Goal: Information Seeking & Learning: Check status

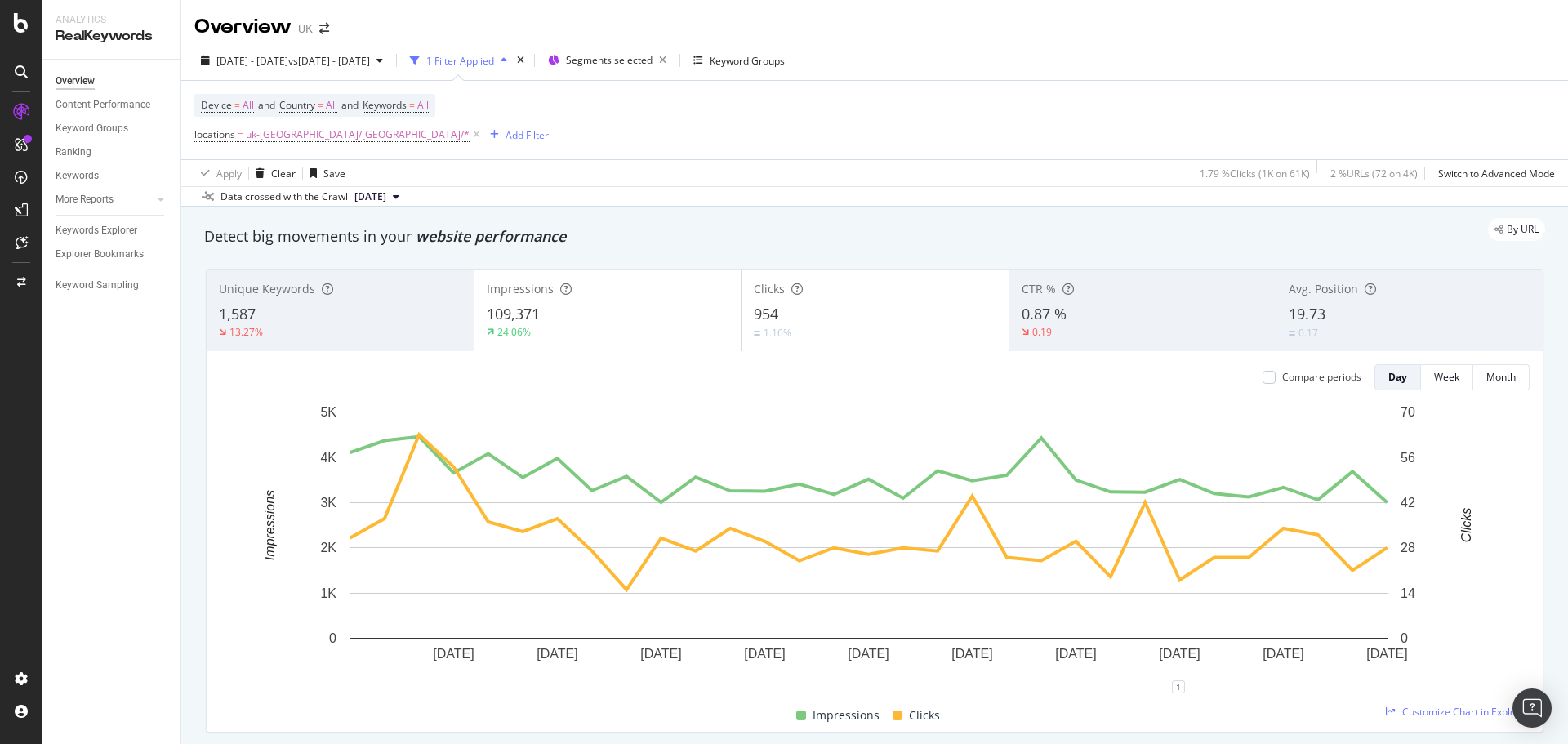
scroll to position [1879, 0]
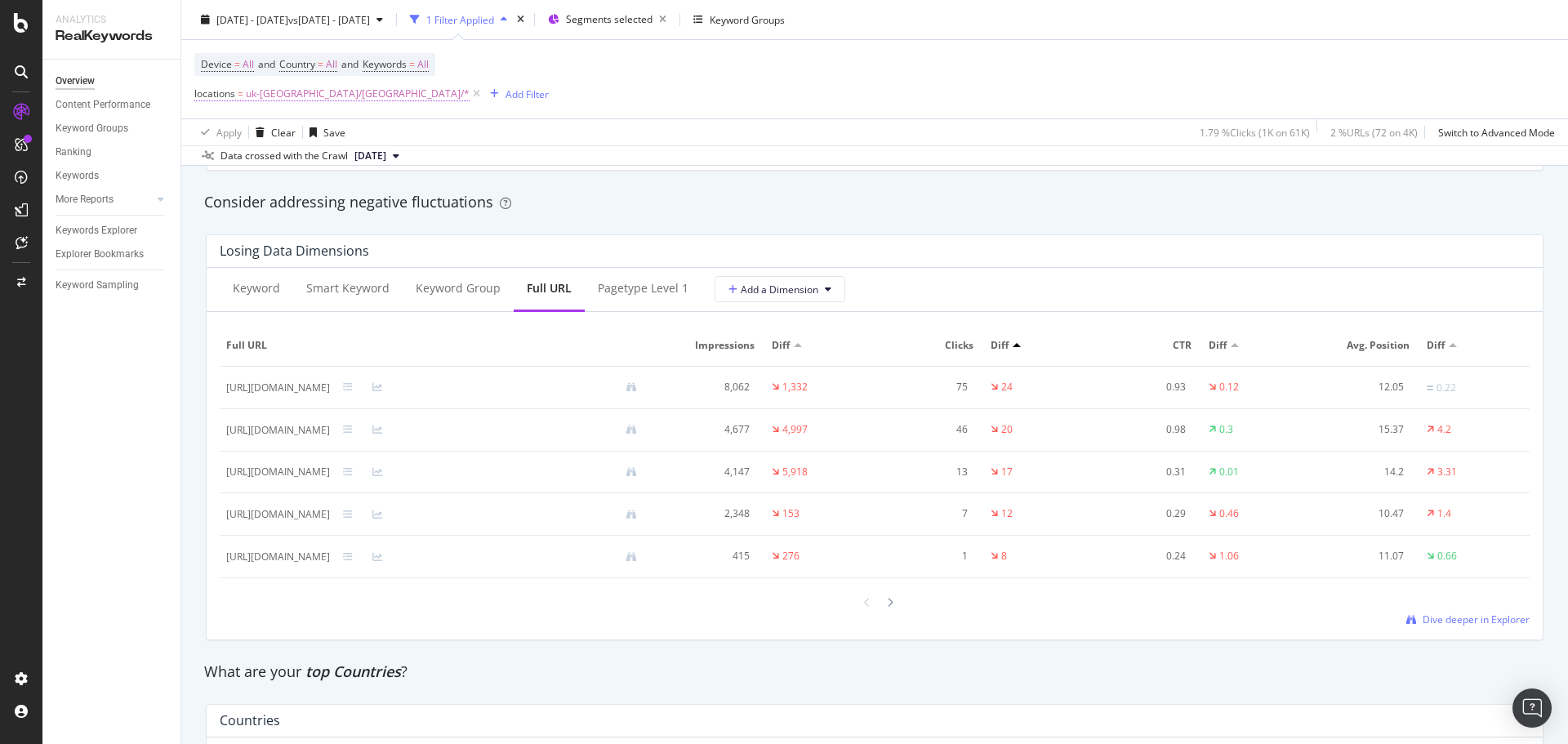
click at [284, 99] on span "uk-[GEOGRAPHIC_DATA]/[GEOGRAPHIC_DATA]/*" at bounding box center [357, 94] width 224 height 23
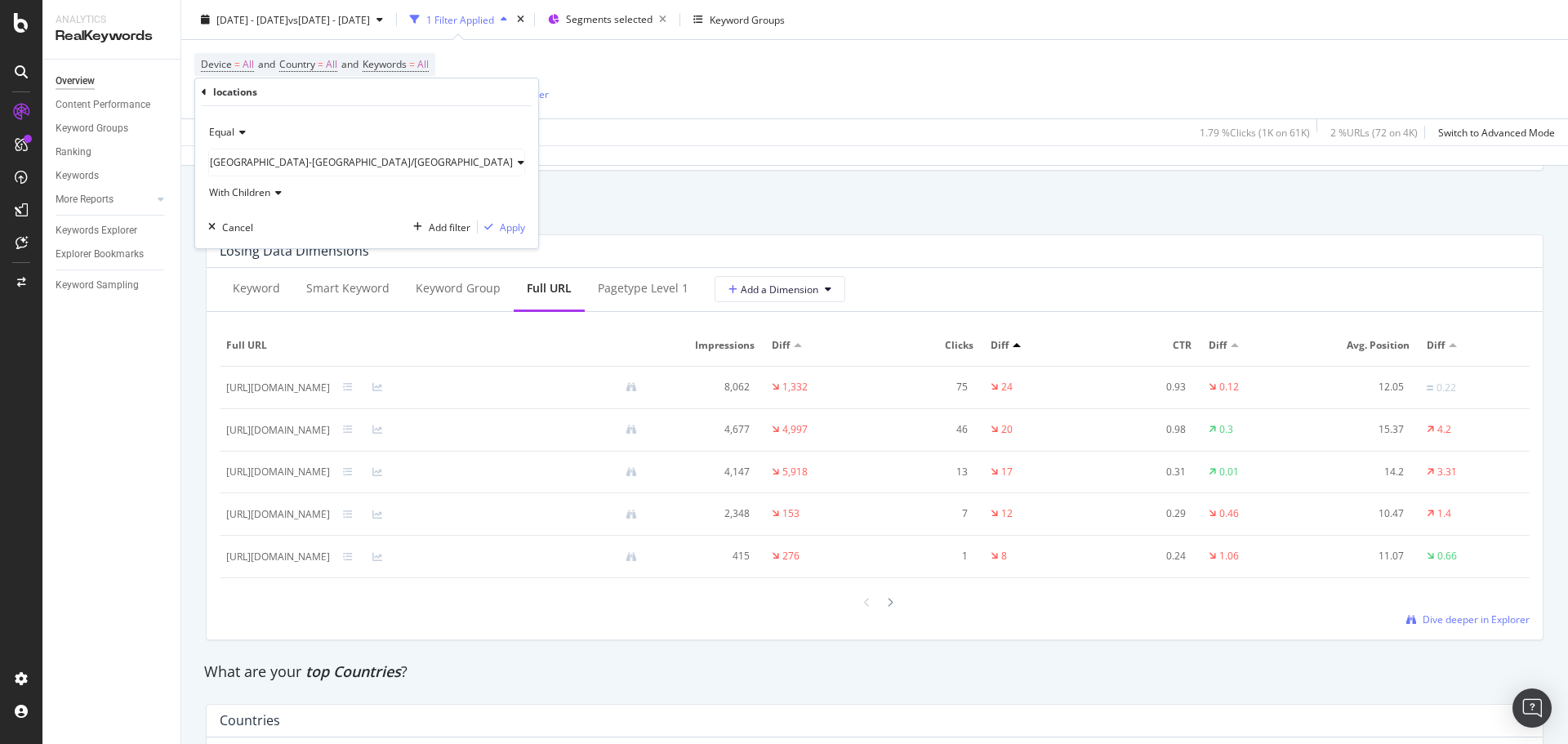
click at [264, 165] on span "uk-ireland/Wales" at bounding box center [361, 162] width 303 height 14
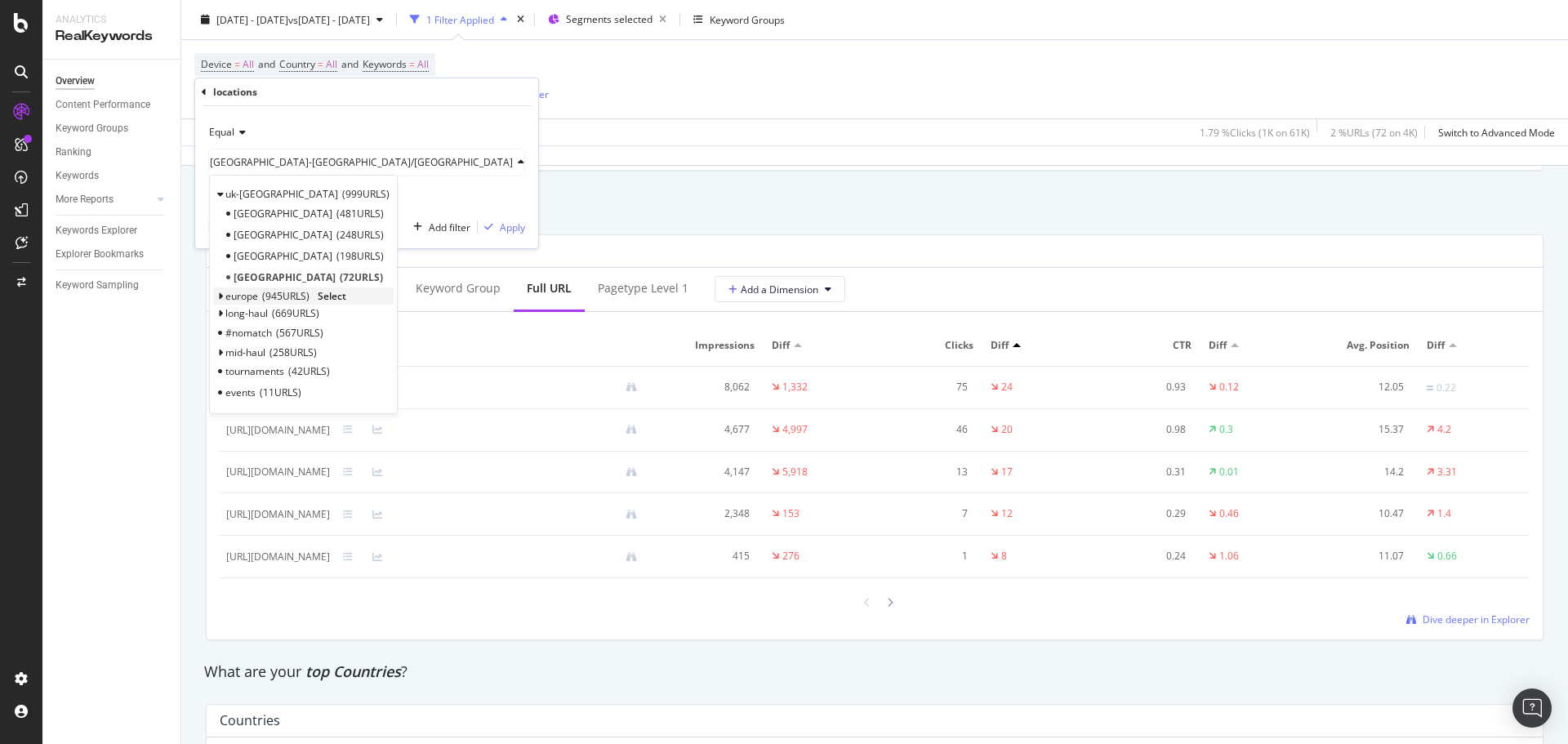
click at [341, 297] on span "Select" at bounding box center [331, 296] width 29 height 14
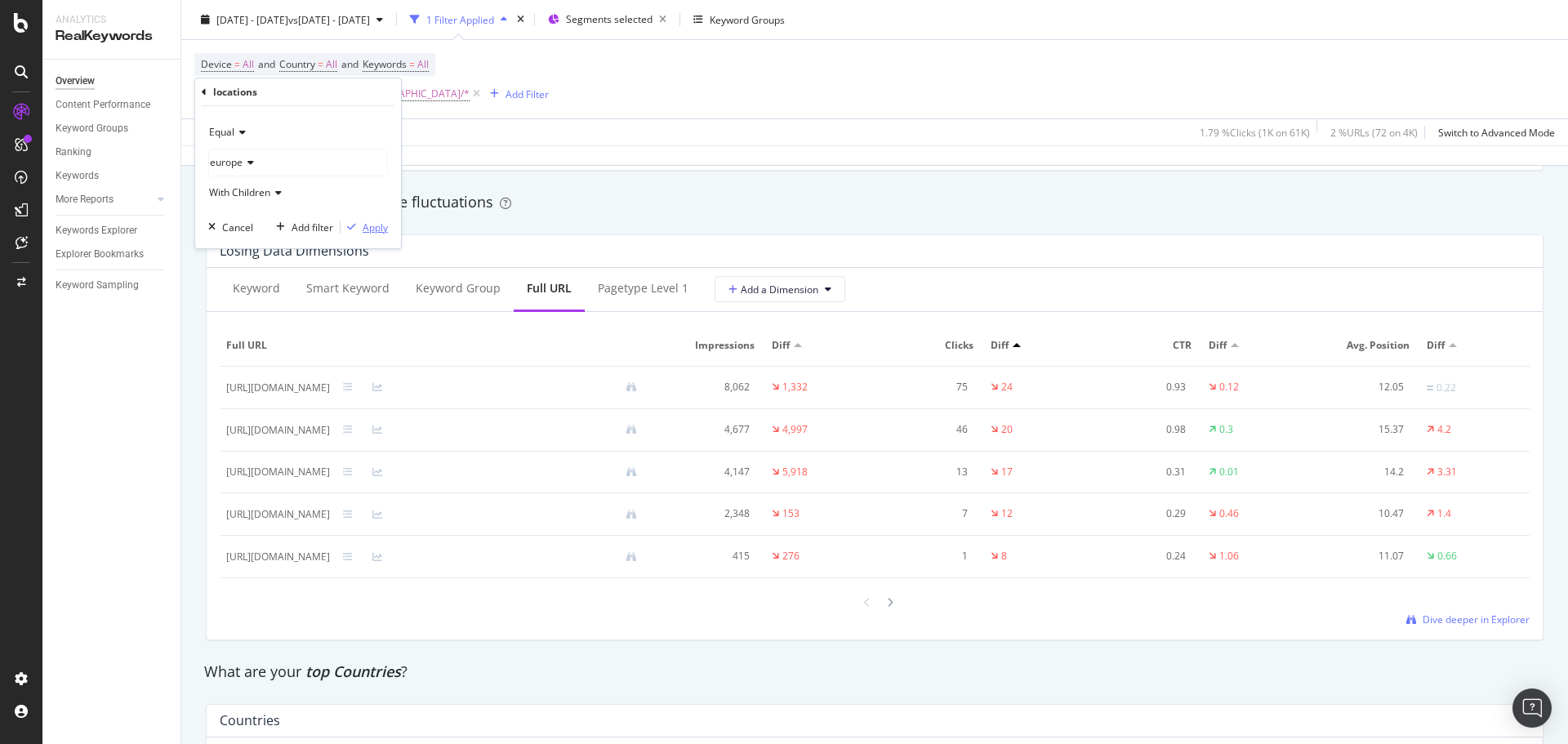
click at [377, 230] on div "Apply" at bounding box center [376, 227] width 26 height 14
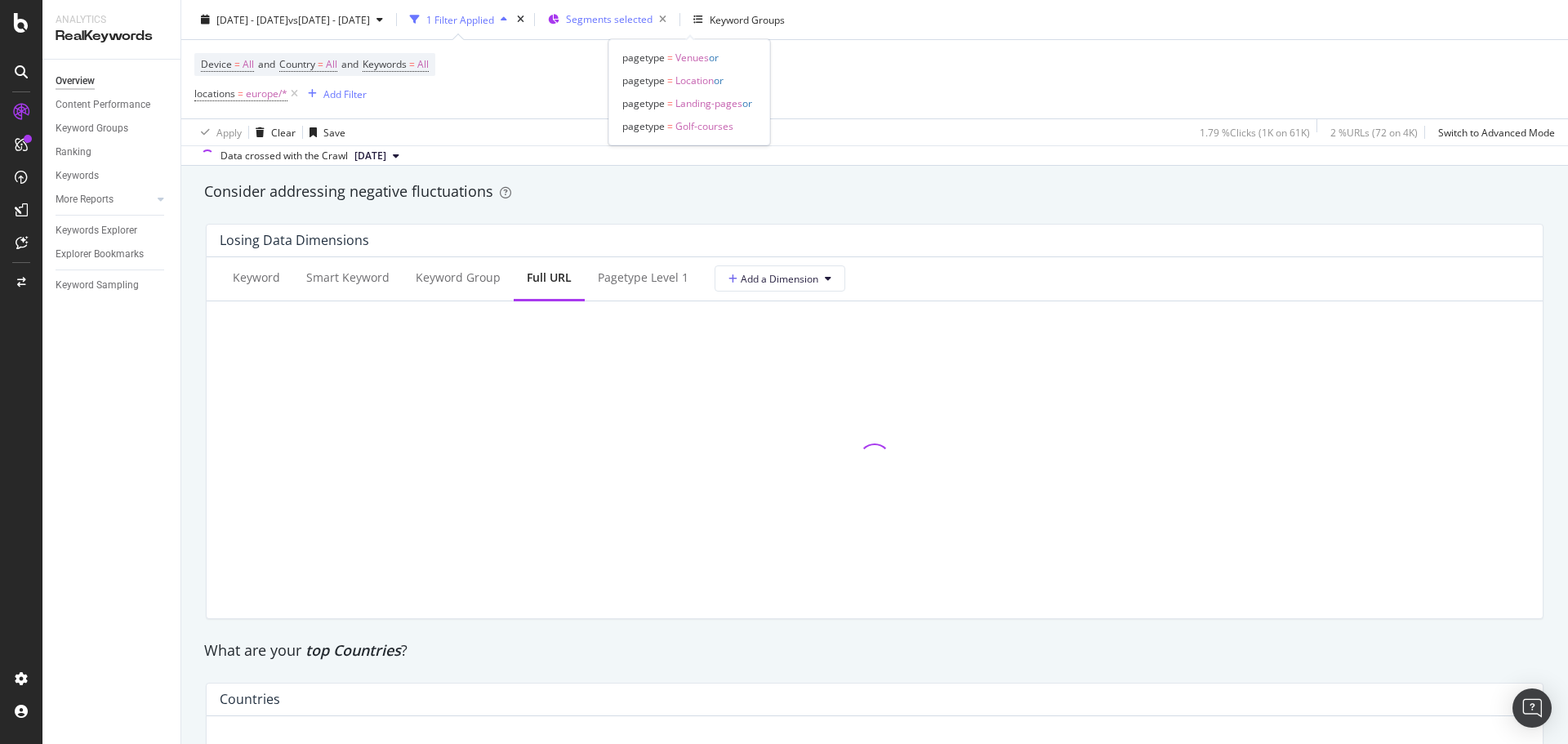
click at [653, 22] on span "Segments selected" at bounding box center [610, 18] width 87 height 14
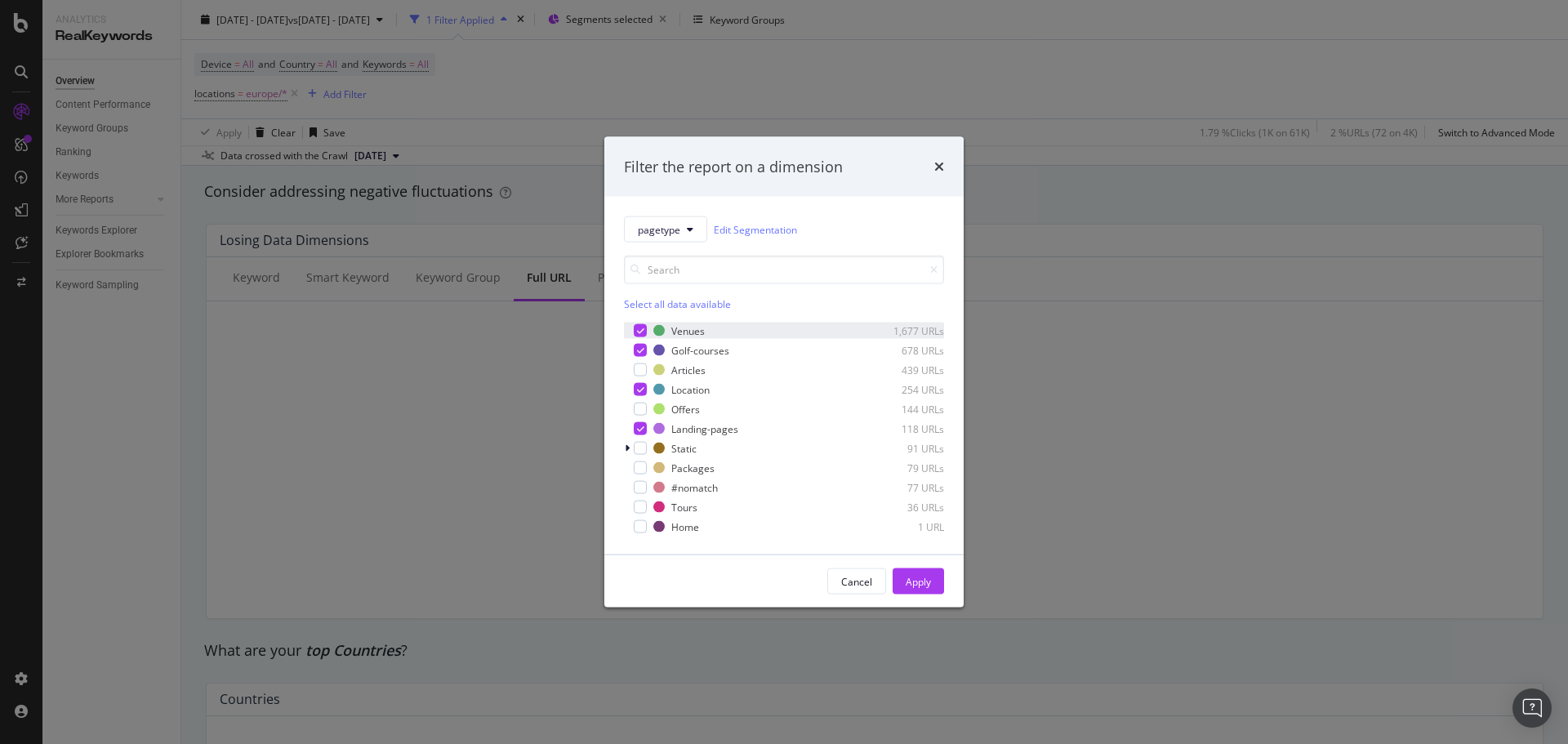
click at [633, 330] on div "modal" at bounding box center [629, 331] width 10 height 17
click at [645, 350] on div "modal" at bounding box center [640, 351] width 13 height 13
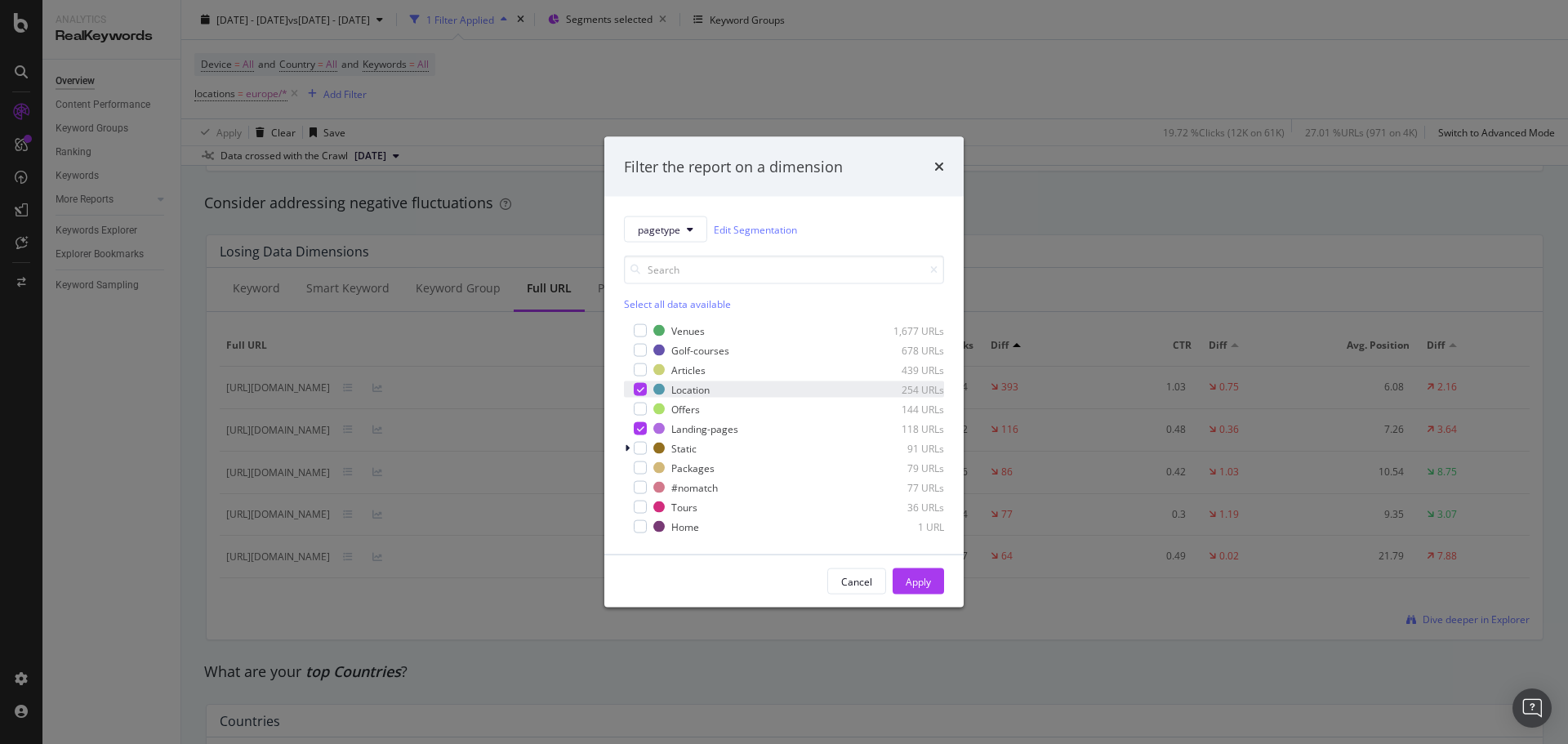
click at [639, 389] on icon "modal" at bounding box center [641, 389] width 7 height 8
click at [642, 432] on icon "modal" at bounding box center [641, 428] width 7 height 8
click at [643, 373] on div "modal" at bounding box center [640, 370] width 13 height 13
click at [915, 592] on div "Apply" at bounding box center [919, 581] width 26 height 25
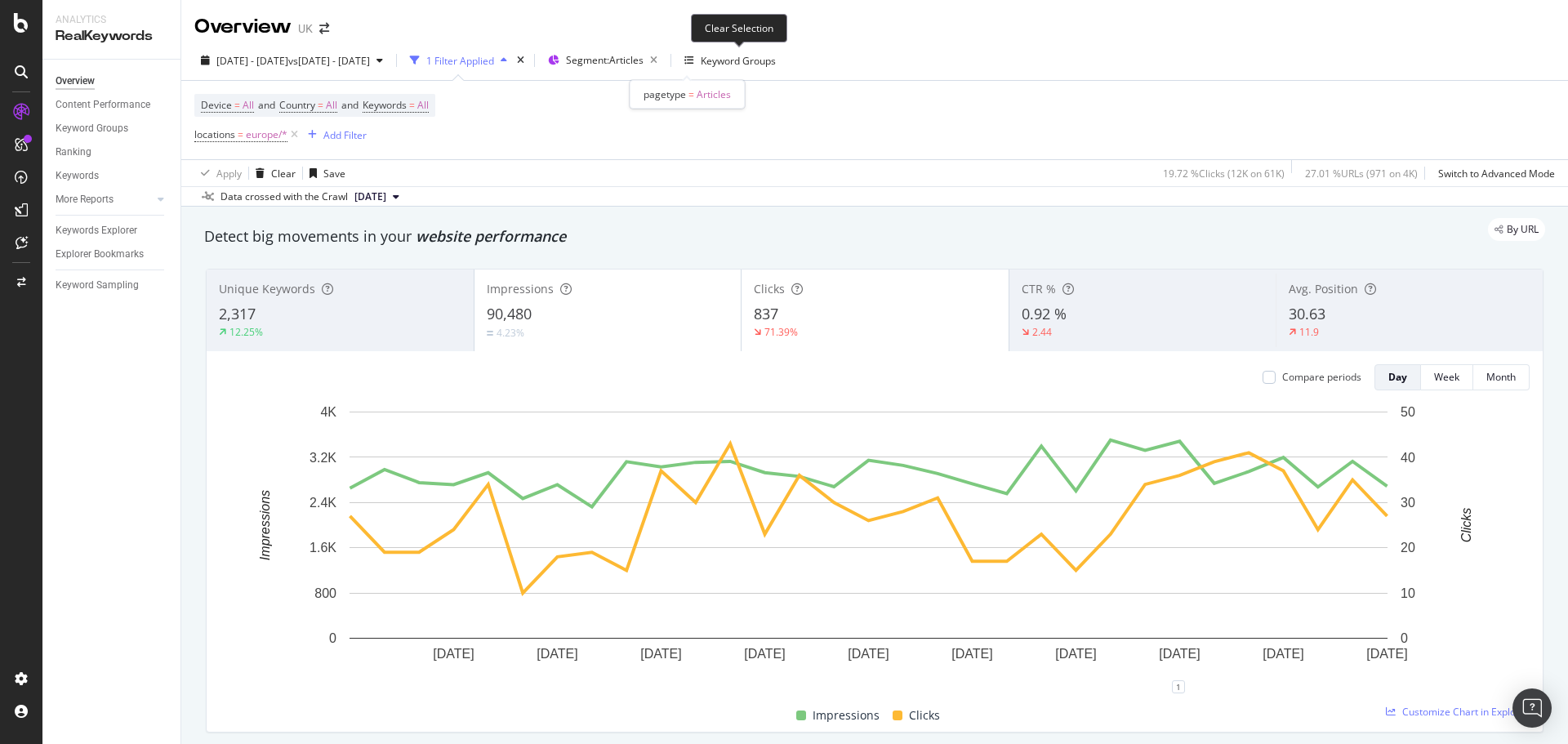
drag, startPoint x: 735, startPoint y: 60, endPoint x: 583, endPoint y: 76, distance: 152.8
click at [664, 60] on icon "button" at bounding box center [654, 60] width 20 height 23
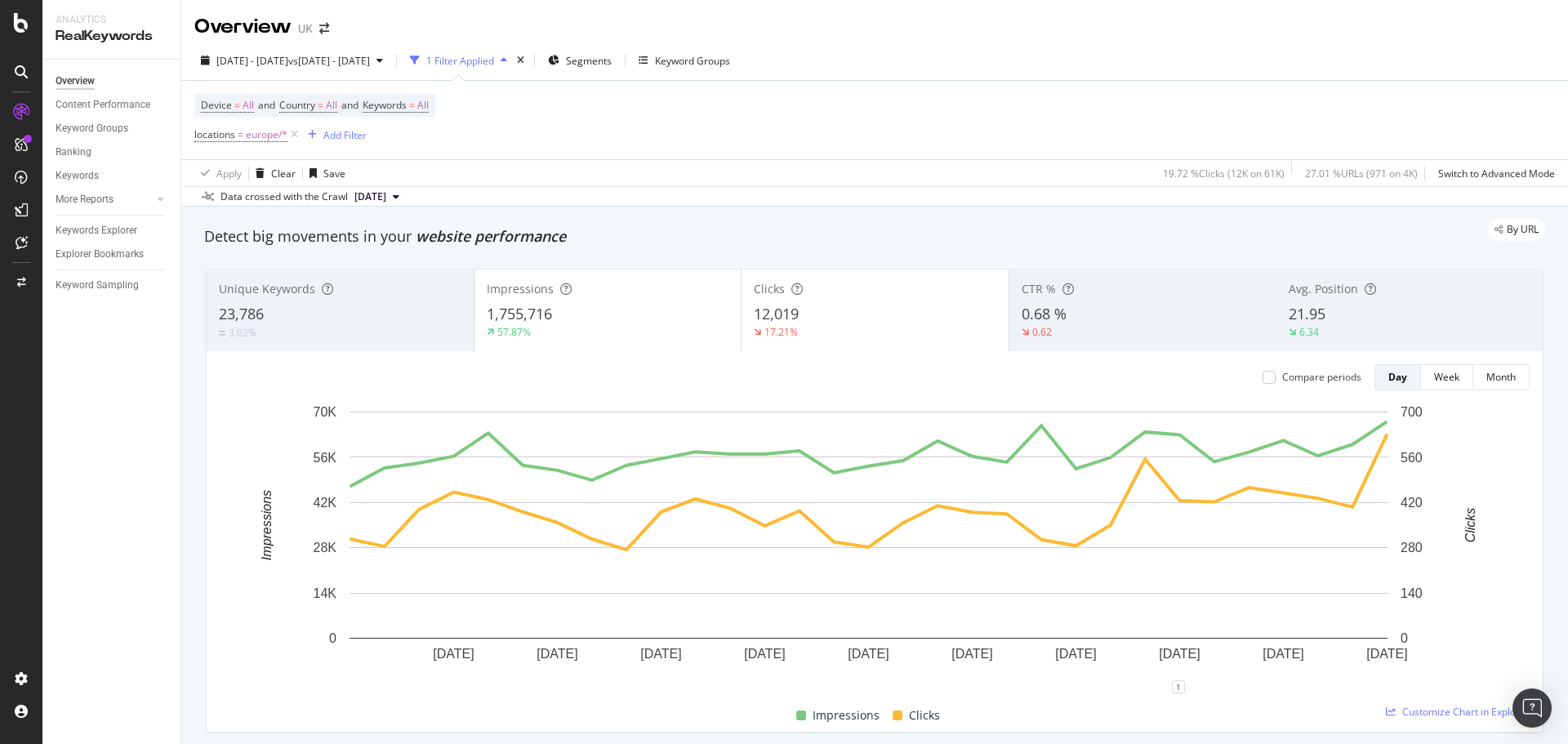
click at [514, 70] on div "1 Filter Applied" at bounding box center [459, 60] width 110 height 25
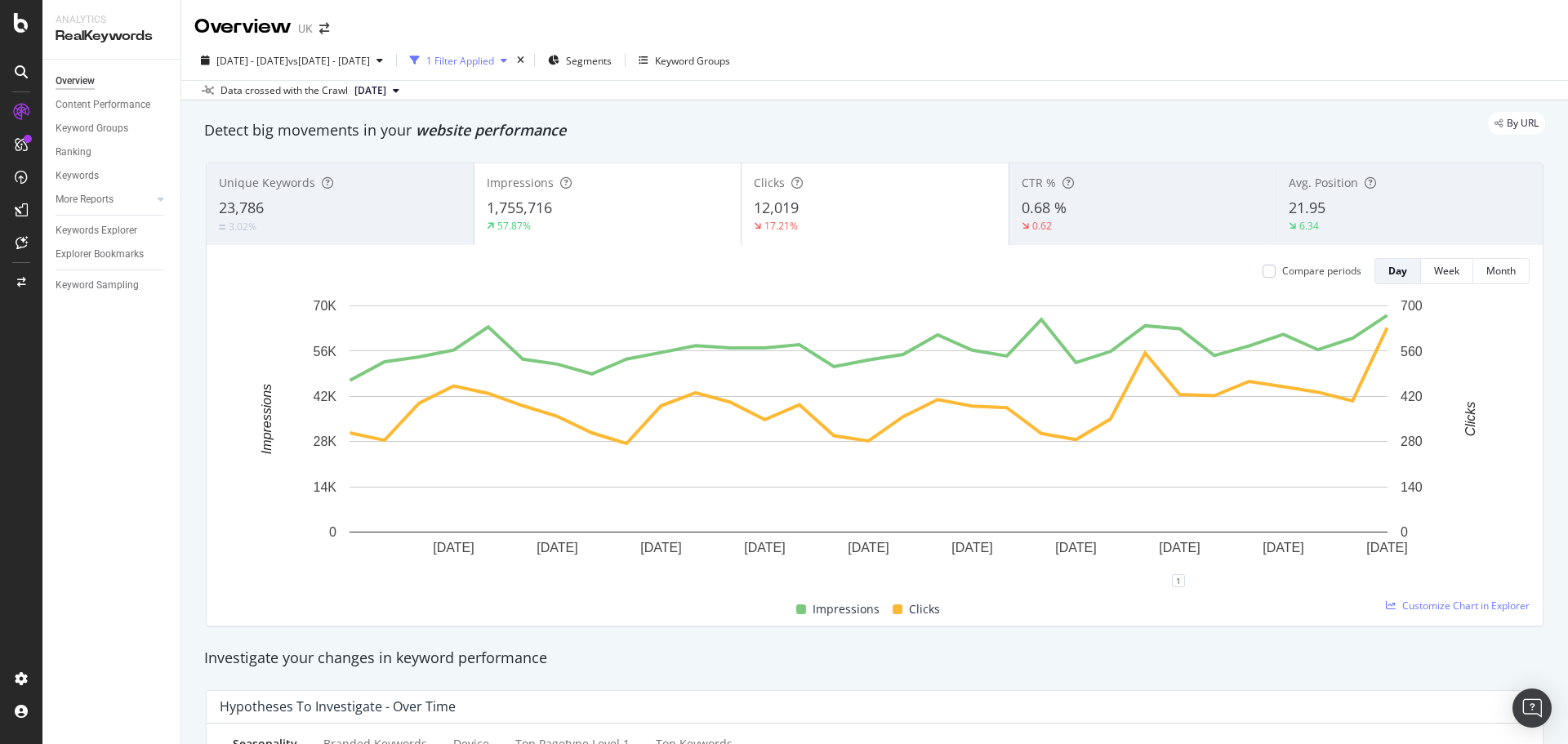
click at [514, 60] on div "button" at bounding box center [504, 60] width 19 height 10
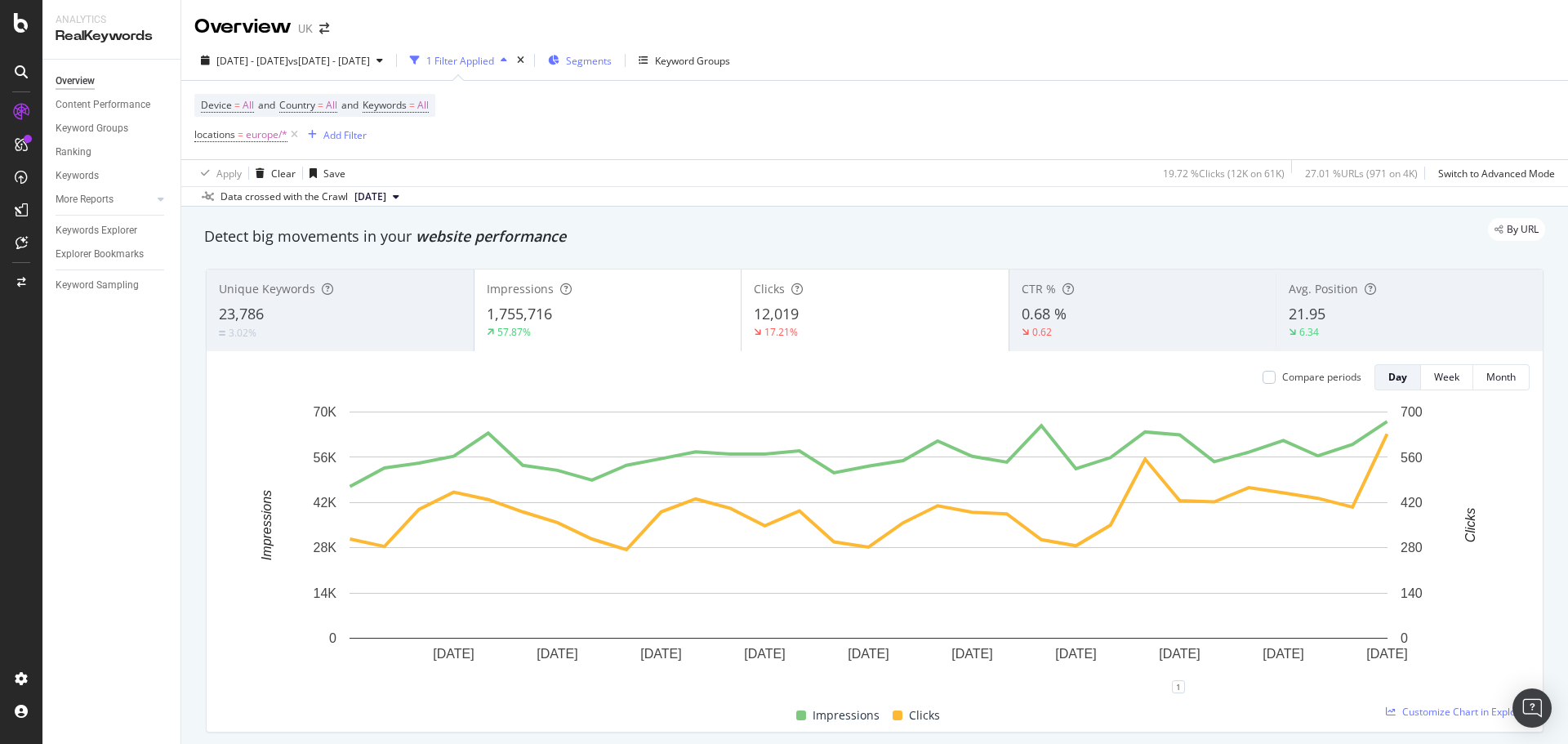
click at [612, 64] on span "Segments" at bounding box center [589, 61] width 46 height 14
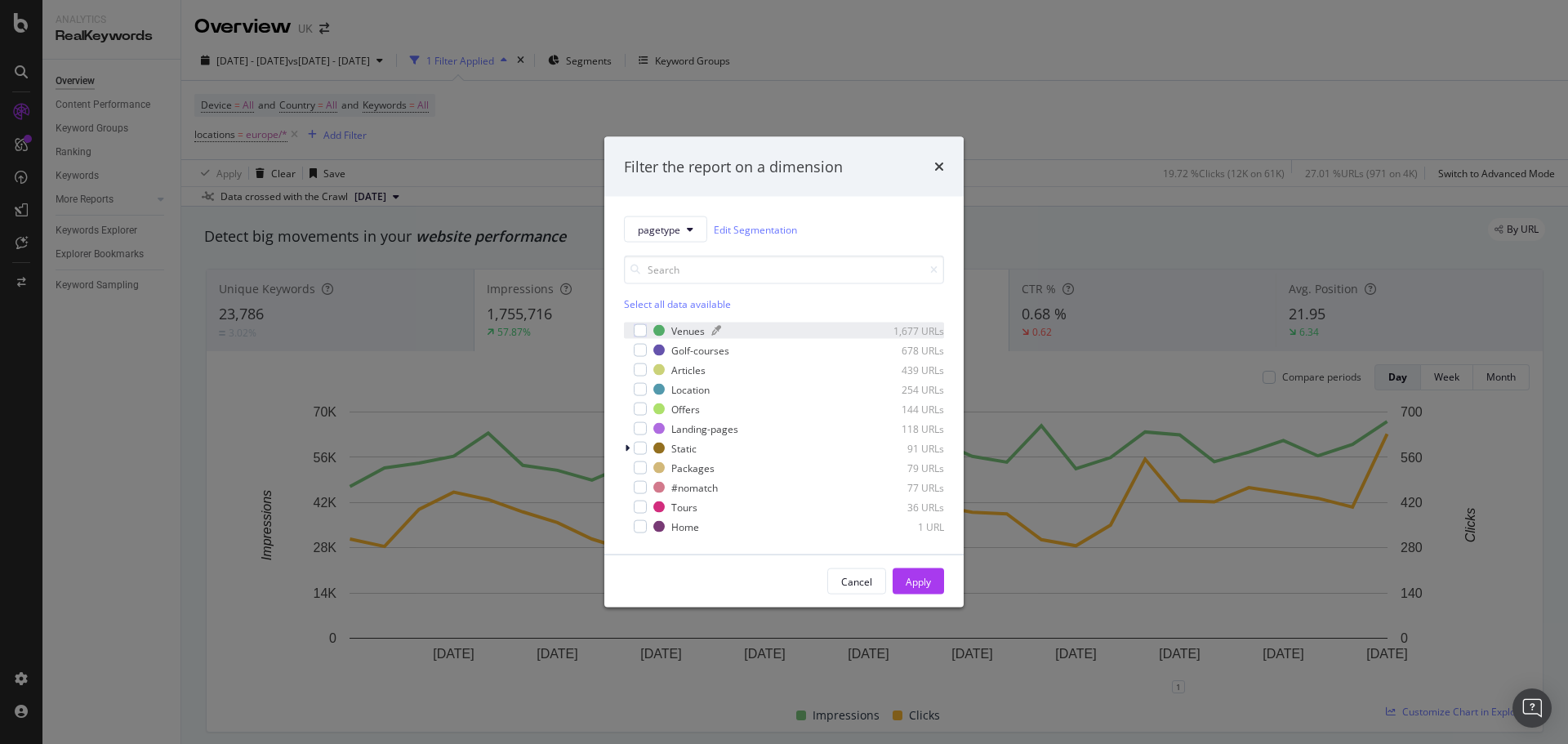
click at [677, 331] on div "Venues" at bounding box center [688, 330] width 33 height 14
click at [685, 344] on div "Golf-courses" at bounding box center [700, 350] width 58 height 14
click at [687, 388] on div "Location" at bounding box center [691, 389] width 39 height 14
click at [698, 427] on div "Landing-pages" at bounding box center [704, 428] width 67 height 14
click at [671, 413] on div "Offers" at bounding box center [685, 409] width 29 height 14
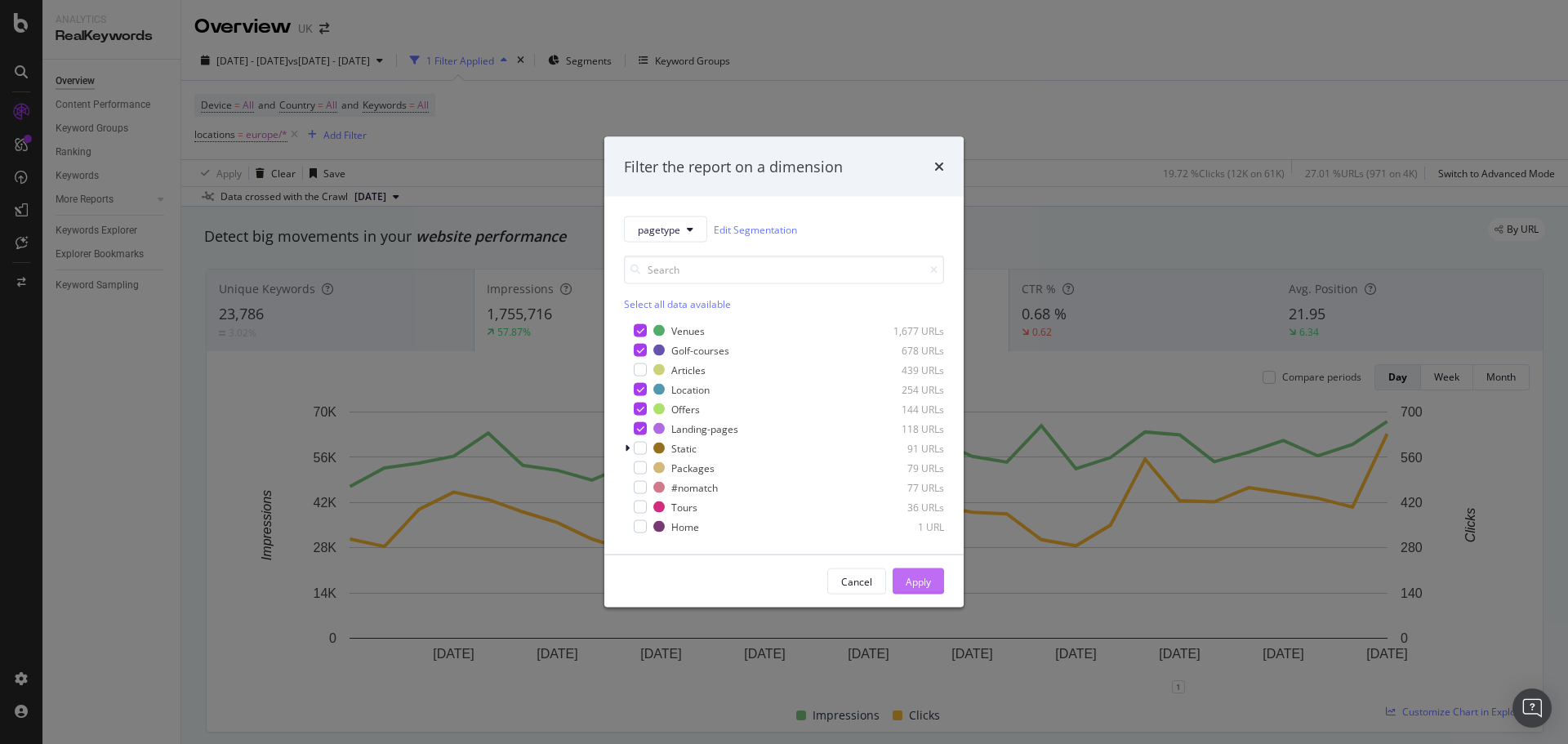
click at [918, 583] on div "Apply" at bounding box center [919, 581] width 26 height 14
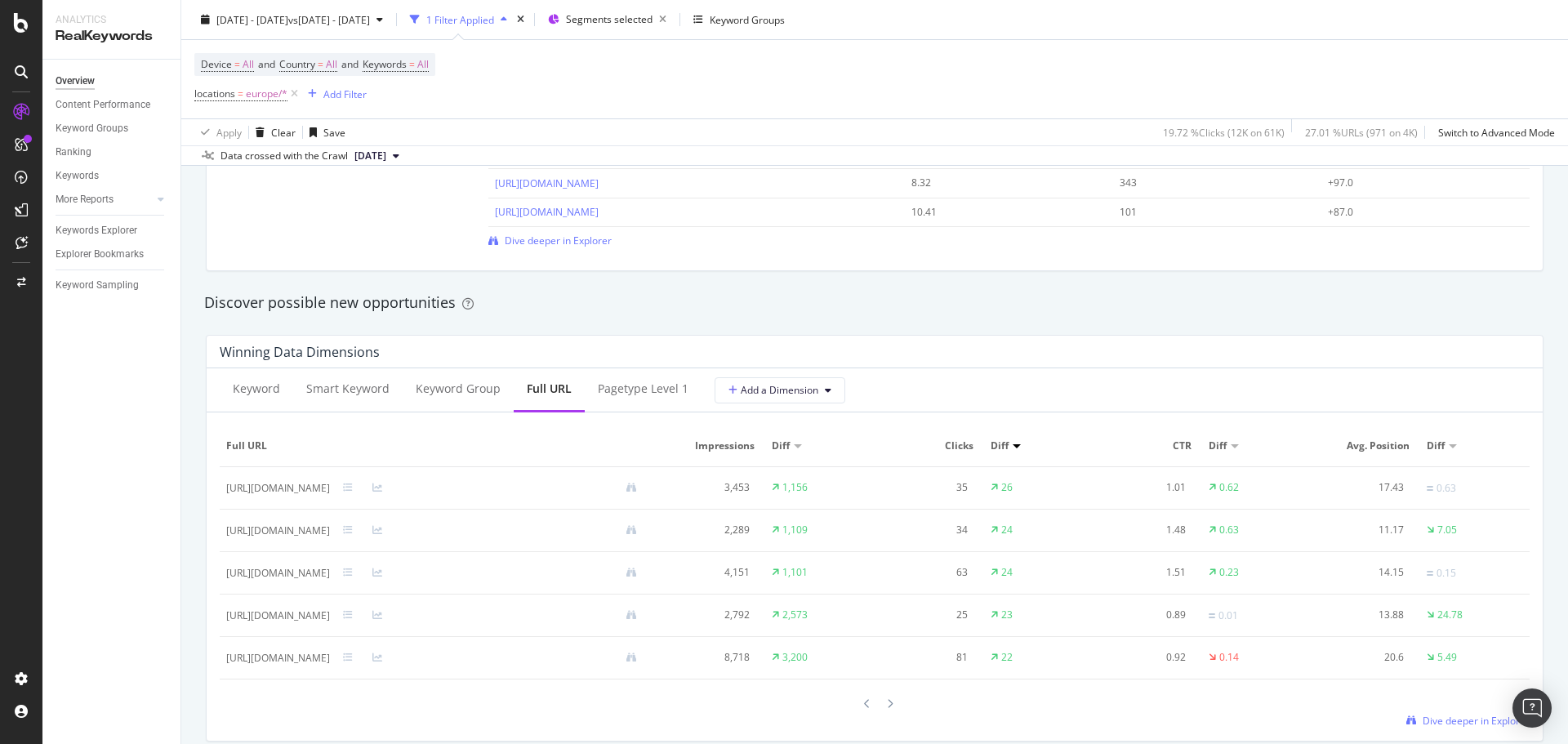
scroll to position [1389, 0]
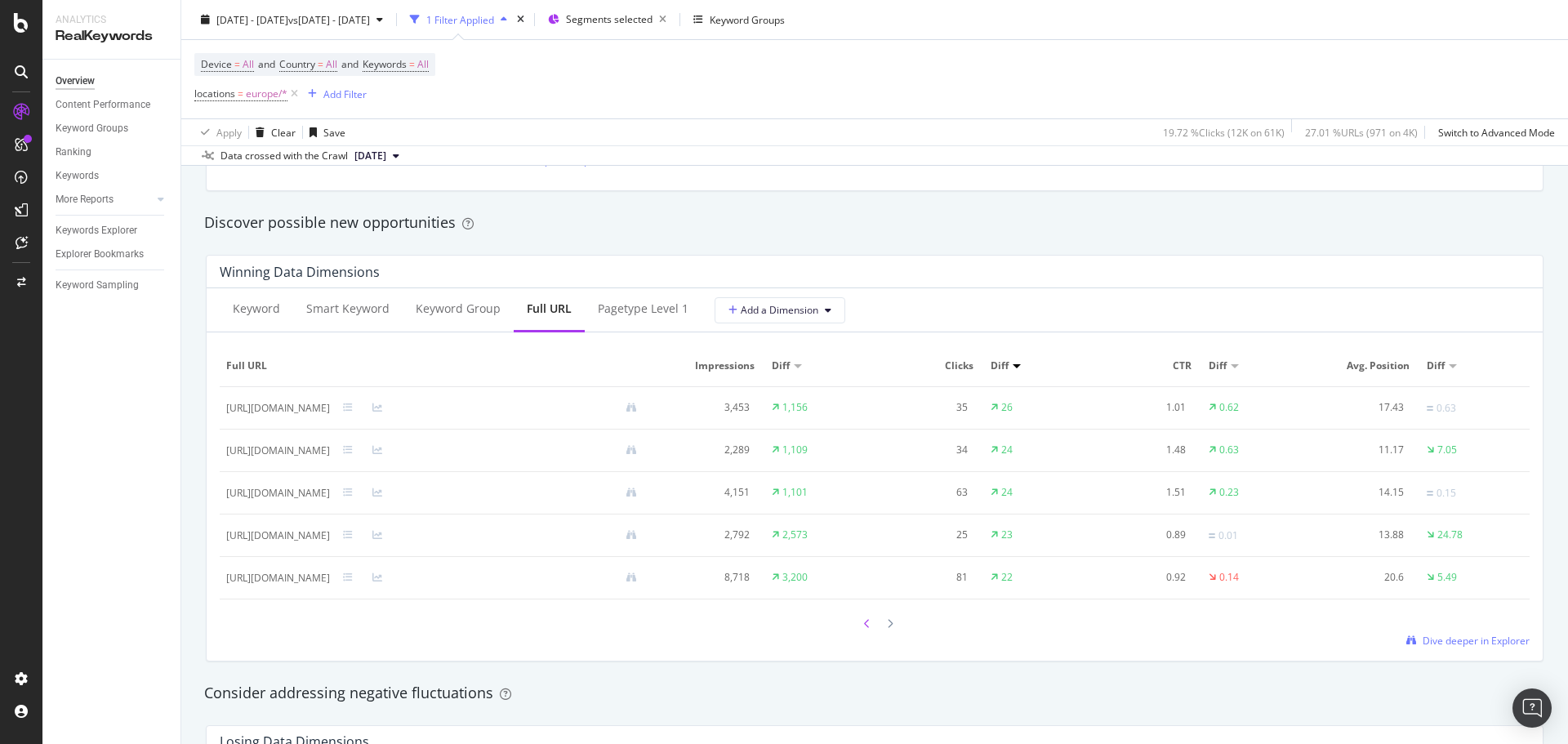
click at [865, 626] on icon at bounding box center [867, 624] width 6 height 10
click at [865, 623] on icon at bounding box center [867, 623] width 6 height 10
click at [345, 90] on div "Add Filter" at bounding box center [344, 93] width 43 height 14
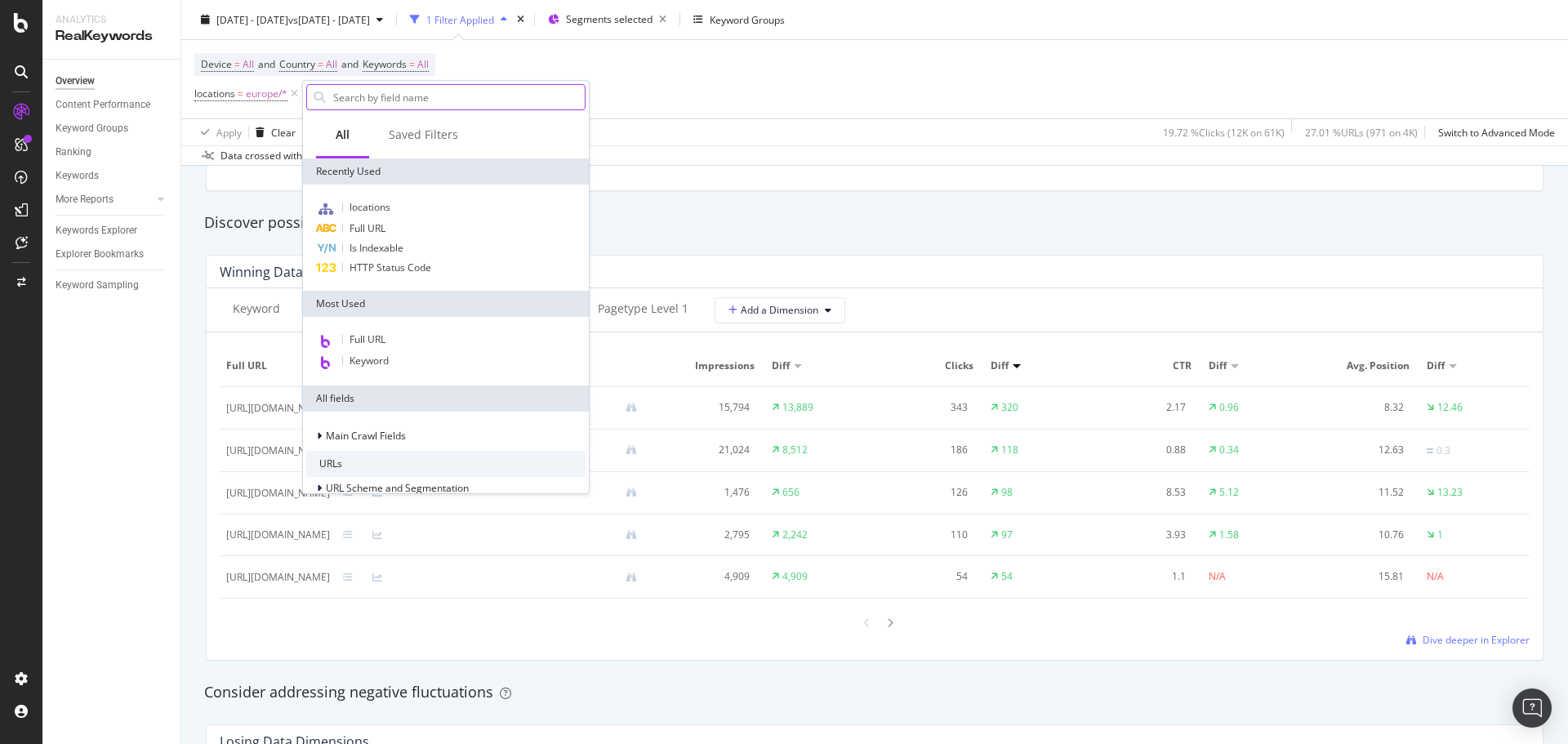
click at [404, 105] on input "text" at bounding box center [458, 97] width 253 height 25
click at [723, 173] on div "Click Potential +1.5K Top pages to improve Avg. Position Clicks Click Potential…" at bounding box center [874, 75] width 1336 height 231
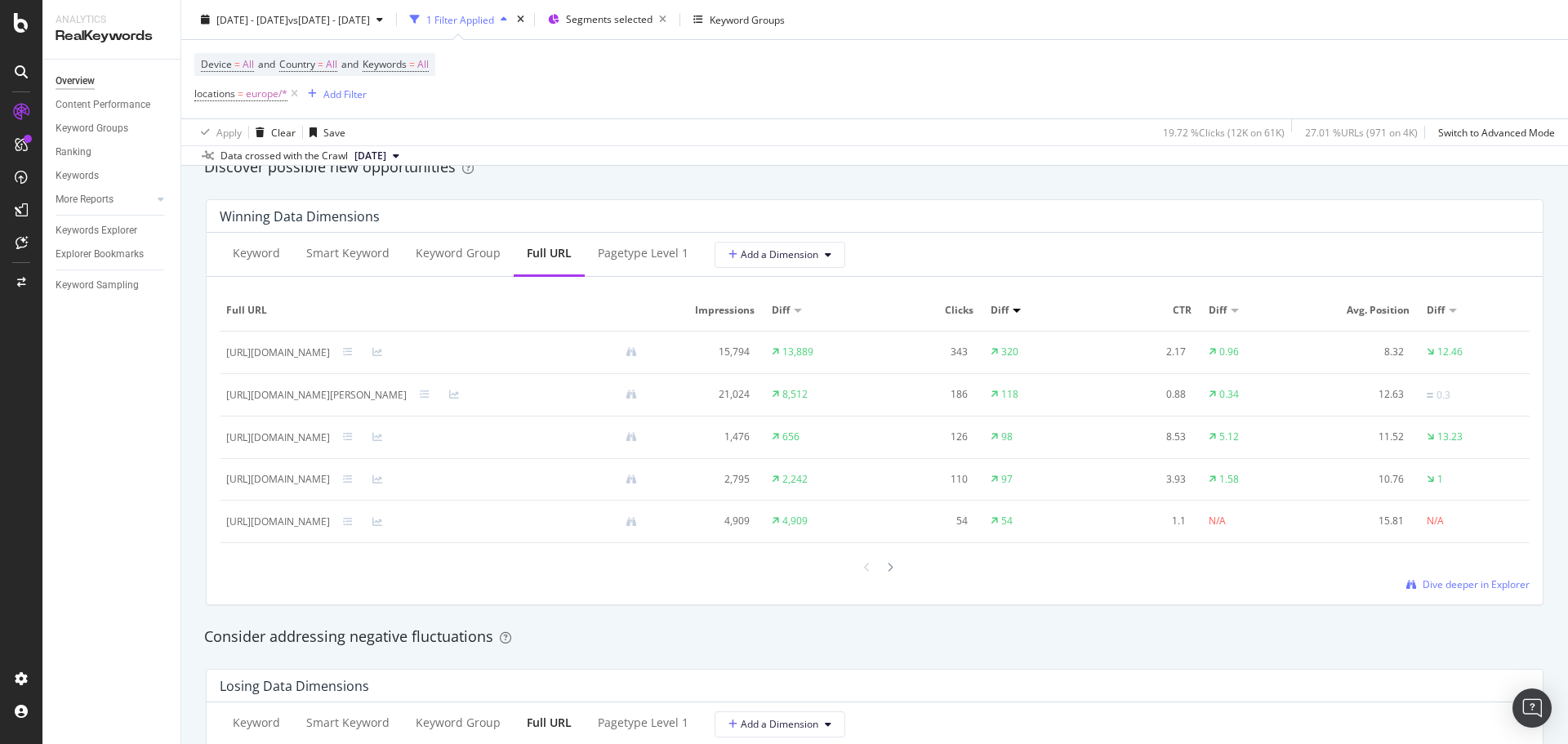
scroll to position [1471, 0]
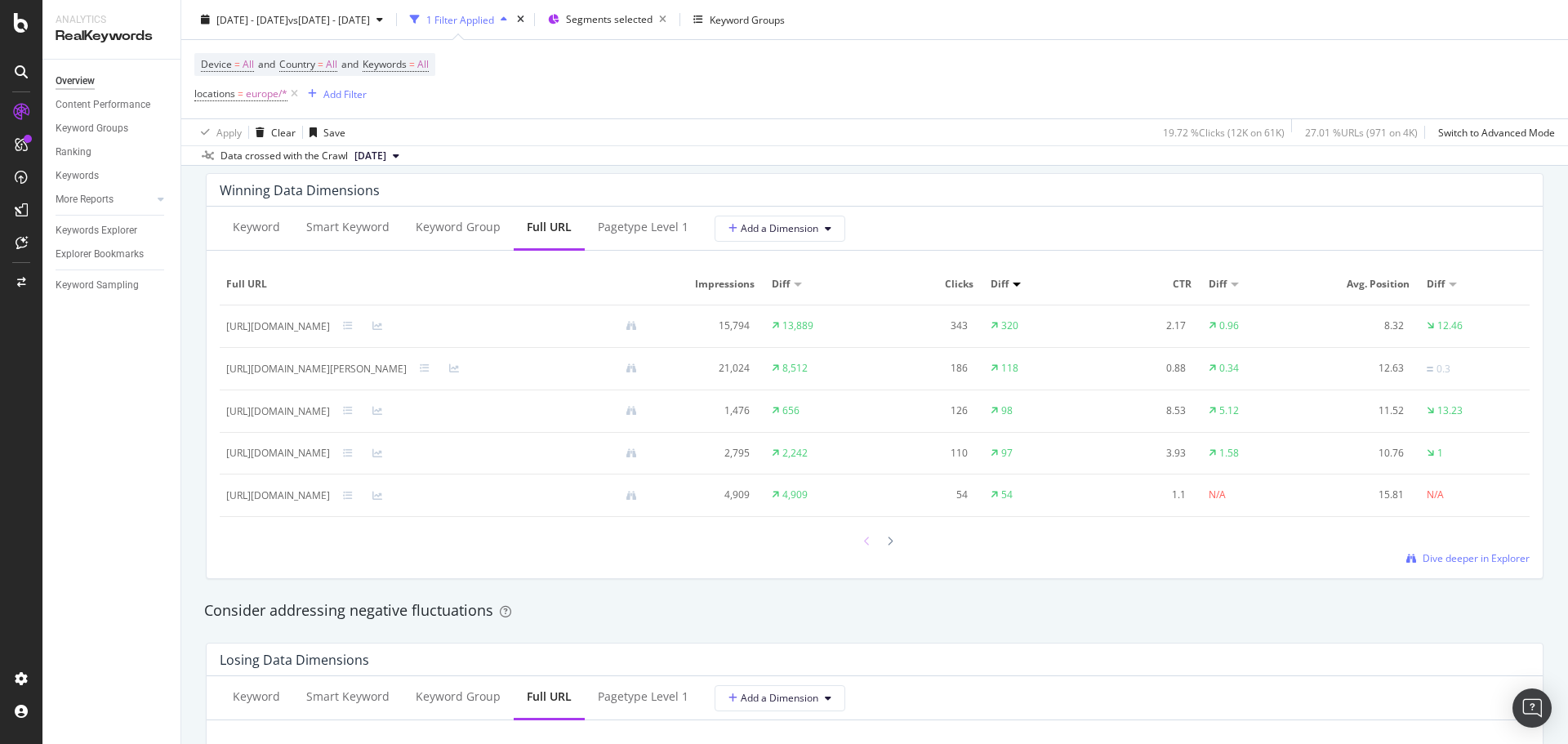
click at [865, 545] on div at bounding box center [867, 541] width 15 height 22
click at [407, 371] on div "[URL][DOMAIN_NAME][PERSON_NAME]" at bounding box center [317, 369] width 180 height 15
copy div "[URL][DOMAIN_NAME][PERSON_NAME]"
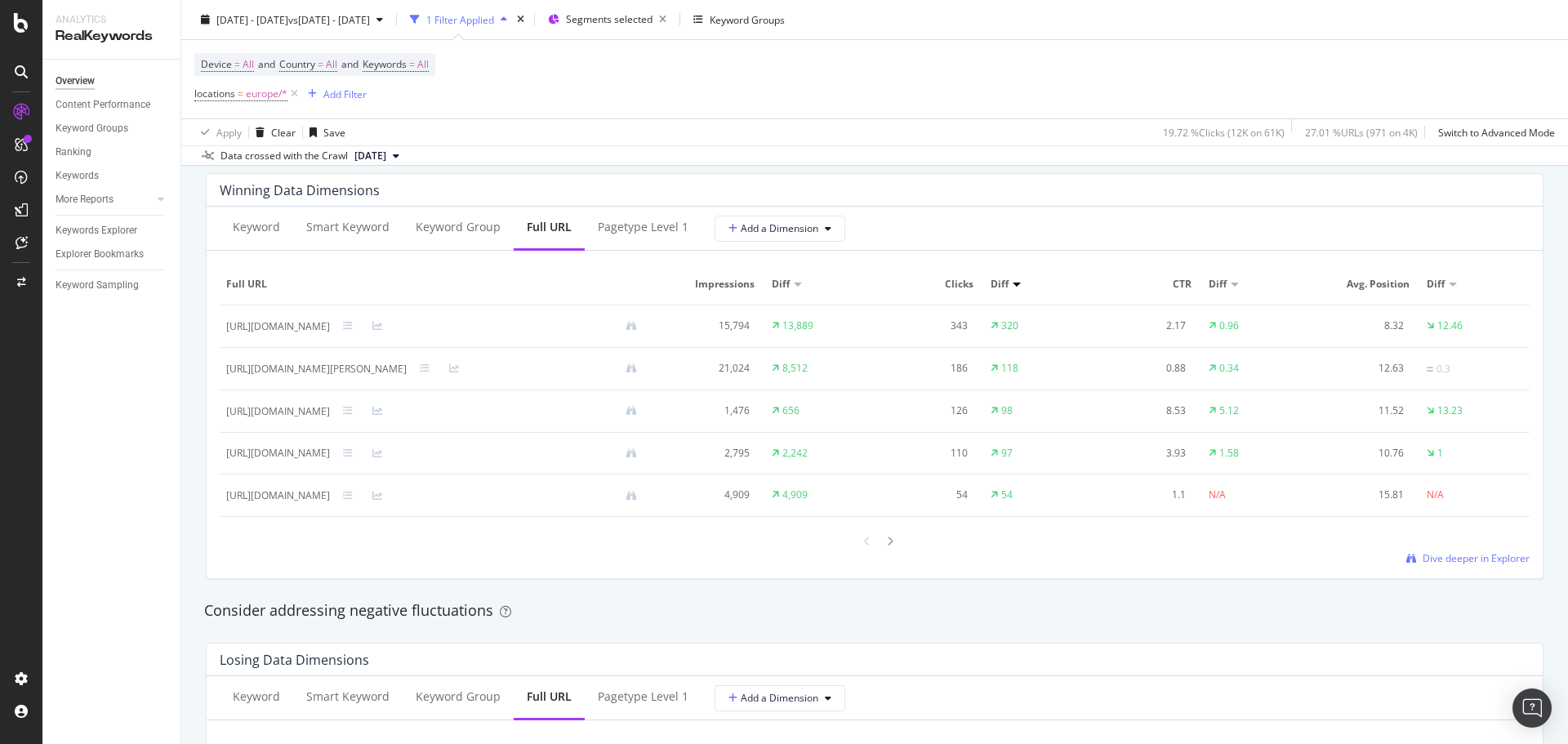
click at [656, 272] on th "Full URL" at bounding box center [438, 285] width 437 height 41
click at [353, 452] on icon at bounding box center [348, 453] width 10 height 10
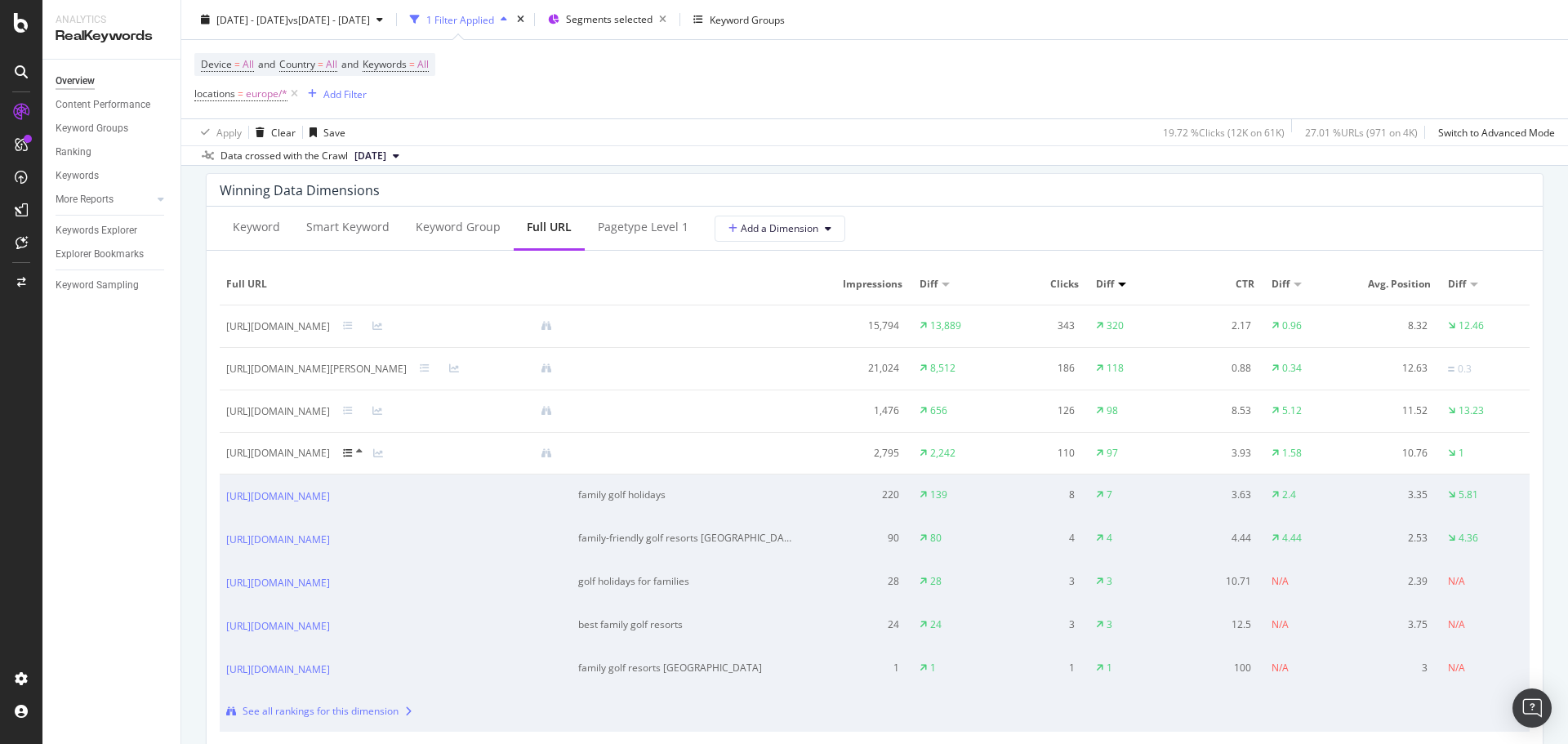
click at [353, 449] on icon at bounding box center [348, 453] width 10 height 10
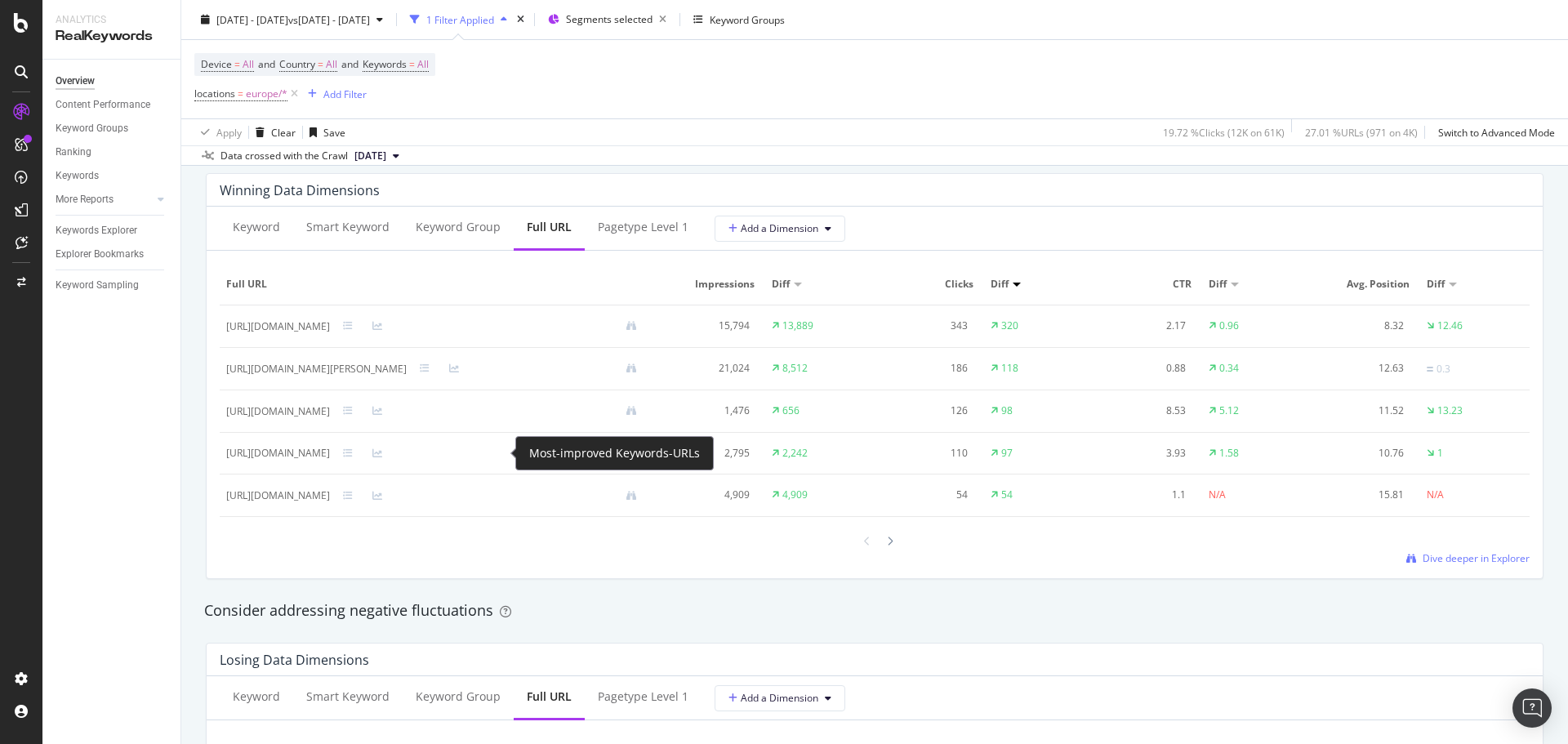
click at [353, 449] on icon at bounding box center [348, 453] width 10 height 10
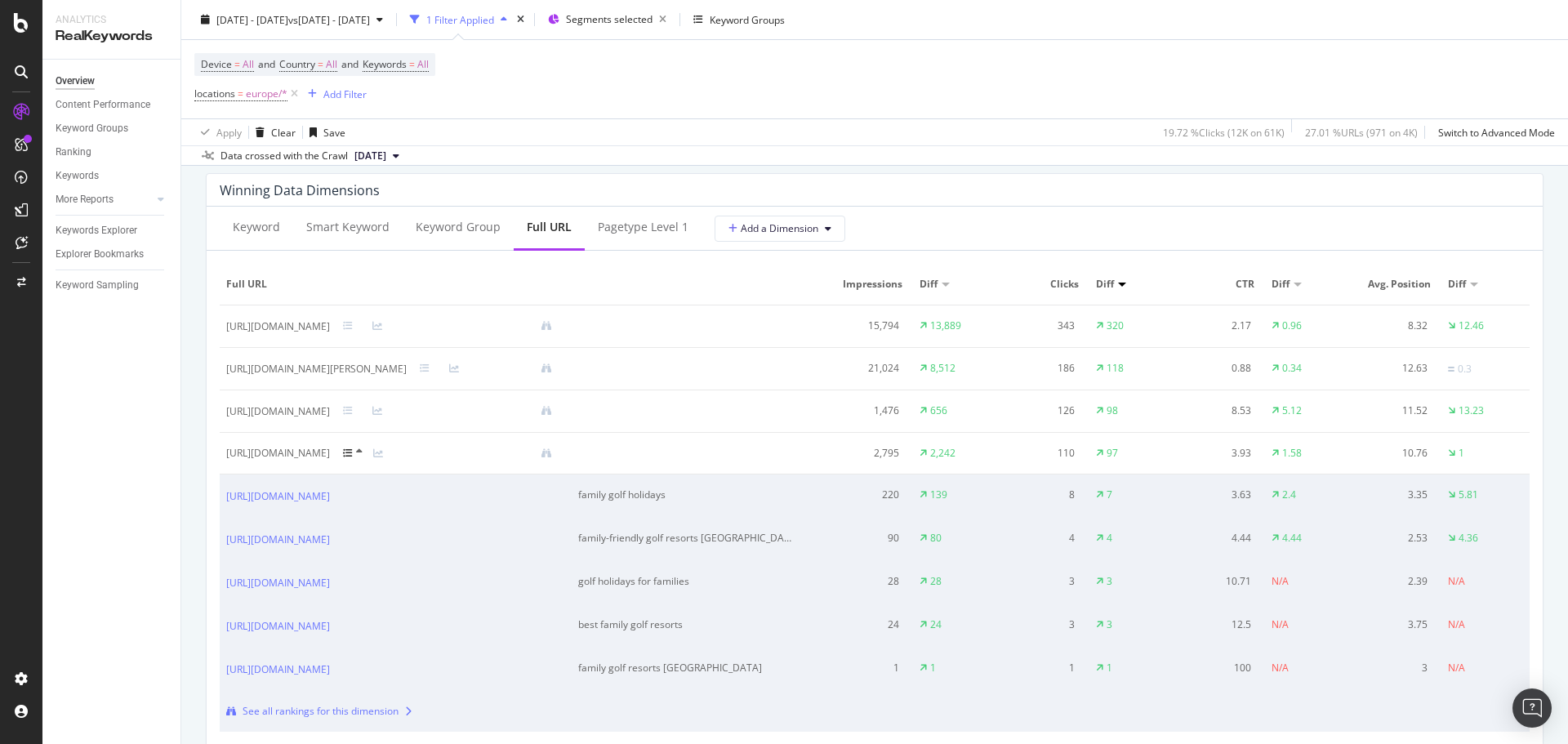
click at [353, 449] on icon at bounding box center [348, 453] width 10 height 10
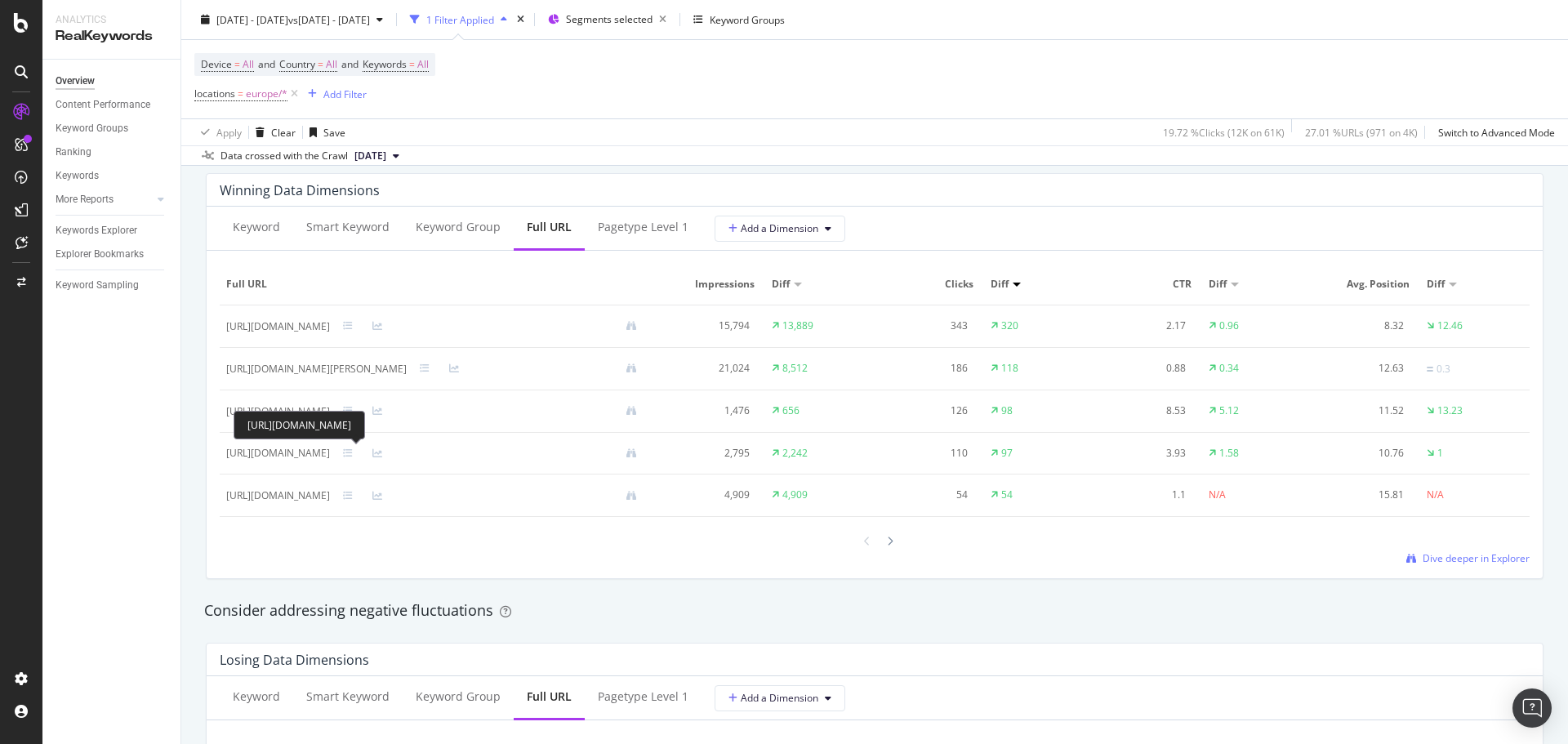
click at [330, 459] on div "https://www.golfbreaks.com/en-gb/offers/family/europe/" at bounding box center [278, 453] width 104 height 15
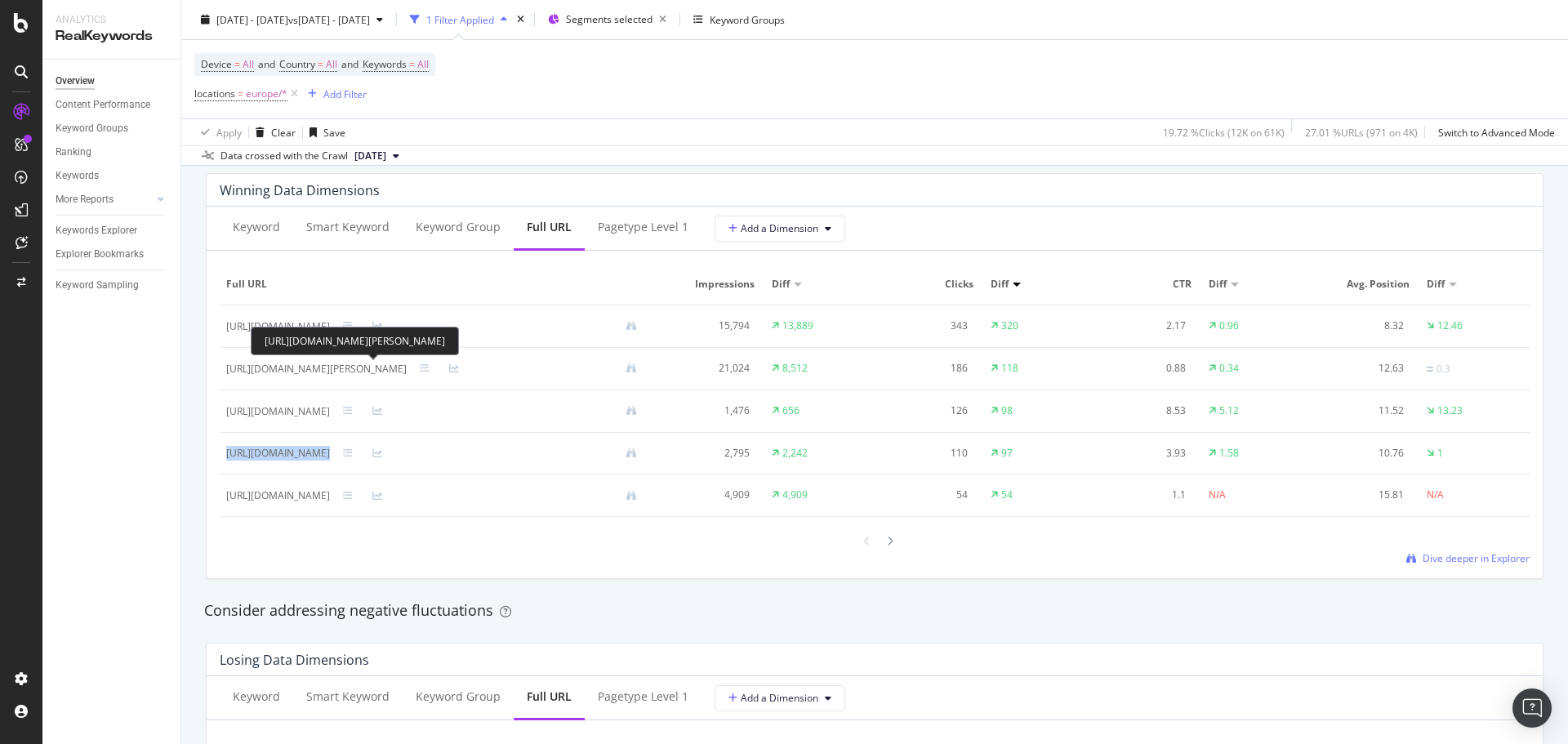
copy div "https://www.golfbreaks.com/en-gb/offers/family/europe/"
click at [562, 431] on td "https://www.golfbreaks.com/en-gb/holidays/switzerland/" at bounding box center [438, 412] width 437 height 42
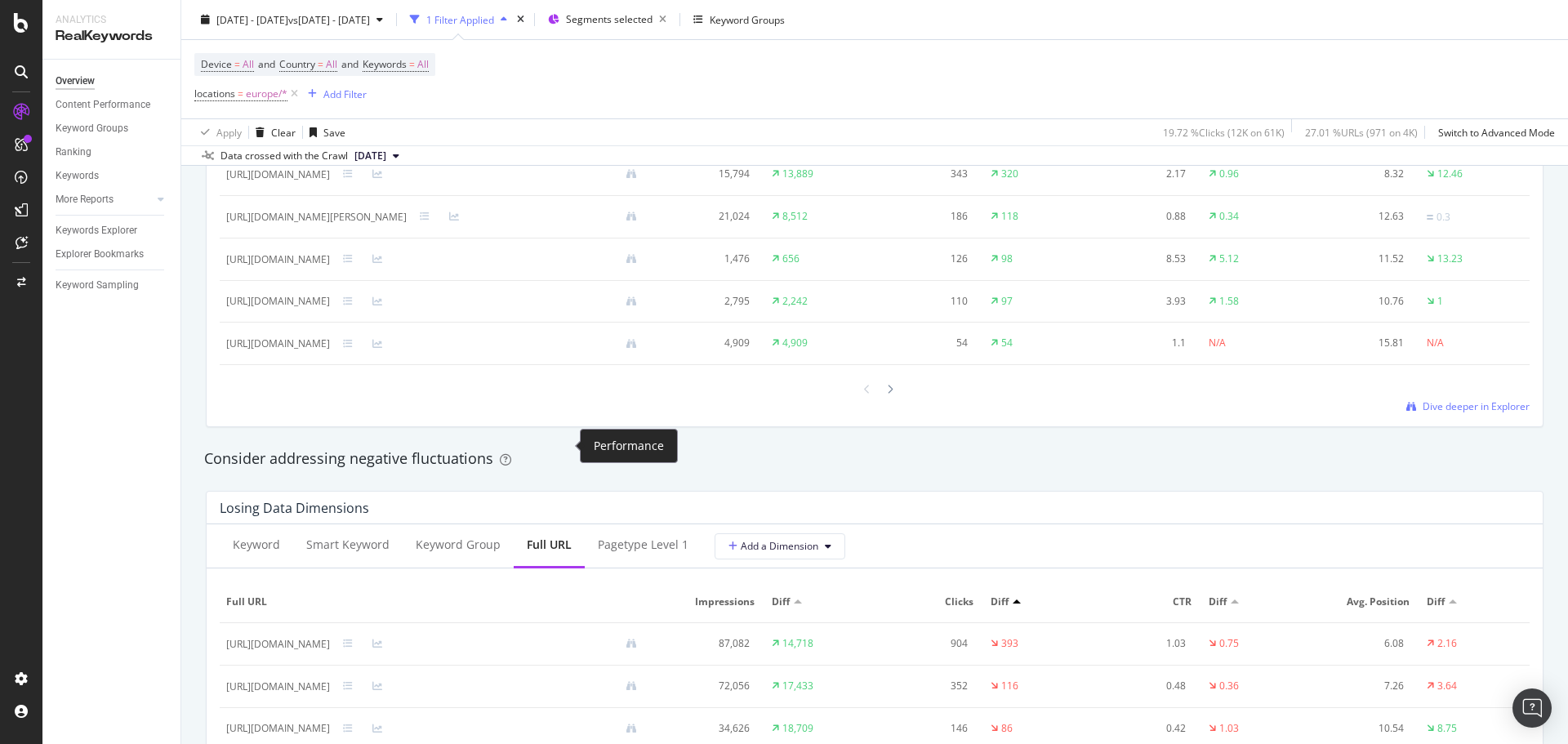
scroll to position [1389, 0]
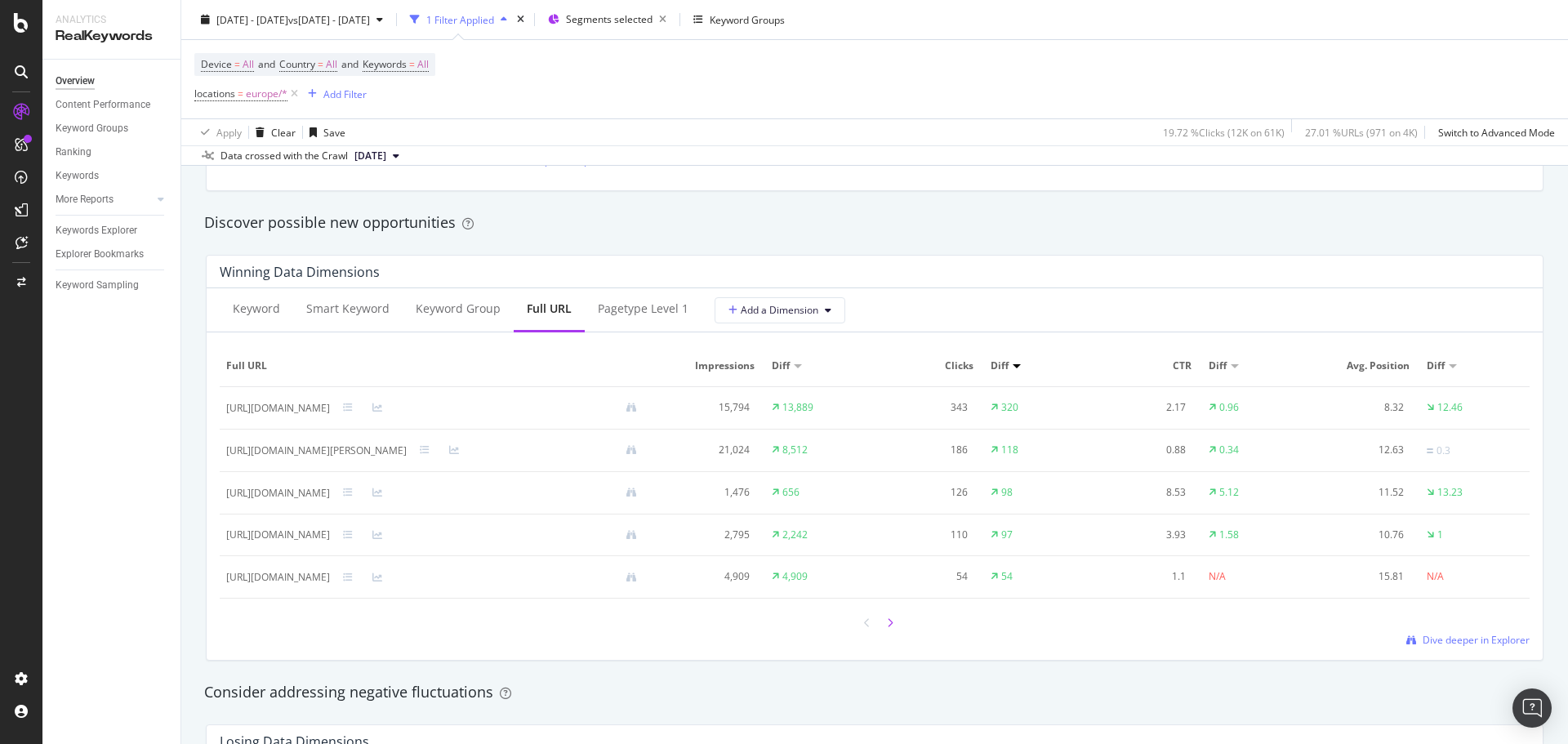
click at [889, 625] on div at bounding box center [890, 623] width 15 height 22
click at [888, 620] on icon at bounding box center [890, 623] width 6 height 10
click at [865, 623] on icon at bounding box center [867, 624] width 6 height 10
click at [865, 626] on icon at bounding box center [867, 623] width 6 height 10
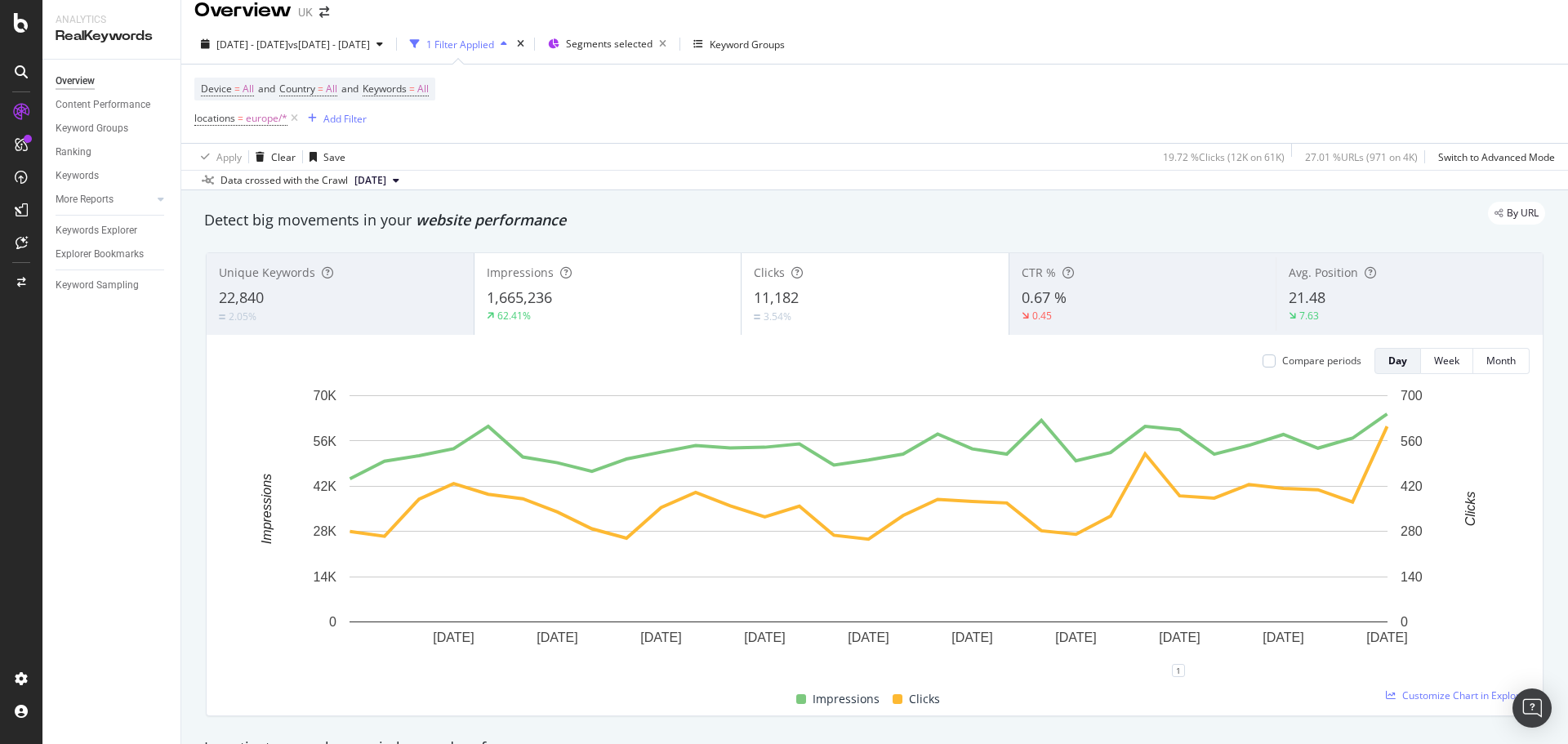
scroll to position [0, 0]
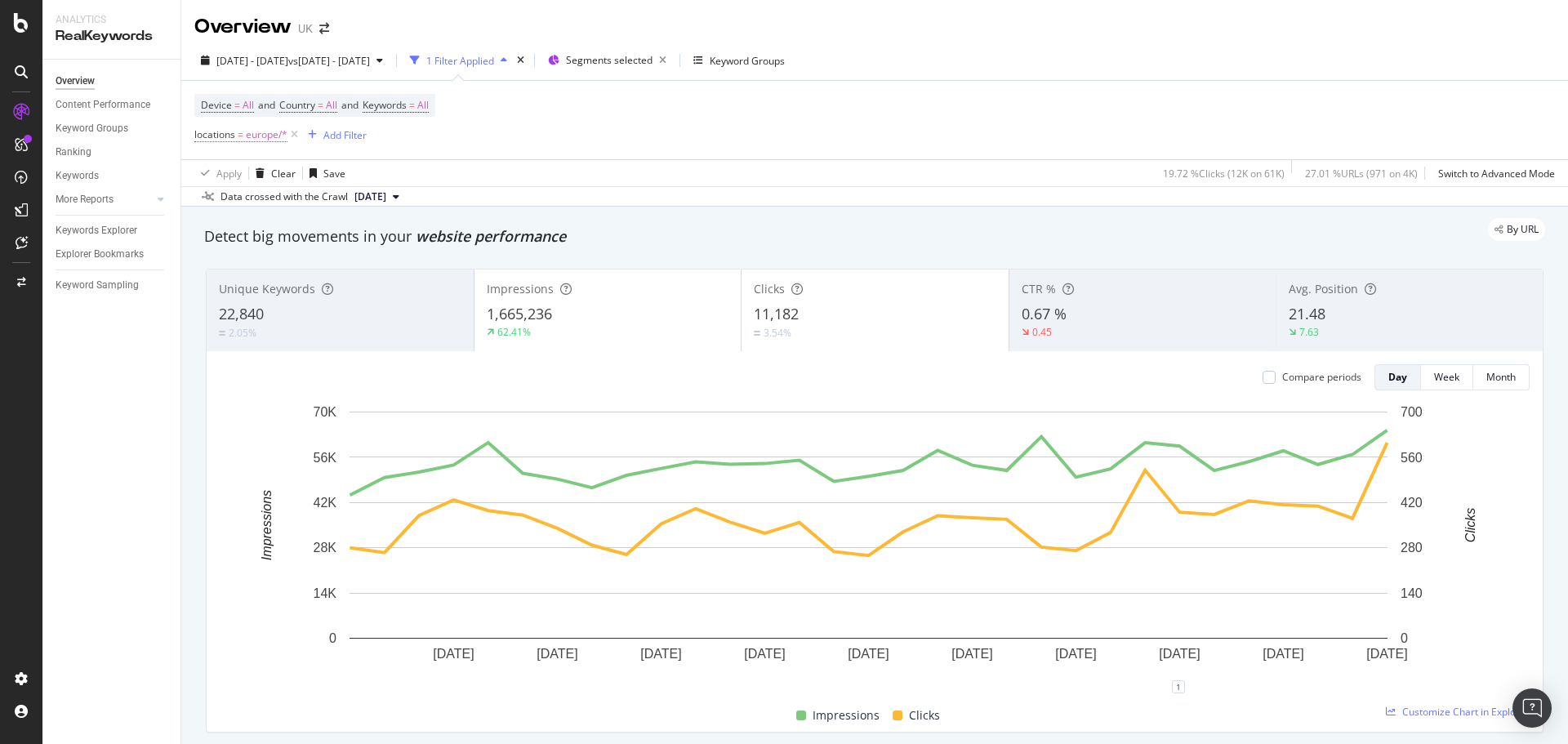
click at [273, 133] on span "europe/*" at bounding box center [266, 134] width 41 height 23
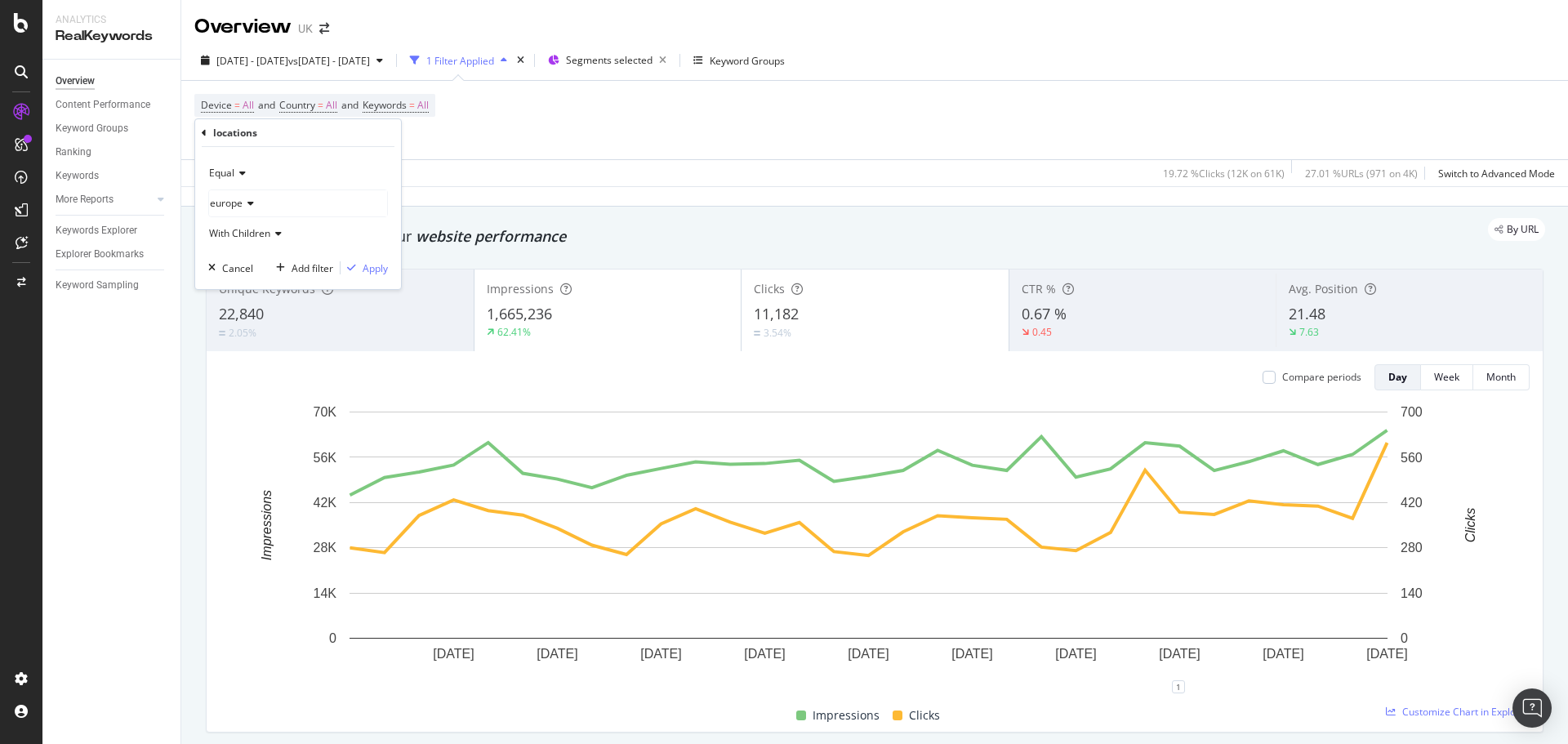
click at [242, 200] on span "europe" at bounding box center [226, 203] width 32 height 14
click at [270, 248] on span "945 URLS" at bounding box center [285, 251] width 47 height 14
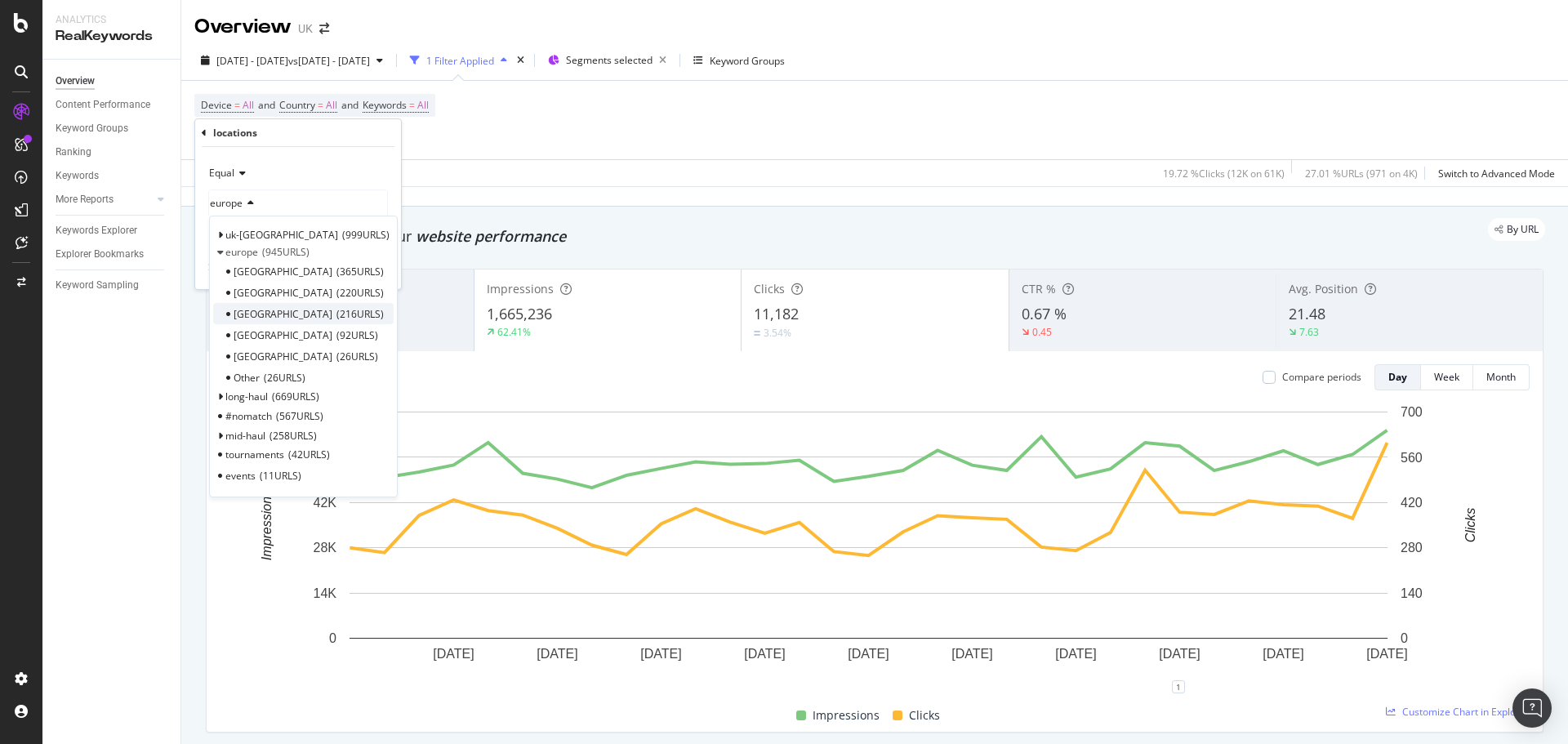
click at [337, 308] on span "216 URLS" at bounding box center [360, 314] width 47 height 14
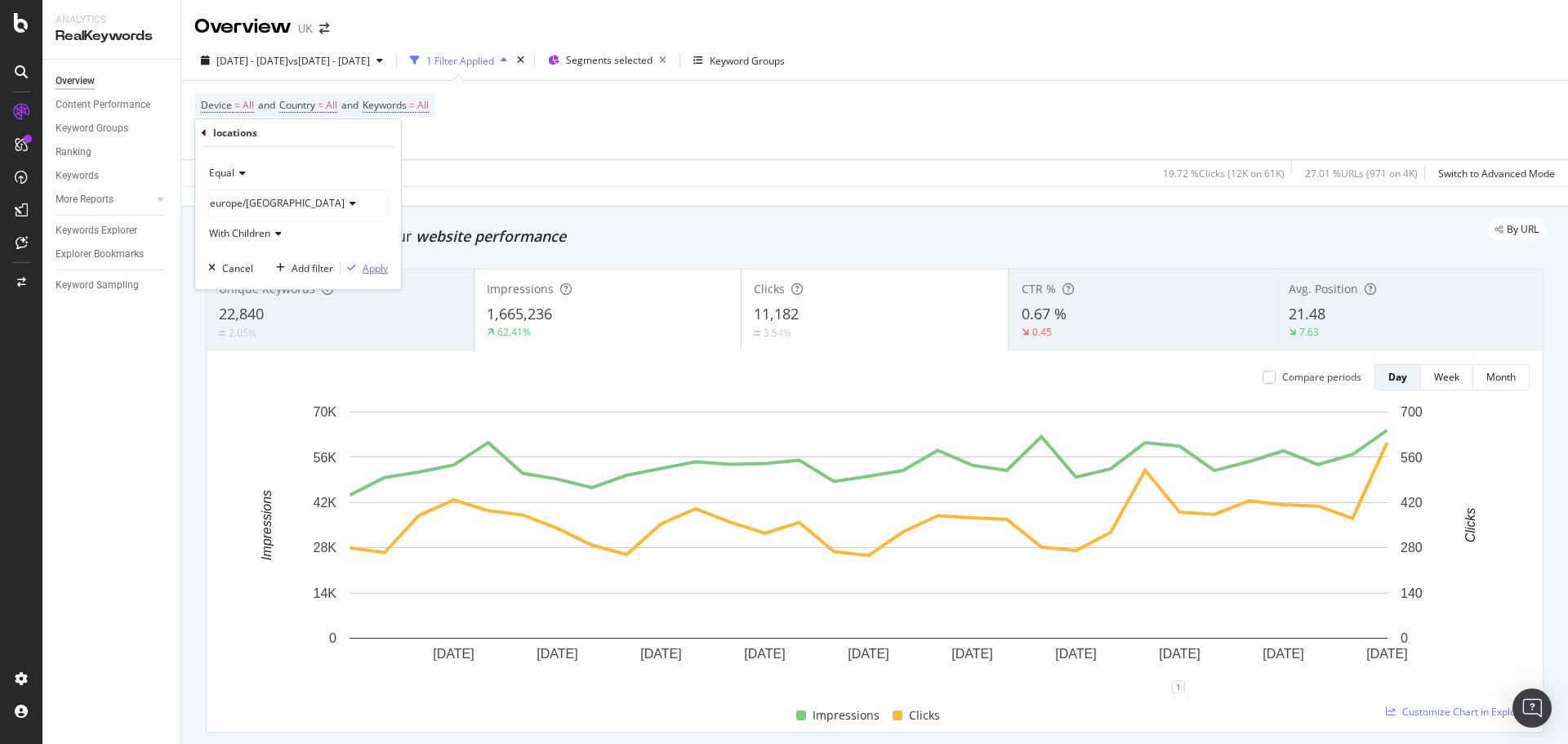
click at [354, 267] on icon "button" at bounding box center [352, 268] width 9 height 10
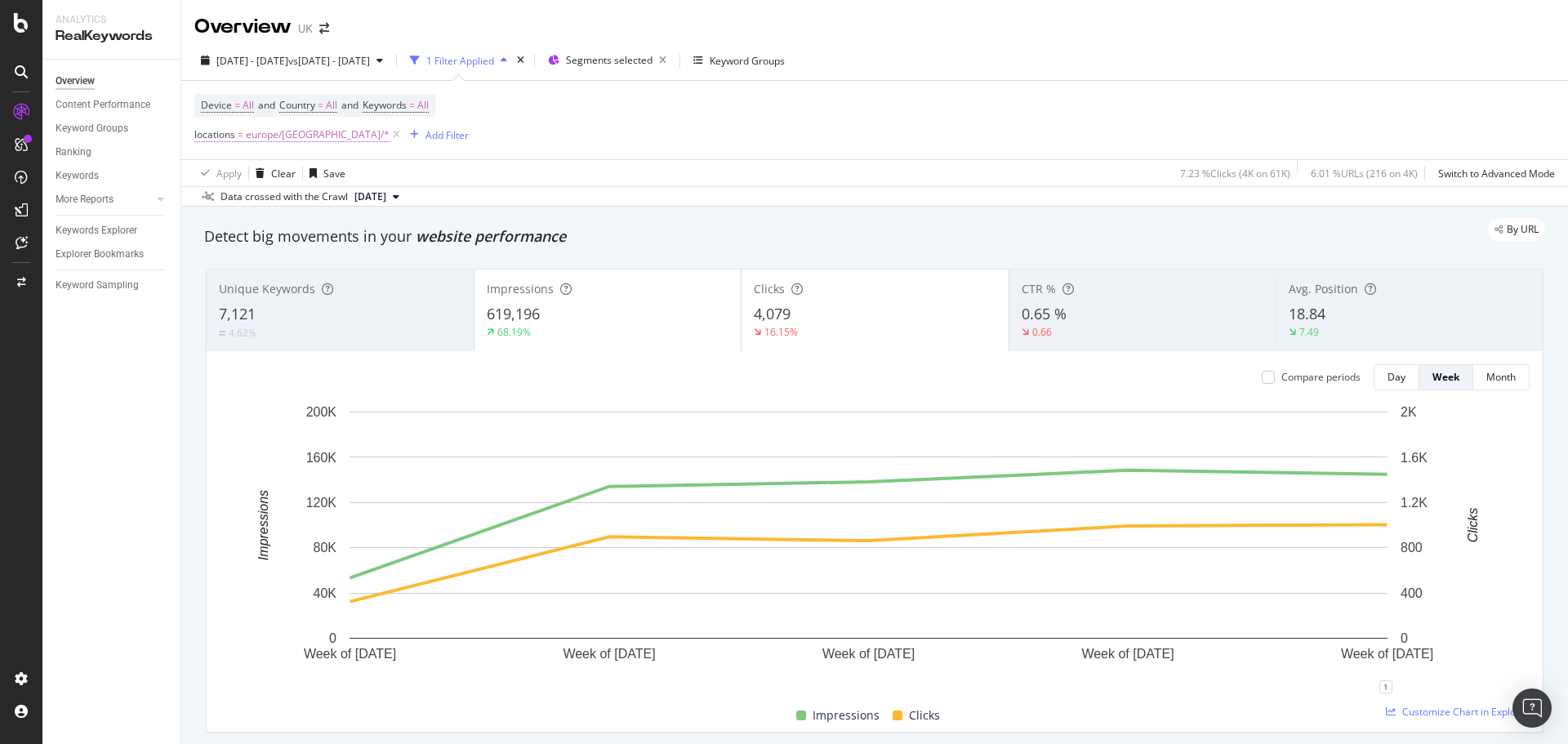
click at [315, 137] on span "europe/Portugal/*" at bounding box center [318, 134] width 144 height 23
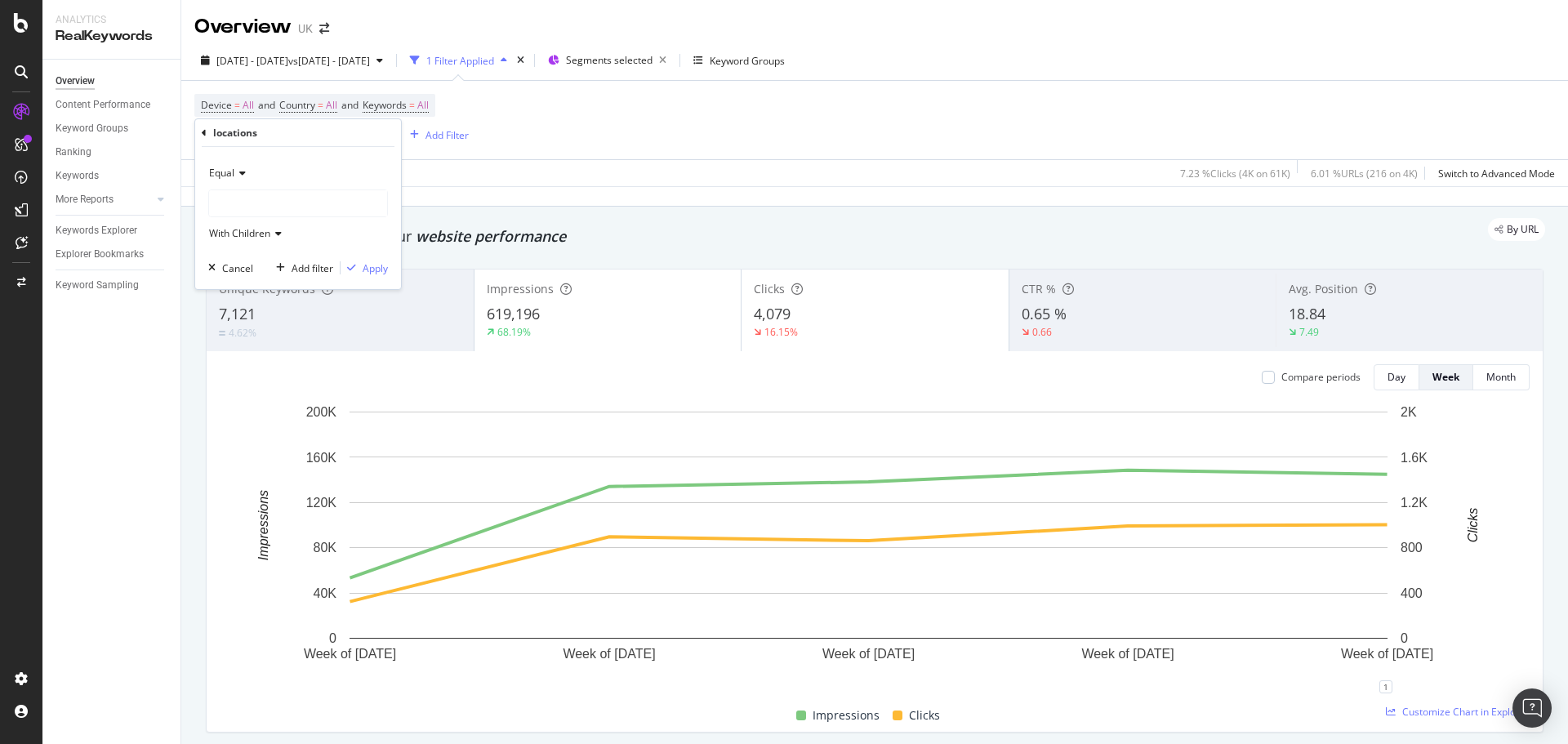
click at [279, 201] on div at bounding box center [297, 203] width 178 height 26
click at [343, 308] on span "Select" at bounding box center [339, 308] width 29 height 14
click at [377, 269] on div "Apply" at bounding box center [376, 268] width 26 height 14
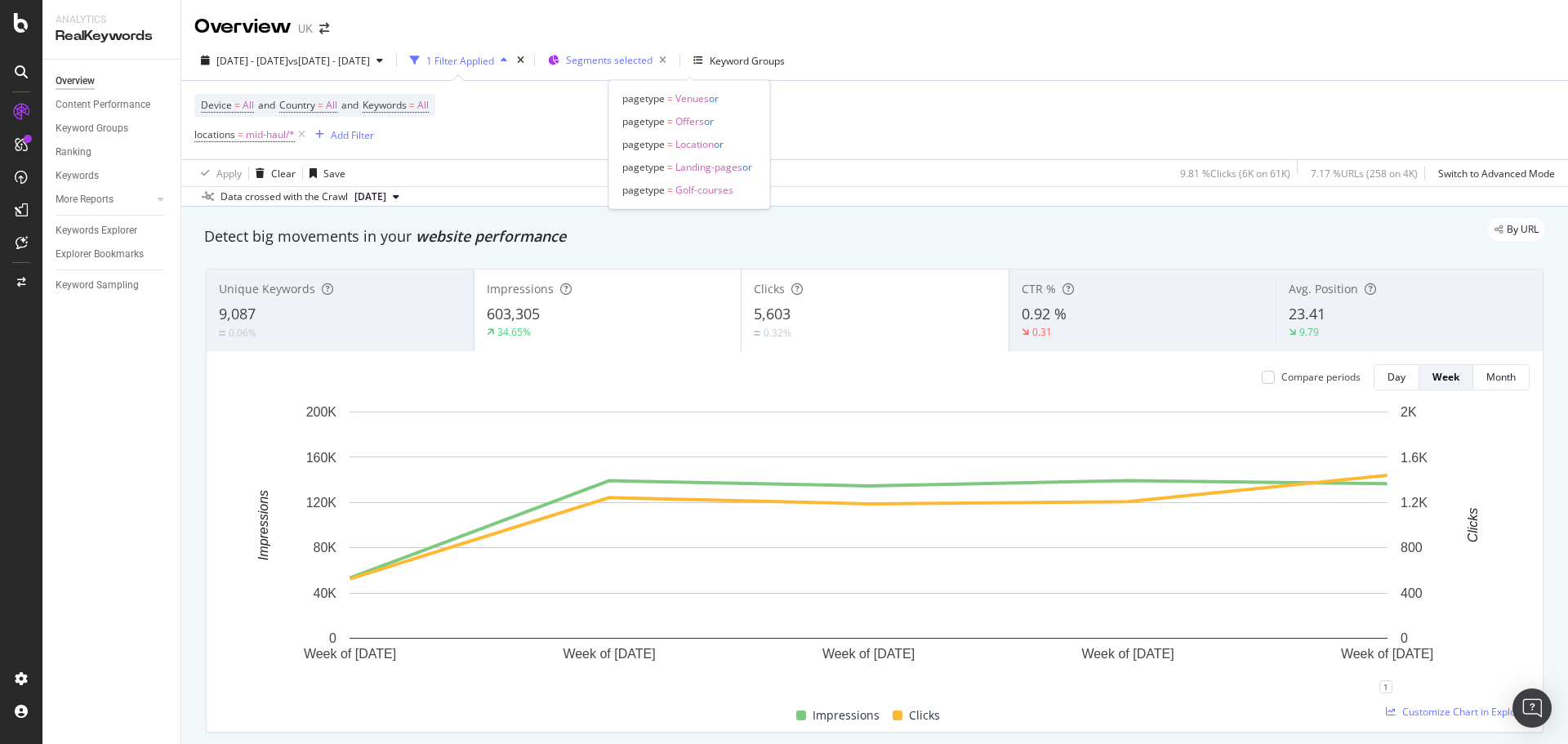
click at [653, 63] on span "Segments selected" at bounding box center [610, 60] width 87 height 14
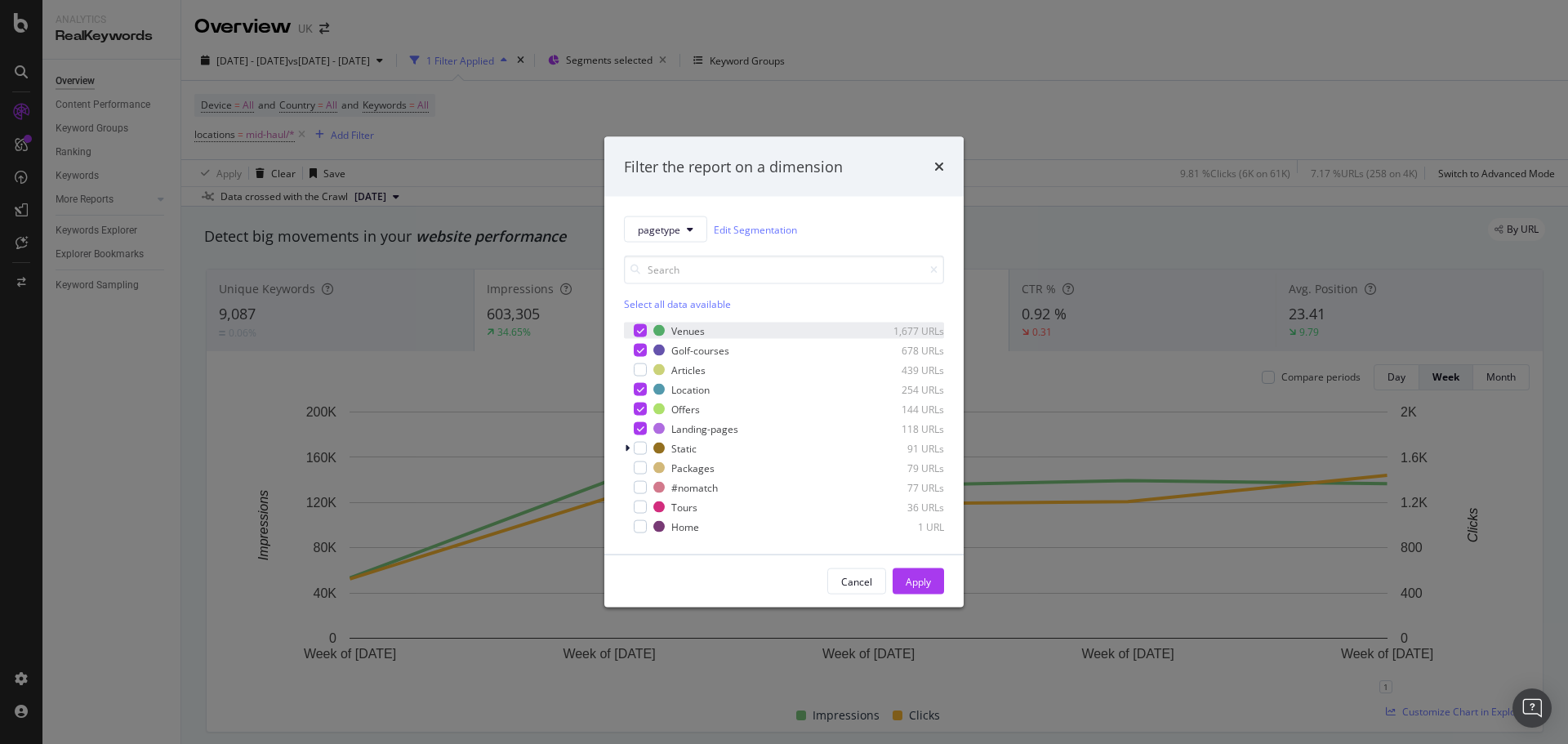
click at [639, 327] on icon "modal" at bounding box center [641, 331] width 7 height 8
click at [636, 383] on div "modal" at bounding box center [640, 389] width 13 height 13
click at [637, 409] on icon "modal" at bounding box center [641, 409] width 7 height 8
click at [644, 426] on icon "modal" at bounding box center [641, 428] width 7 height 8
click at [639, 356] on div "modal" at bounding box center [640, 351] width 13 height 13
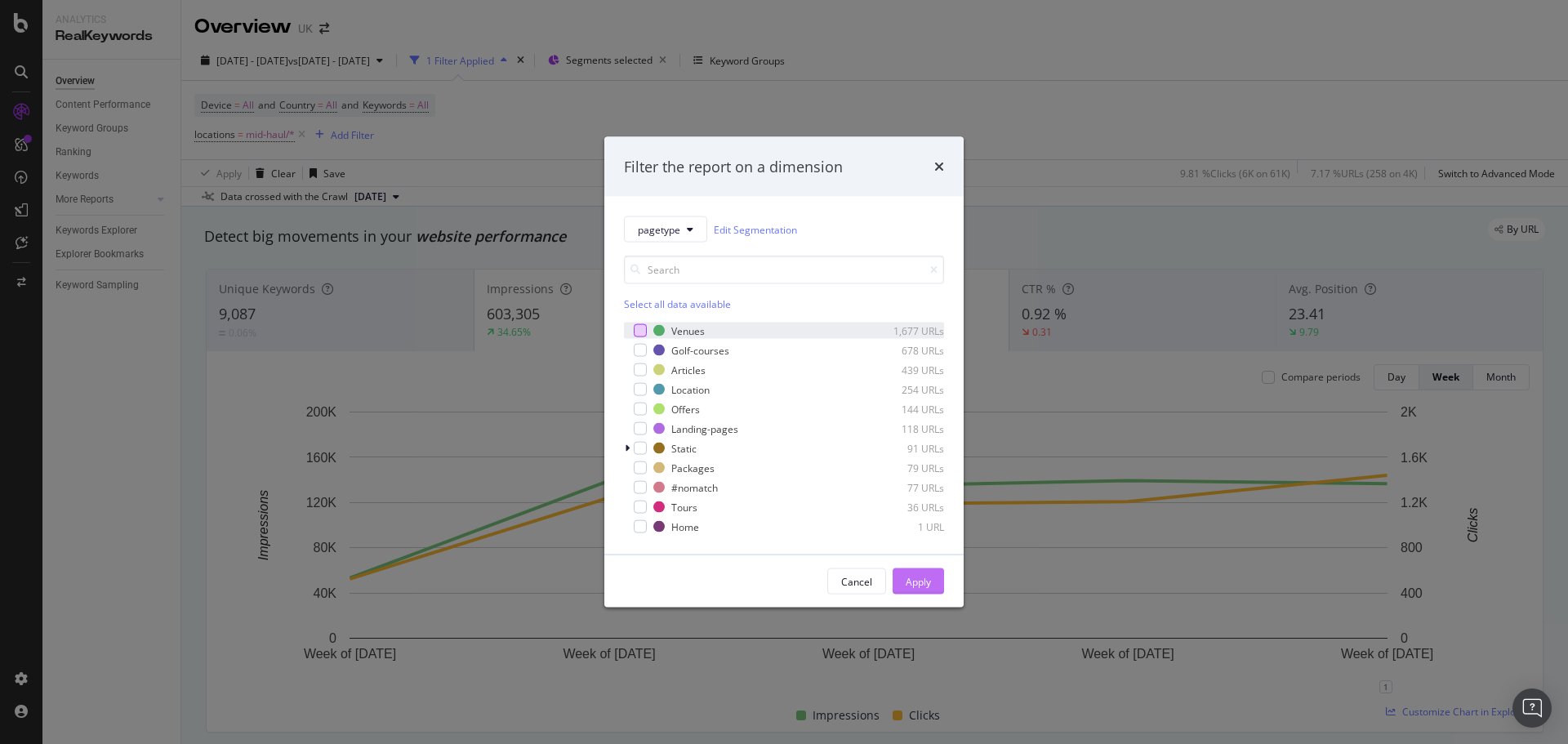
click at [927, 592] on div "Apply" at bounding box center [919, 581] width 26 height 25
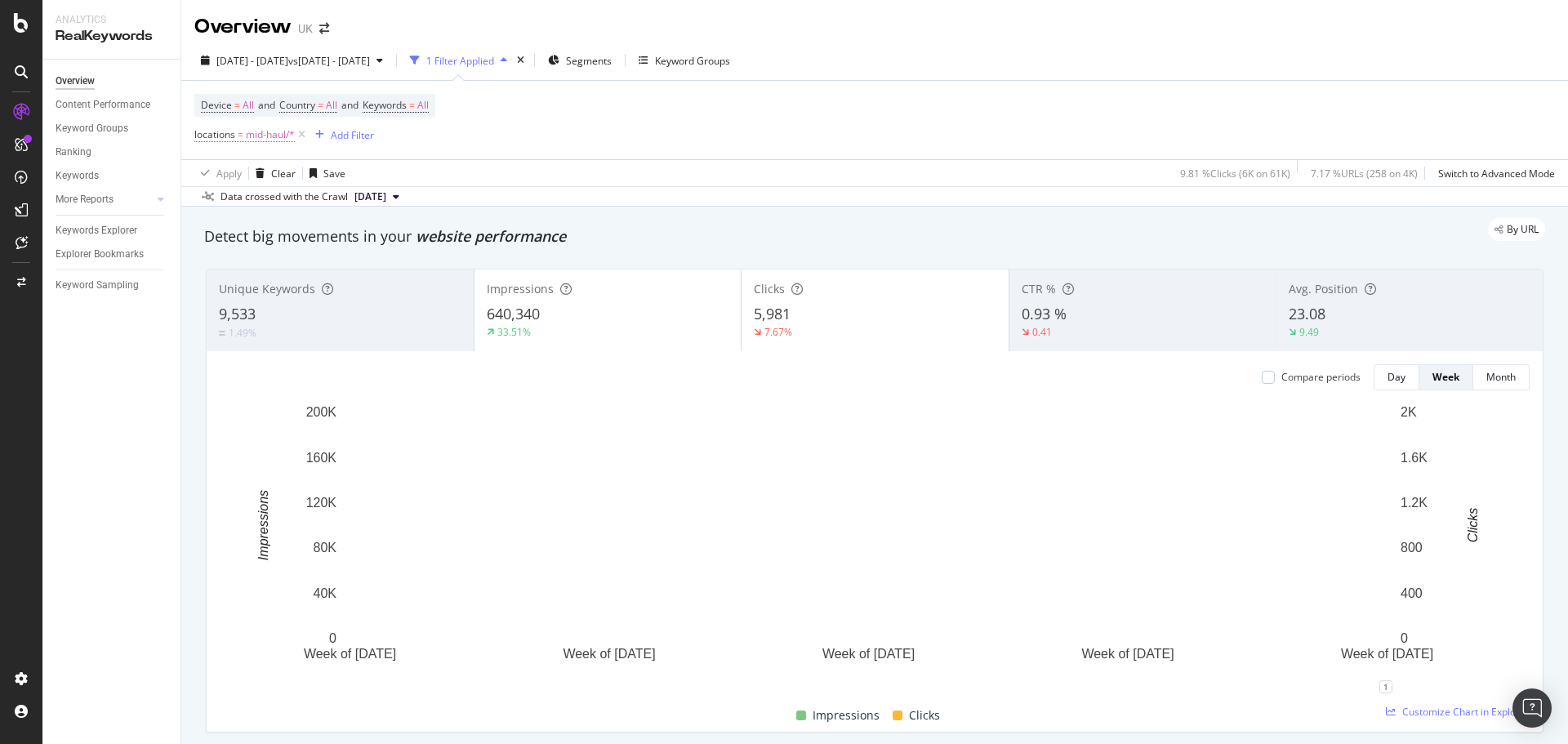
click at [275, 134] on span "mid-haul/*" at bounding box center [270, 134] width 49 height 23
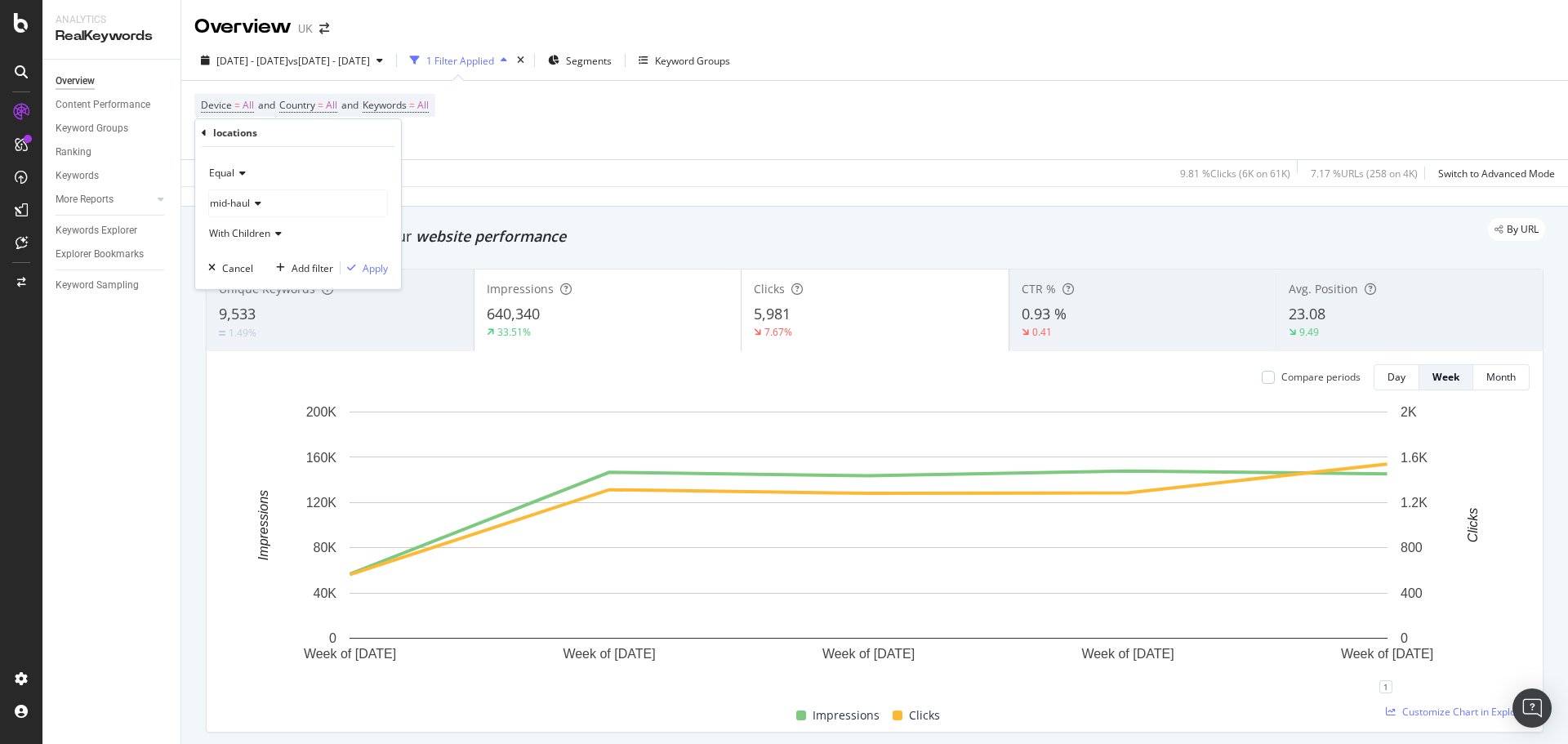
click at [267, 205] on div "mid-haul" at bounding box center [297, 203] width 178 height 26
click at [218, 305] on icon at bounding box center [220, 308] width 6 height 10
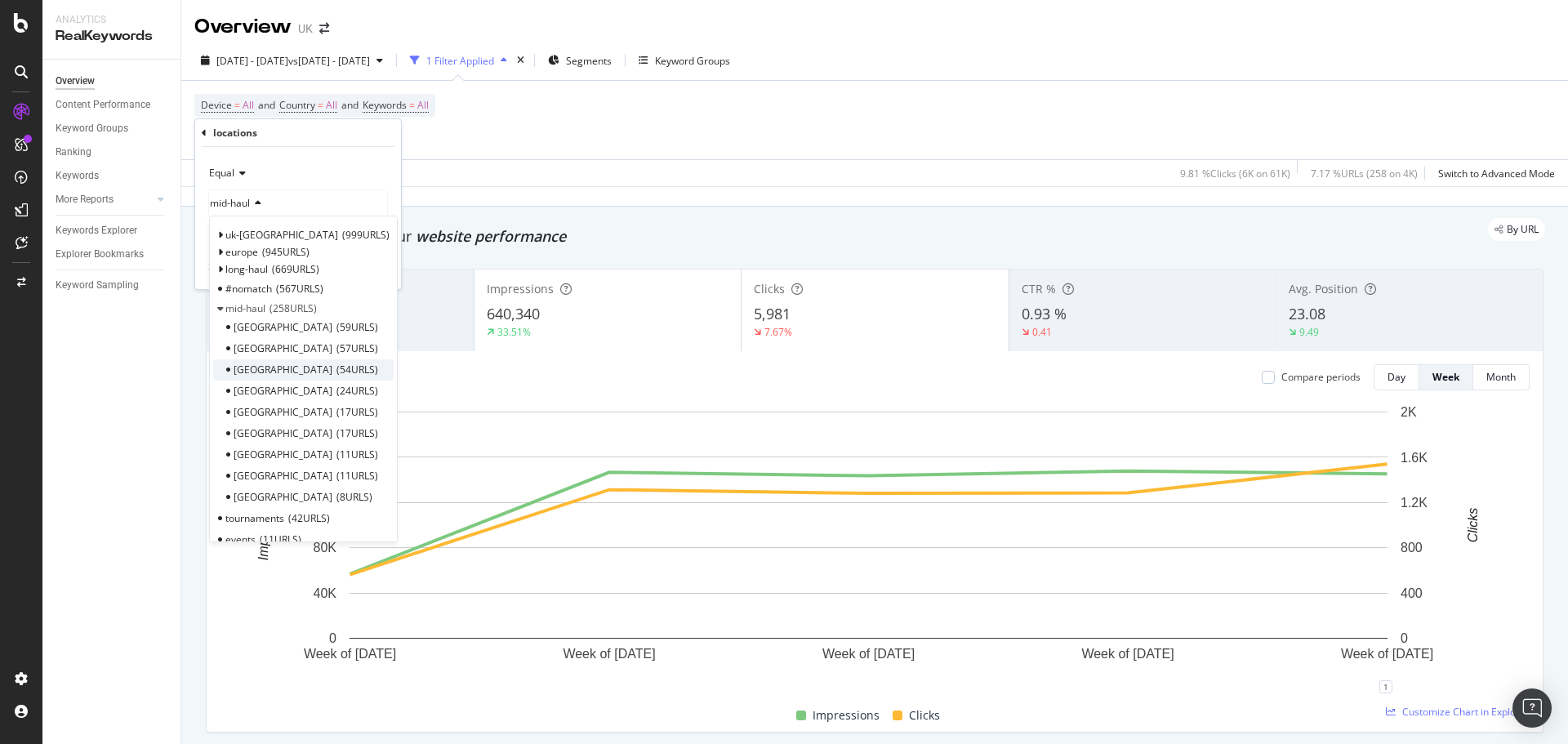
click at [337, 366] on span "54 URLS" at bounding box center [357, 369] width 41 height 14
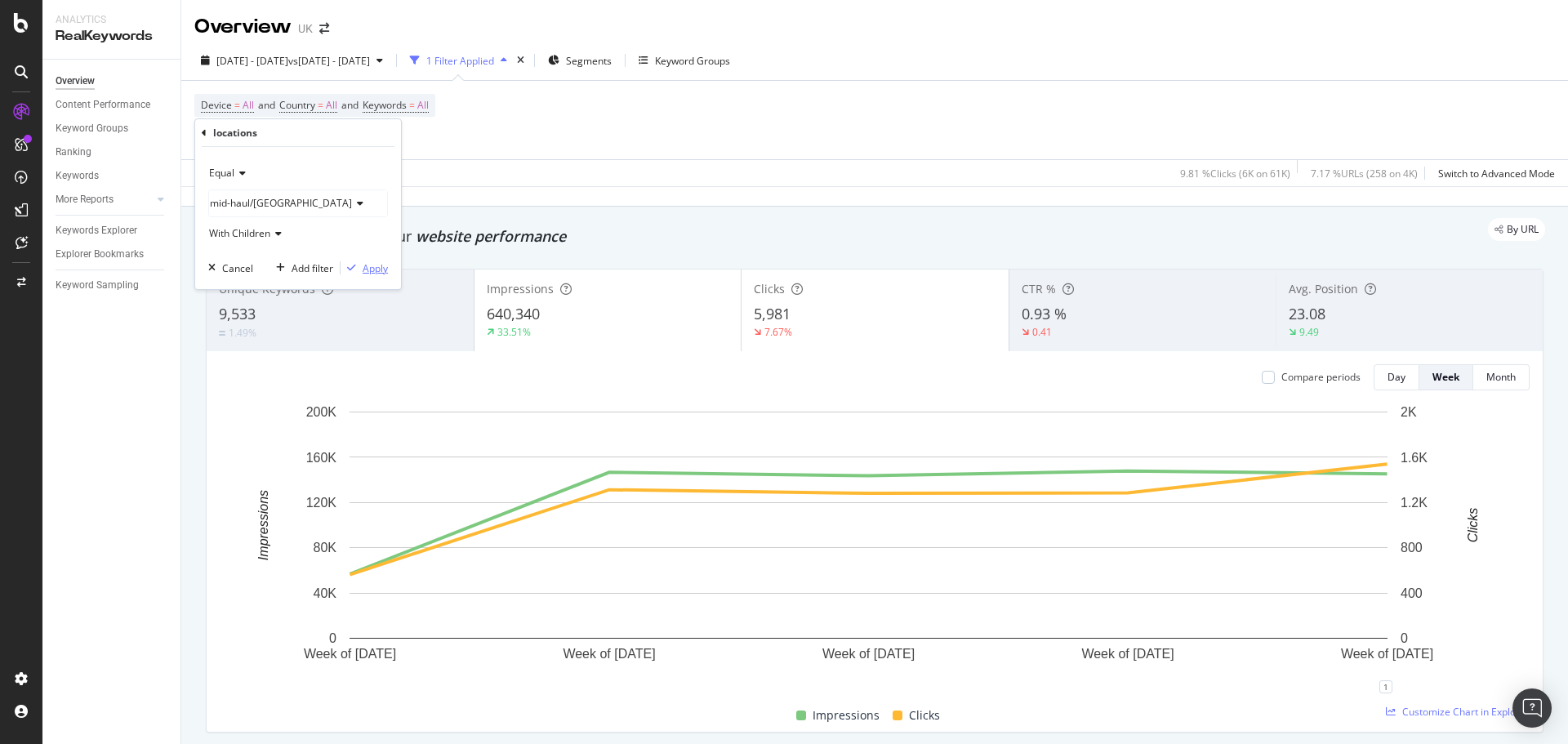
click at [375, 264] on div "Apply" at bounding box center [376, 268] width 26 height 14
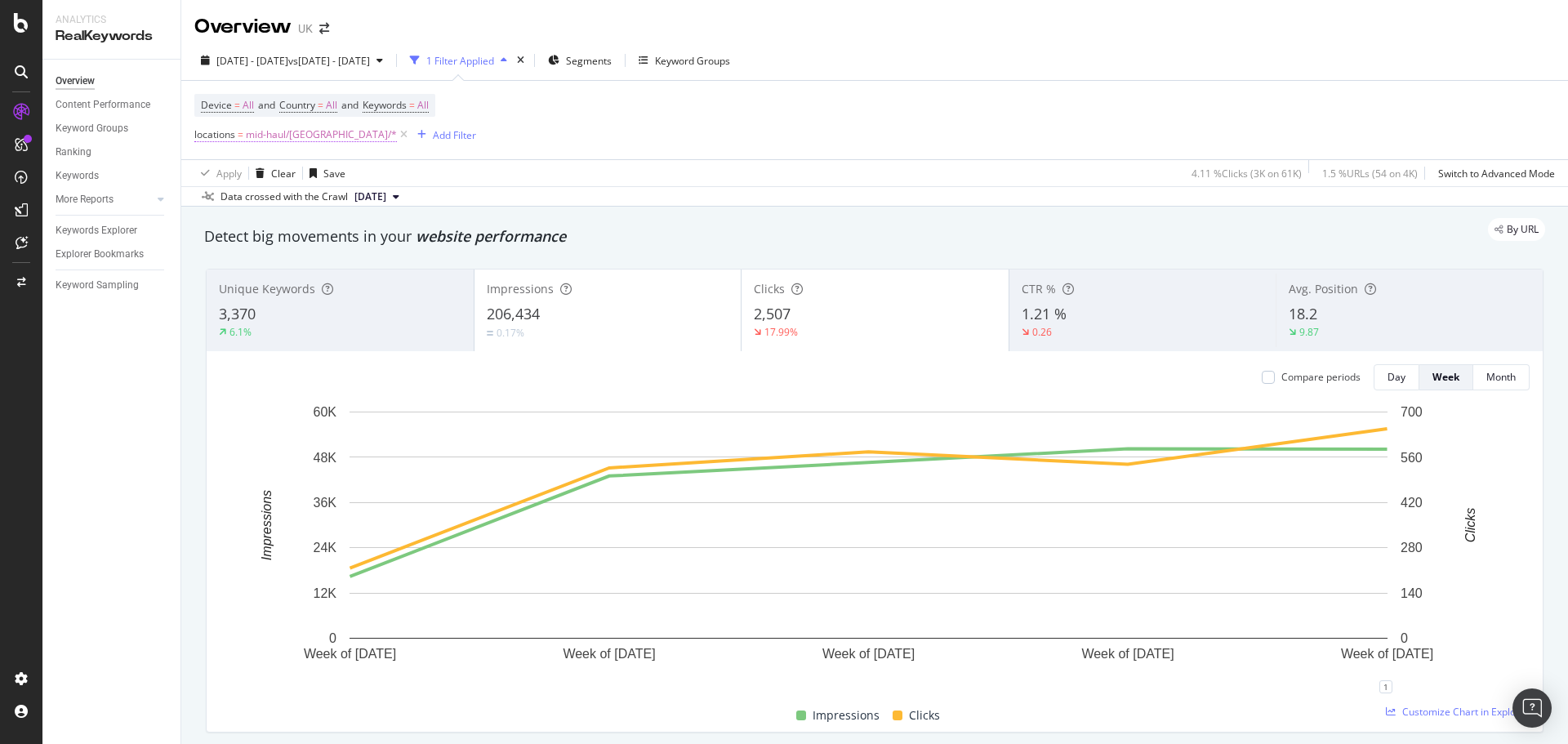
click at [296, 141] on span "mid-haul/Turkey/*" at bounding box center [321, 134] width 151 height 23
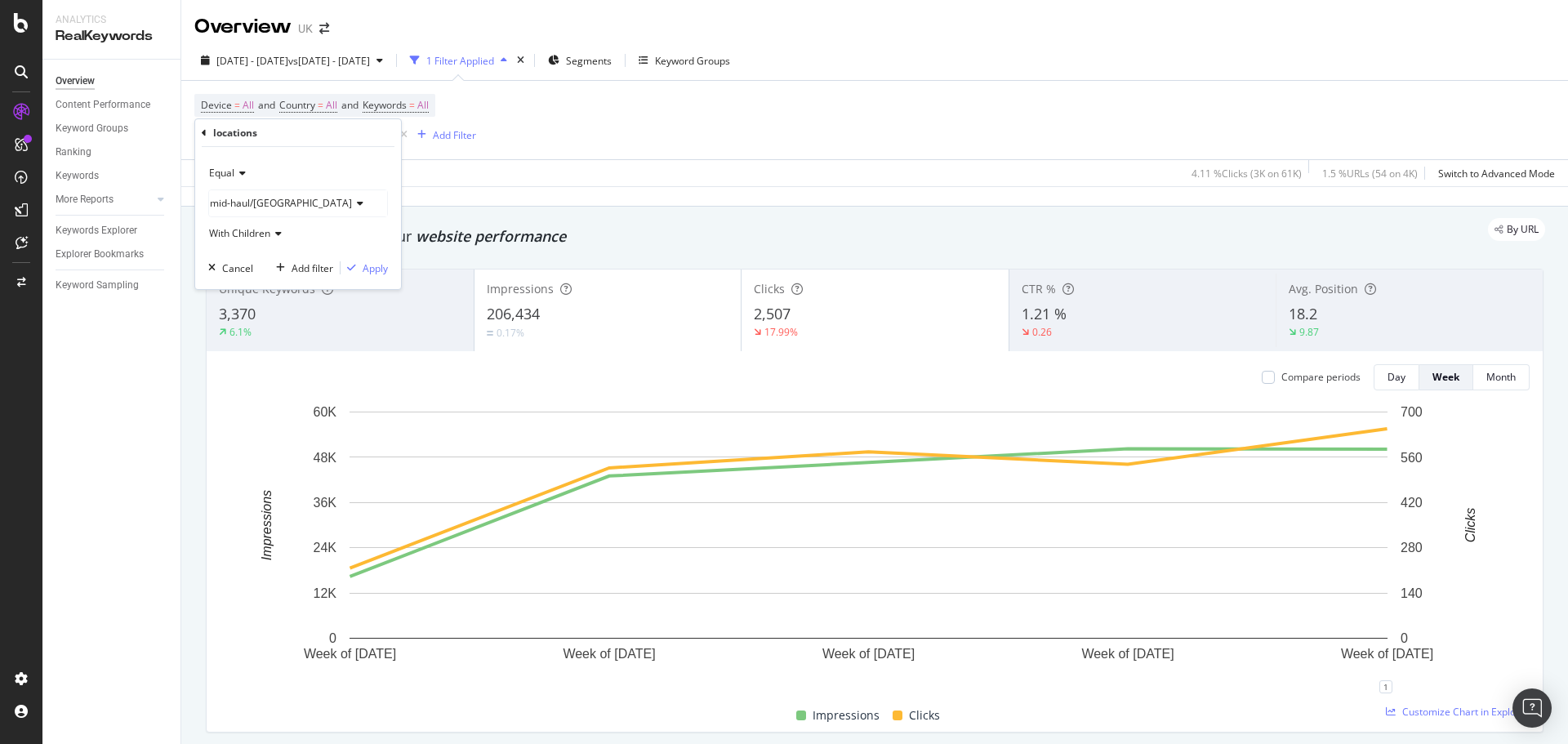
click at [253, 206] on span "mid-haul/Turkey" at bounding box center [281, 203] width 142 height 14
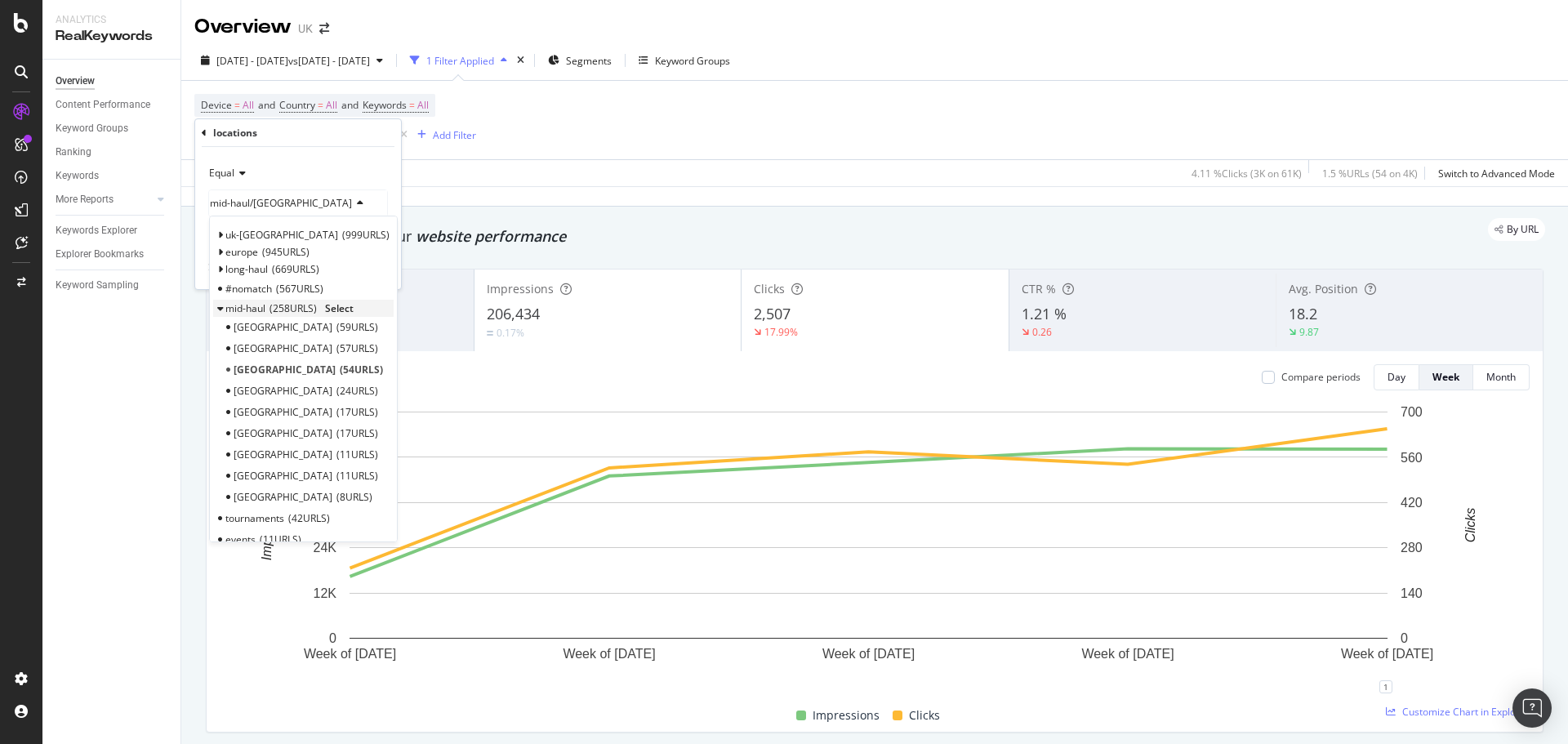
click at [272, 308] on span "258 URLS" at bounding box center [293, 308] width 47 height 14
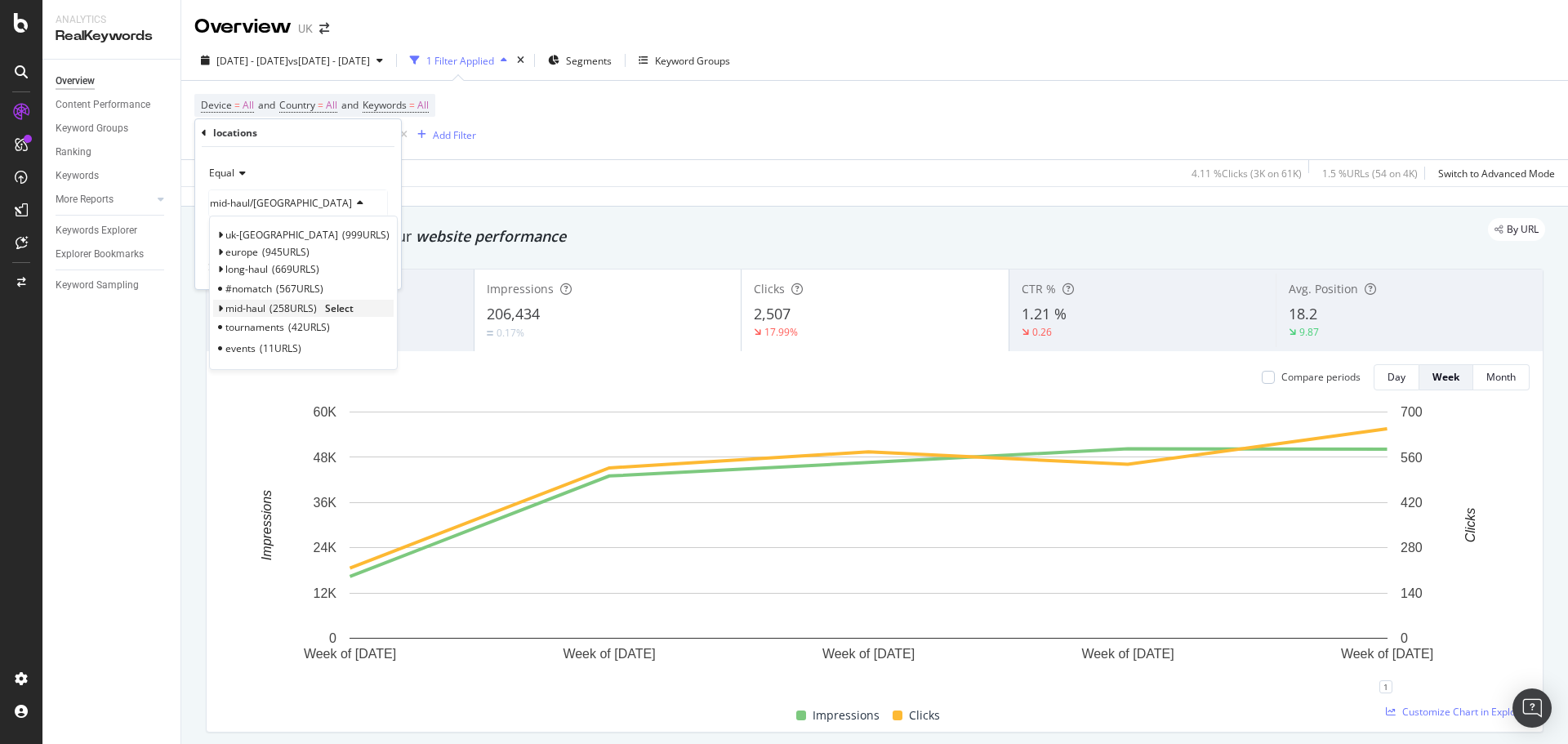
click at [339, 307] on span "Select" at bounding box center [339, 308] width 29 height 14
click at [363, 273] on div "Apply" at bounding box center [376, 268] width 26 height 14
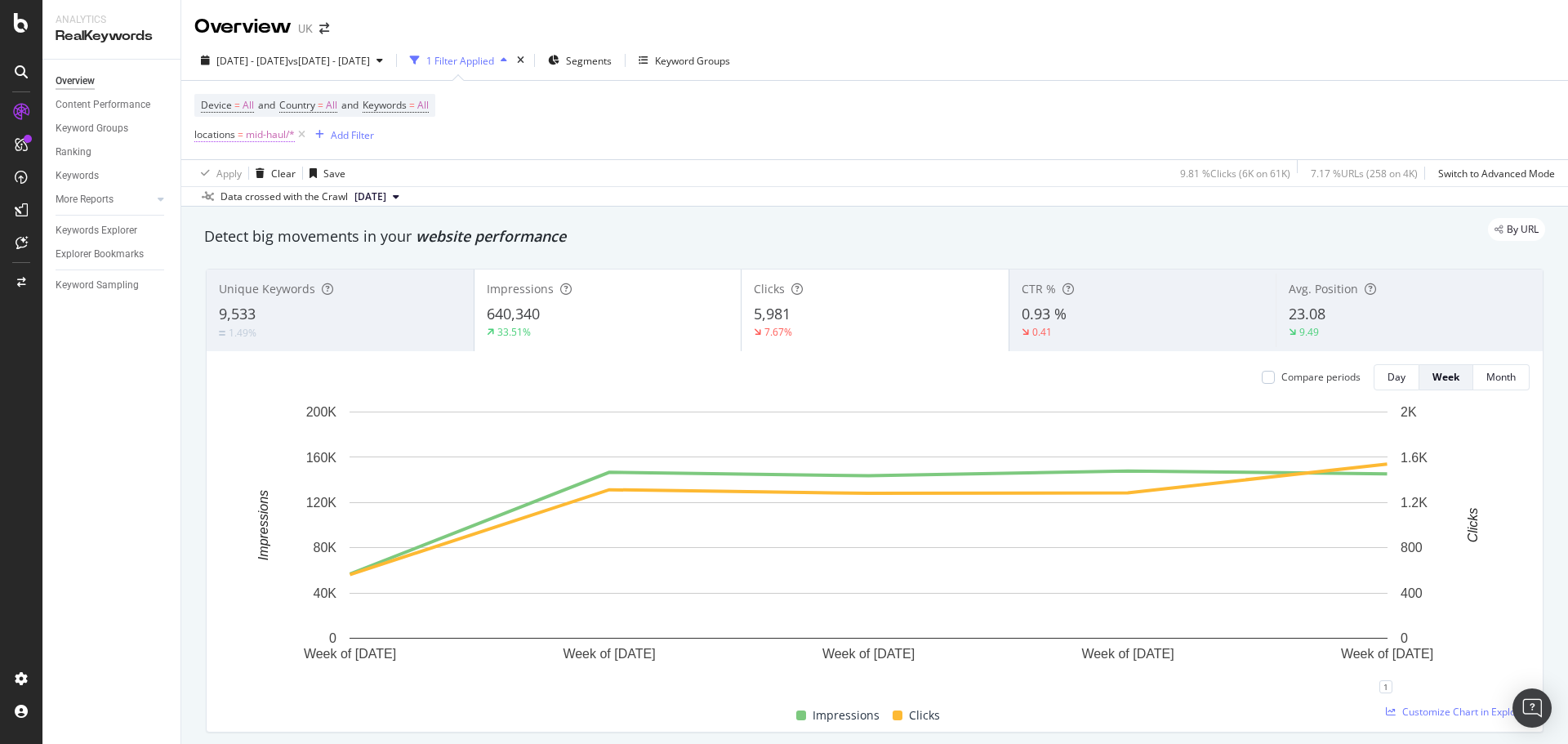
click at [261, 134] on span "mid-haul/*" at bounding box center [270, 134] width 49 height 23
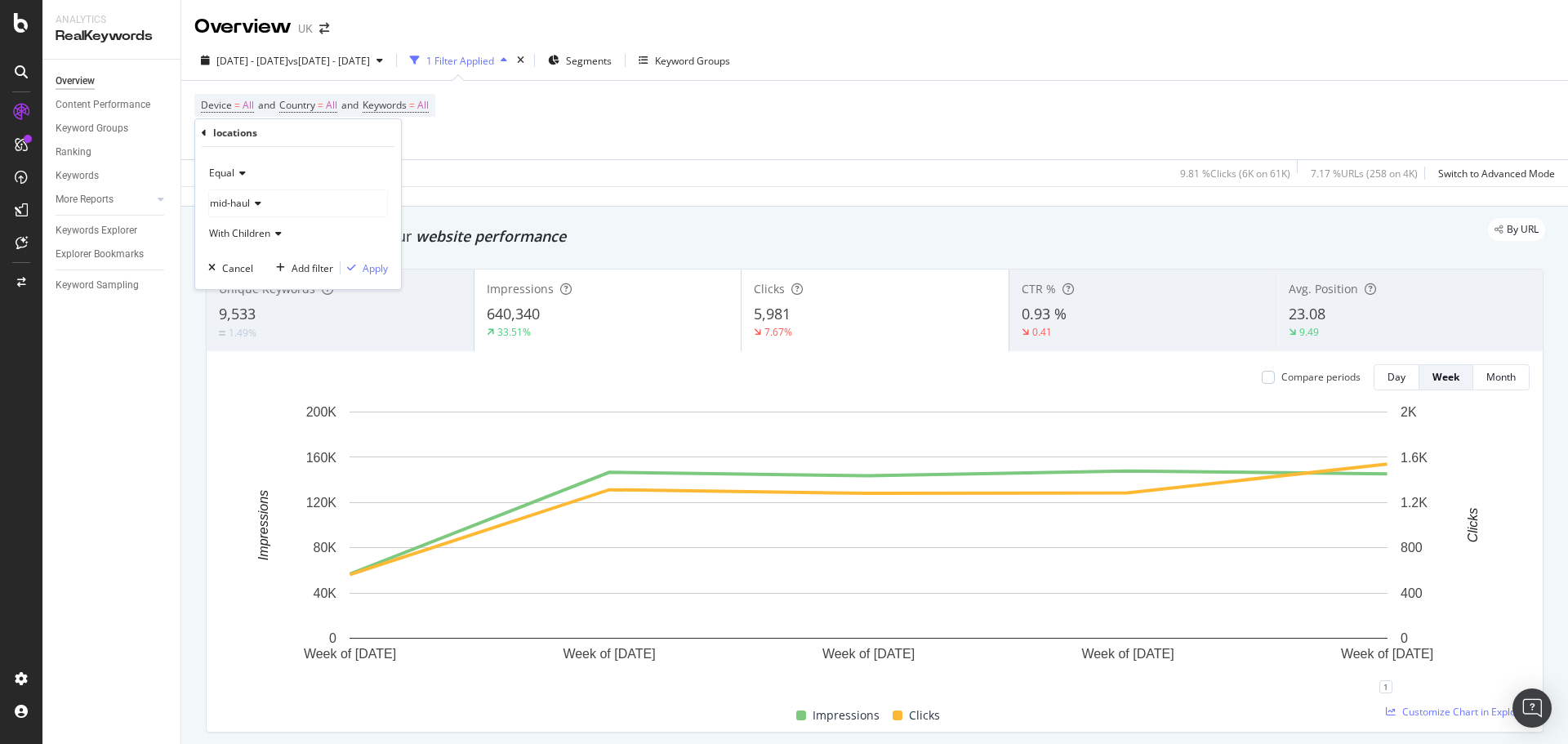
click at [254, 208] on icon at bounding box center [255, 203] width 11 height 10
click at [220, 253] on icon at bounding box center [220, 252] width 6 height 10
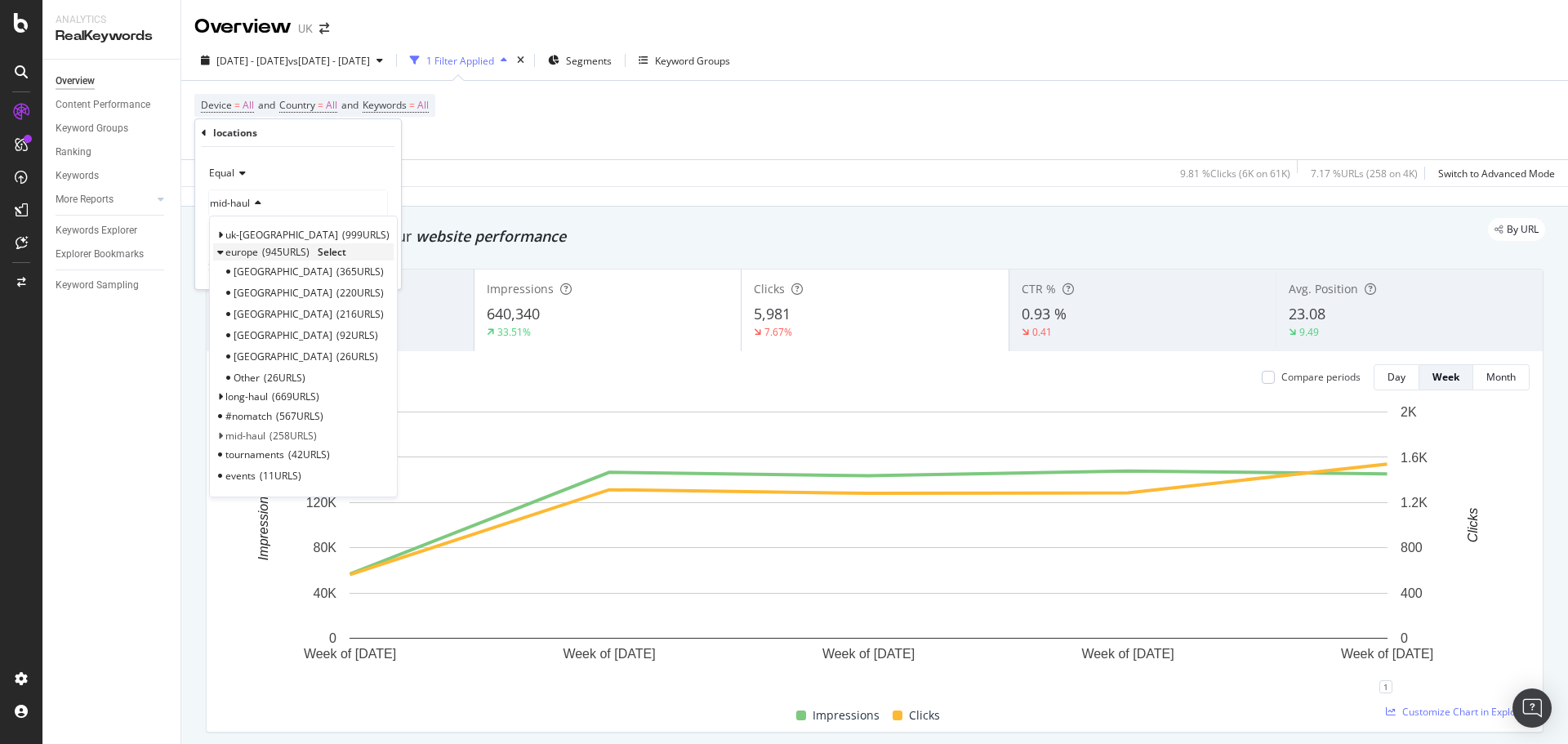
click at [220, 253] on icon at bounding box center [220, 252] width 6 height 10
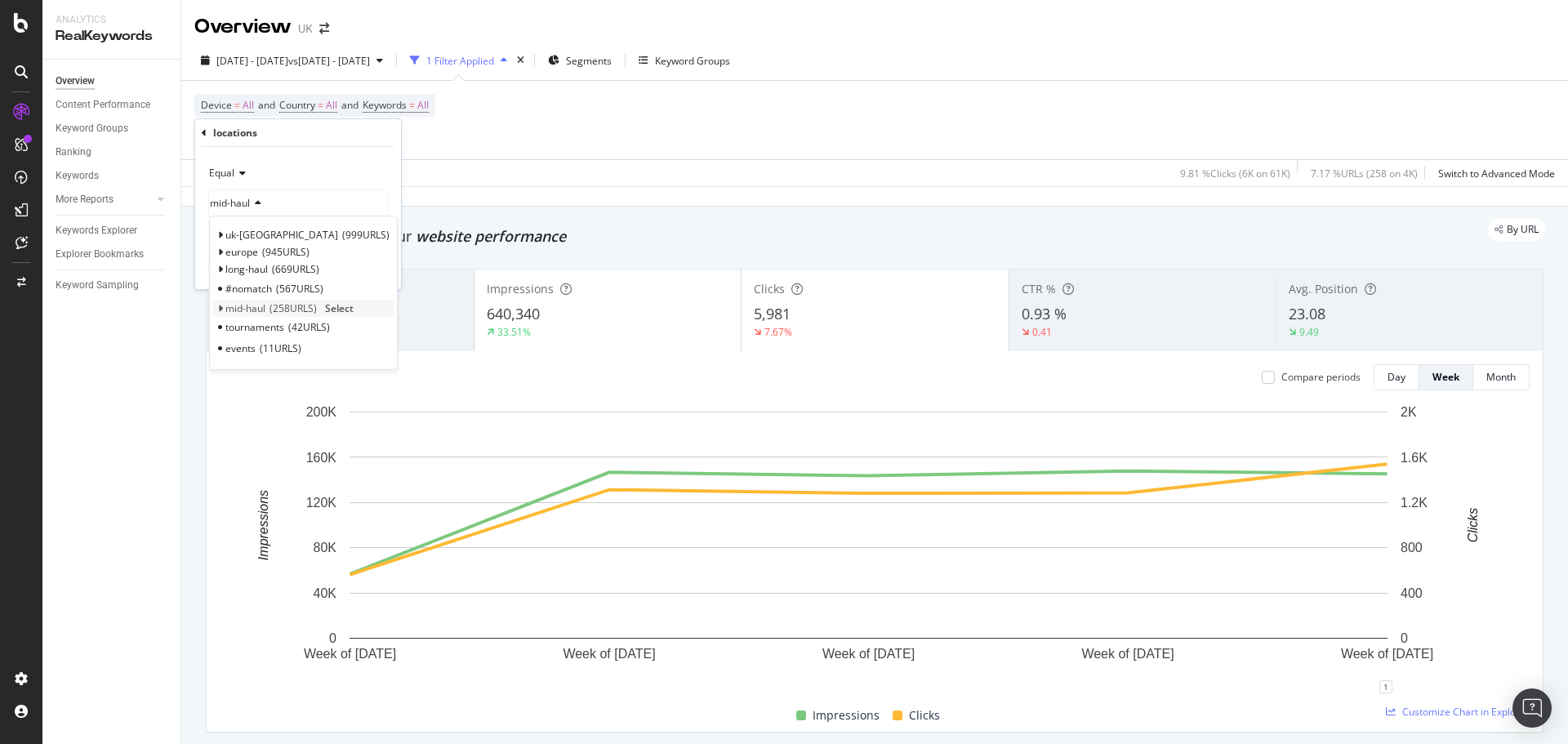
click at [217, 300] on div "mid-haul 258 URLS Select" at bounding box center [304, 308] width 180 height 17
click at [218, 304] on icon at bounding box center [220, 308] width 6 height 10
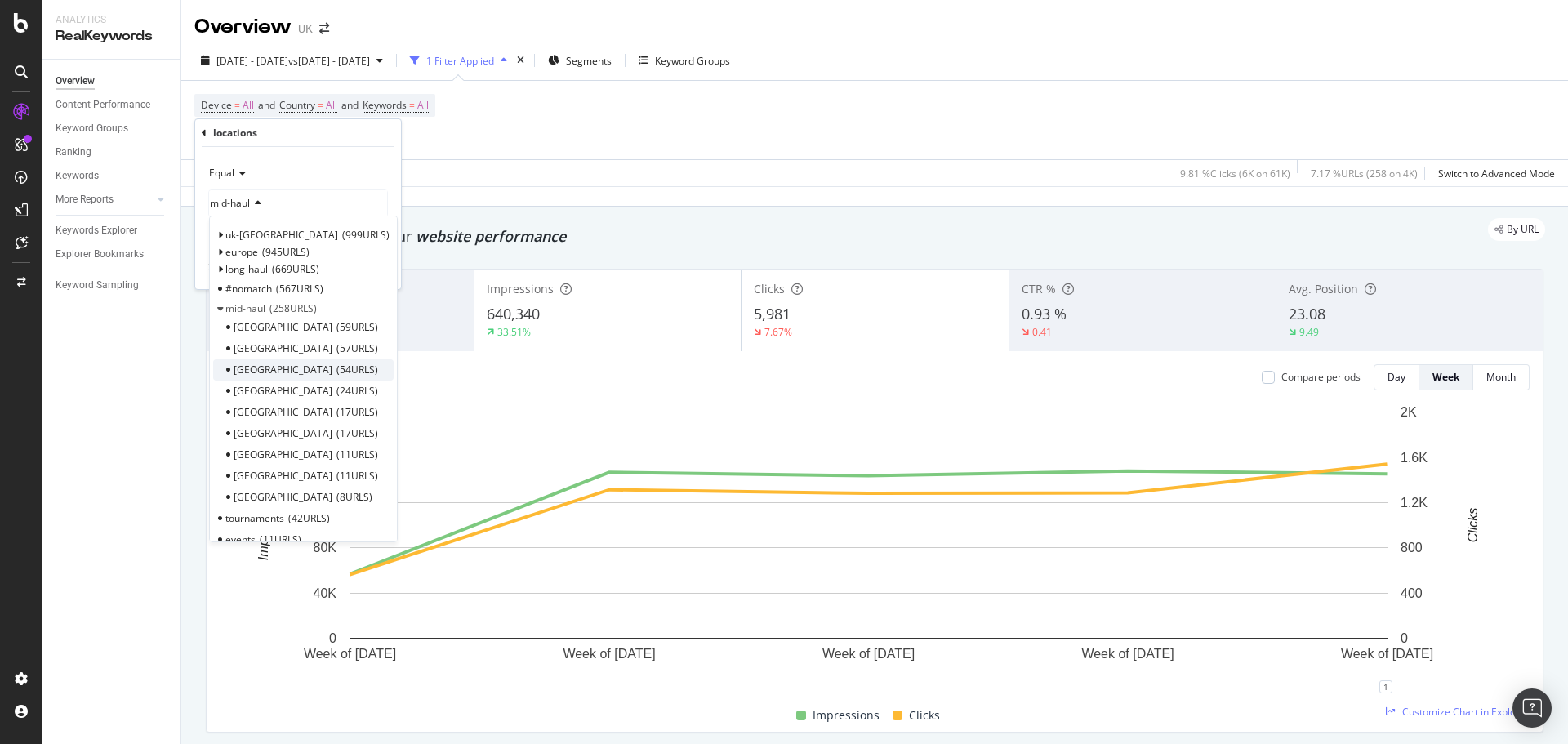
click at [337, 371] on span "54 URLS" at bounding box center [357, 369] width 41 height 14
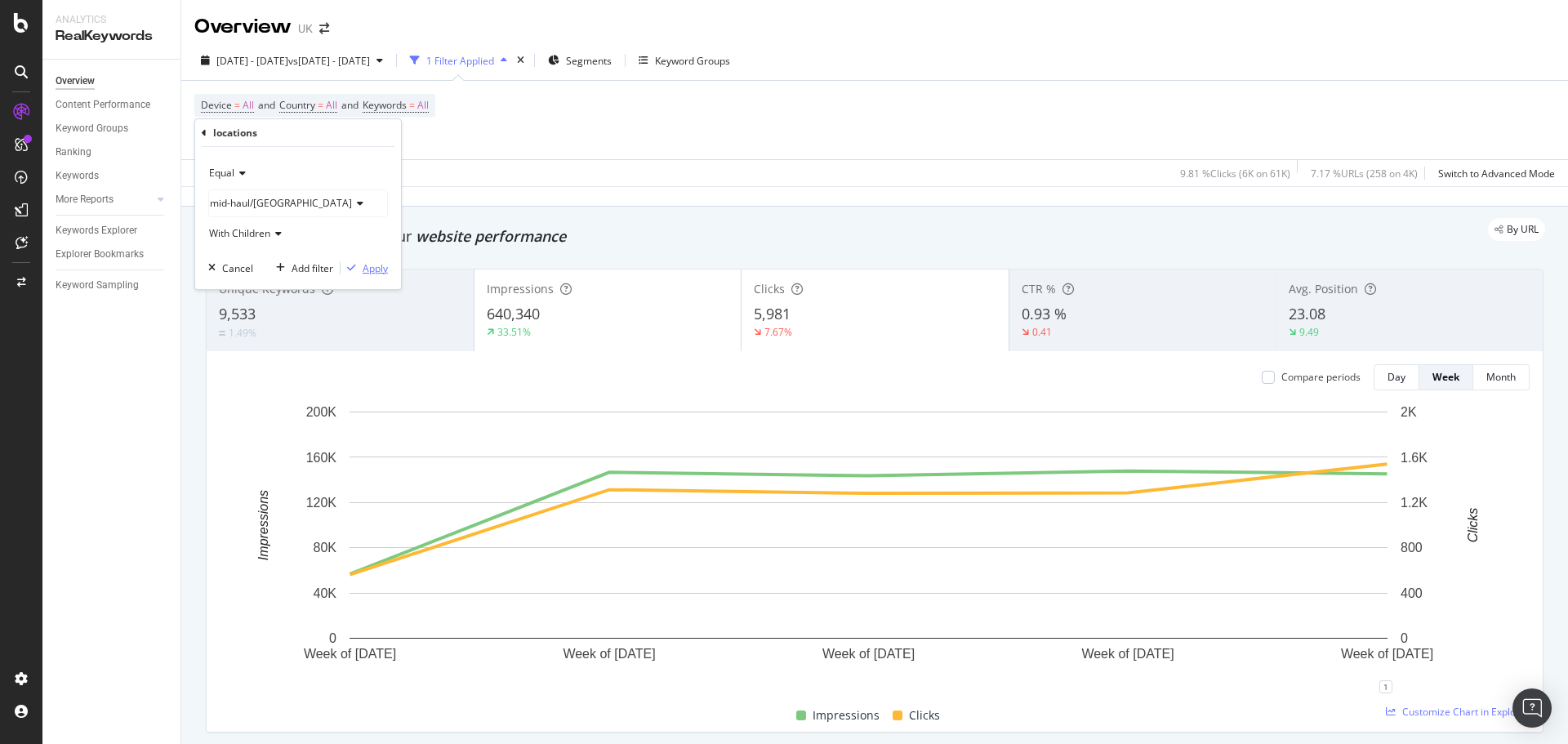
click at [366, 263] on div "Apply" at bounding box center [376, 268] width 26 height 14
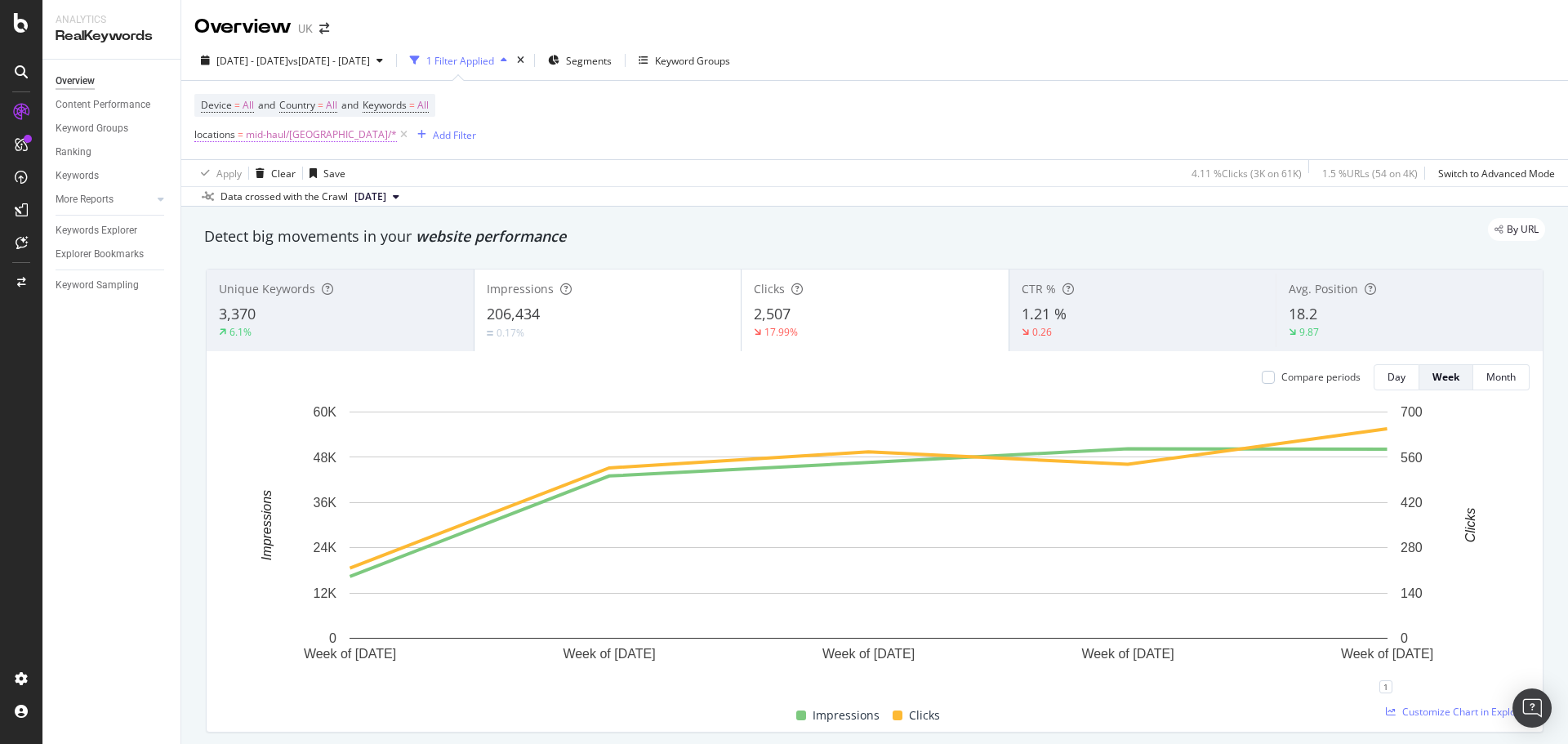
click at [287, 142] on span "mid-haul/Turkey/*" at bounding box center [321, 134] width 151 height 23
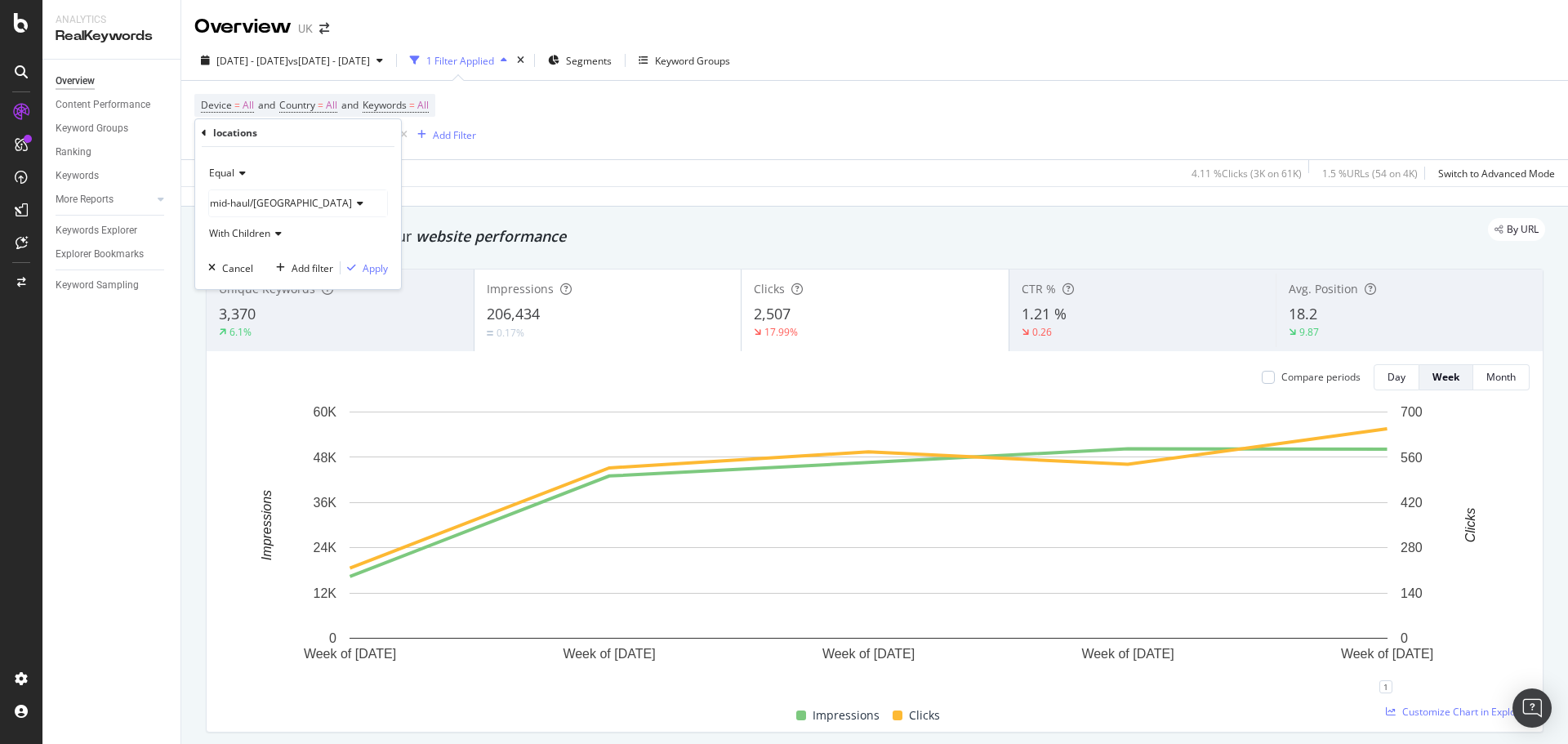
click at [260, 215] on div "mid-haul/Turkey" at bounding box center [297, 203] width 178 height 26
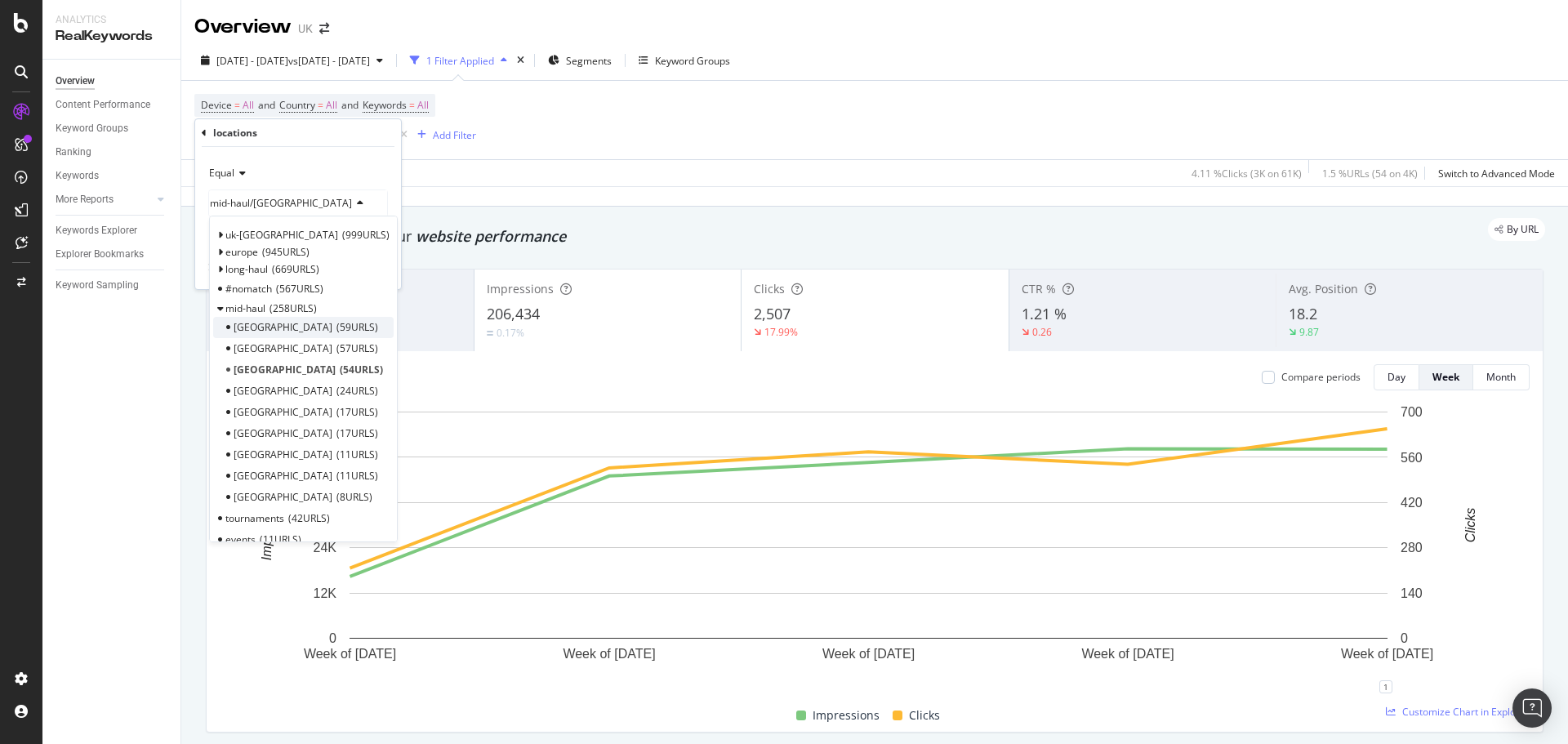
click at [273, 335] on div "Canary-Islands 59 URLS" at bounding box center [304, 327] width 180 height 21
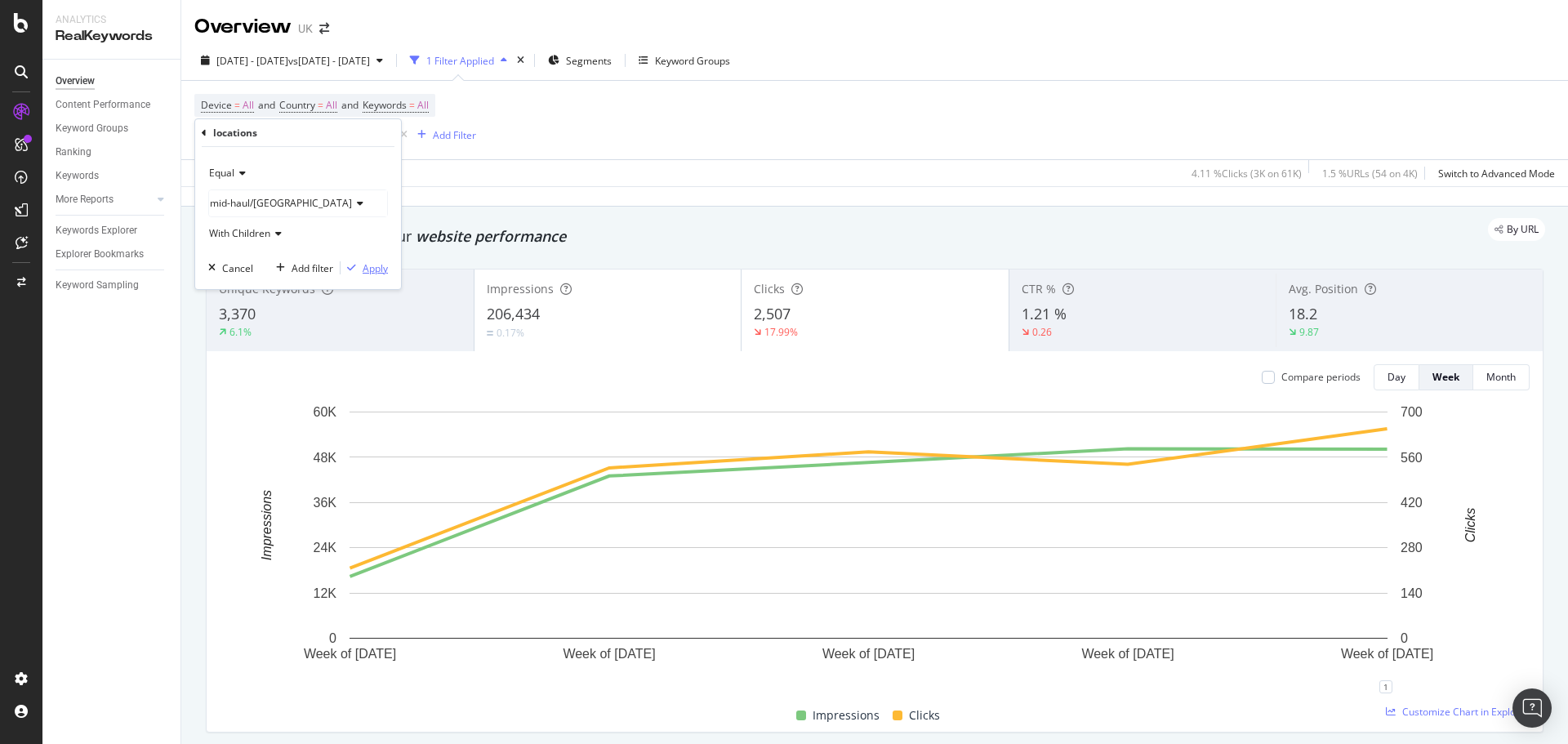
click at [381, 273] on div "Apply" at bounding box center [376, 268] width 26 height 14
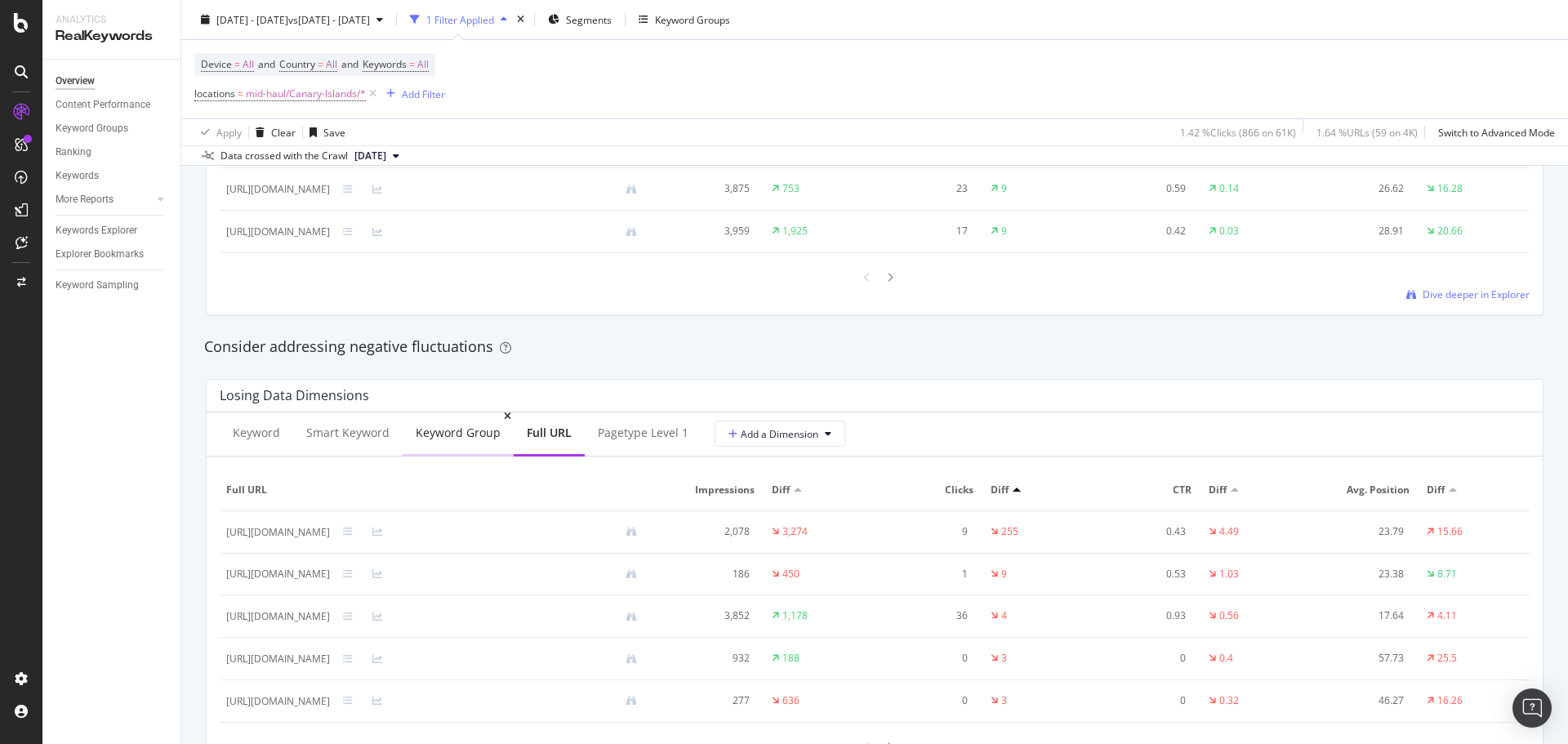
scroll to position [1879, 0]
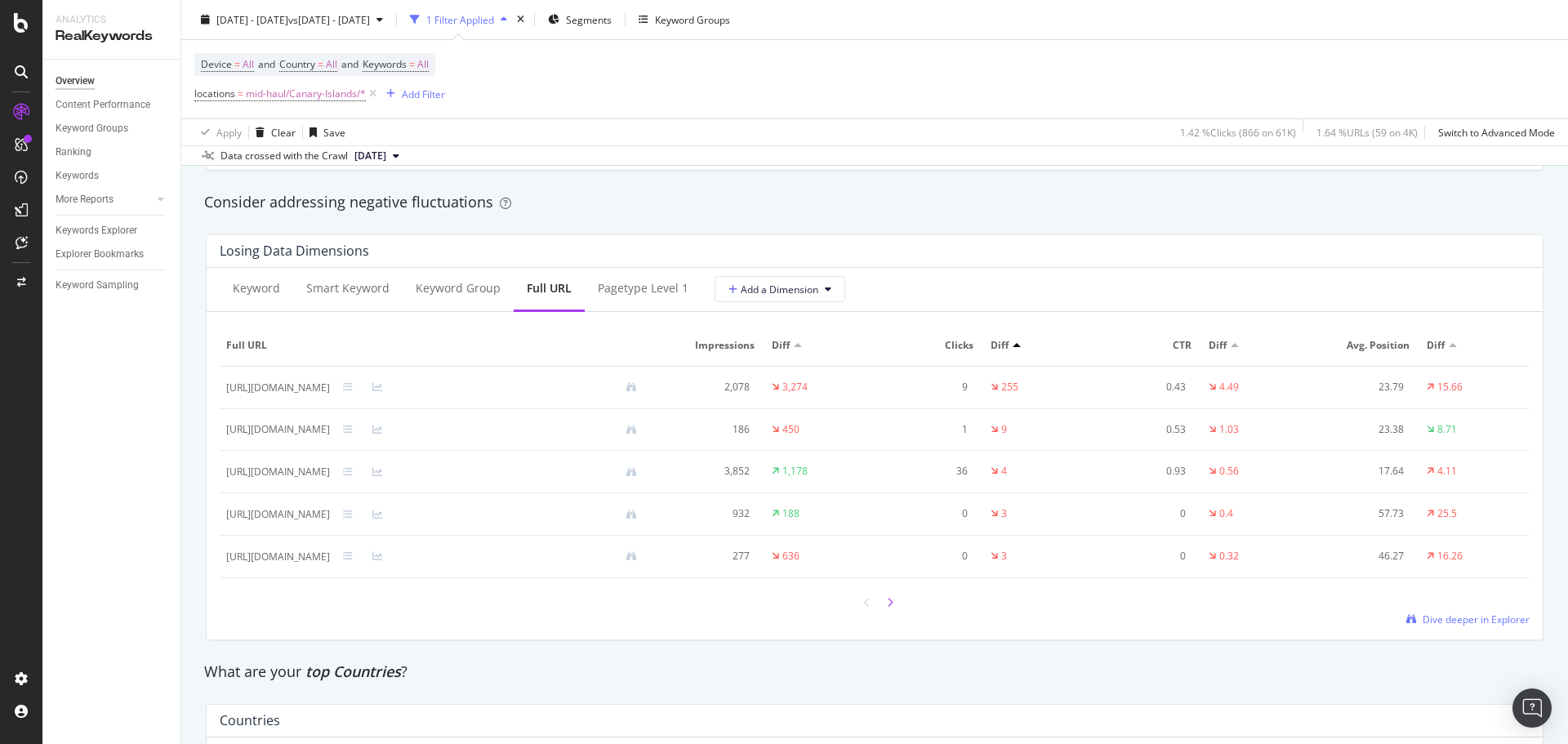
click at [888, 604] on div at bounding box center [890, 602] width 15 height 22
click at [863, 598] on div at bounding box center [867, 602] width 15 height 22
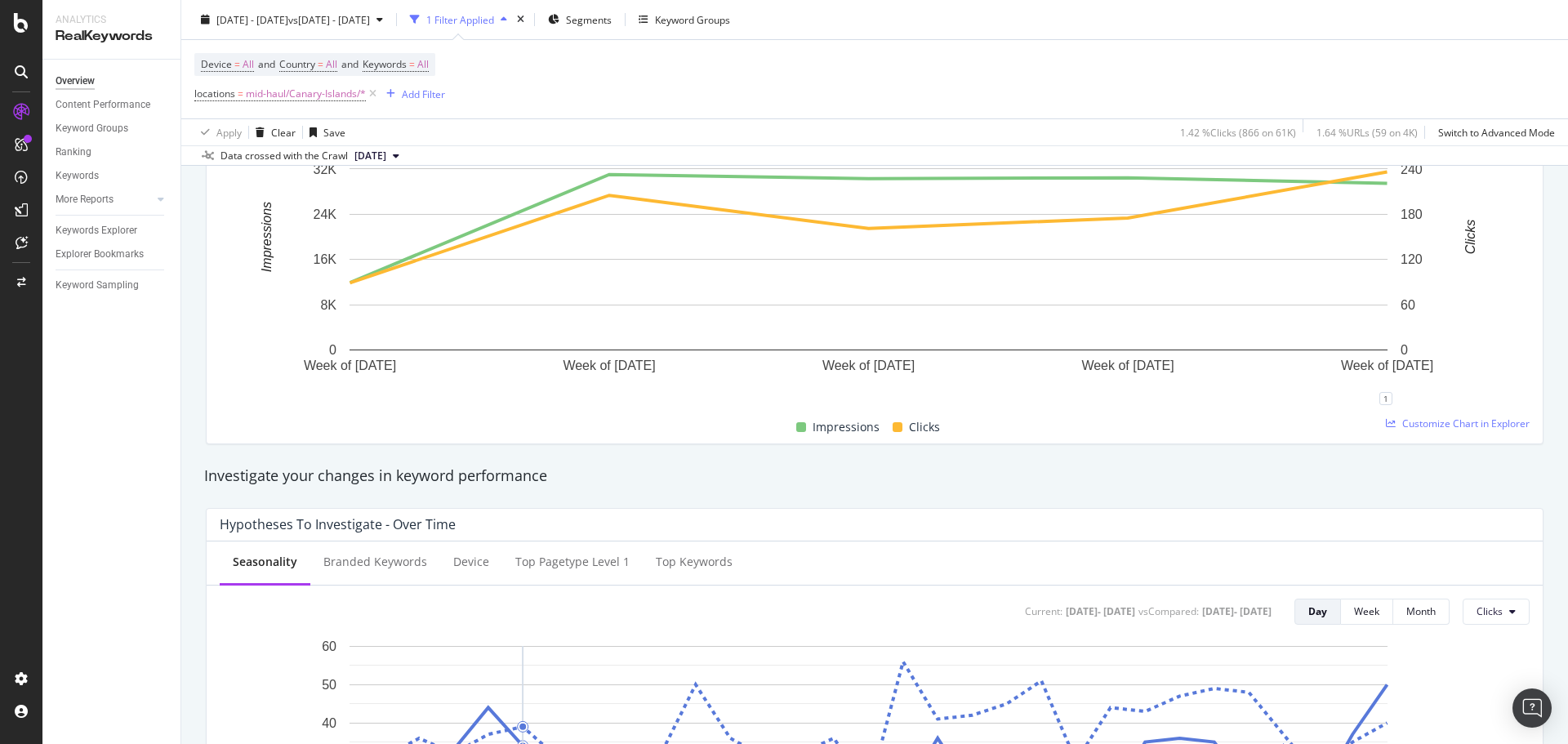
scroll to position [0, 0]
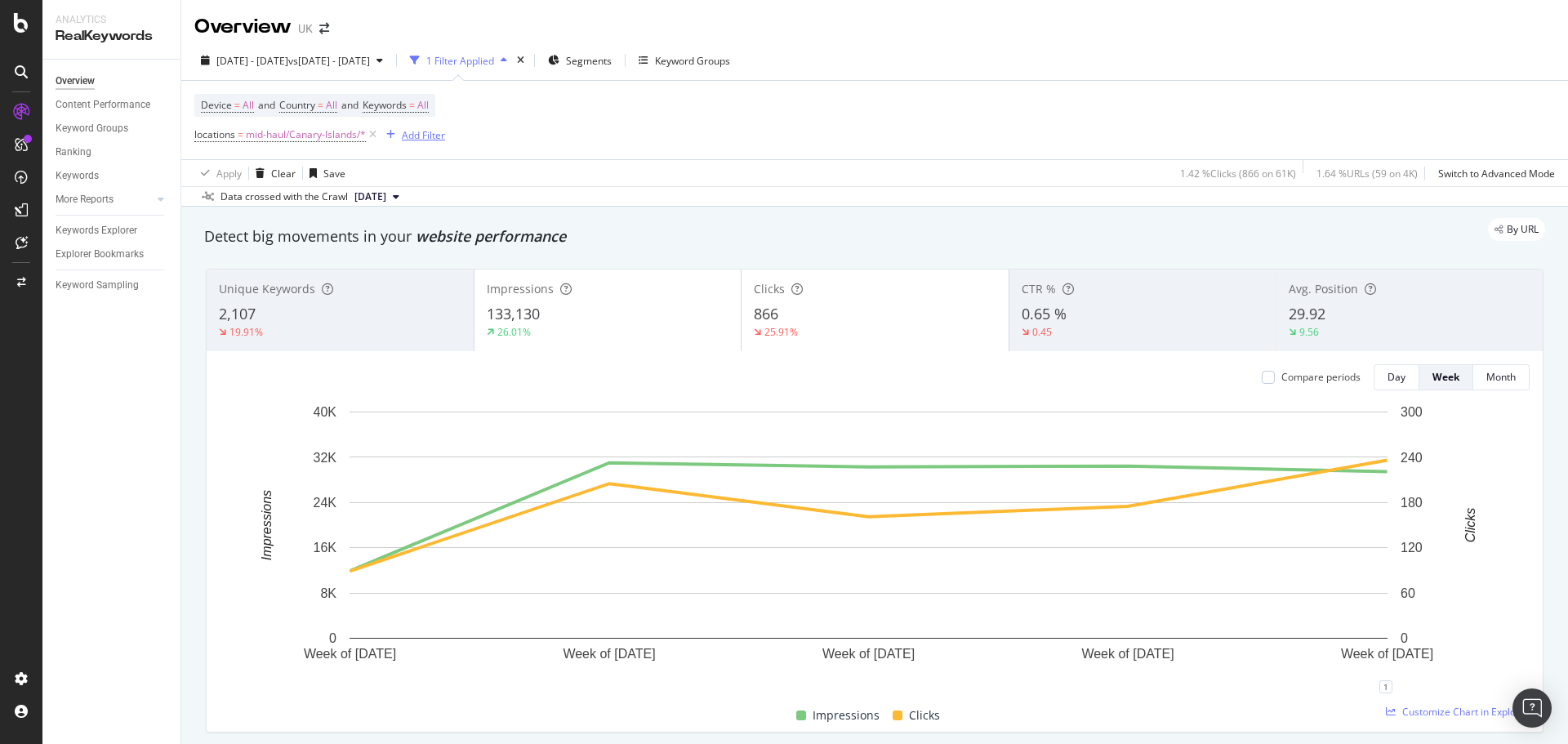
drag, startPoint x: 372, startPoint y: 134, endPoint x: 235, endPoint y: 130, distance: 137.1
click at [372, 134] on icon at bounding box center [372, 135] width 14 height 17
click at [402, 130] on div "Add Filter" at bounding box center [424, 134] width 43 height 14
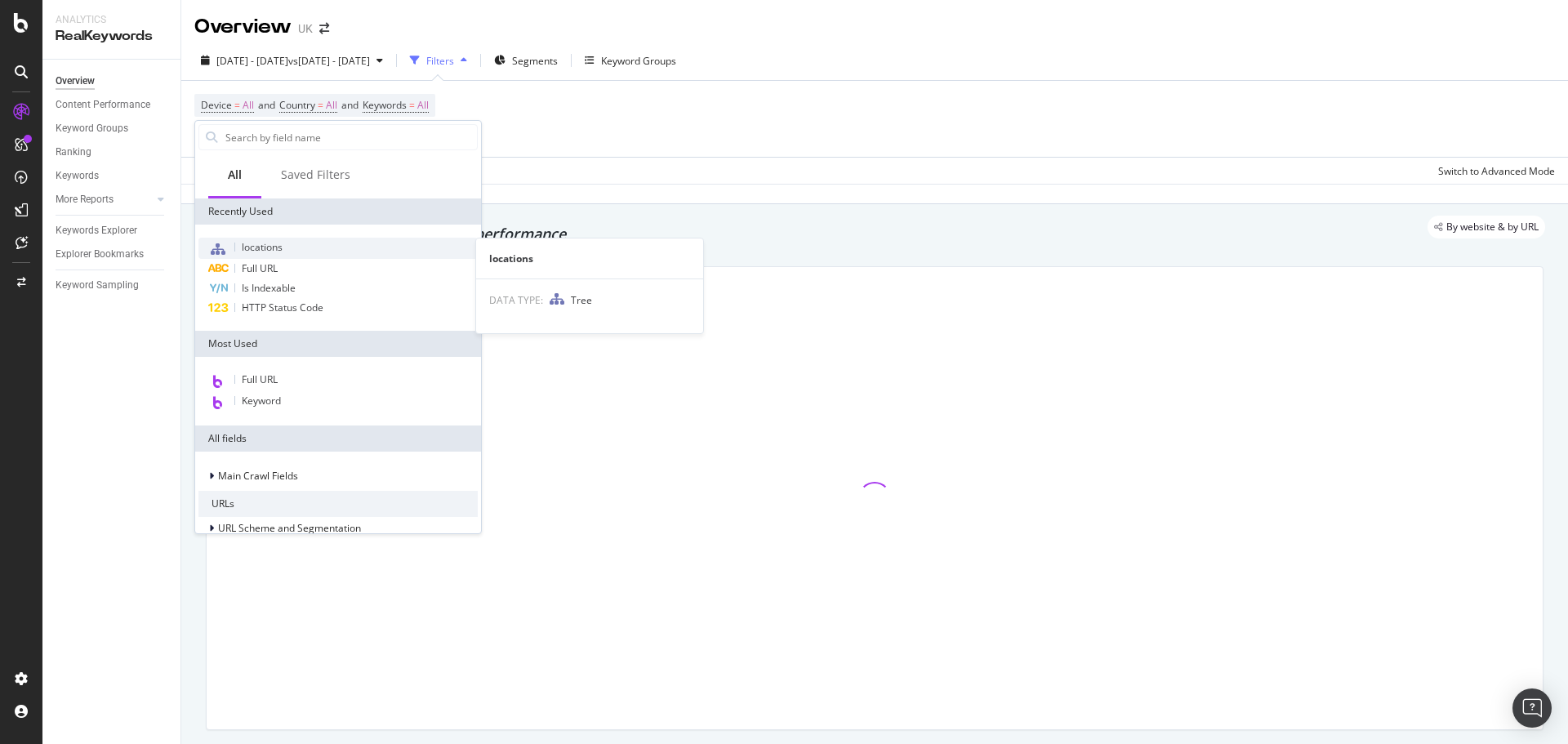
click at [274, 248] on span "locations" at bounding box center [262, 247] width 41 height 14
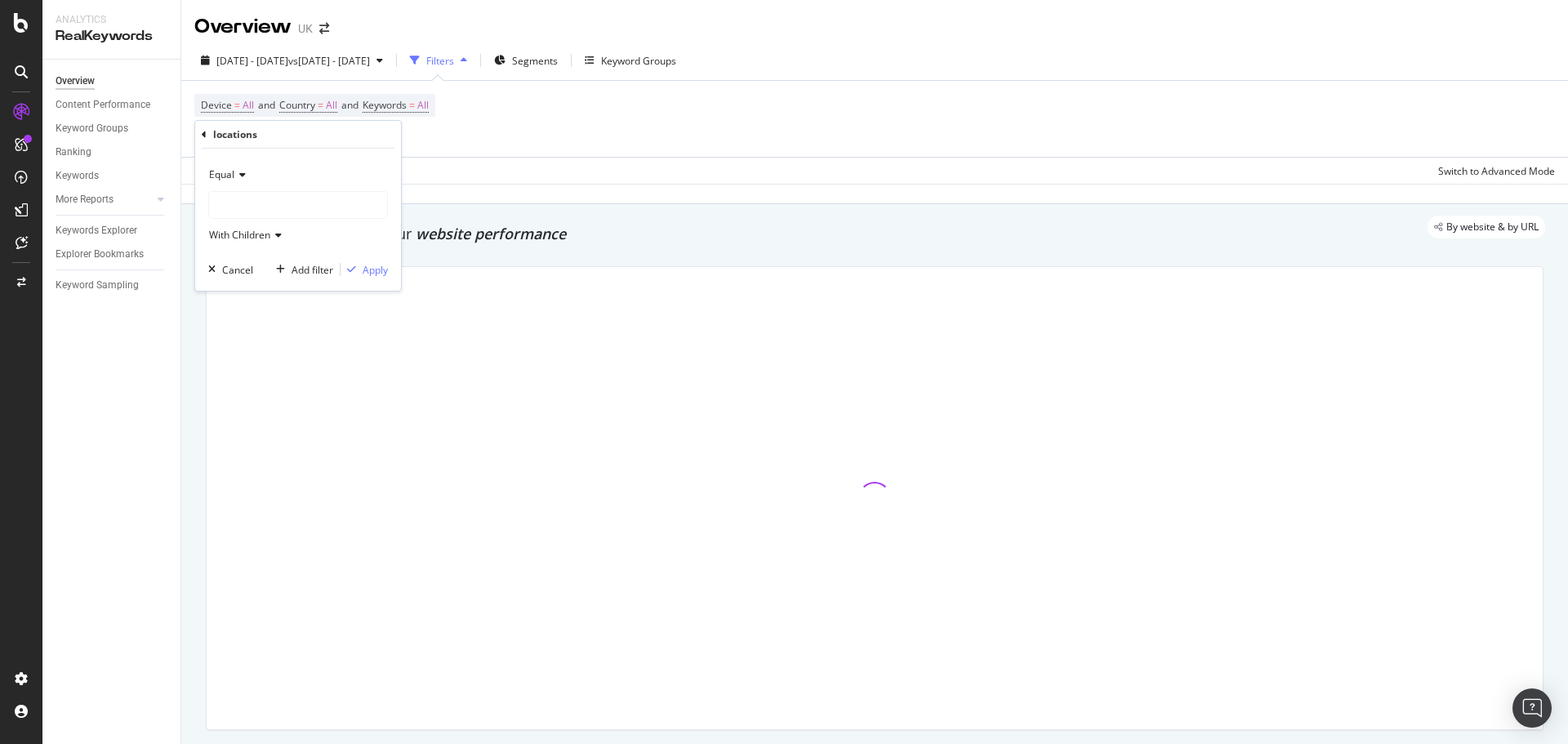
click at [256, 205] on div at bounding box center [297, 204] width 178 height 26
click at [337, 269] on span "Select" at bounding box center [342, 271] width 29 height 14
click at [371, 271] on div "Apply" at bounding box center [376, 270] width 26 height 14
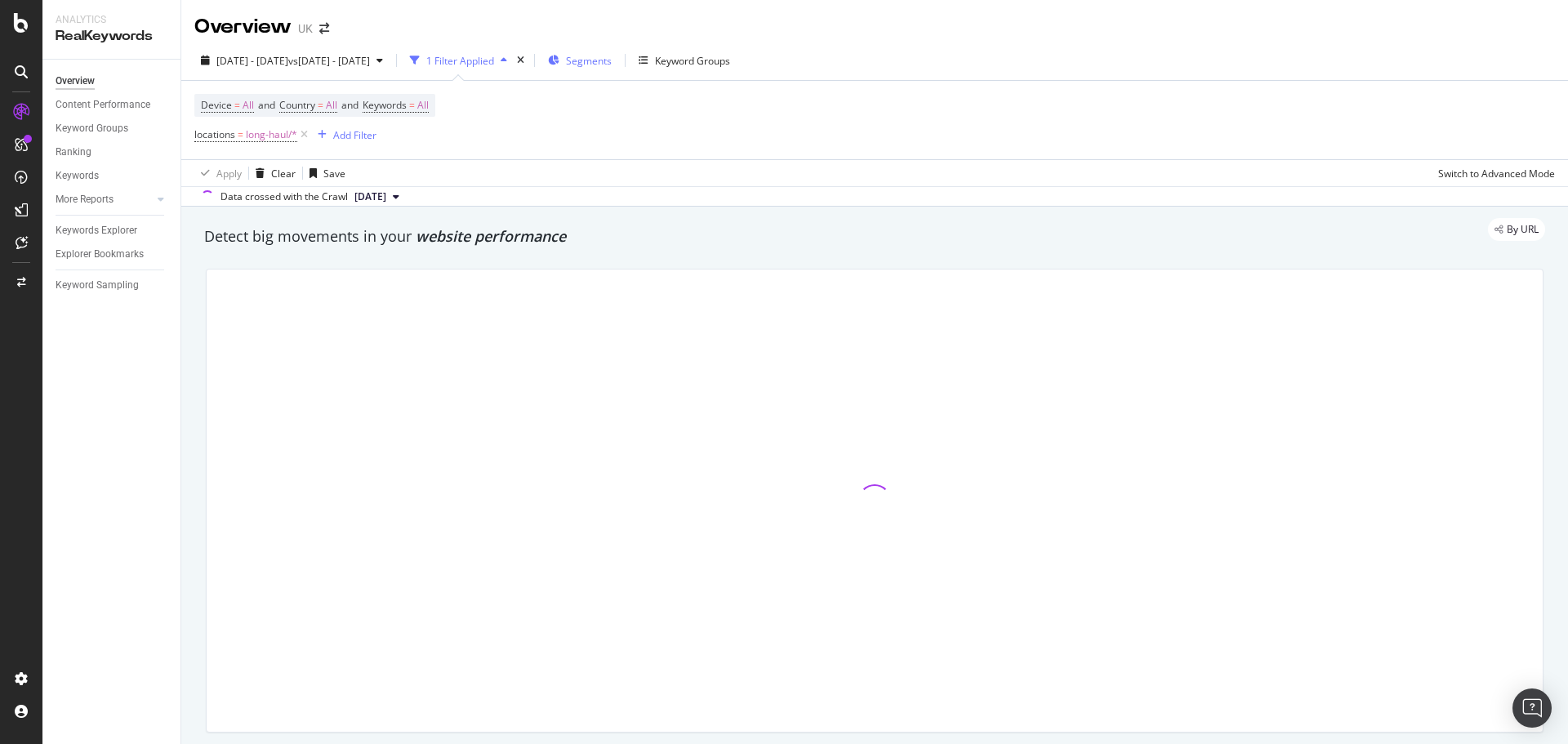
click at [612, 66] on span "Segments" at bounding box center [589, 61] width 46 height 14
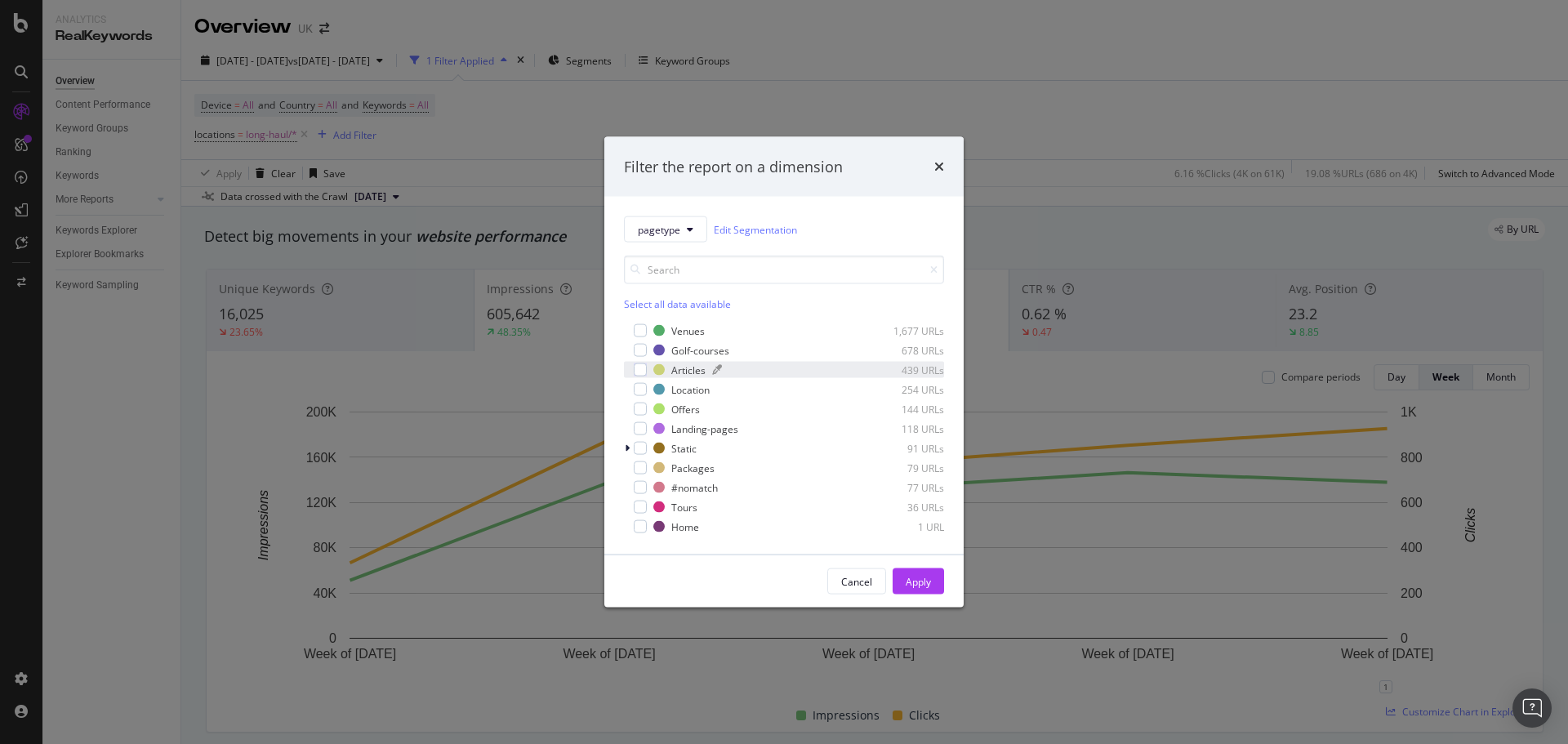
click at [691, 377] on div "Articles" at bounding box center [688, 369] width 34 height 14
click at [923, 580] on div "Apply" at bounding box center [919, 581] width 26 height 14
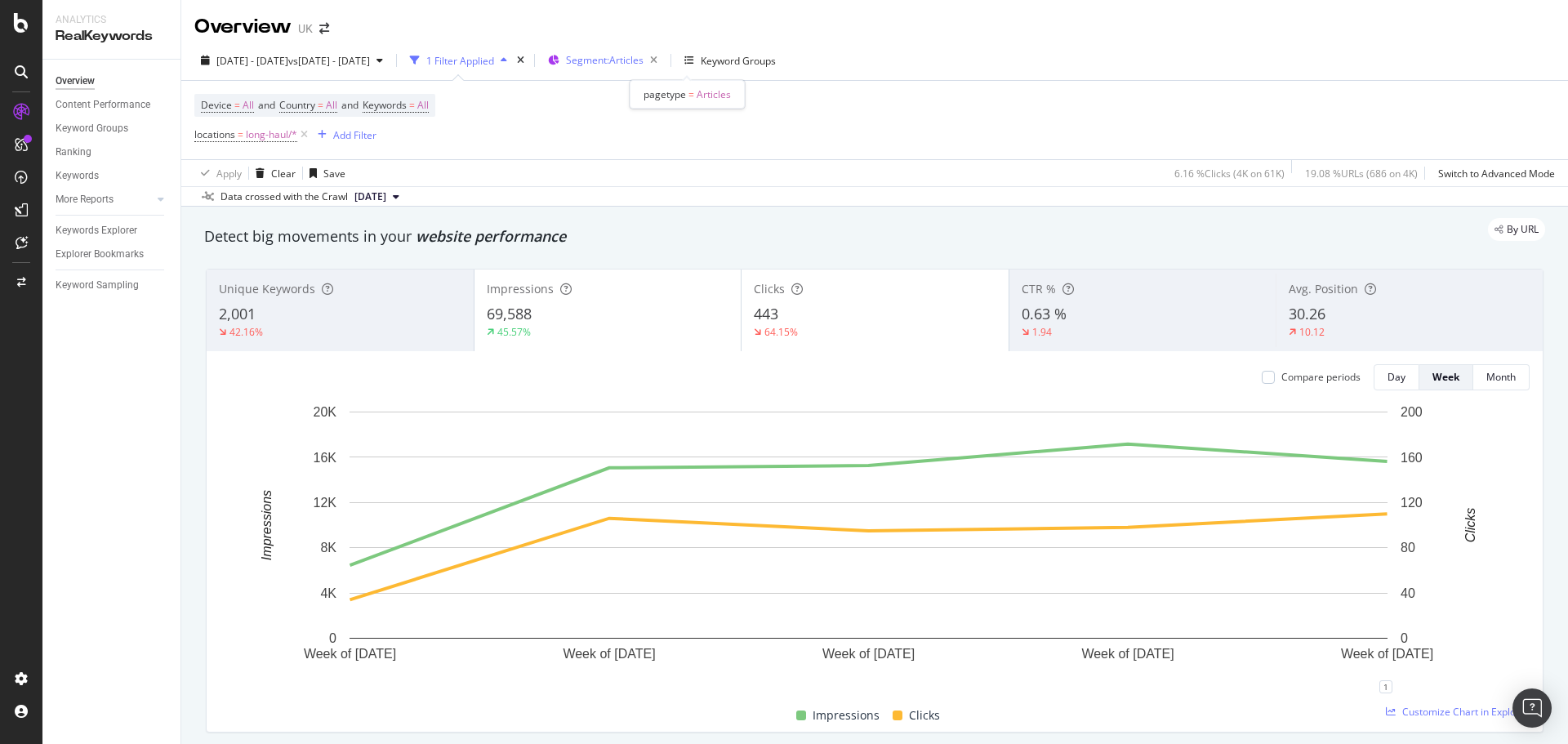
click at [648, 68] on div "Segment: Articles" at bounding box center [606, 60] width 116 height 25
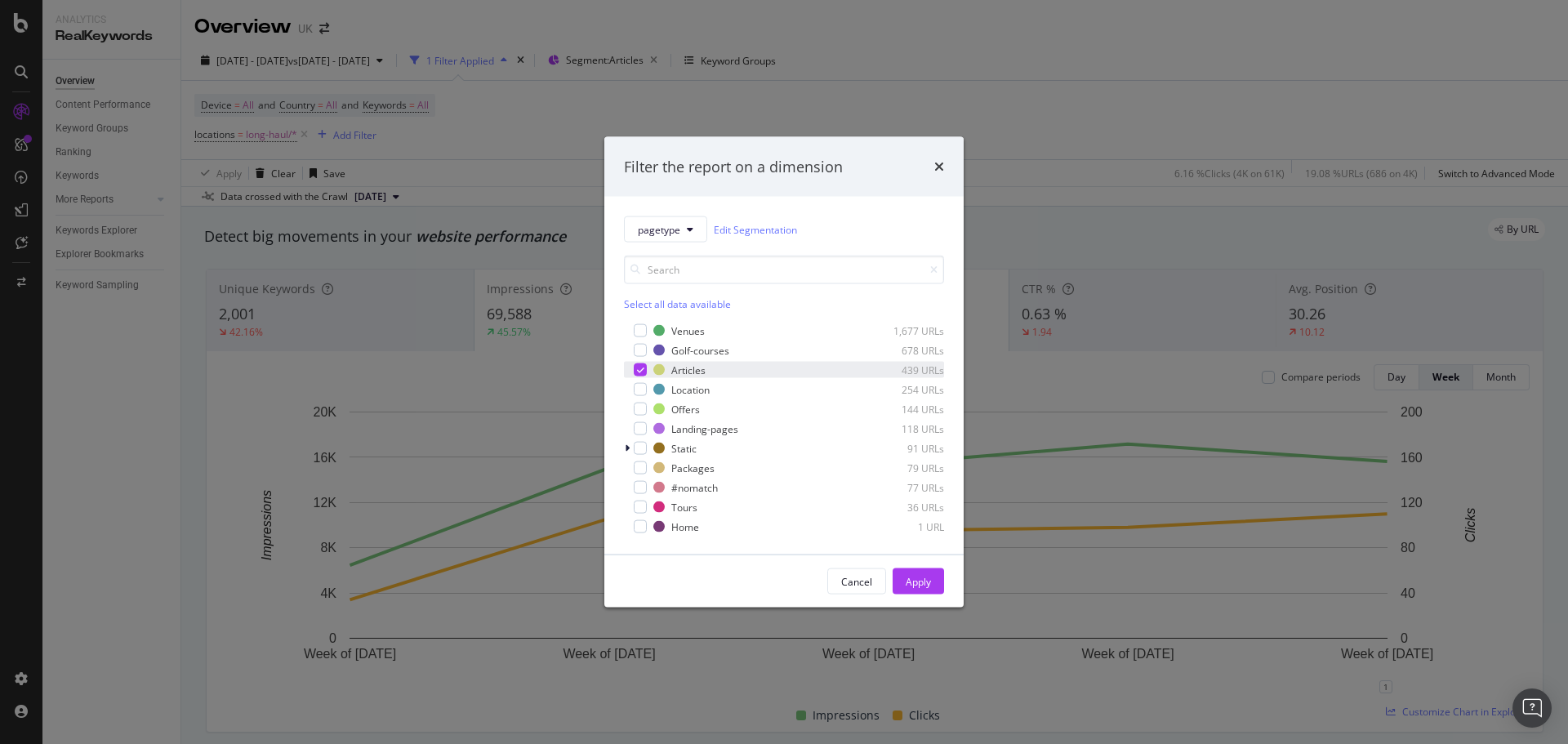
click at [637, 367] on icon "modal" at bounding box center [641, 369] width 7 height 8
click at [633, 334] on div "modal" at bounding box center [640, 331] width 13 height 13
click at [642, 348] on div "modal" at bounding box center [640, 351] width 13 height 13
click at [641, 389] on div "modal" at bounding box center [640, 389] width 13 height 13
click at [648, 432] on div "Landing-pages 118 URLs" at bounding box center [784, 429] width 320 height 17
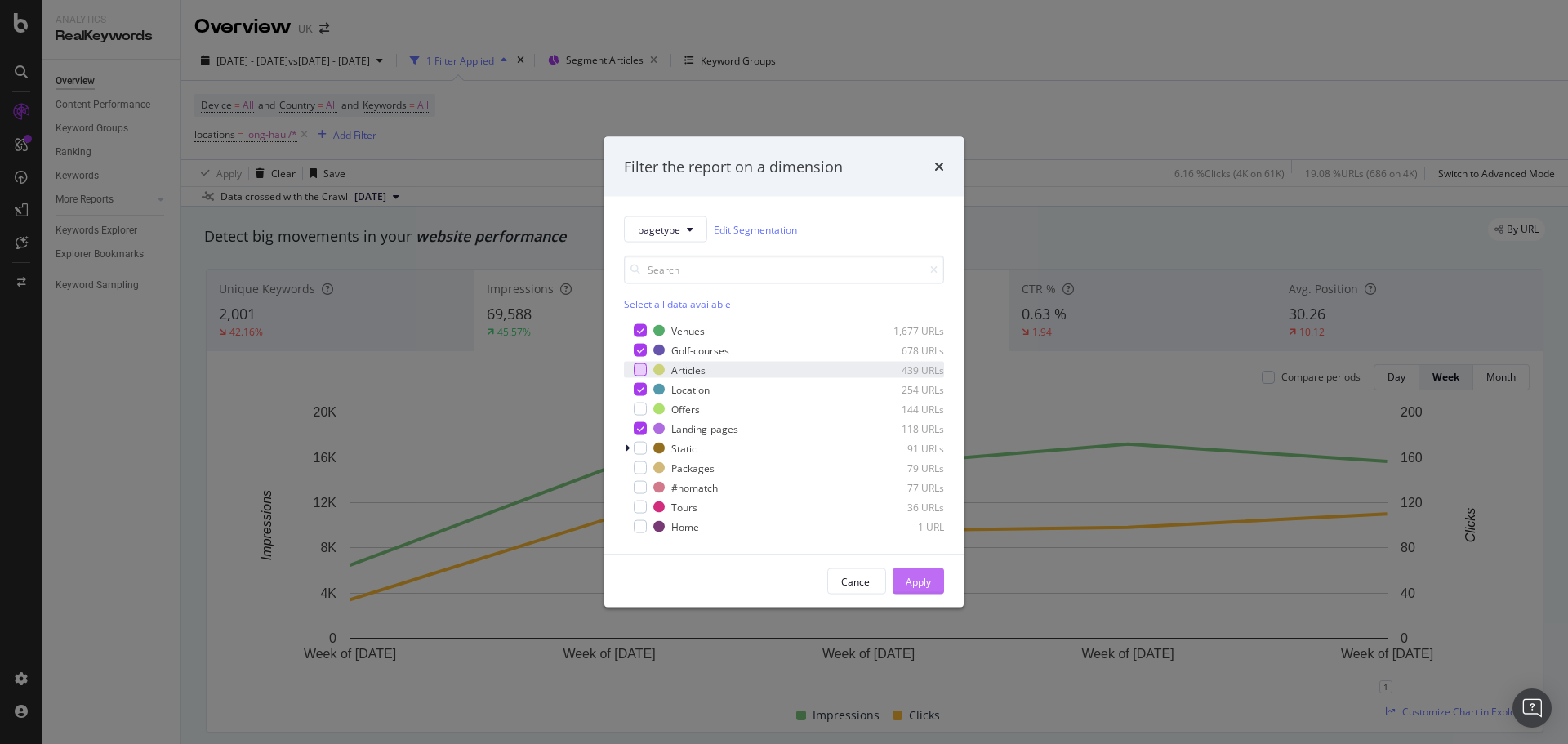
click at [922, 581] on div "Apply" at bounding box center [919, 581] width 26 height 14
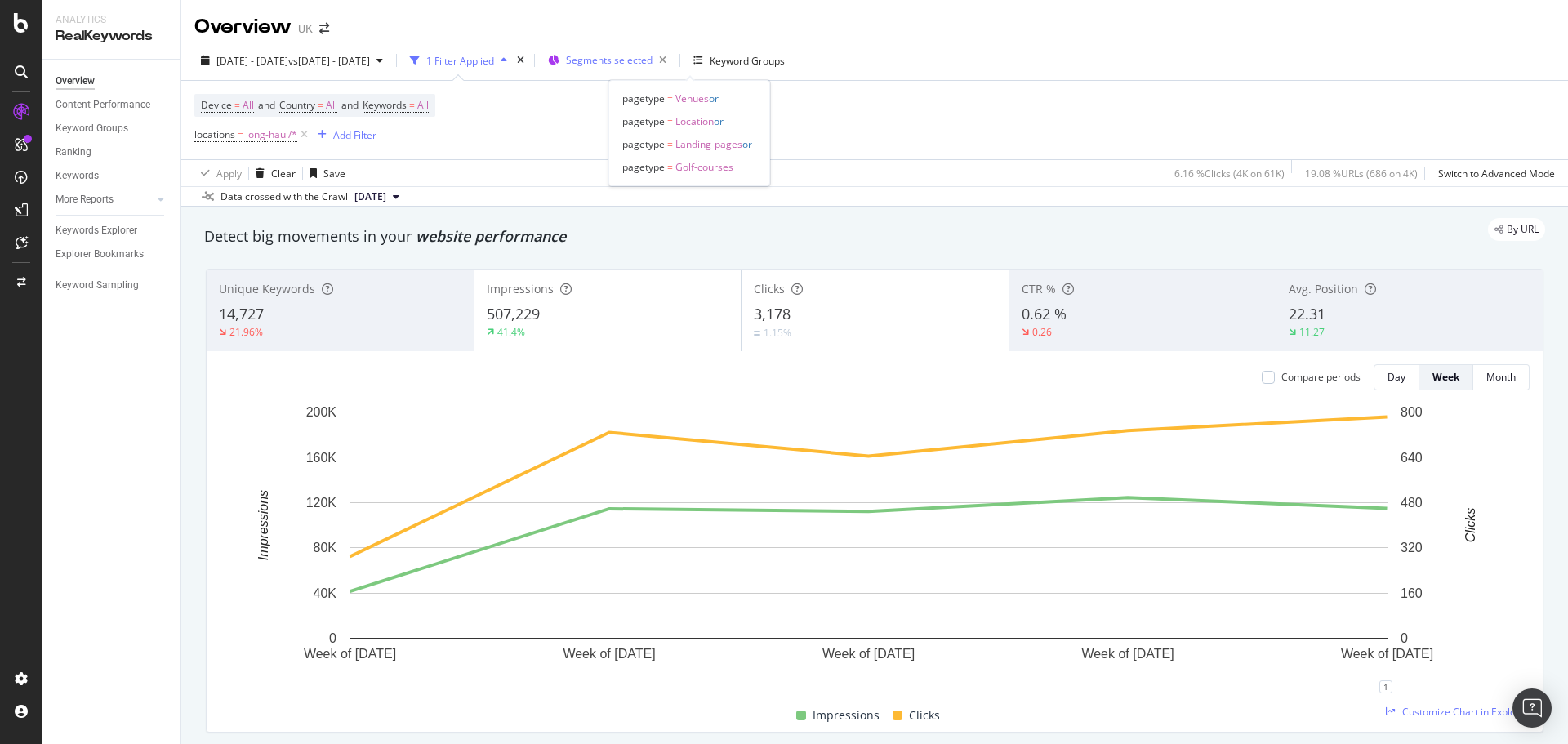
click at [653, 64] on span "Segments selected" at bounding box center [610, 60] width 87 height 14
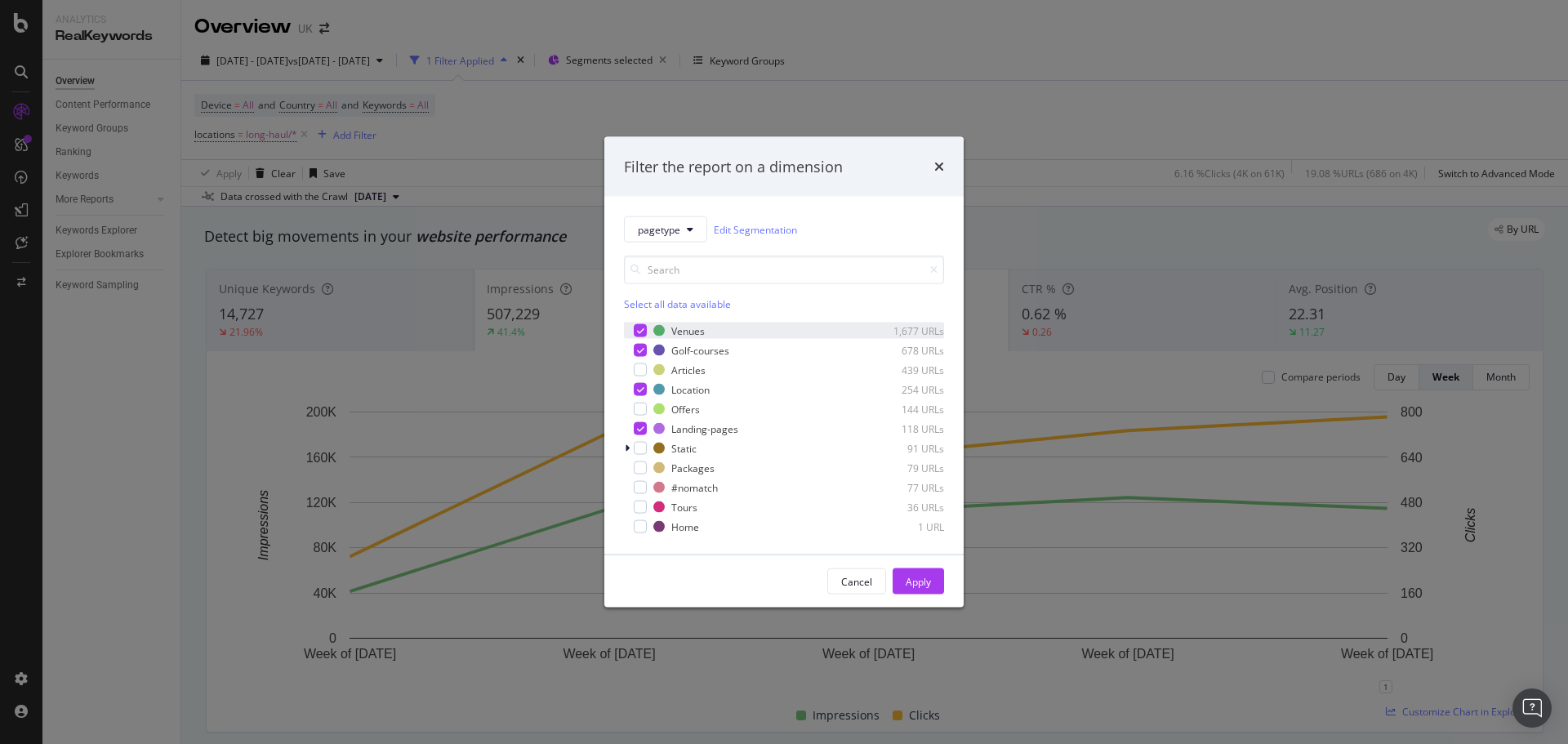
click at [645, 327] on div "modal" at bounding box center [640, 331] width 13 height 13
click at [645, 356] on div "modal" at bounding box center [640, 351] width 13 height 13
click at [643, 378] on div "Articles 439 URLs" at bounding box center [784, 370] width 320 height 17
click at [641, 390] on icon "modal" at bounding box center [641, 389] width 7 height 8
click at [642, 372] on icon "modal" at bounding box center [641, 369] width 7 height 8
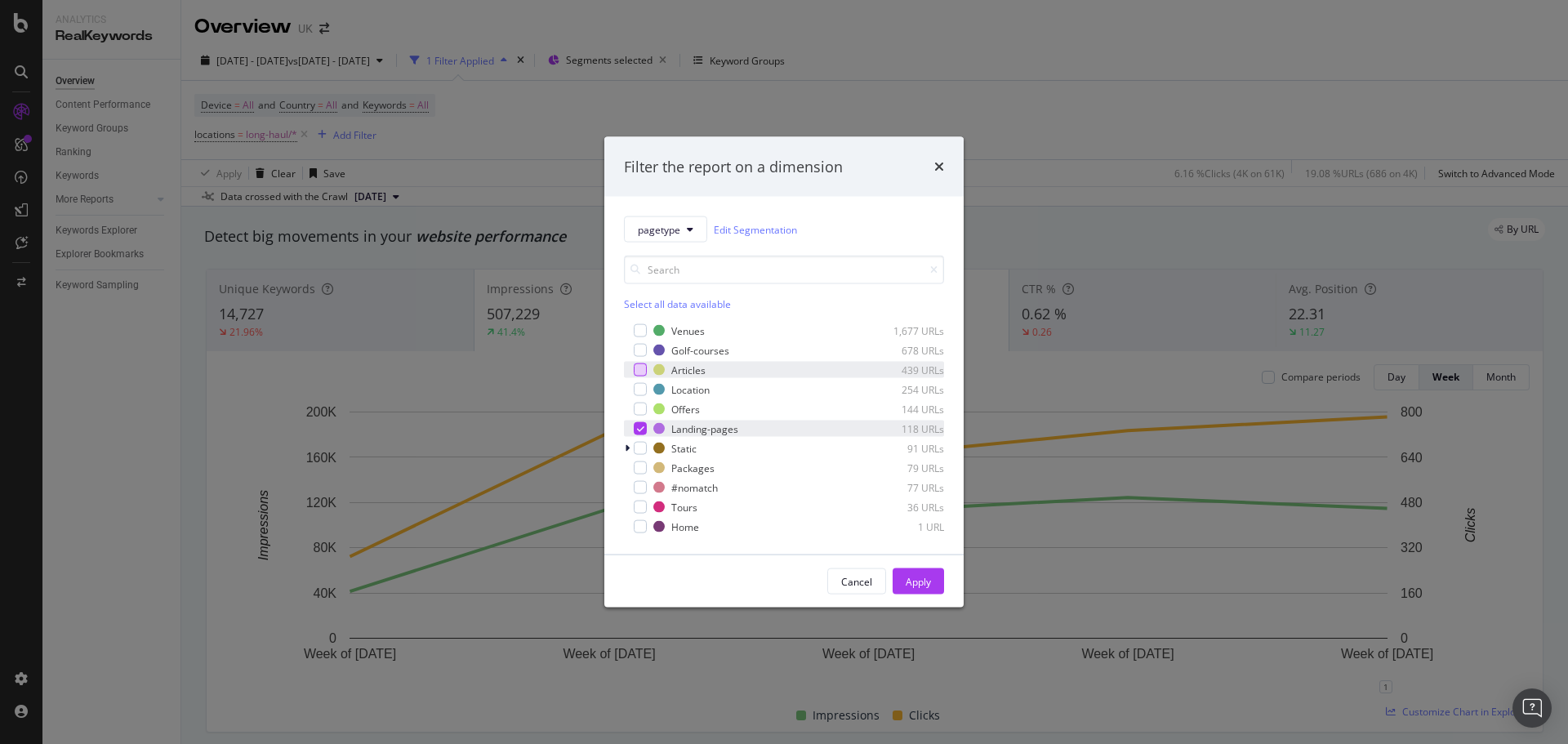
click at [637, 428] on icon "modal" at bounding box center [641, 428] width 7 height 8
click at [927, 578] on div "Apply" at bounding box center [919, 581] width 26 height 14
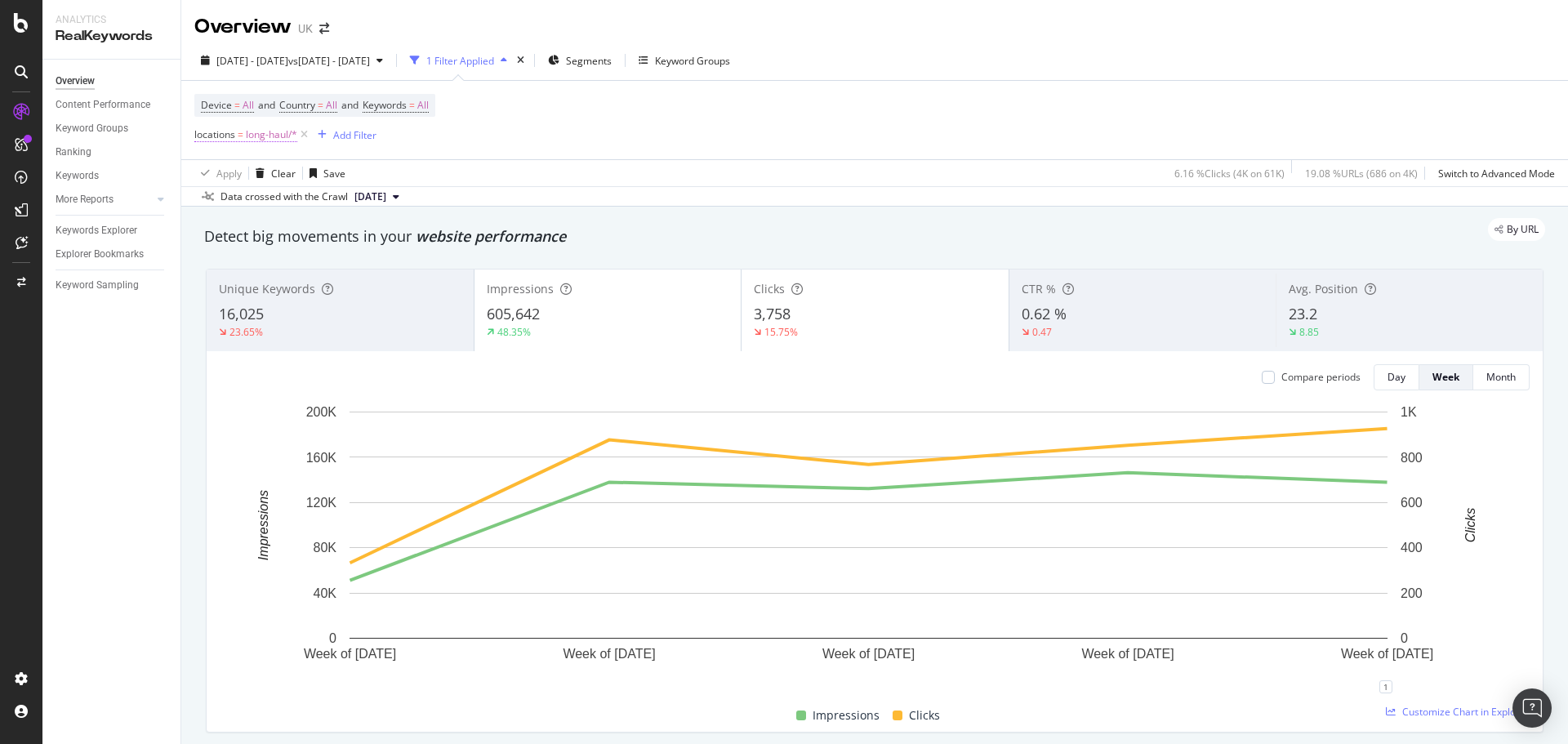
click at [266, 137] on span "long-haul/*" at bounding box center [272, 134] width 52 height 23
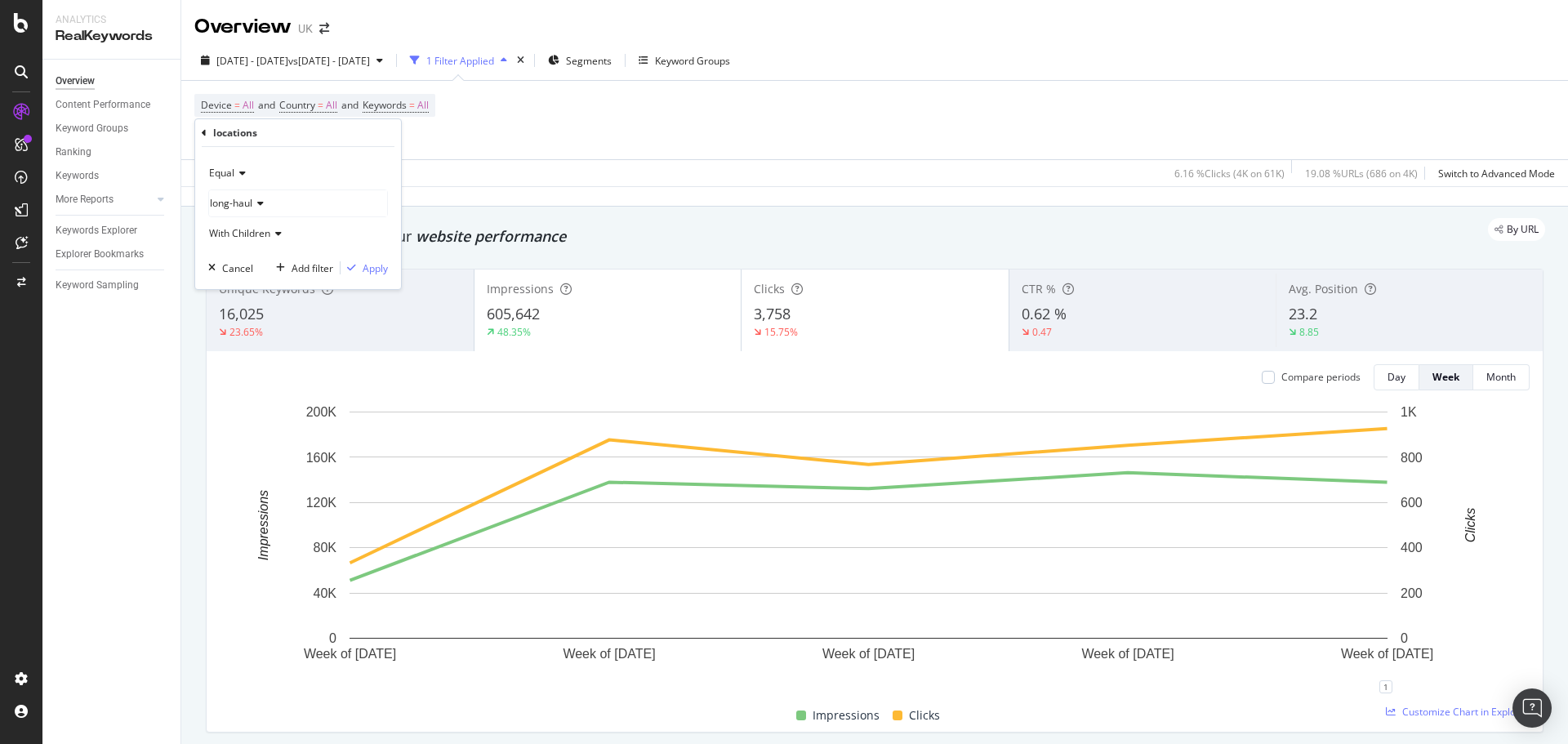
click at [248, 198] on span "long-haul" at bounding box center [231, 203] width 42 height 14
click at [220, 266] on icon at bounding box center [220, 269] width 6 height 10
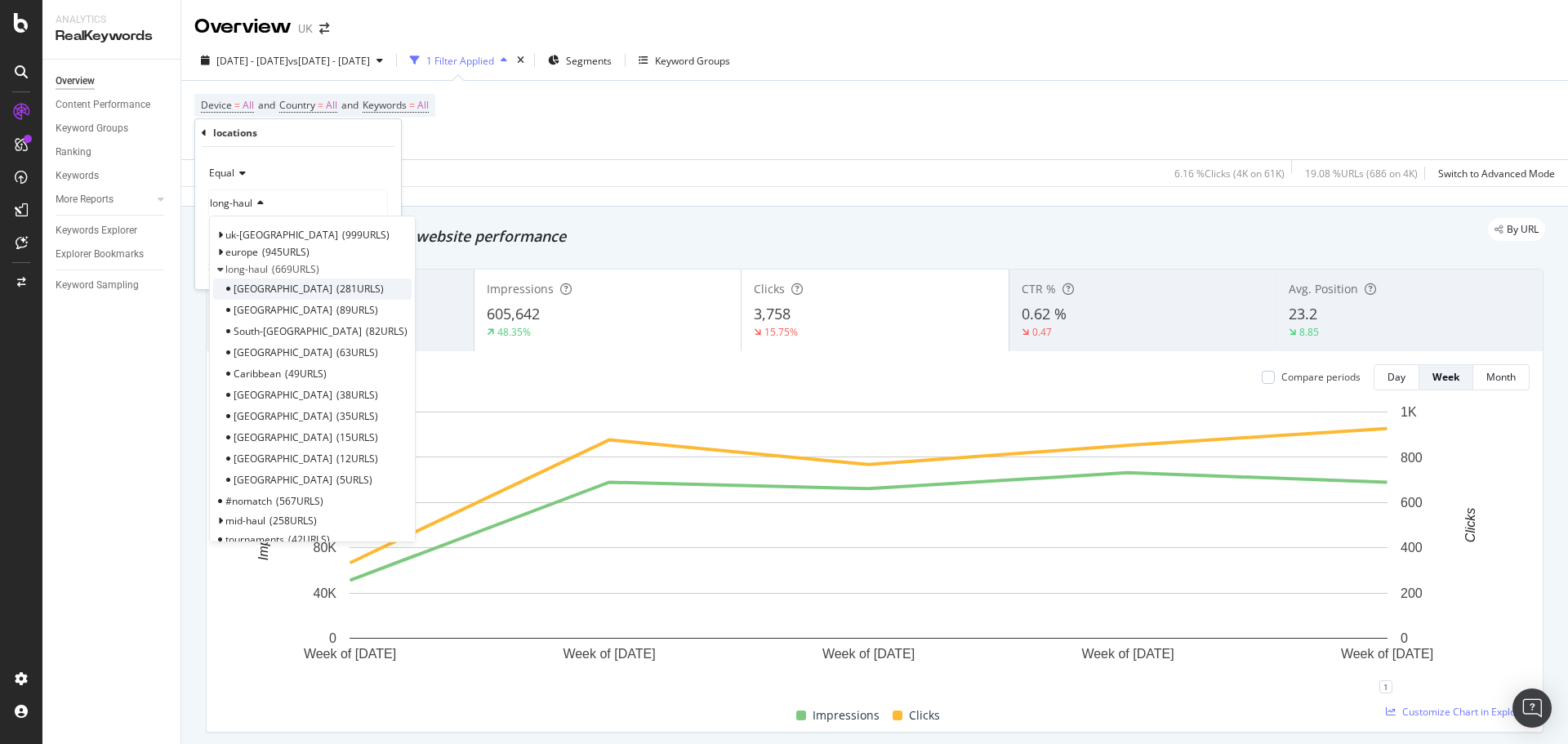
click at [337, 288] on span "281 URLS" at bounding box center [360, 288] width 47 height 14
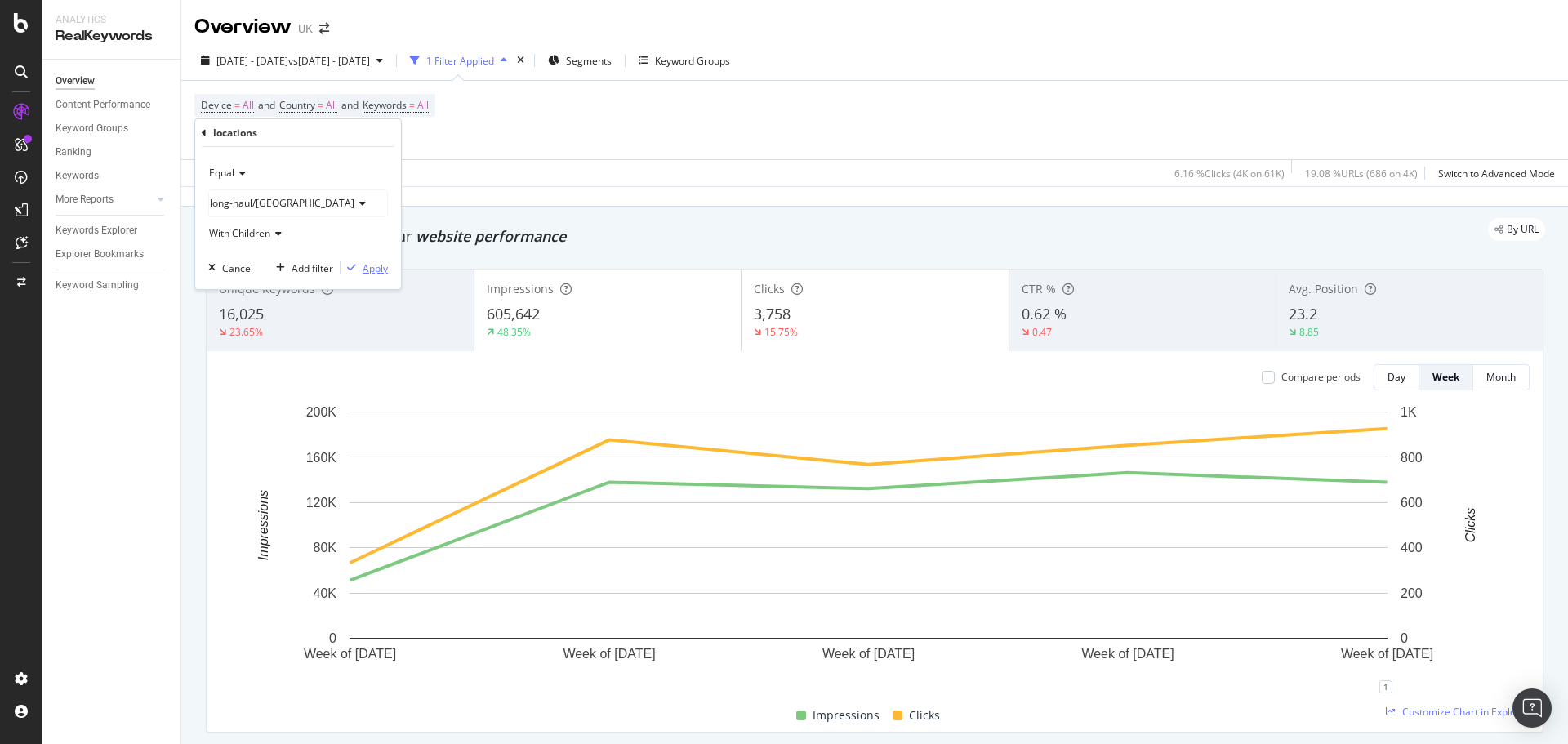
click at [366, 273] on div "Apply" at bounding box center [376, 268] width 26 height 14
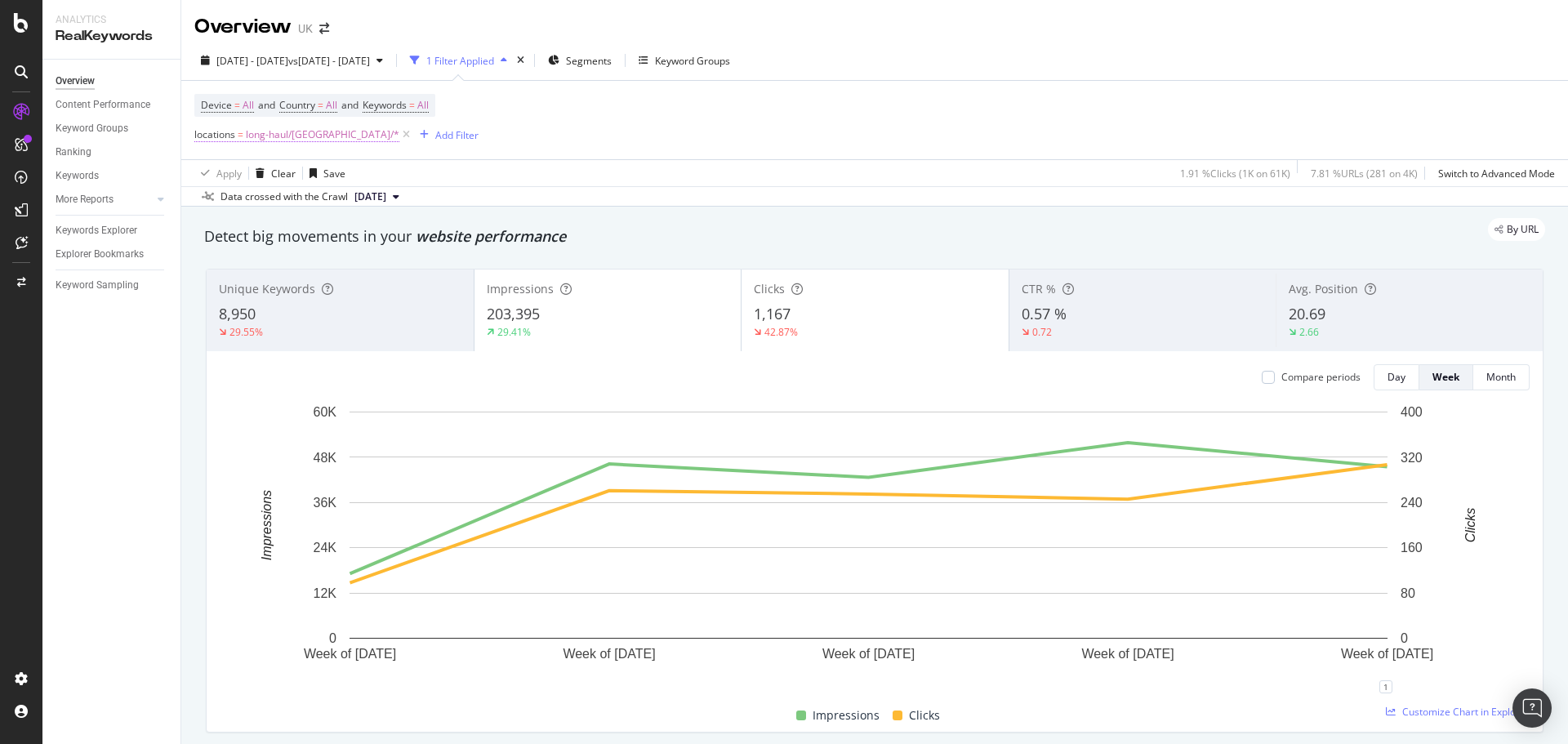
click at [299, 132] on span "long-haul/USA/*" at bounding box center [322, 134] width 154 height 23
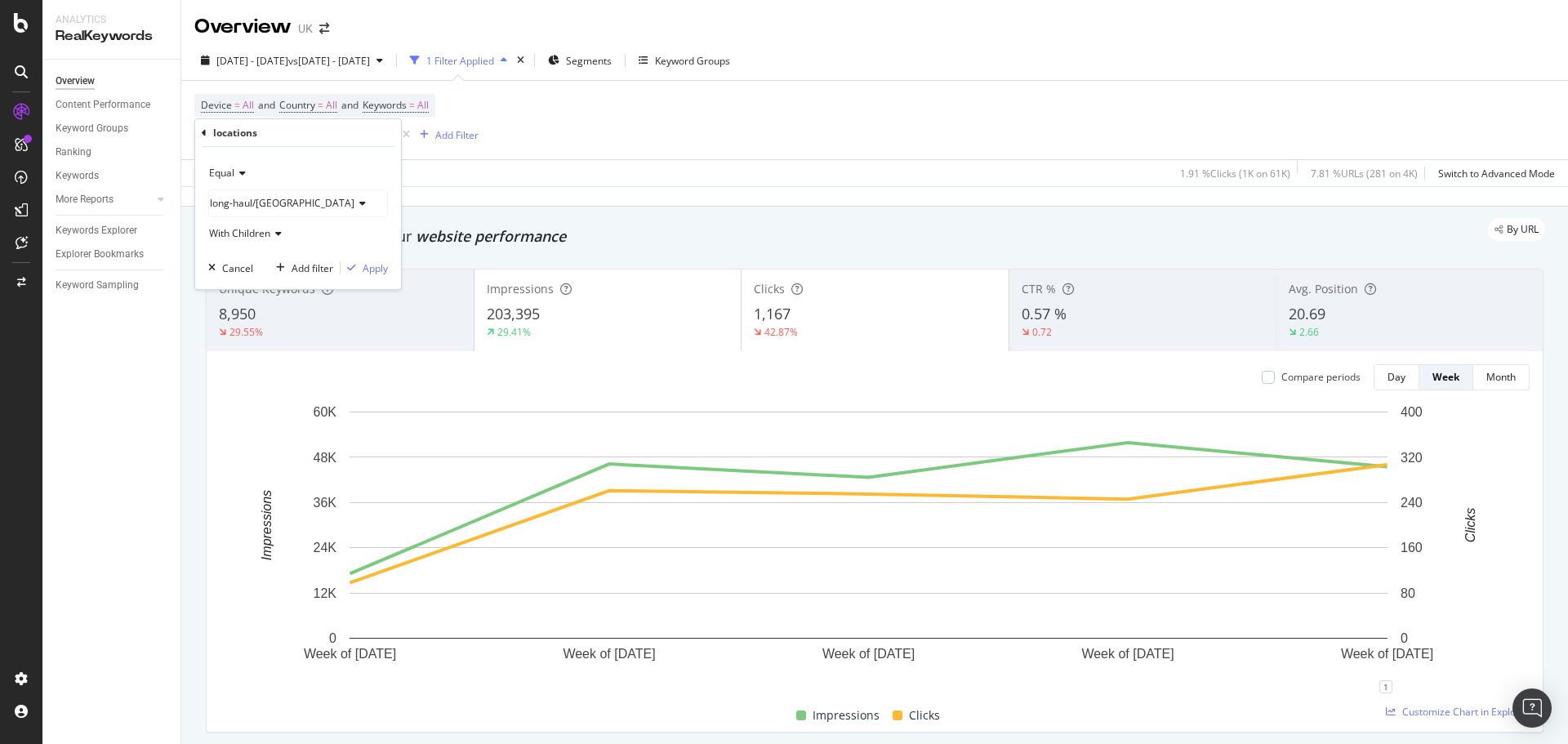
click at [235, 213] on div "long-haul/USA" at bounding box center [297, 203] width 178 height 26
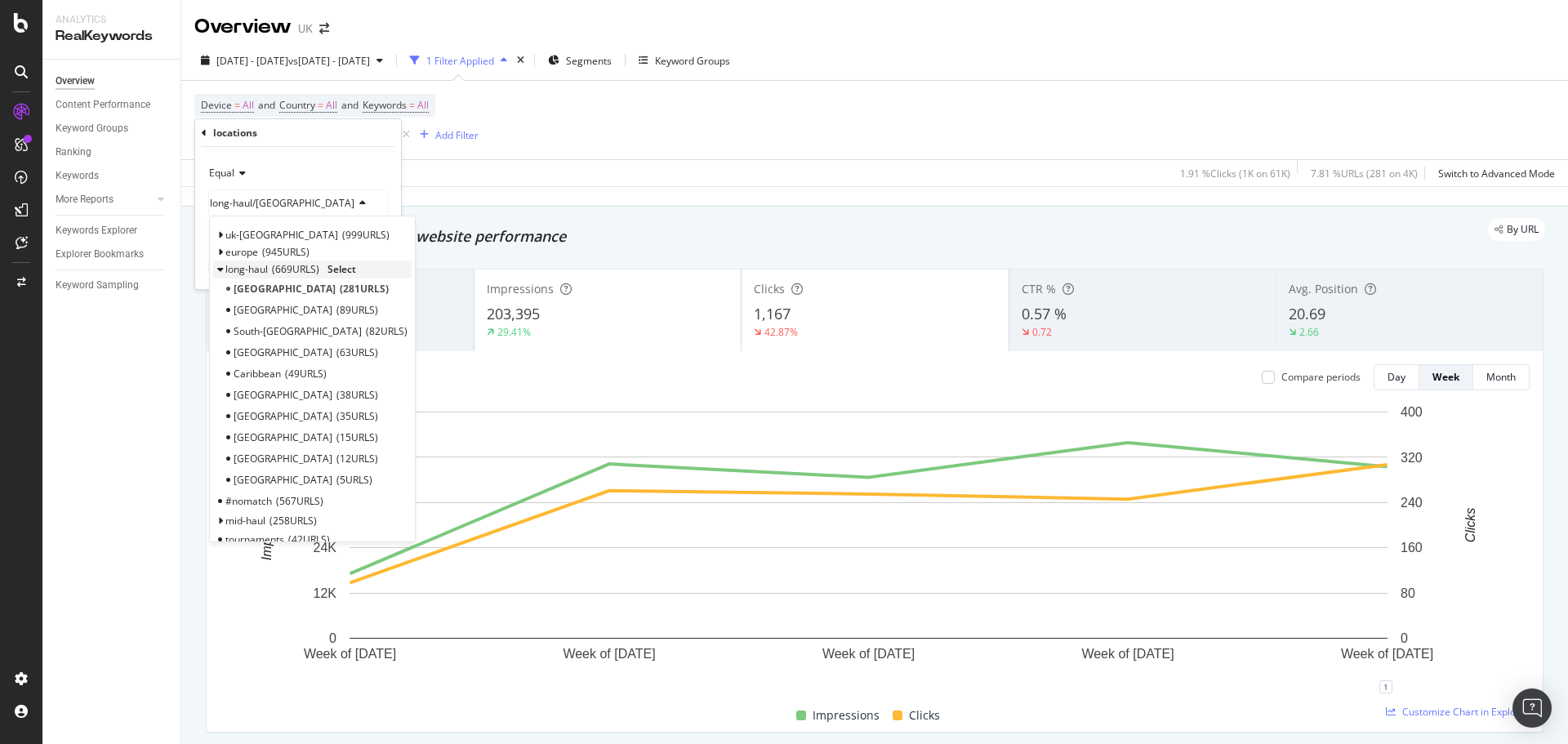
click at [273, 271] on span "669 URLS" at bounding box center [295, 269] width 47 height 14
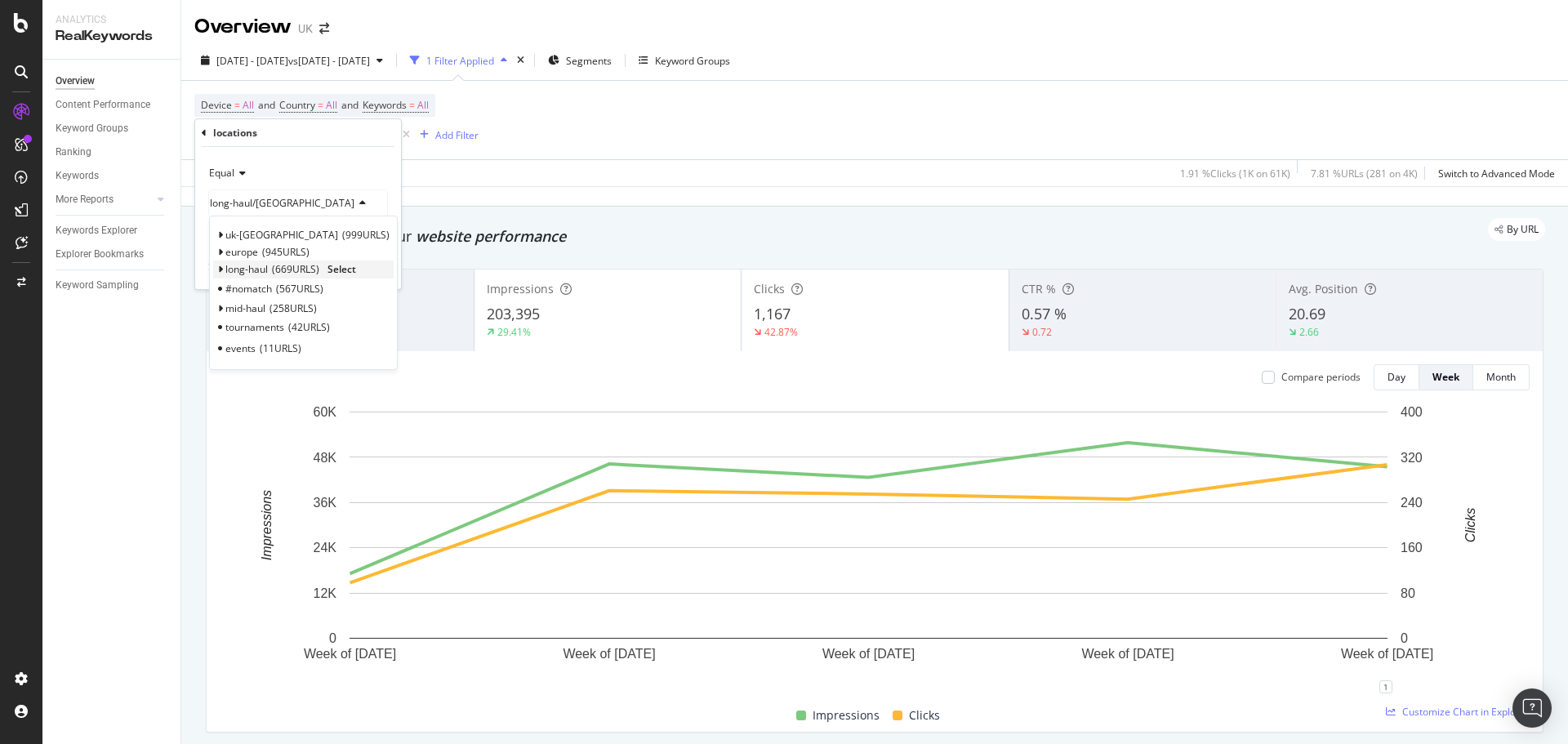
click at [339, 270] on span "Select" at bounding box center [342, 269] width 29 height 14
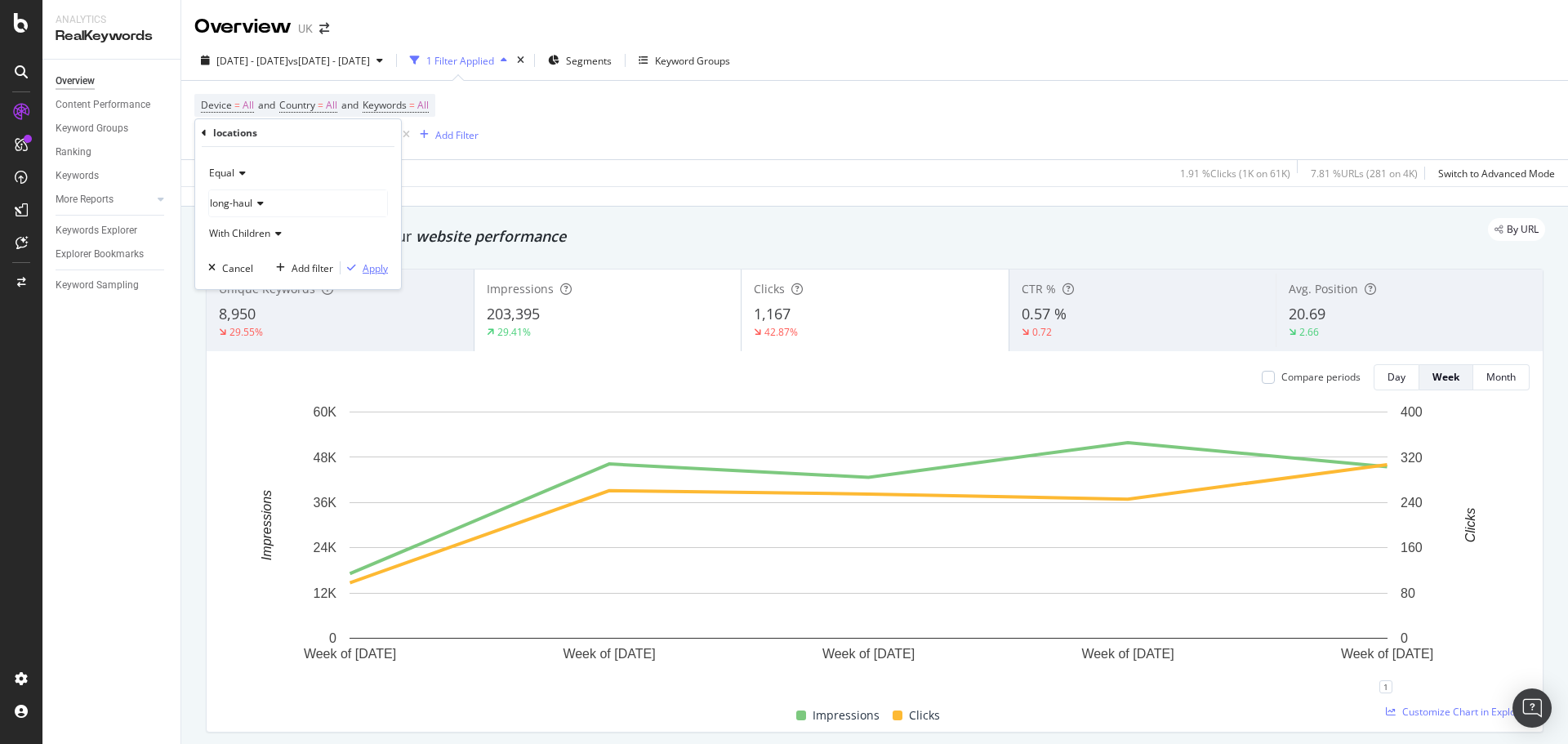
click at [373, 263] on div "Apply" at bounding box center [376, 268] width 26 height 14
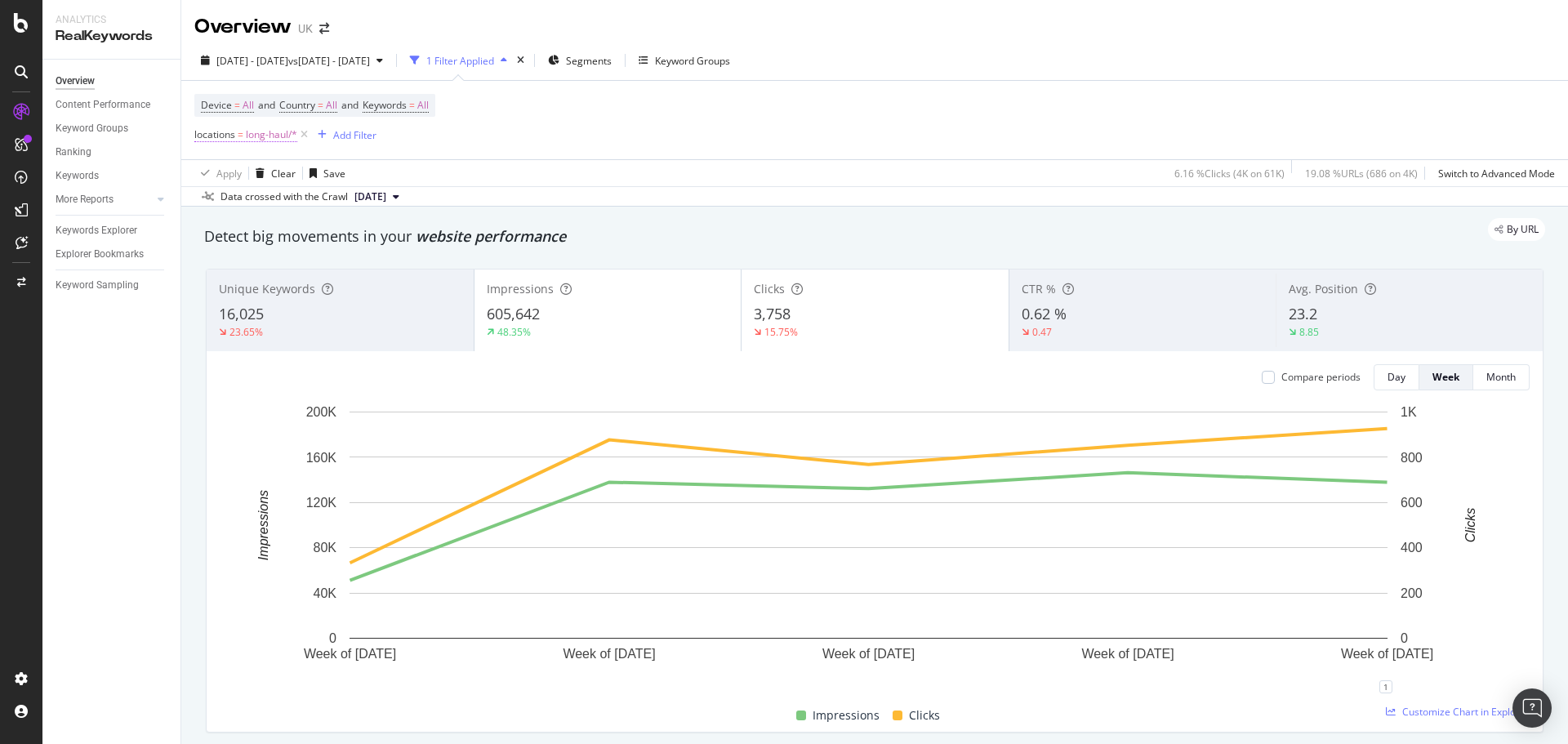
click at [260, 140] on span "long-haul/*" at bounding box center [272, 134] width 52 height 23
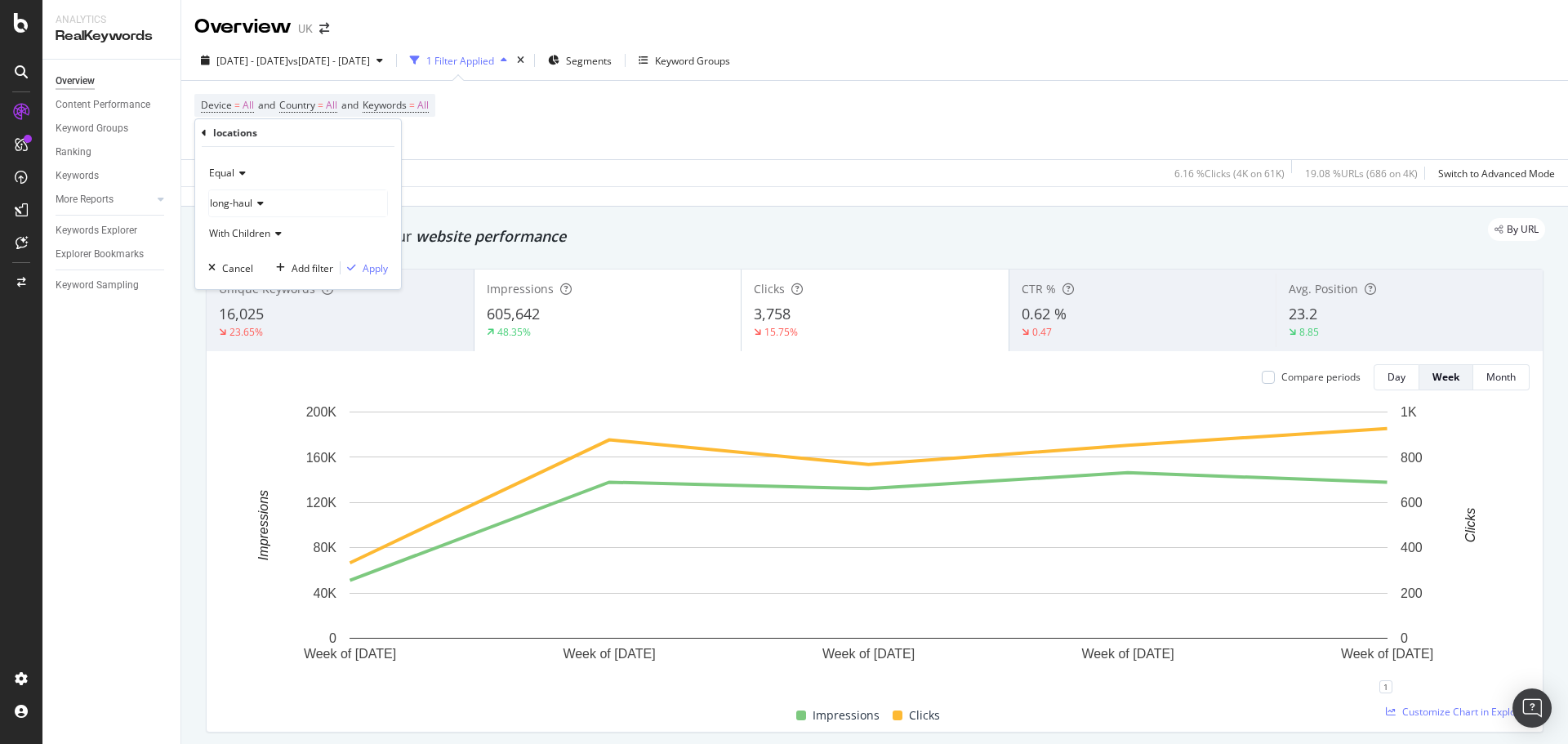
click at [264, 202] on div "long-haul" at bounding box center [297, 203] width 178 height 26
click at [338, 268] on span "Select" at bounding box center [342, 269] width 29 height 14
click at [263, 210] on div "long-haul" at bounding box center [297, 203] width 178 height 26
click at [218, 266] on icon at bounding box center [220, 269] width 6 height 10
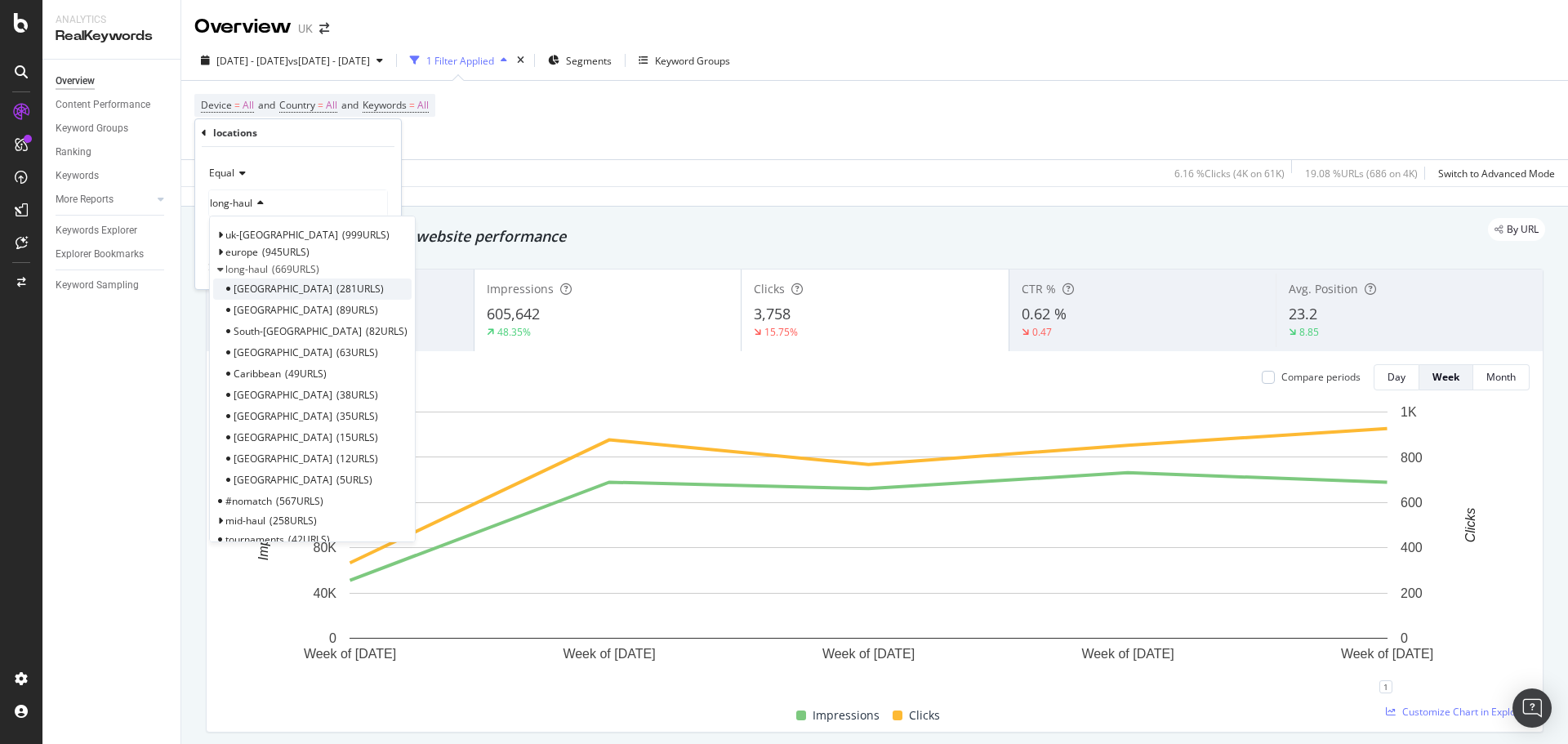
click at [337, 286] on span "281 URLS" at bounding box center [360, 288] width 47 height 14
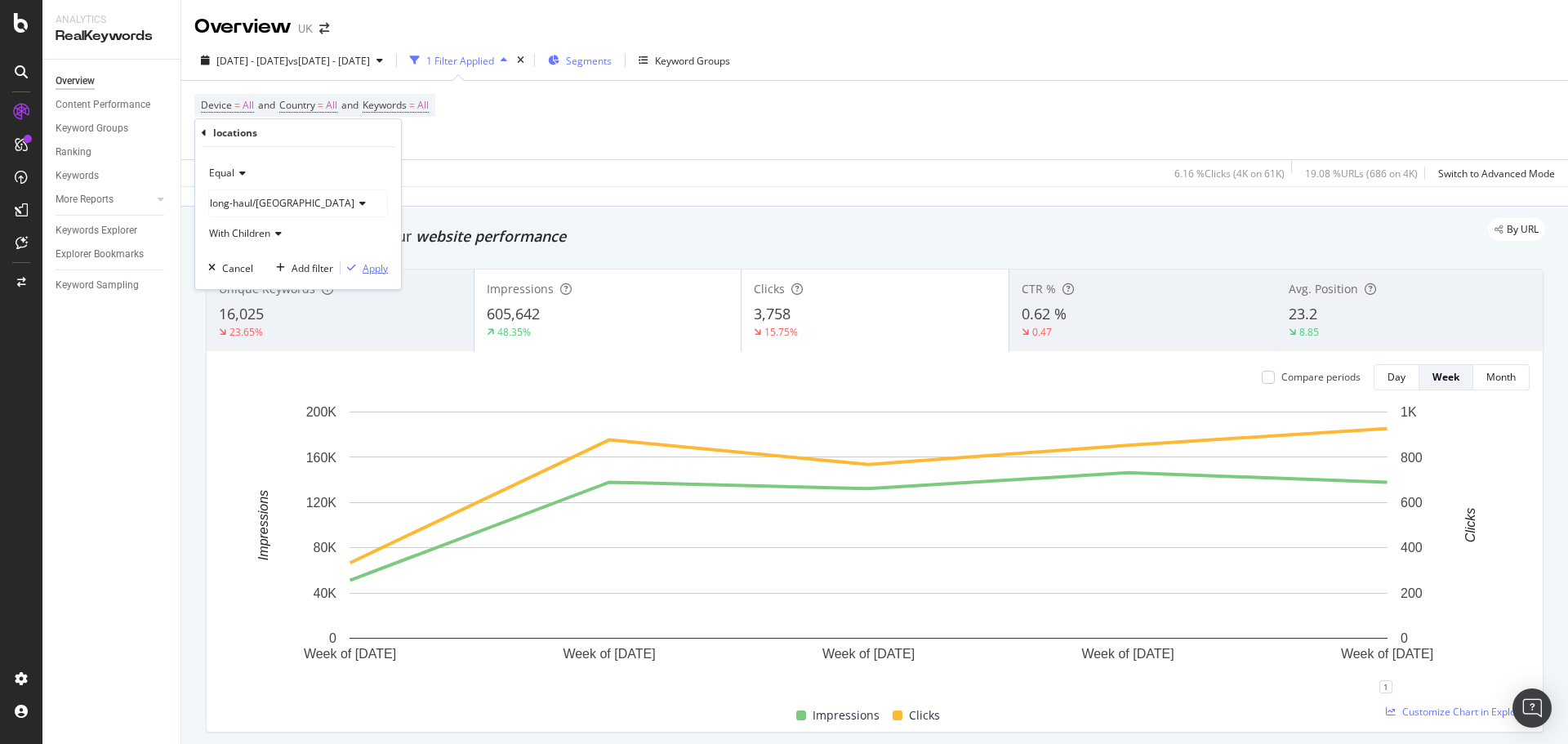
click at [374, 268] on div "Apply" at bounding box center [376, 268] width 26 height 14
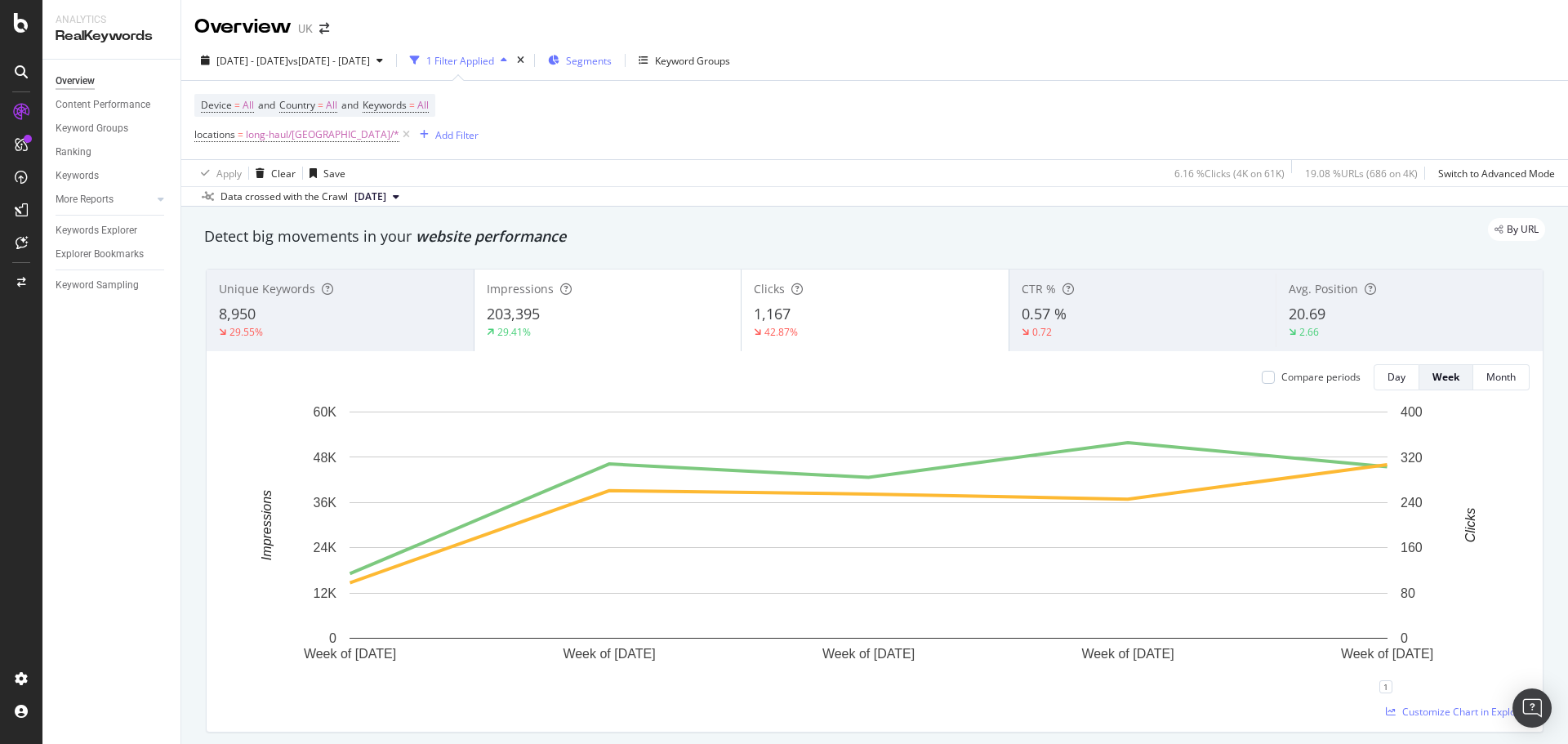
click at [612, 58] on span "Segments" at bounding box center [589, 61] width 46 height 14
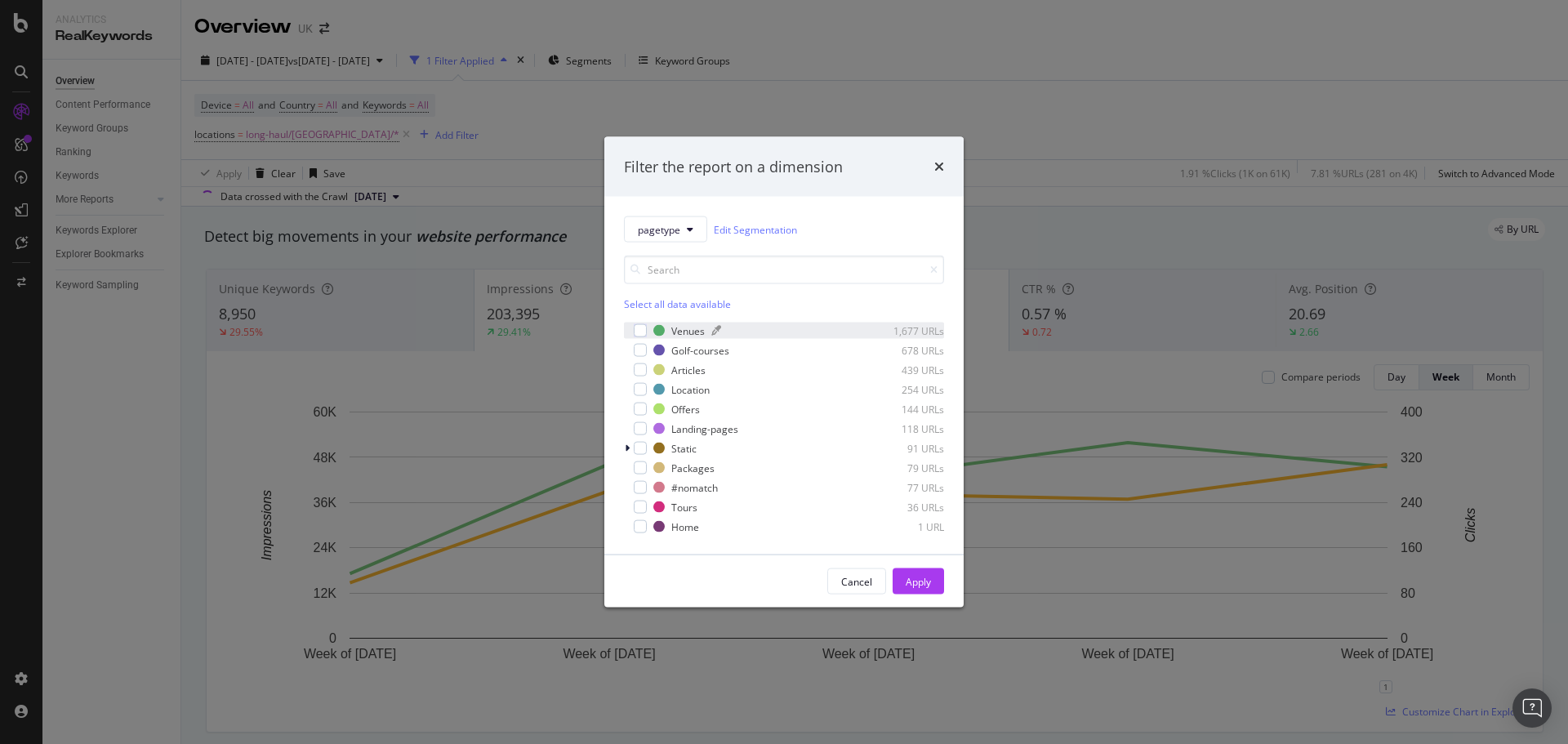
click at [670, 327] on div "Venues 1,677 URLs" at bounding box center [799, 330] width 291 height 14
click at [684, 348] on div "Golf-courses" at bounding box center [700, 350] width 58 height 14
click at [695, 388] on div "Location" at bounding box center [691, 389] width 39 height 14
click at [694, 428] on div "Landing-pages" at bounding box center [704, 428] width 67 height 14
click at [900, 575] on button "Apply" at bounding box center [919, 581] width 52 height 26
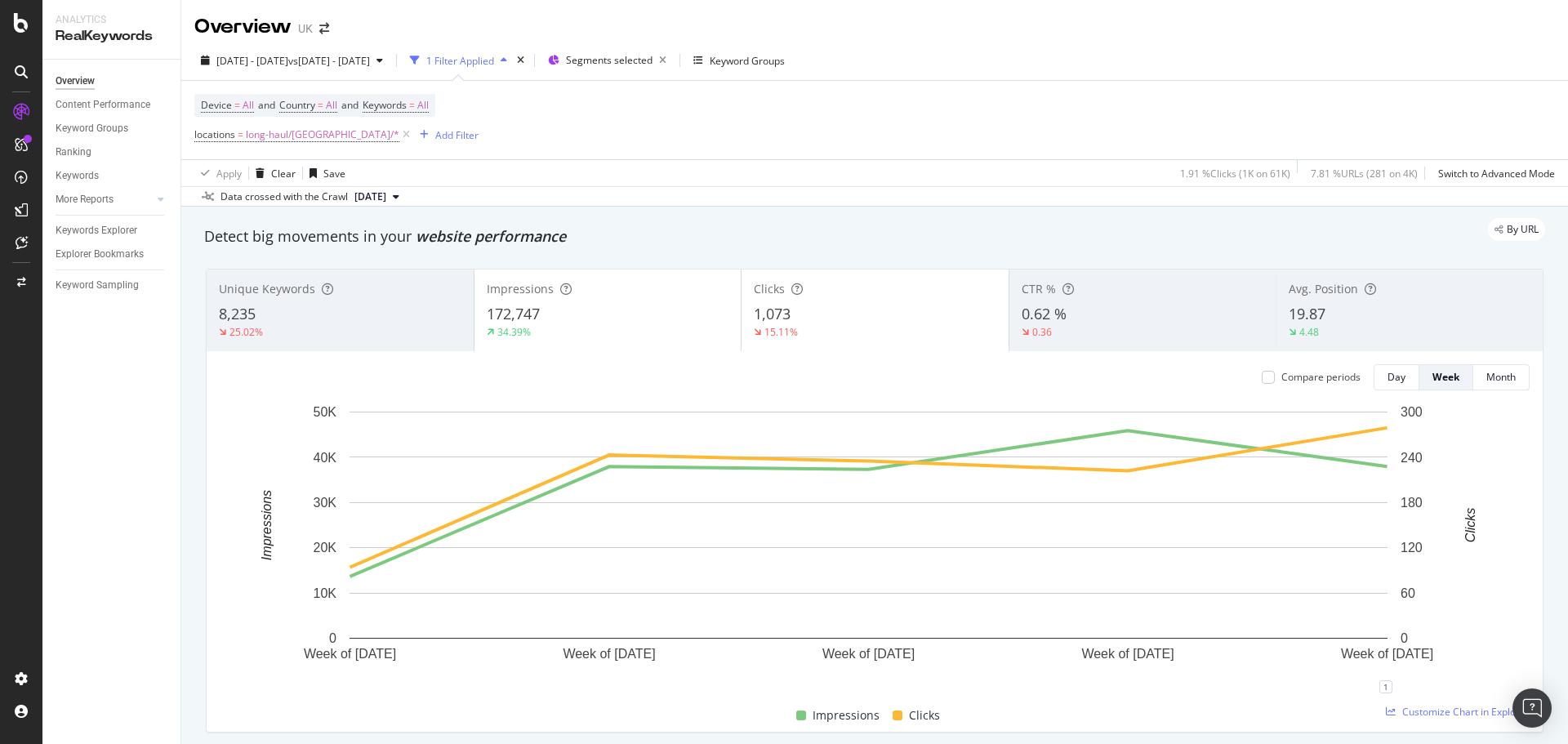
click at [657, 41] on div "2025 Aug. 1st - Aug. 31st vs 2024 Aug. 1st - Aug. 31st 1 Filter Applied Segment…" at bounding box center [875, 123] width 1387 height 166
click at [653, 54] on span "Segments selected" at bounding box center [610, 60] width 87 height 14
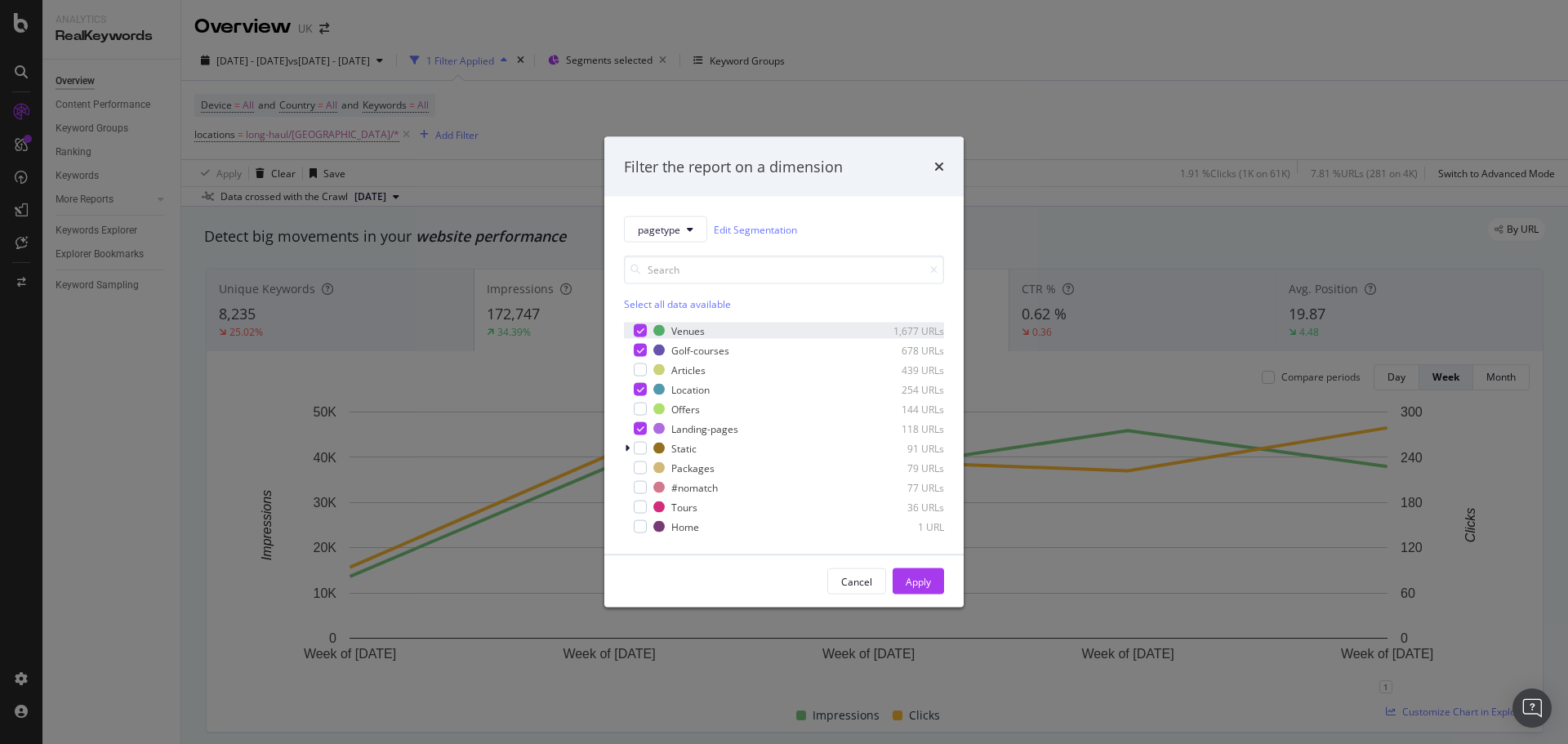
click at [641, 331] on icon "modal" at bounding box center [641, 331] width 7 height 8
click at [645, 350] on div "modal" at bounding box center [640, 351] width 13 height 13
click at [642, 383] on div "modal" at bounding box center [640, 389] width 13 height 13
click at [647, 423] on div "Landing-pages 118 URLs" at bounding box center [784, 429] width 320 height 17
click at [634, 373] on div "modal" at bounding box center [640, 370] width 13 height 13
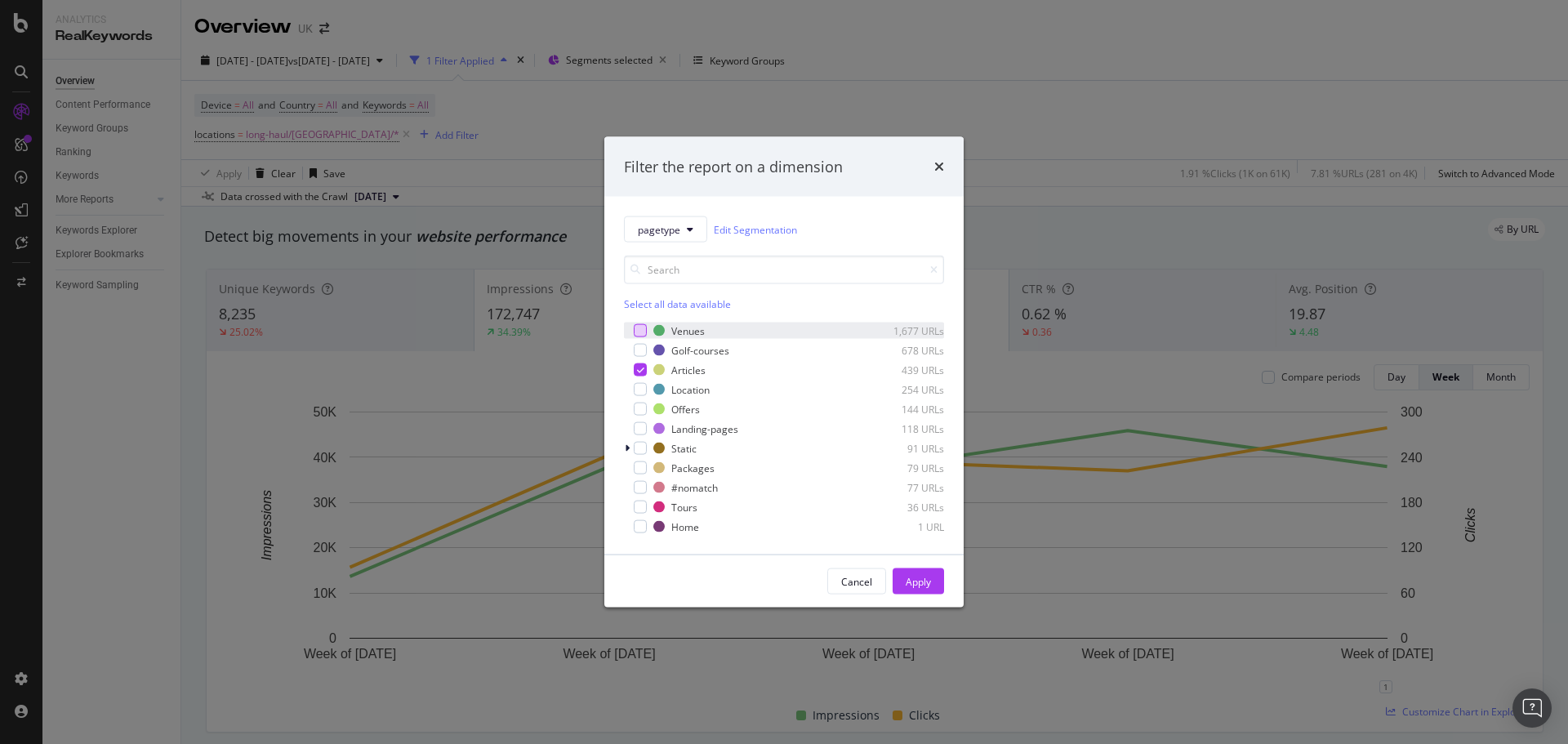
click at [912, 579] on div "Apply" at bounding box center [919, 581] width 26 height 14
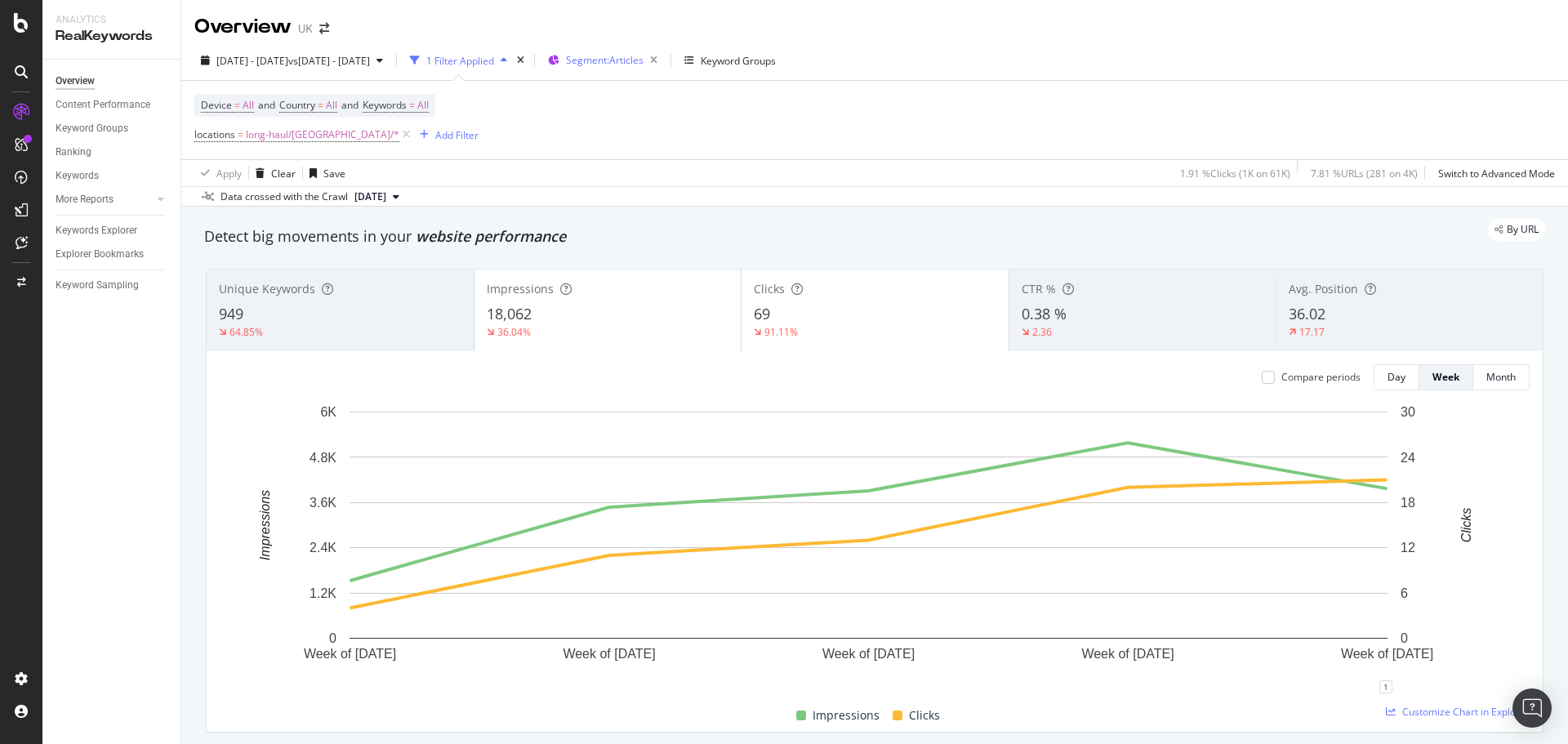
click at [644, 65] on span "Segment: Articles" at bounding box center [605, 60] width 77 height 14
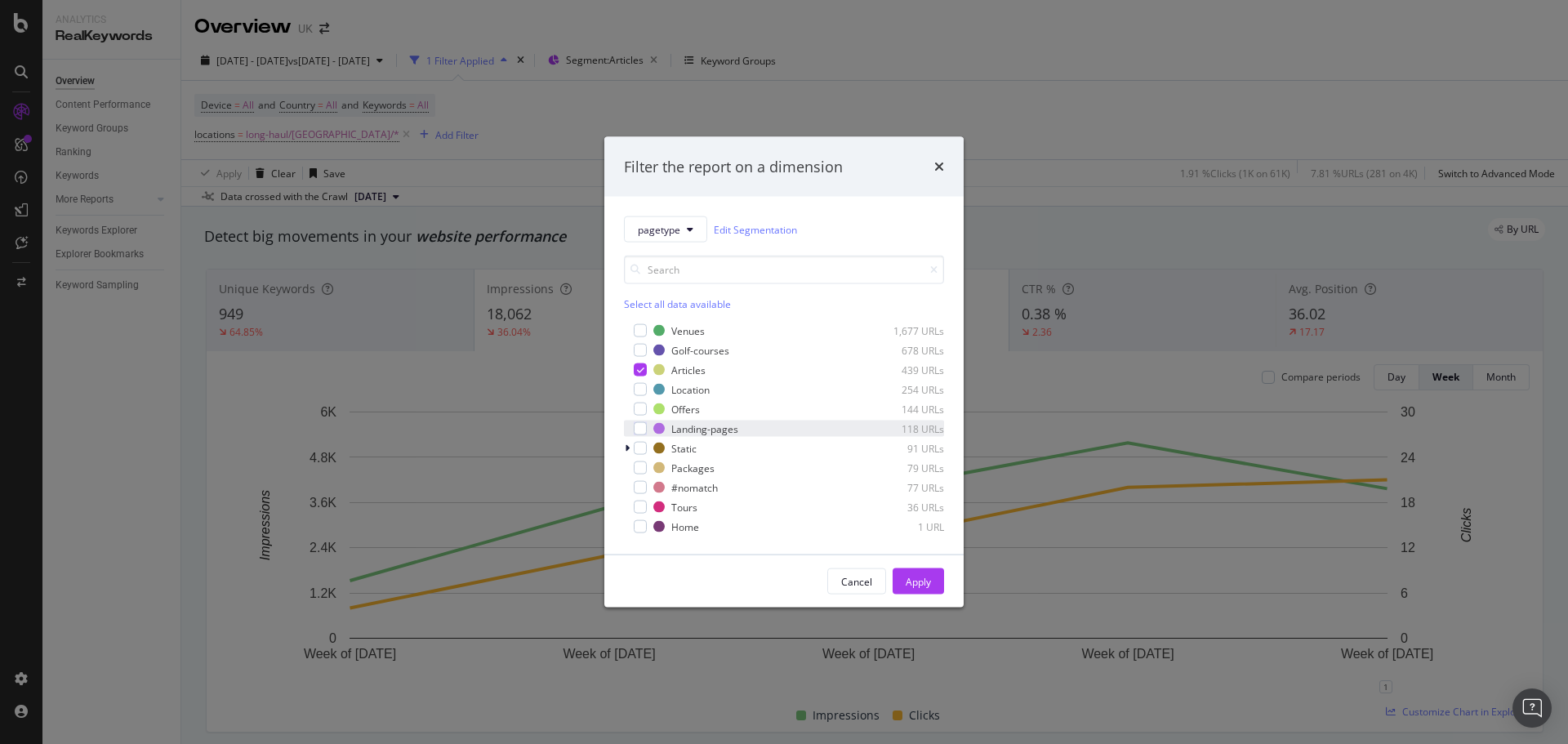
drag, startPoint x: 635, startPoint y: 370, endPoint x: 721, endPoint y: 436, distance: 108.4
click at [636, 370] on div "modal" at bounding box center [640, 370] width 13 height 13
click at [916, 580] on div "Apply" at bounding box center [919, 581] width 26 height 14
click at [264, 129] on span "long-haul/USA/*" at bounding box center [322, 134] width 154 height 23
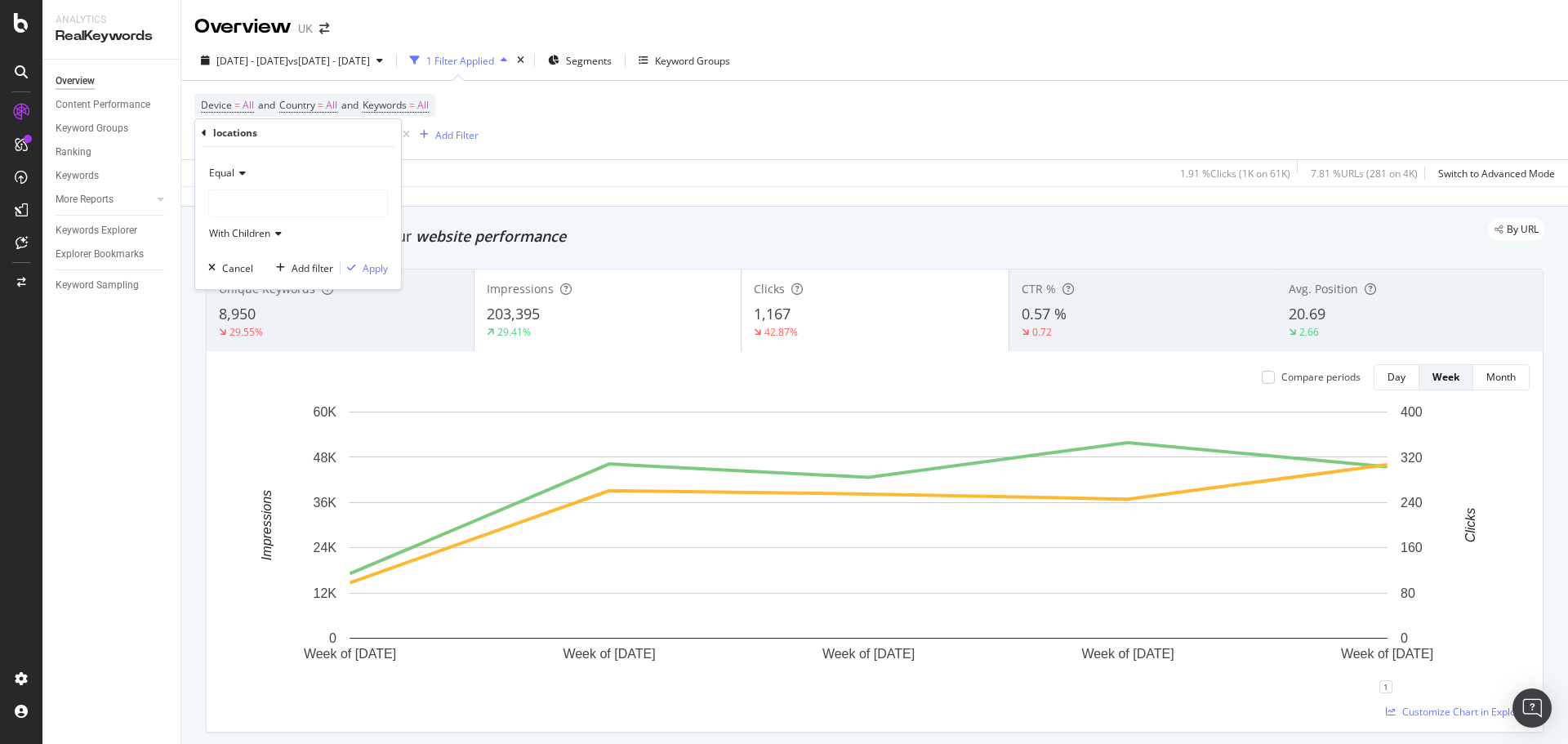
click at [259, 203] on div at bounding box center [297, 203] width 178 height 26
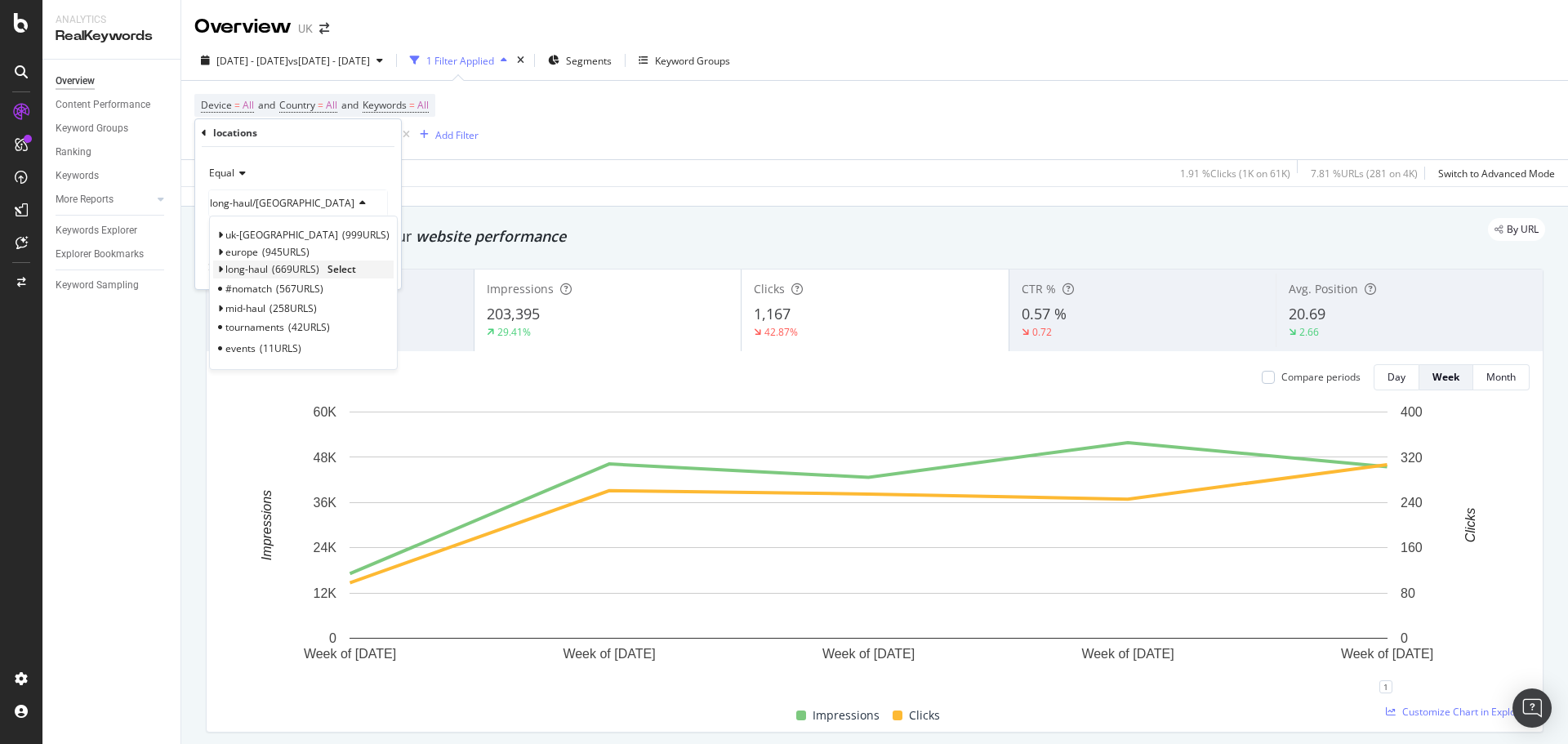
click at [222, 270] on icon at bounding box center [220, 269] width 6 height 10
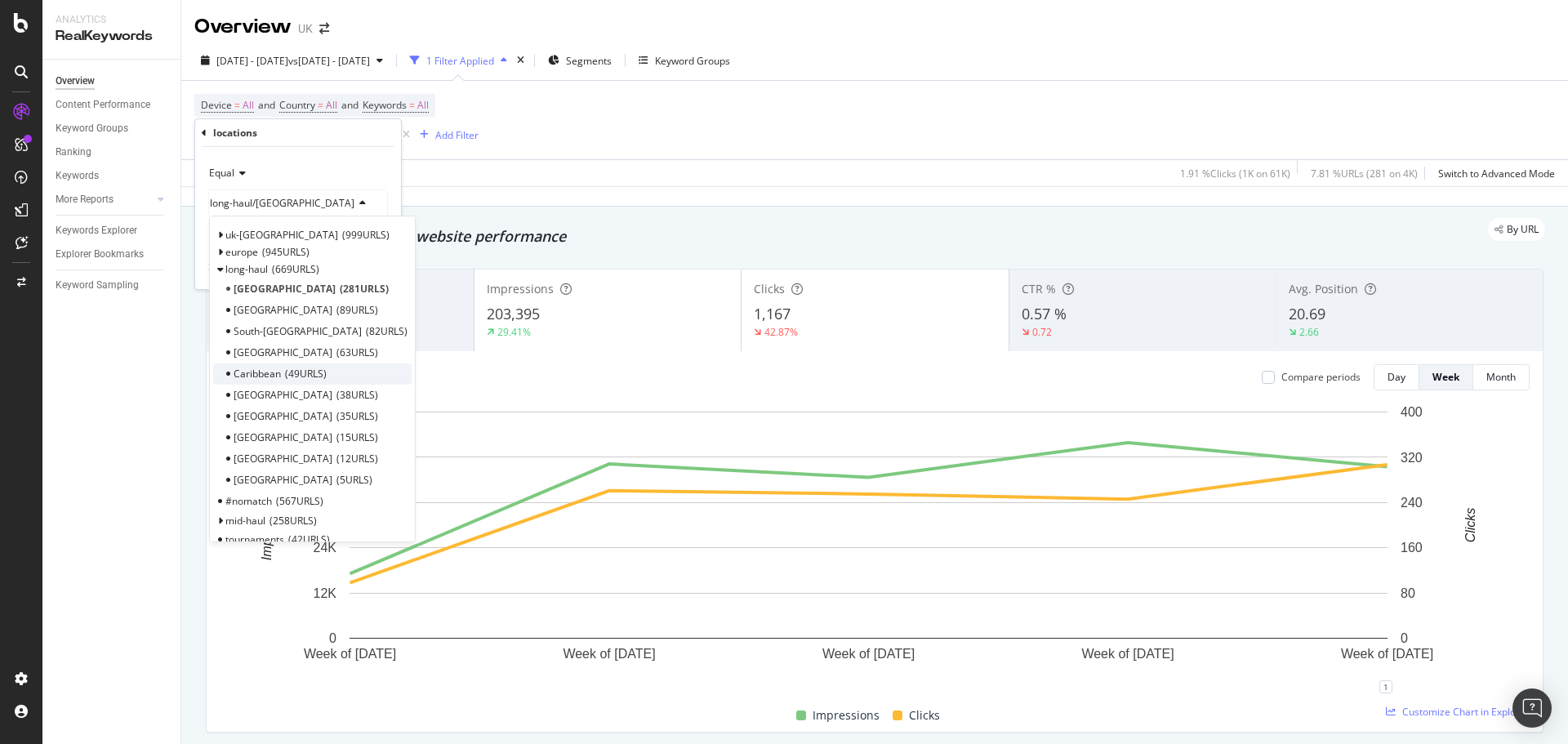
click at [286, 372] on span "49 URLS" at bounding box center [306, 373] width 41 height 14
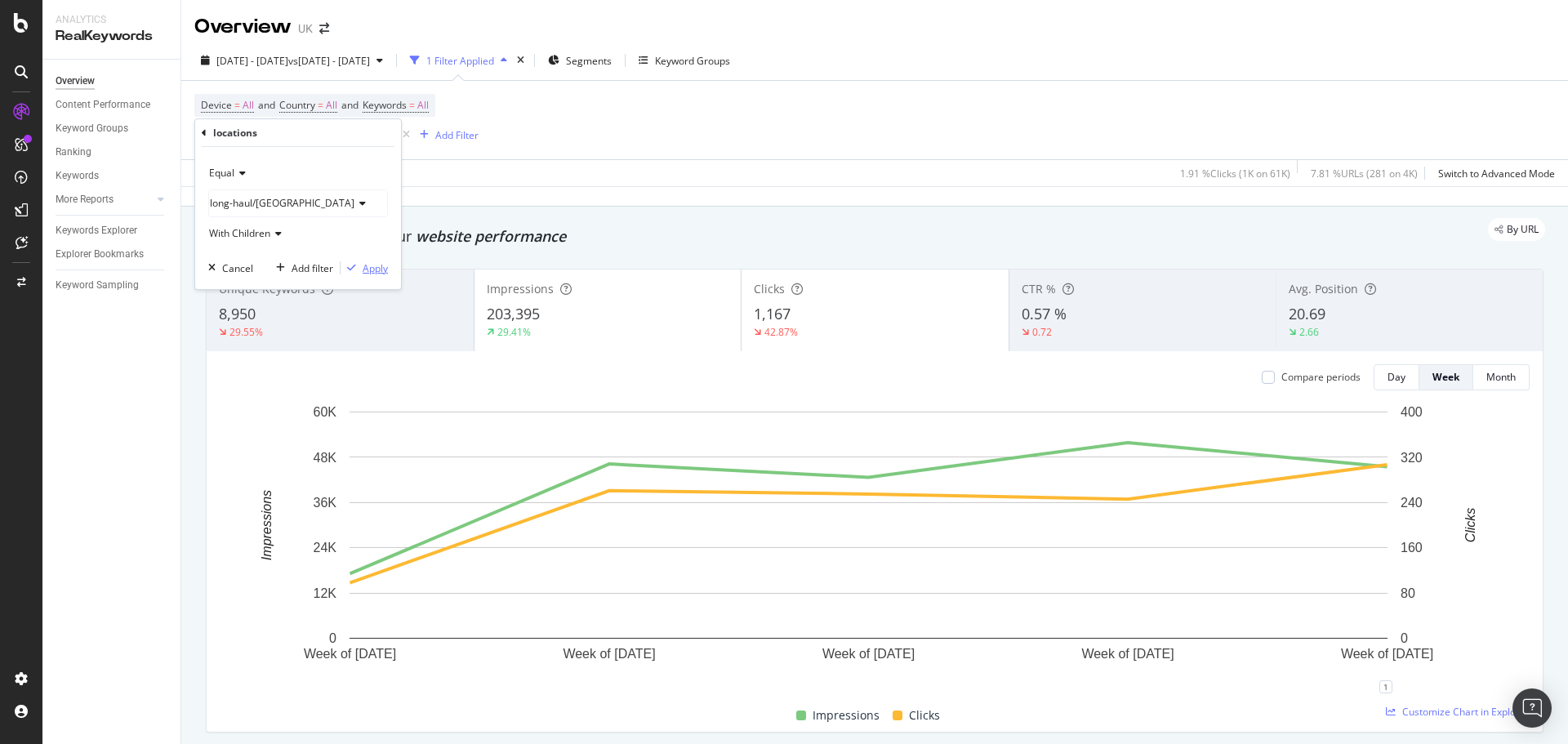
click at [358, 266] on div "button" at bounding box center [352, 268] width 22 height 10
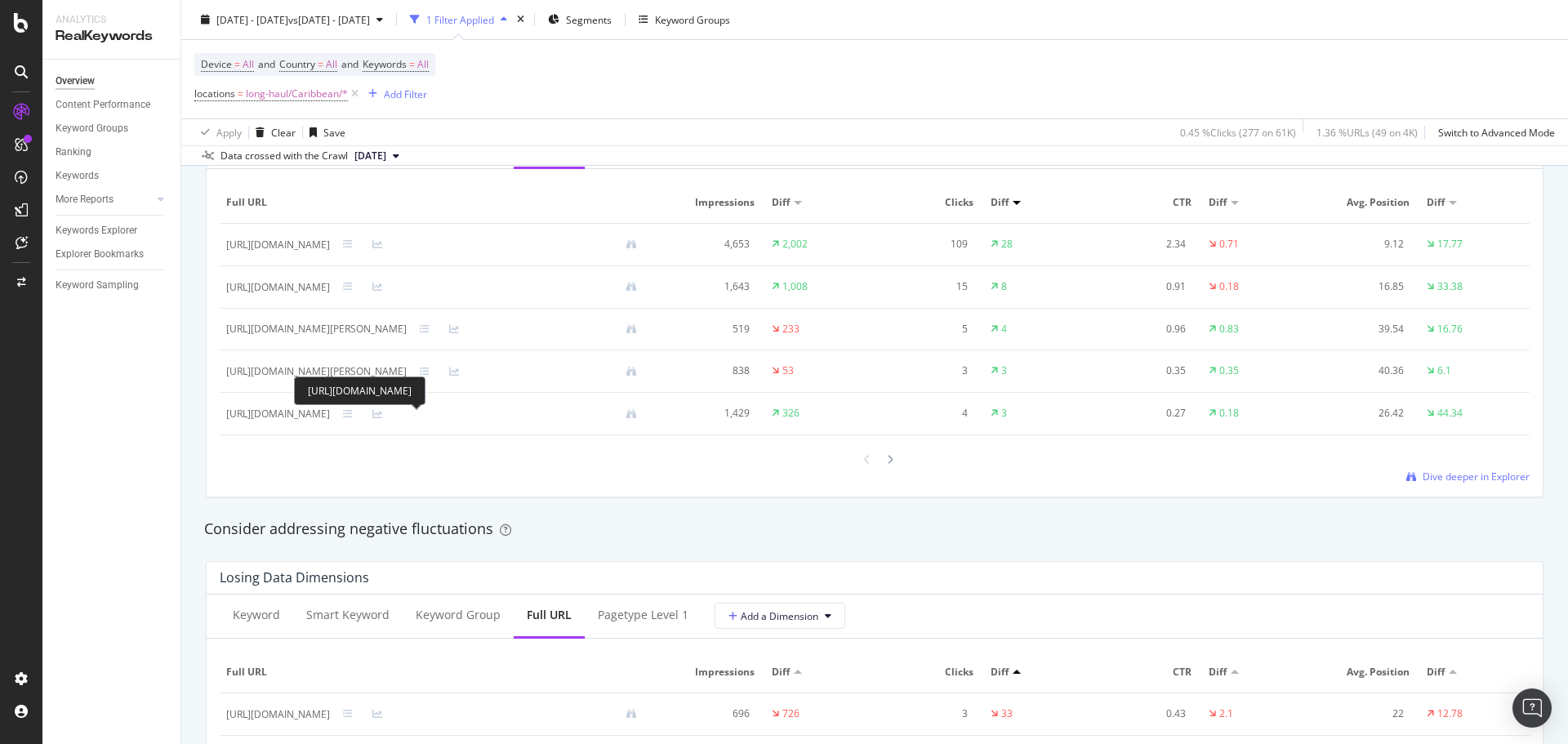
scroll to position [1471, 0]
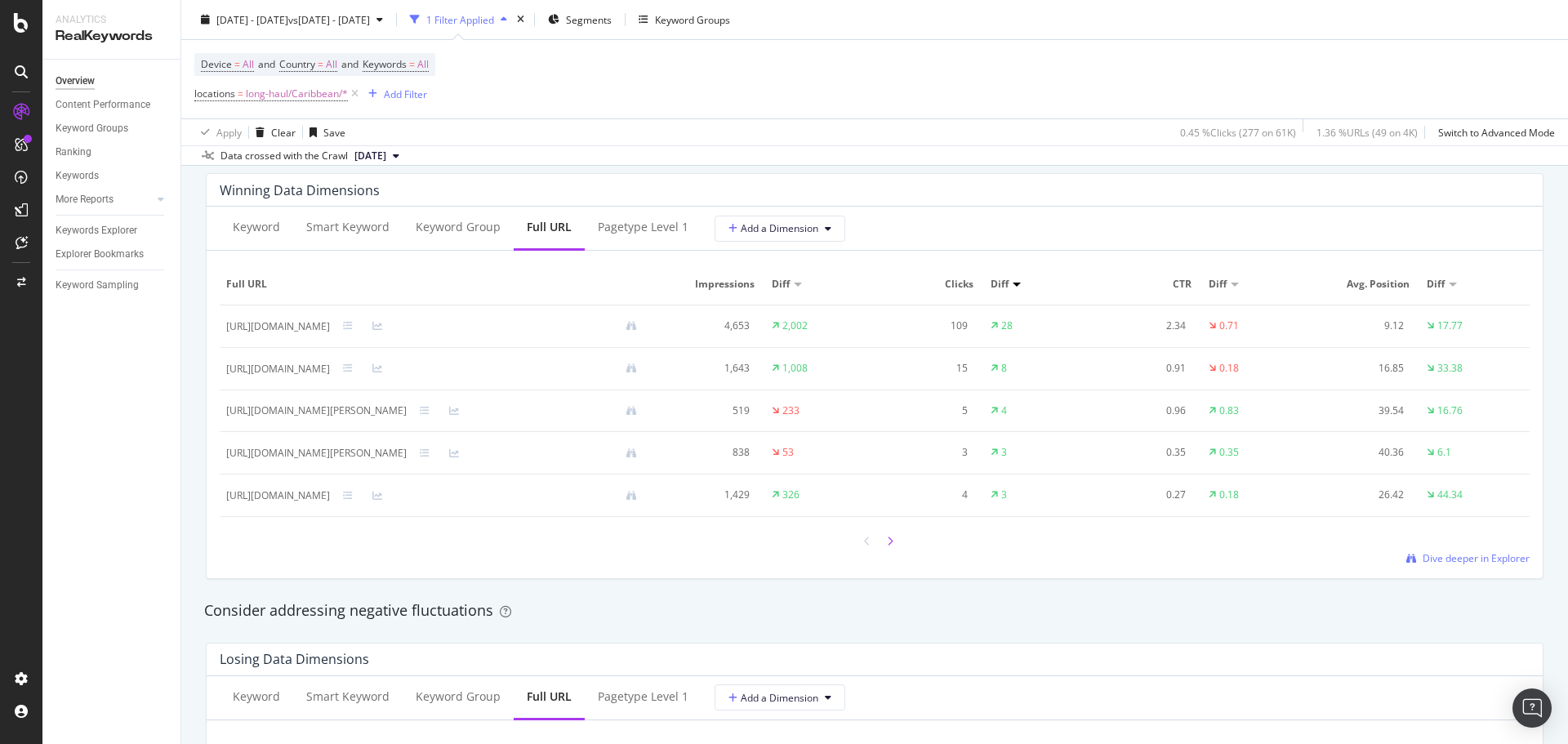
click at [889, 549] on div at bounding box center [890, 541] width 15 height 22
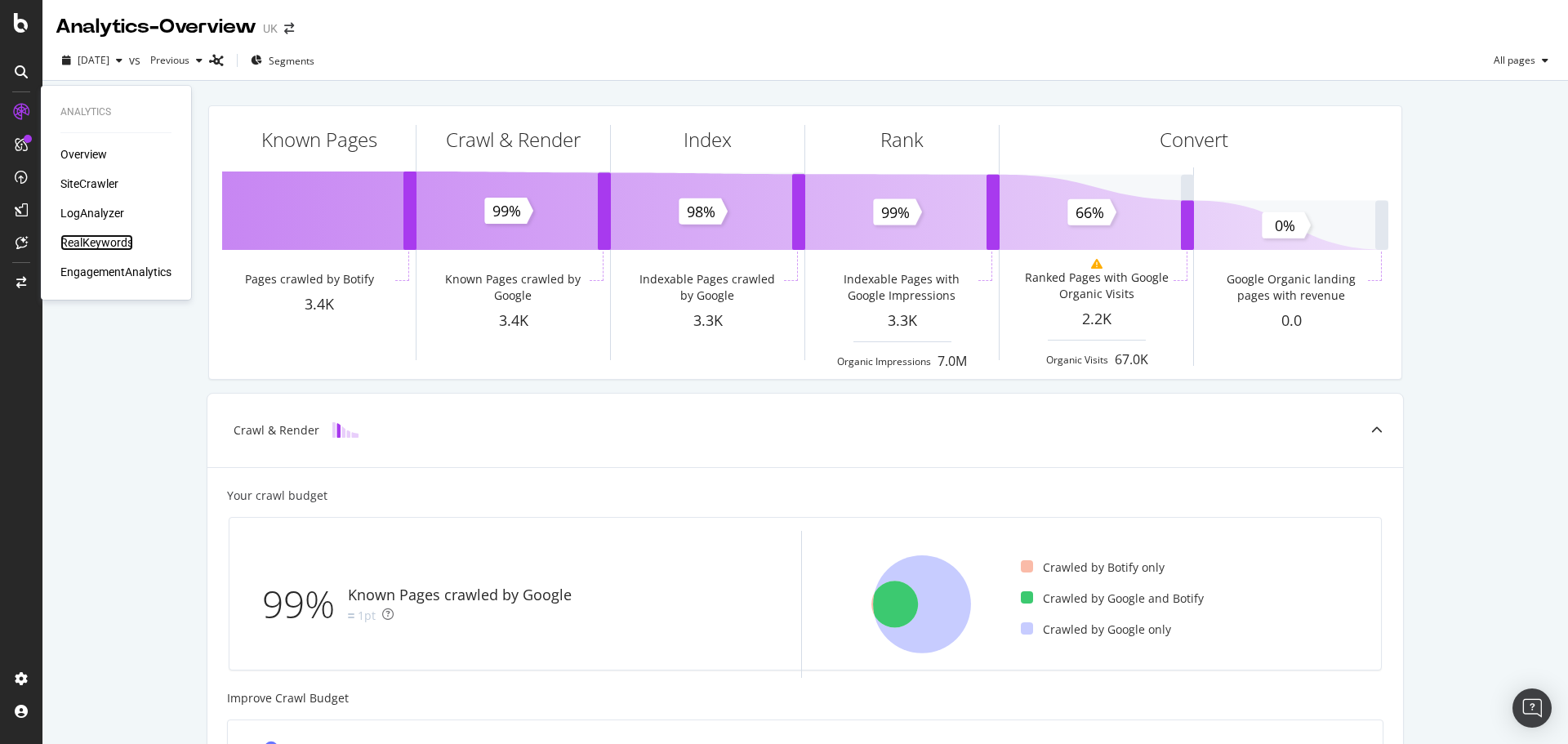
click at [107, 240] on div "RealKeywords" at bounding box center [97, 243] width 73 height 17
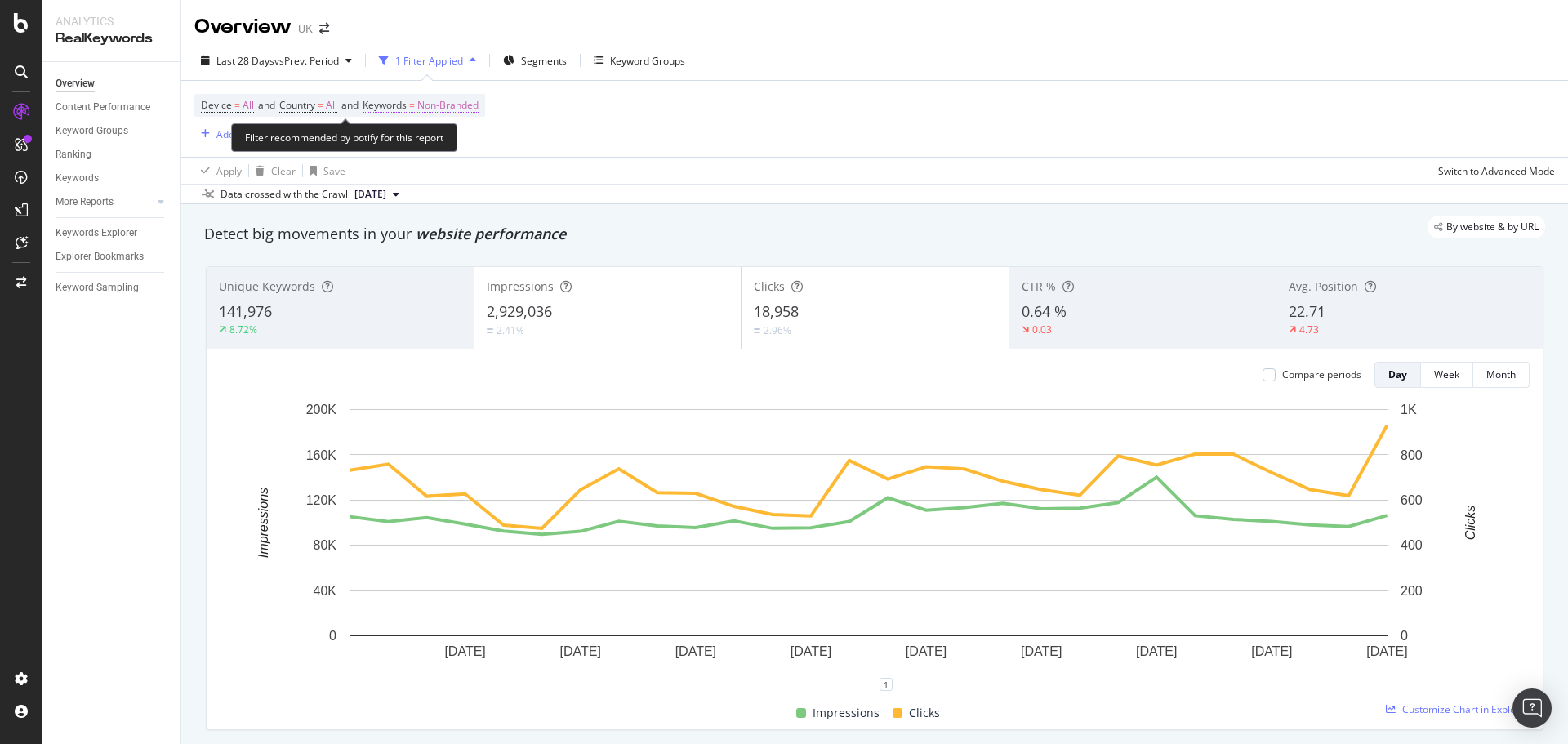
click at [458, 107] on span "Non-Branded" at bounding box center [447, 105] width 62 height 23
click at [458, 147] on div "Filter recommended by botify for this report" at bounding box center [344, 137] width 226 height 29
click at [479, 106] on span "Non-Branded" at bounding box center [447, 105] width 62 height 23
click at [459, 141] on div "button" at bounding box center [463, 144] width 19 height 10
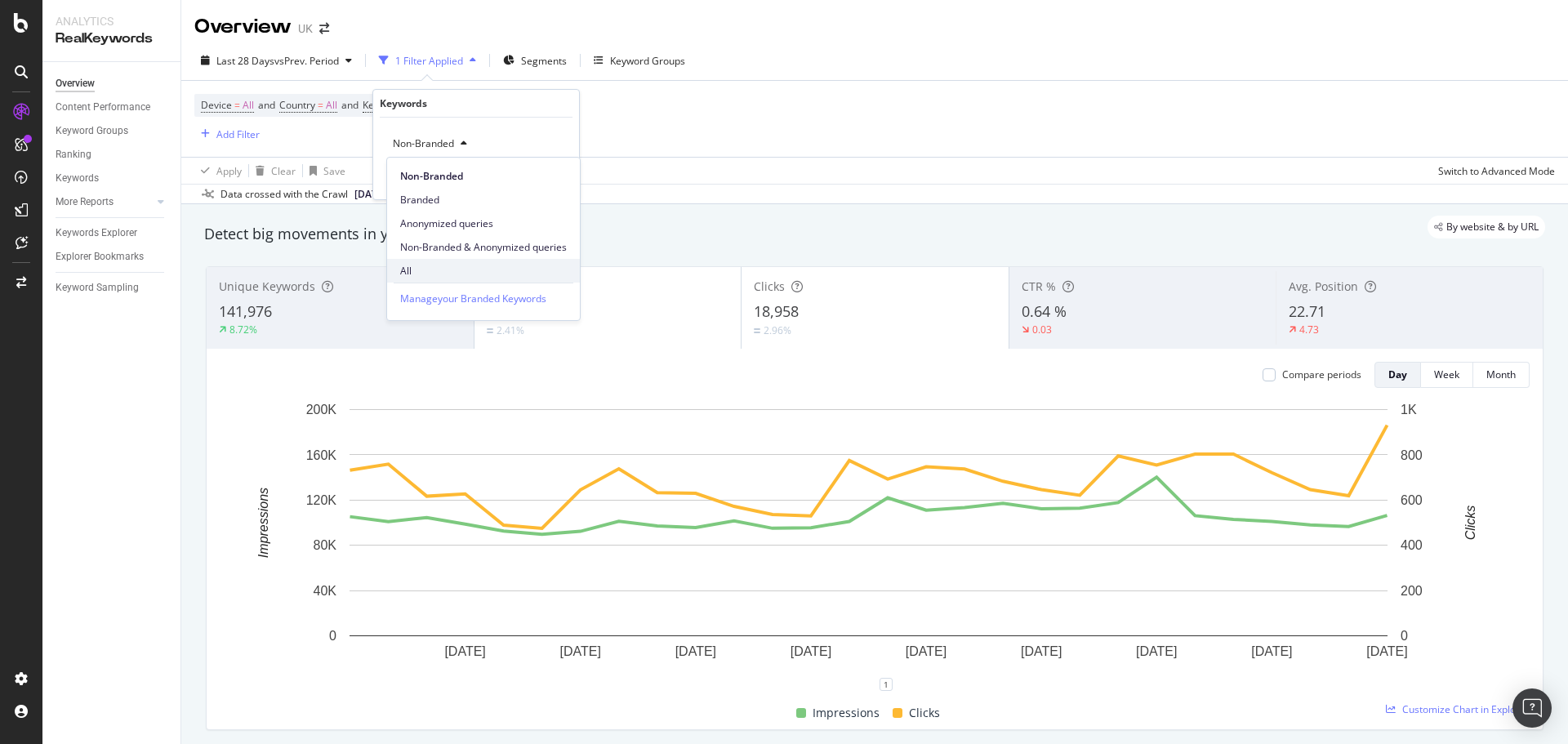
click at [438, 267] on span "All" at bounding box center [483, 272] width 167 height 15
click at [563, 177] on div "Apply" at bounding box center [553, 178] width 26 height 14
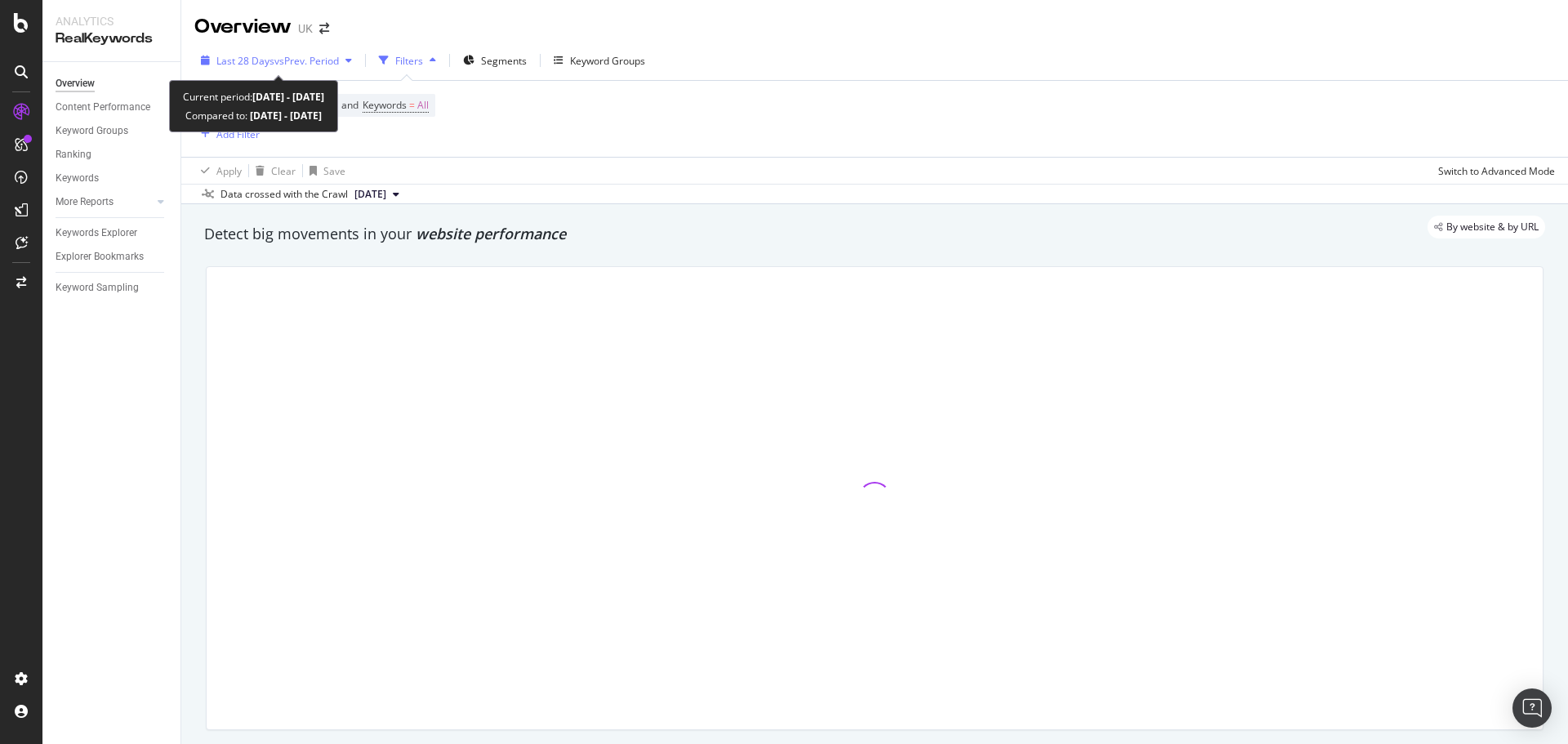
click at [269, 52] on div "Last 28 Days vs Prev. Period" at bounding box center [276, 60] width 164 height 25
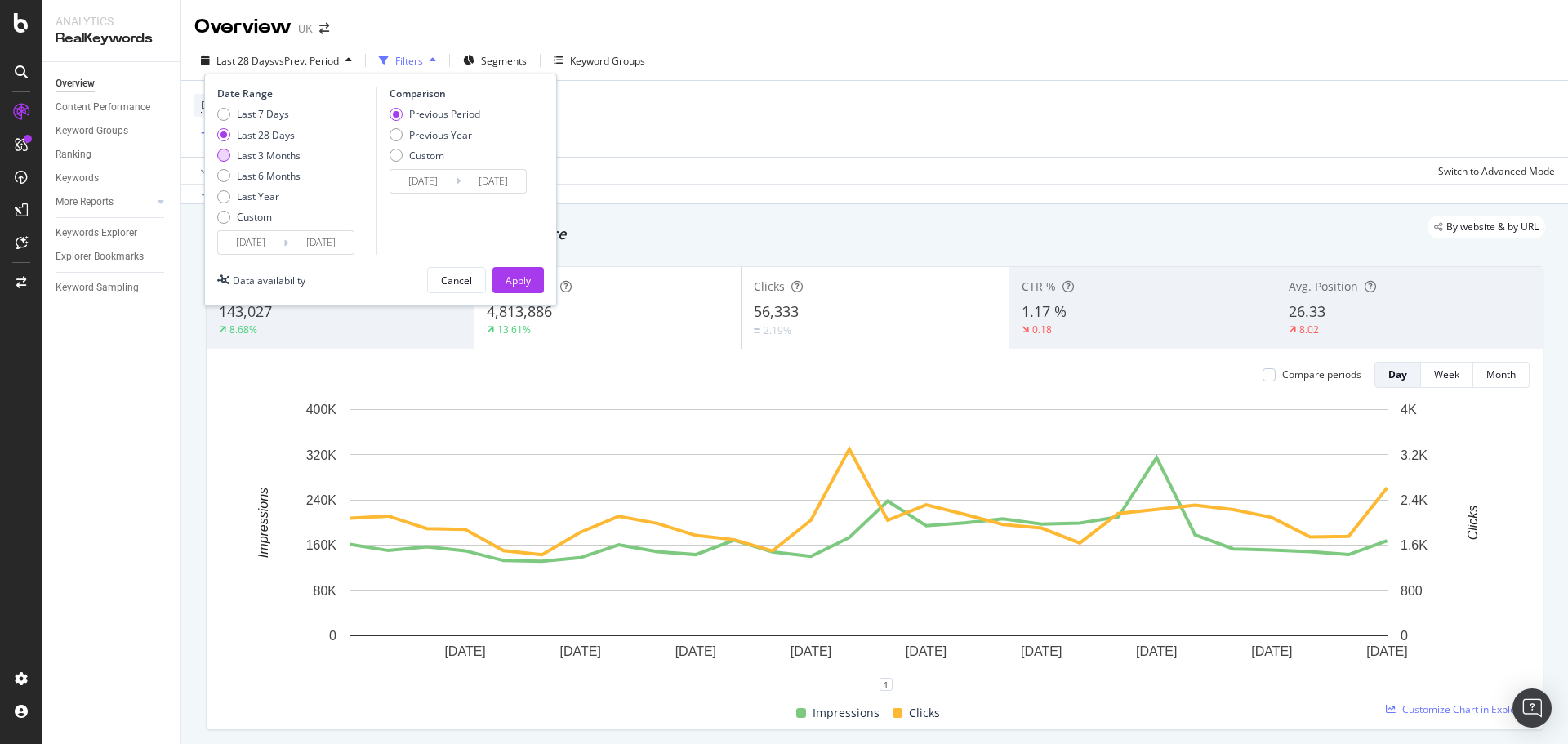
click at [277, 156] on div "Last 3 Months" at bounding box center [268, 155] width 64 height 14
type input "[DATE]"
click at [529, 278] on div "Apply" at bounding box center [518, 280] width 26 height 14
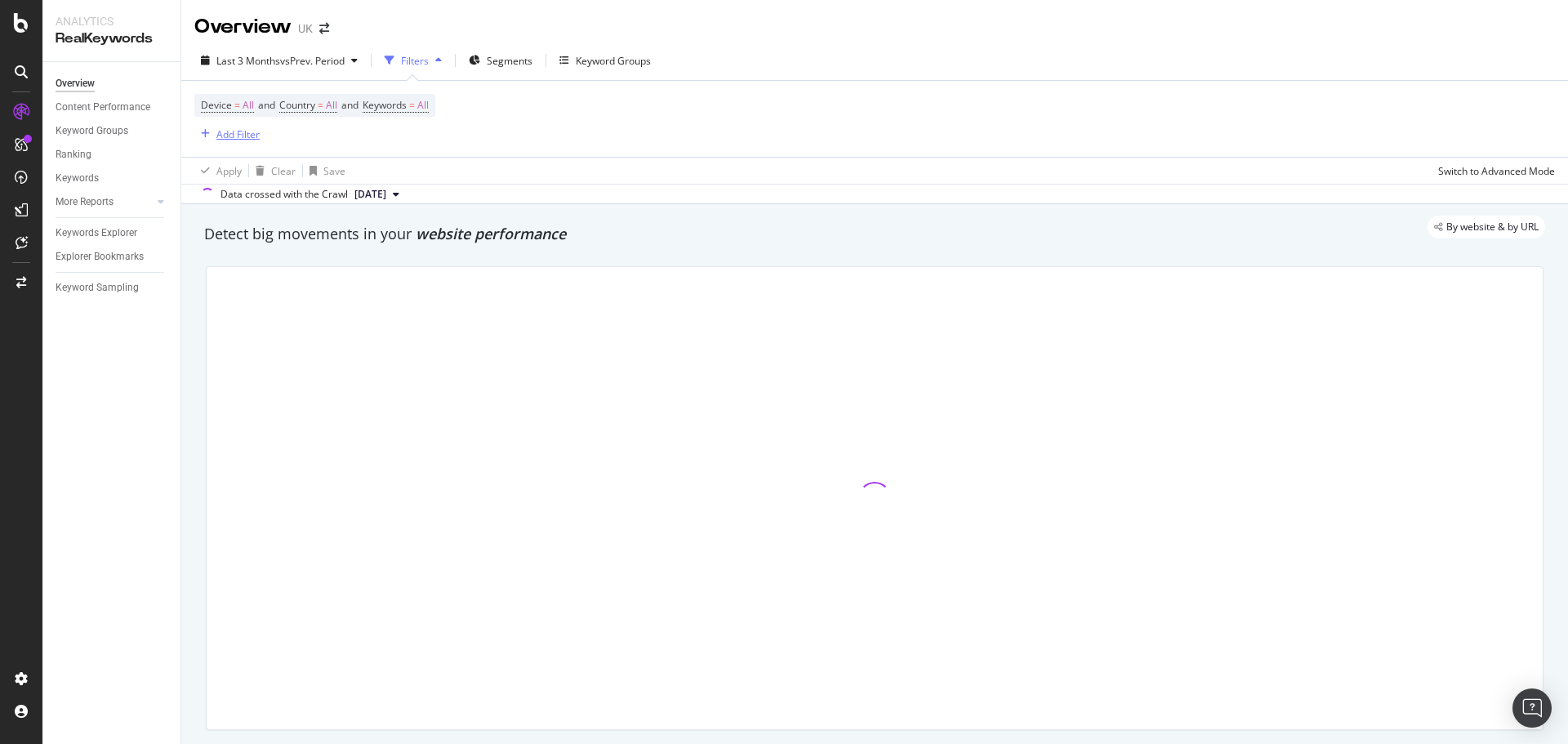
click at [256, 136] on div "Add Filter" at bounding box center [238, 134] width 43 height 14
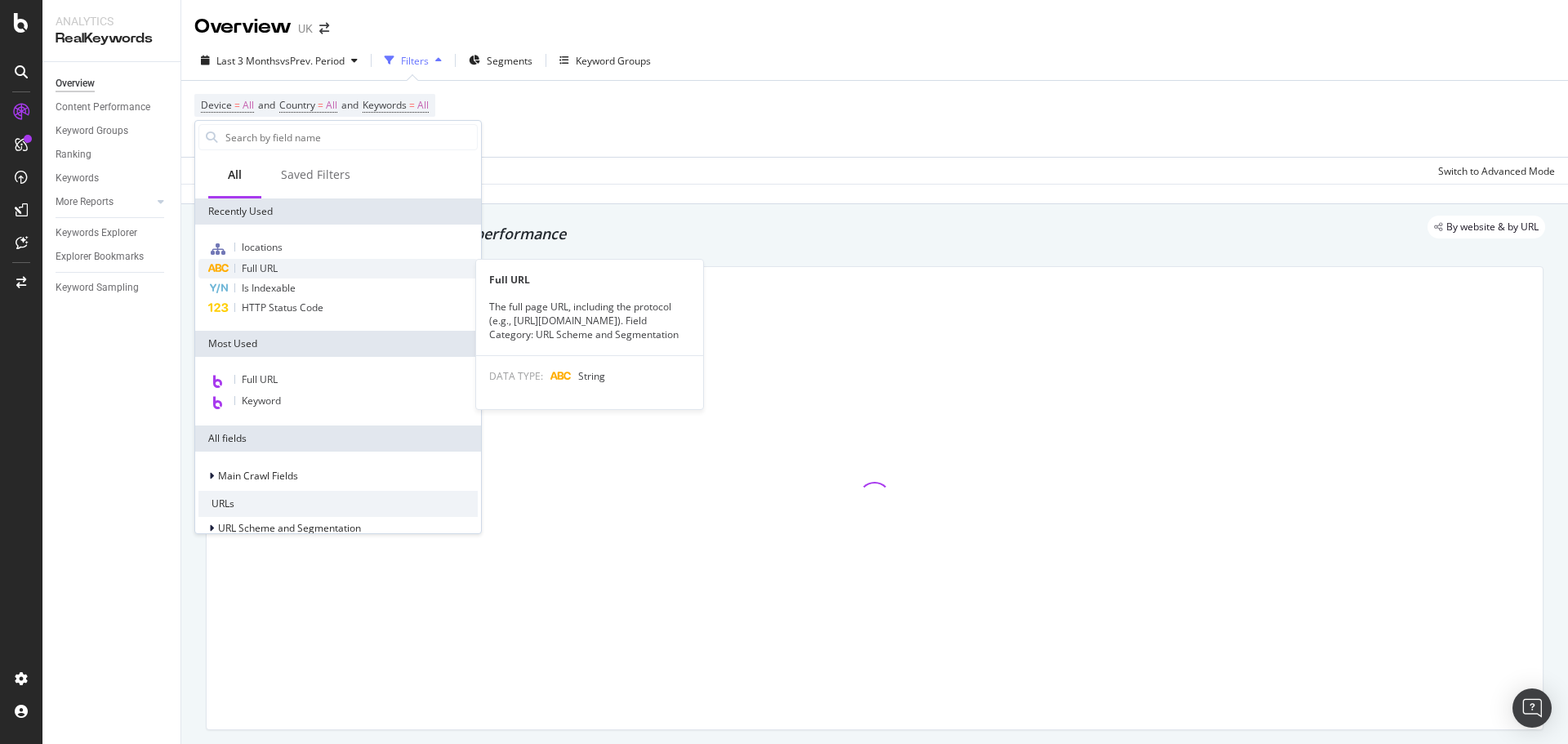
click at [269, 270] on span "Full URL" at bounding box center [260, 268] width 36 height 14
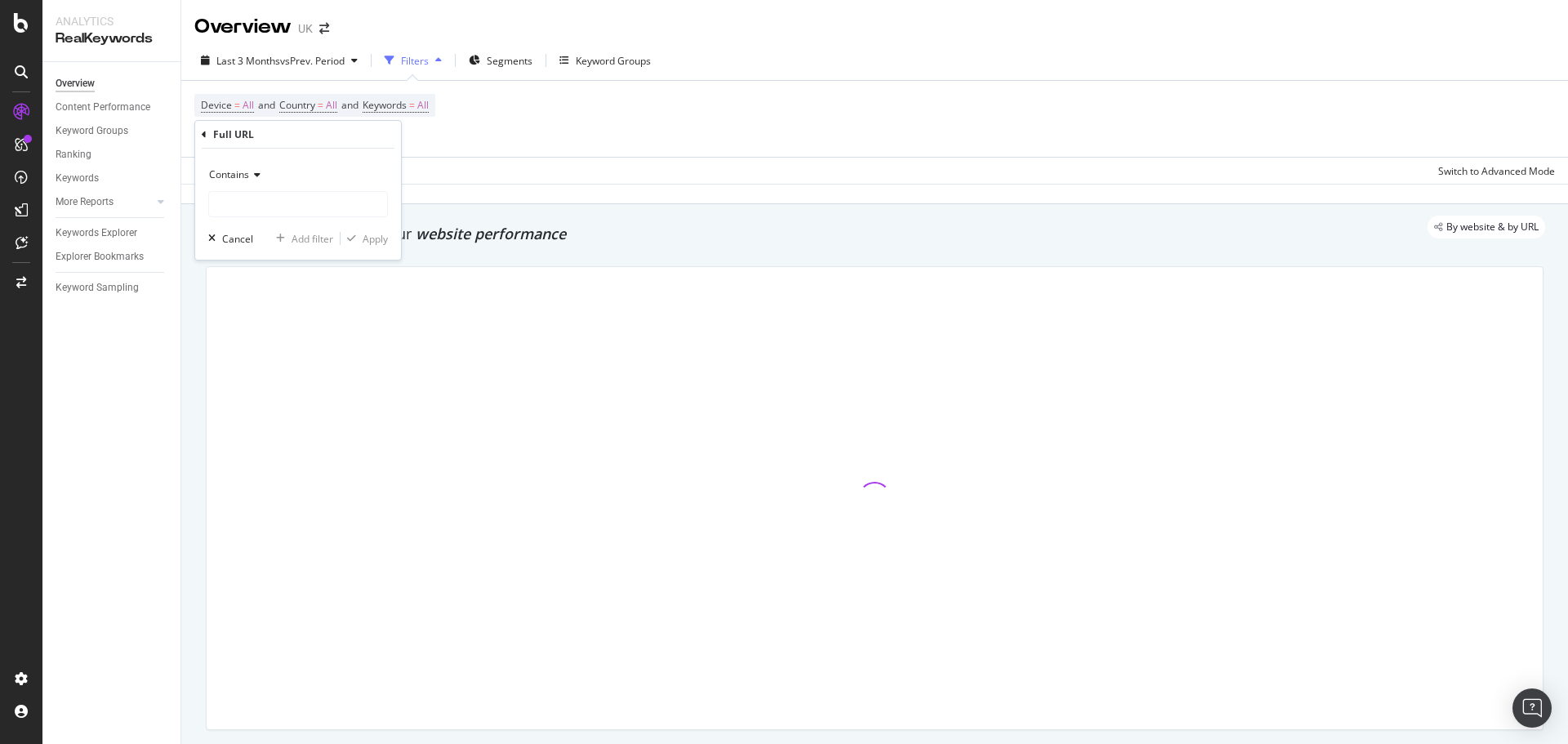
click at [259, 180] on div "Contains" at bounding box center [297, 175] width 180 height 26
click at [245, 203] on span "Equal to" at bounding box center [235, 208] width 37 height 14
click at [252, 178] on icon at bounding box center [251, 175] width 11 height 10
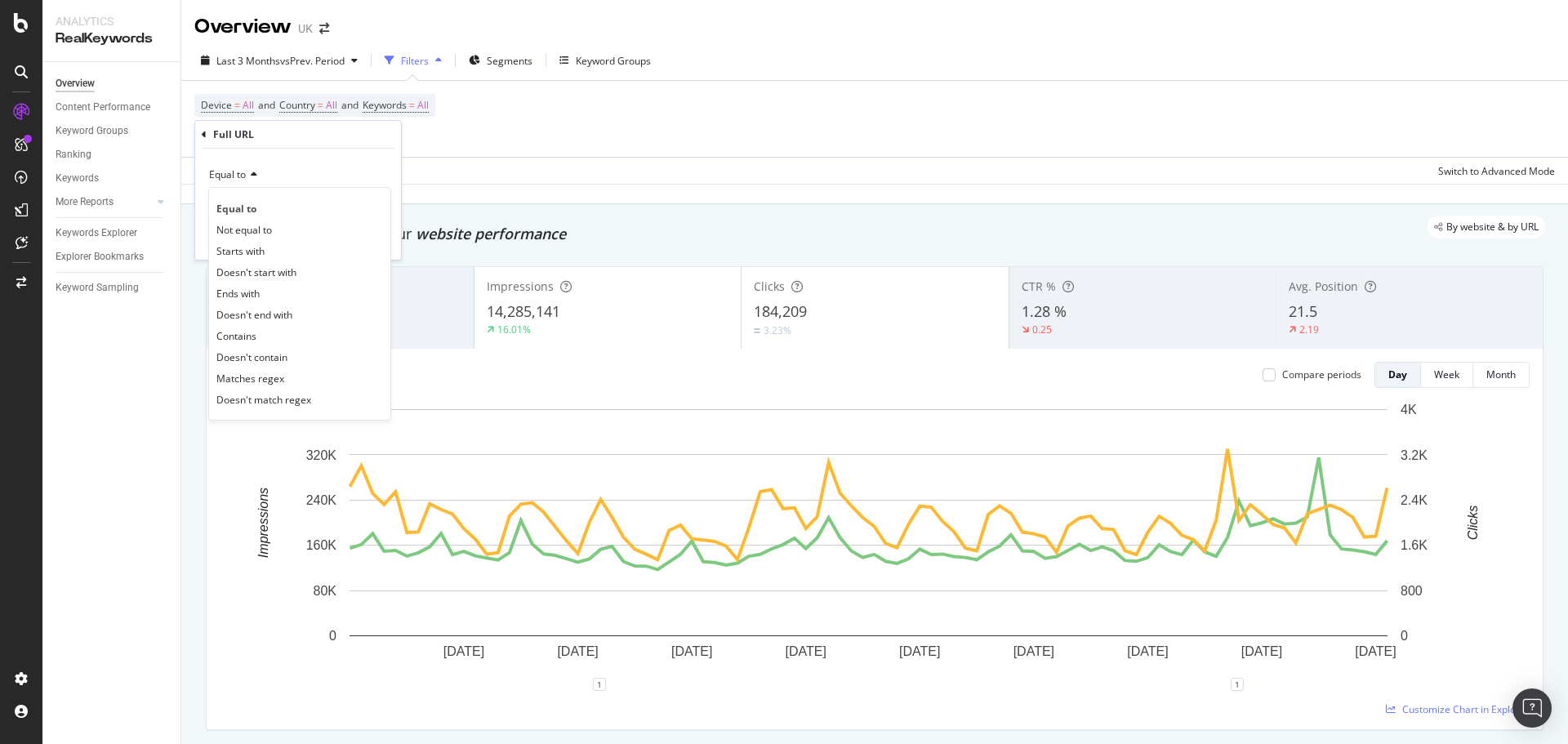
click at [350, 164] on div "Equal to" at bounding box center [297, 175] width 180 height 26
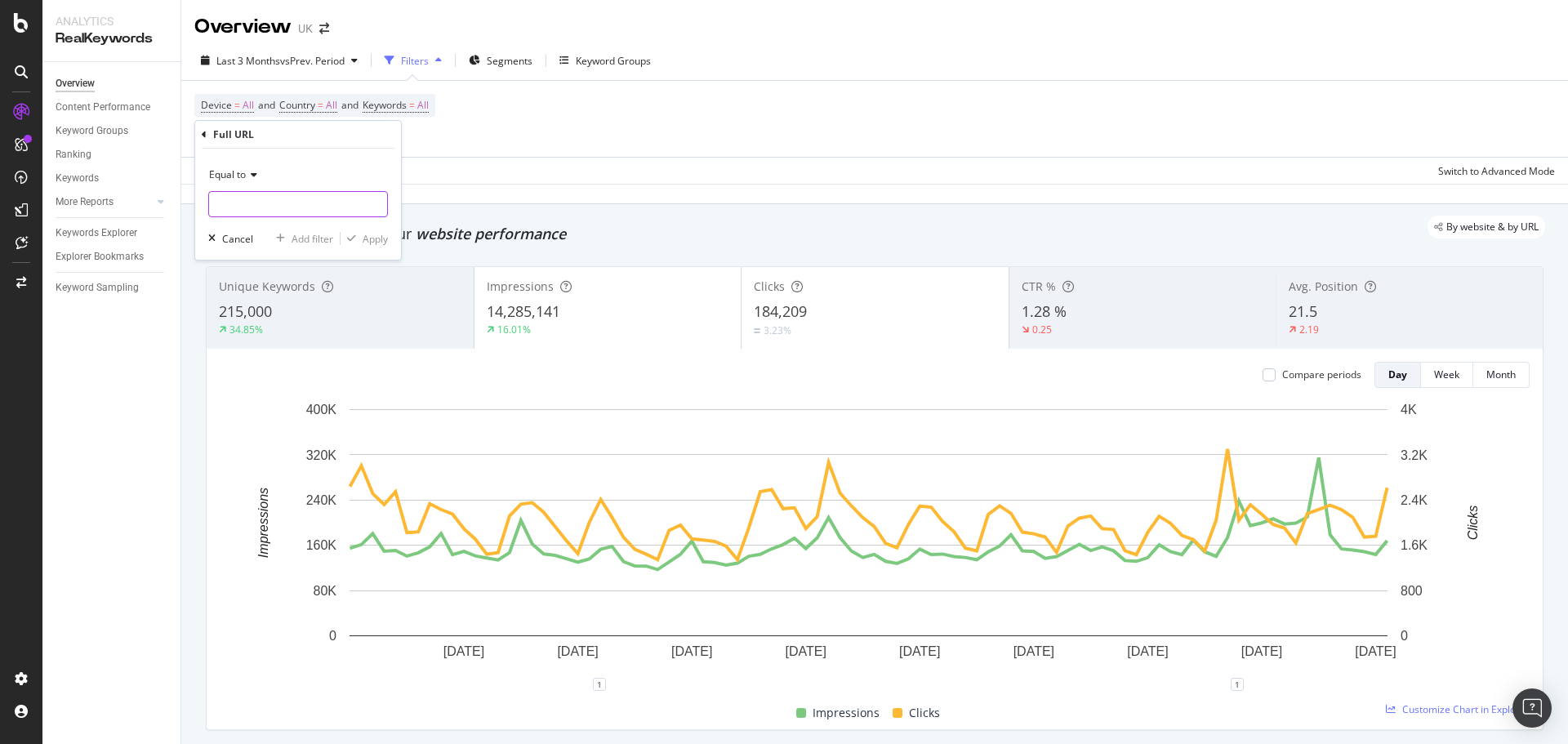
click at [285, 206] on input "text" at bounding box center [297, 204] width 178 height 26
paste input "[URL][DOMAIN_NAME][PERSON_NAME]"
type input "[URL][DOMAIN_NAME][PERSON_NAME]"
click at [238, 179] on span "Equal to" at bounding box center [227, 174] width 37 height 14
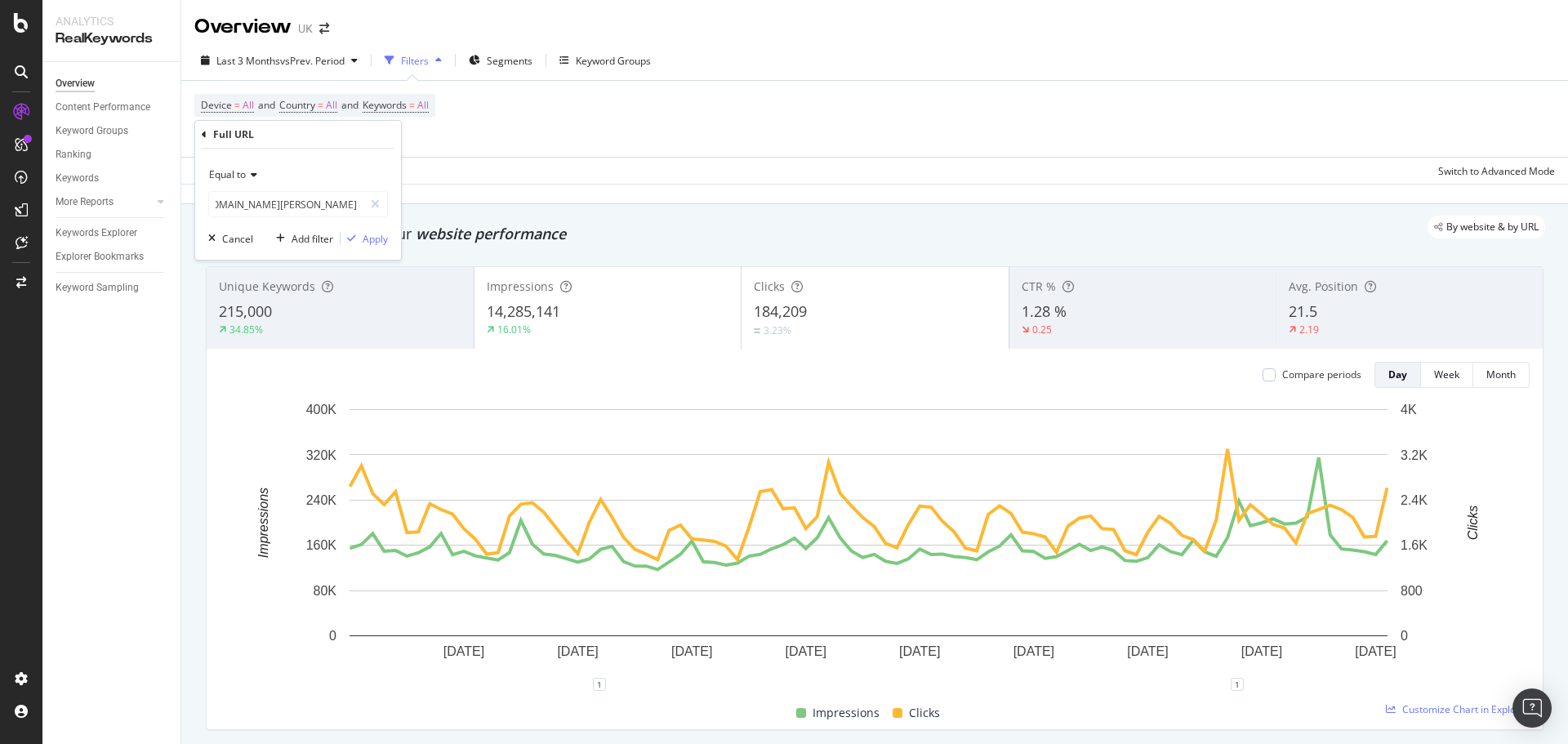
scroll to position [0, 0]
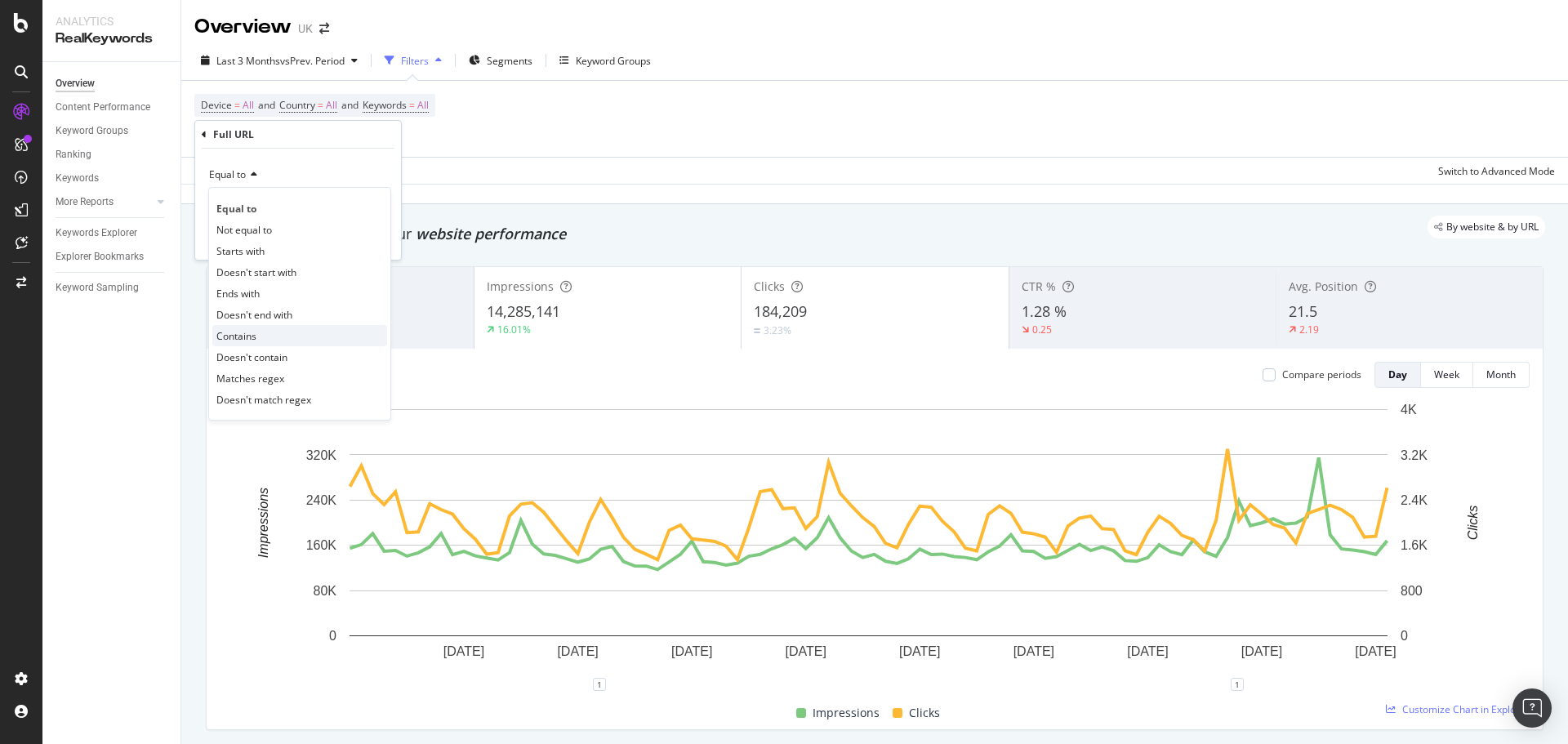
click at [266, 334] on div "Contains" at bounding box center [300, 335] width 175 height 21
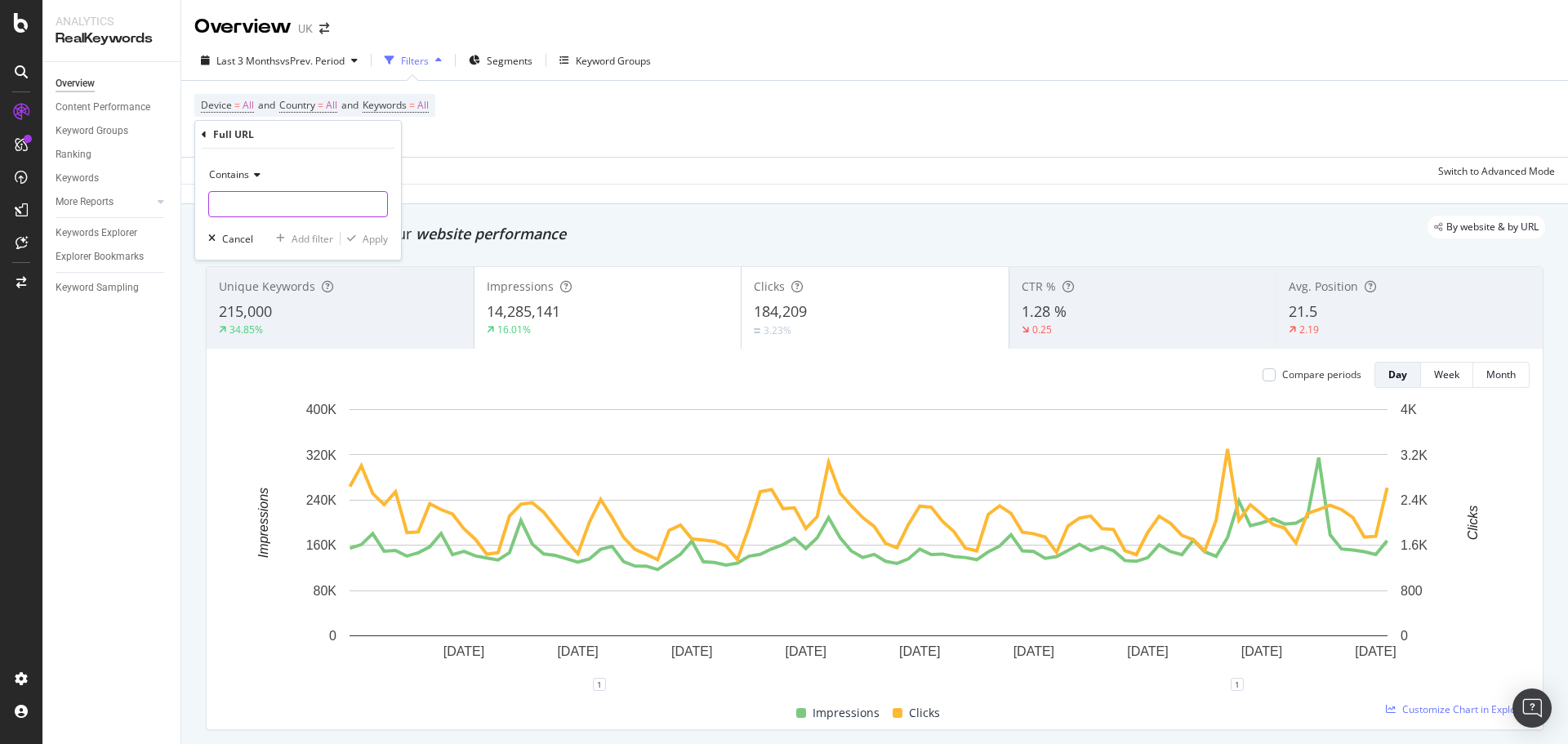
click at [269, 193] on input "text" at bounding box center [297, 204] width 178 height 26
paste input "[URL][DOMAIN_NAME][PERSON_NAME]"
type input "[URL][DOMAIN_NAME][PERSON_NAME]"
click at [370, 238] on div "Apply" at bounding box center [376, 238] width 26 height 14
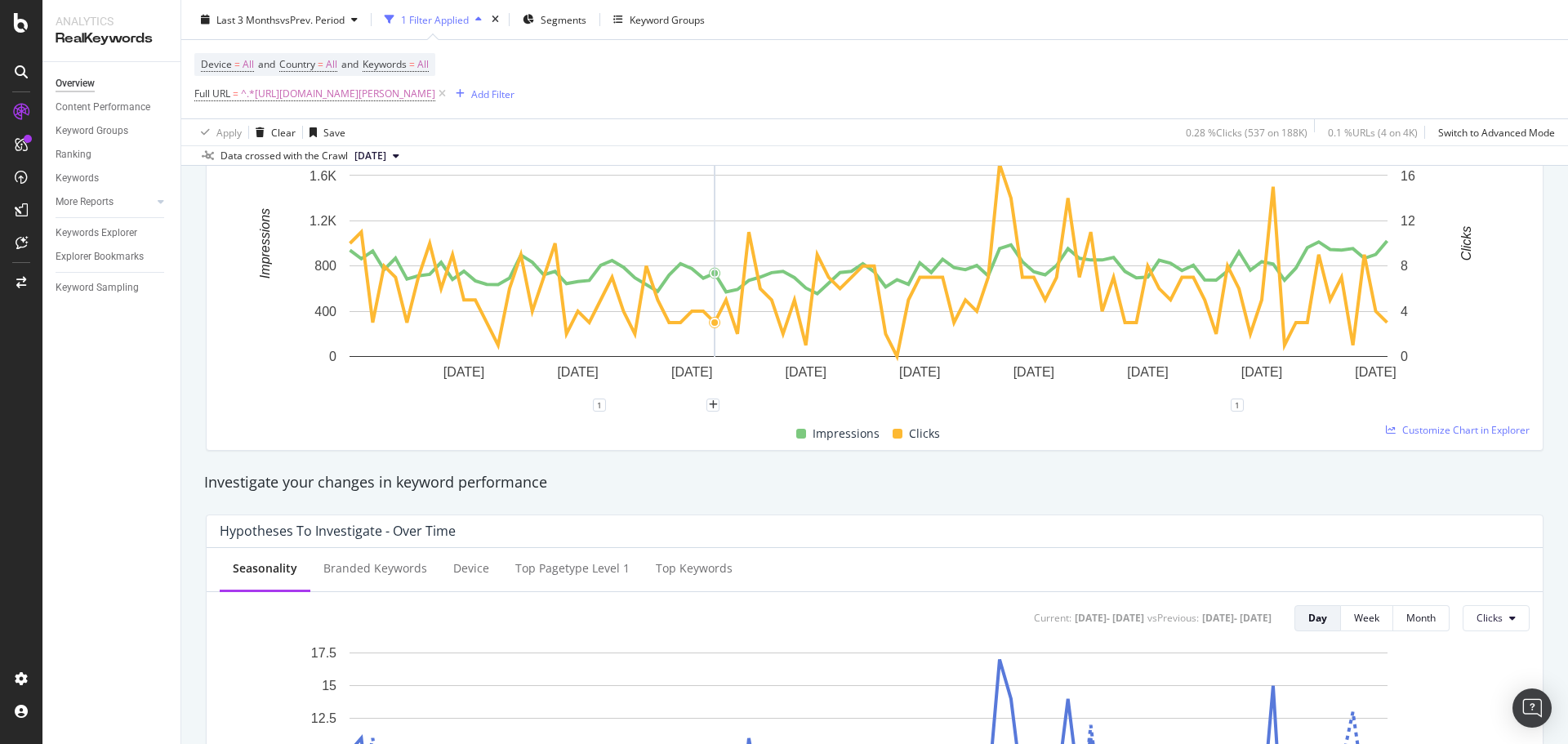
scroll to position [163, 0]
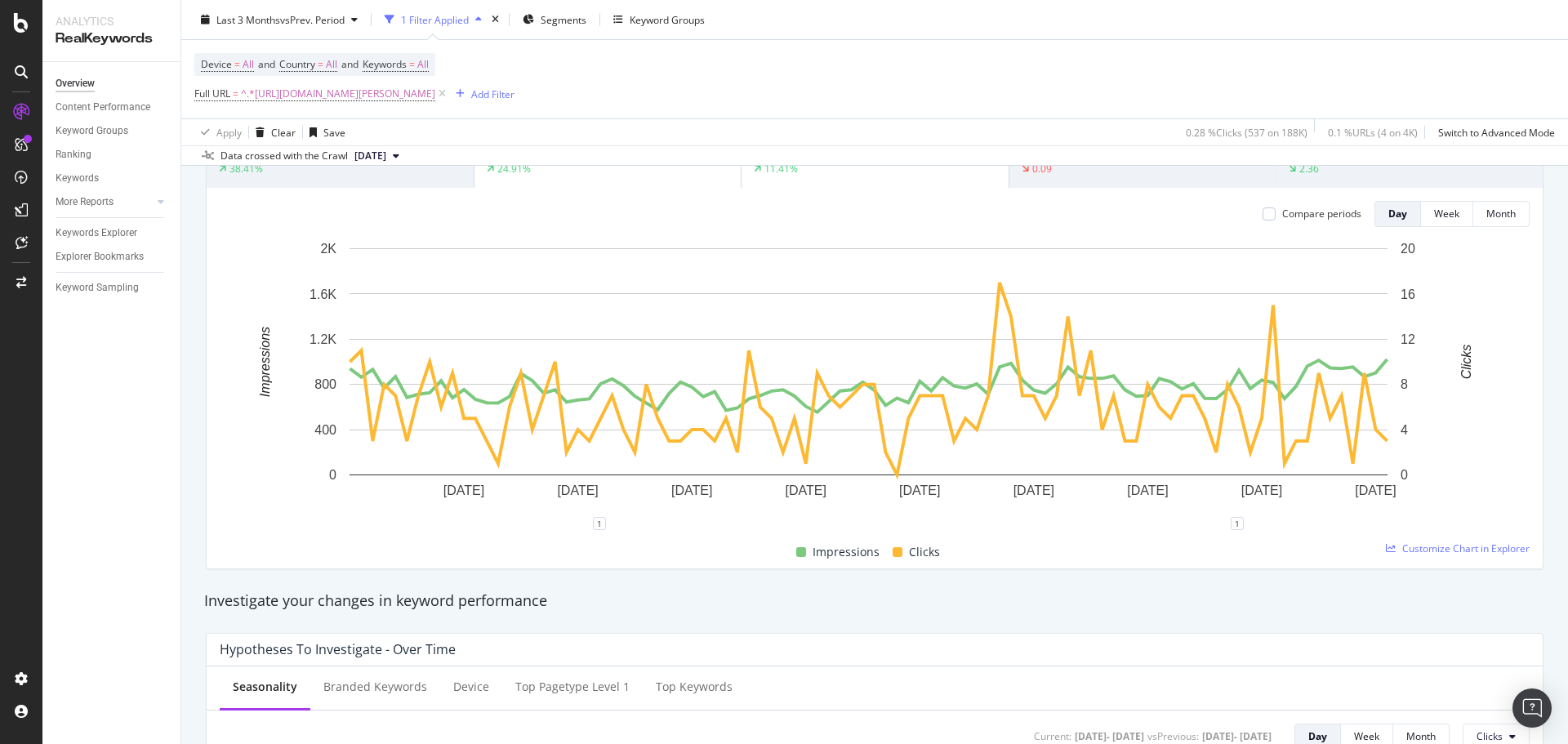
click at [621, 160] on div "Data crossed with the Crawl [DATE]" at bounding box center [875, 155] width 1387 height 19
click at [605, 178] on div "Impressions 71,074 24.91%" at bounding box center [608, 147] width 267 height 74
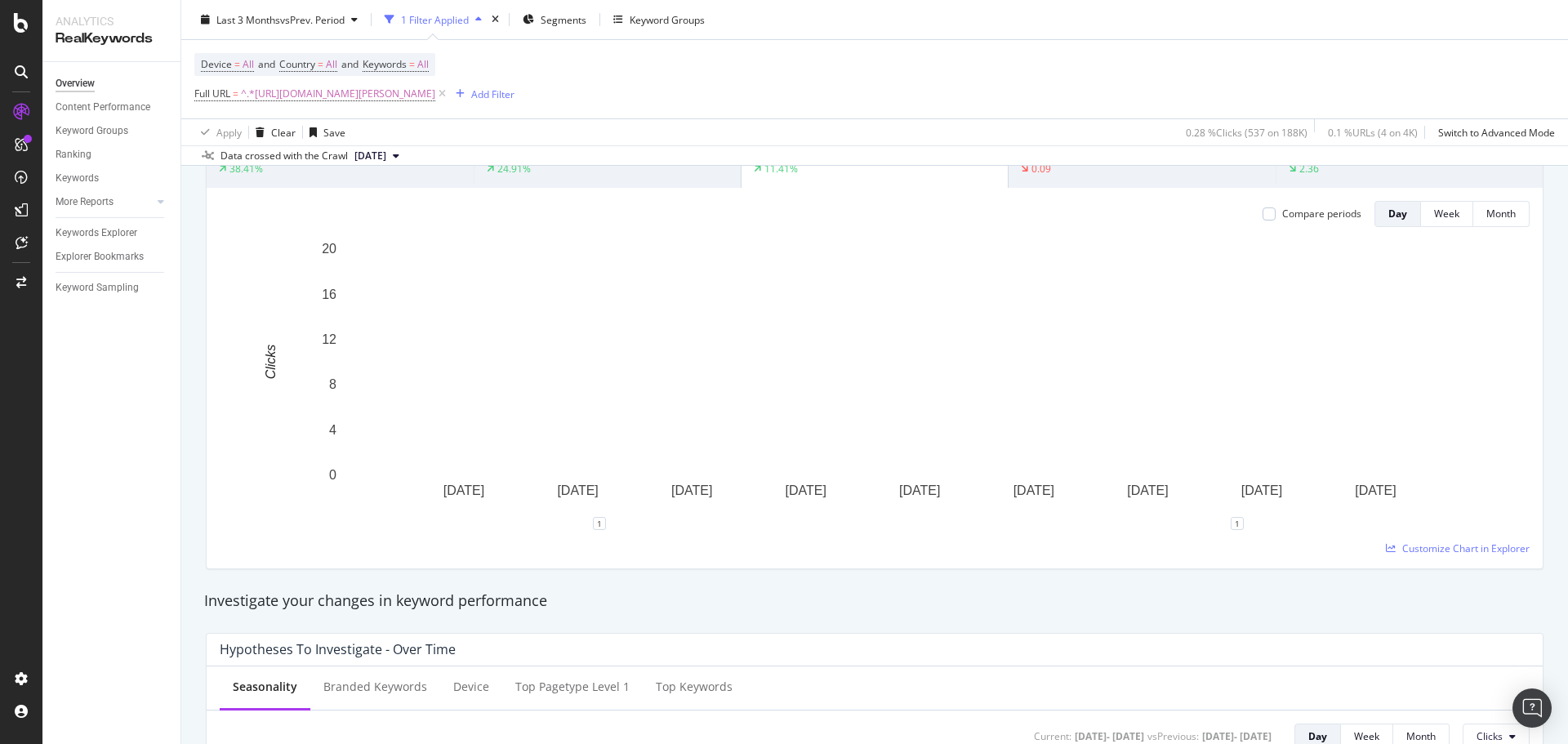
scroll to position [0, 0]
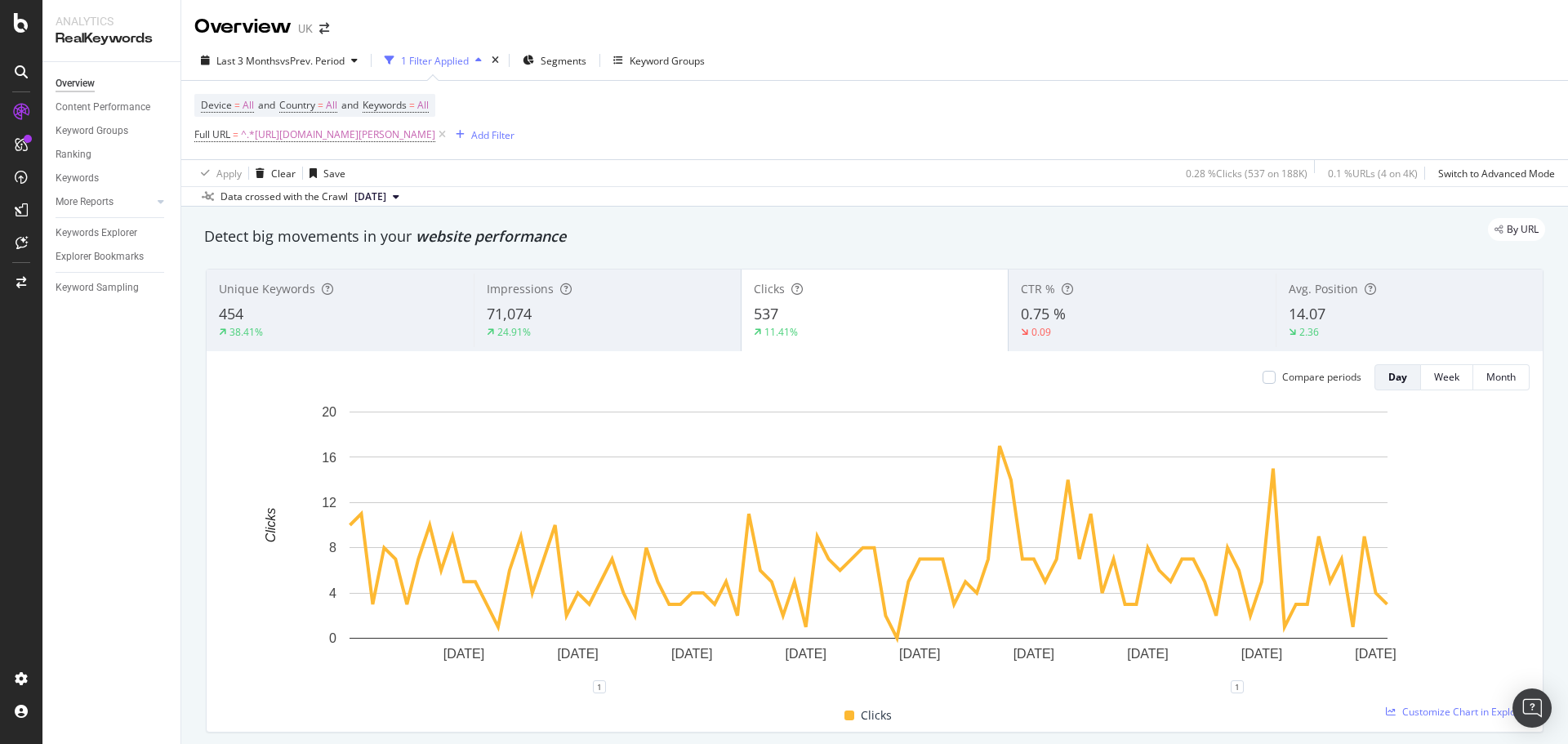
click at [1274, 369] on div "Compare periods" at bounding box center [1312, 378] width 99 height 26
click at [1283, 378] on div "Compare periods" at bounding box center [1322, 377] width 79 height 14
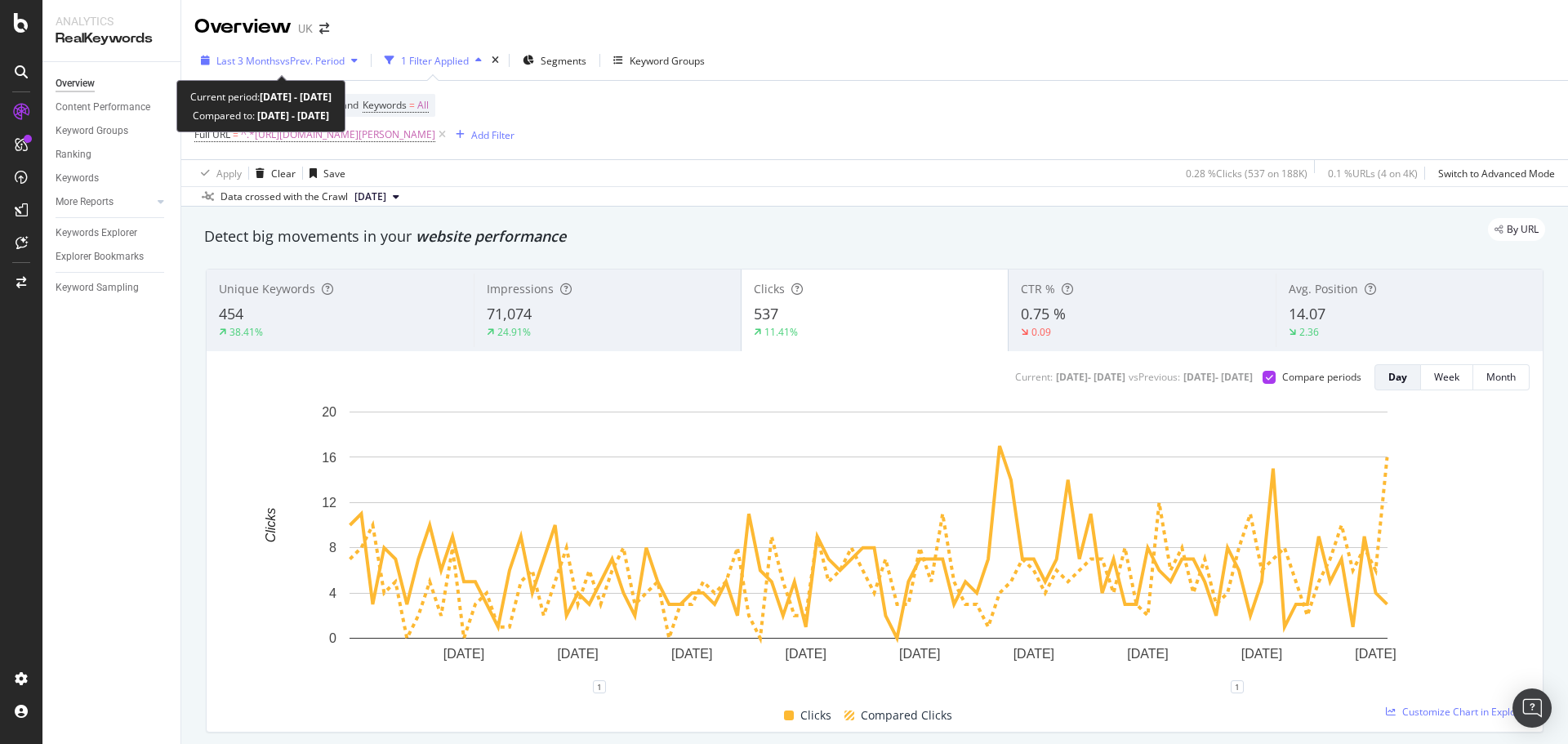
click at [325, 59] on span "vs Prev. Period" at bounding box center [312, 61] width 64 height 14
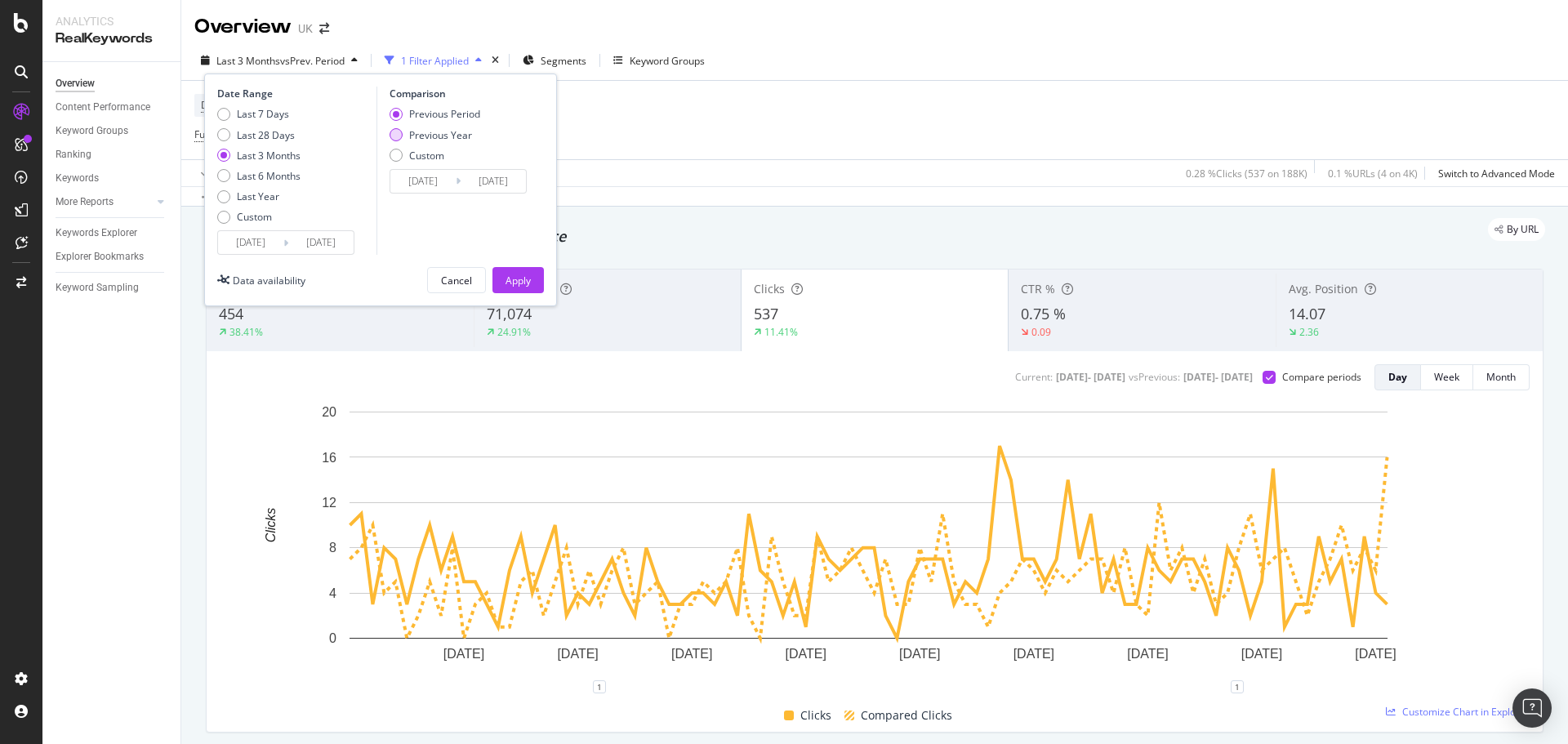
click at [413, 139] on div "Previous Year" at bounding box center [440, 134] width 63 height 14
type input "[DATE]"
click at [534, 285] on button "Apply" at bounding box center [518, 280] width 52 height 26
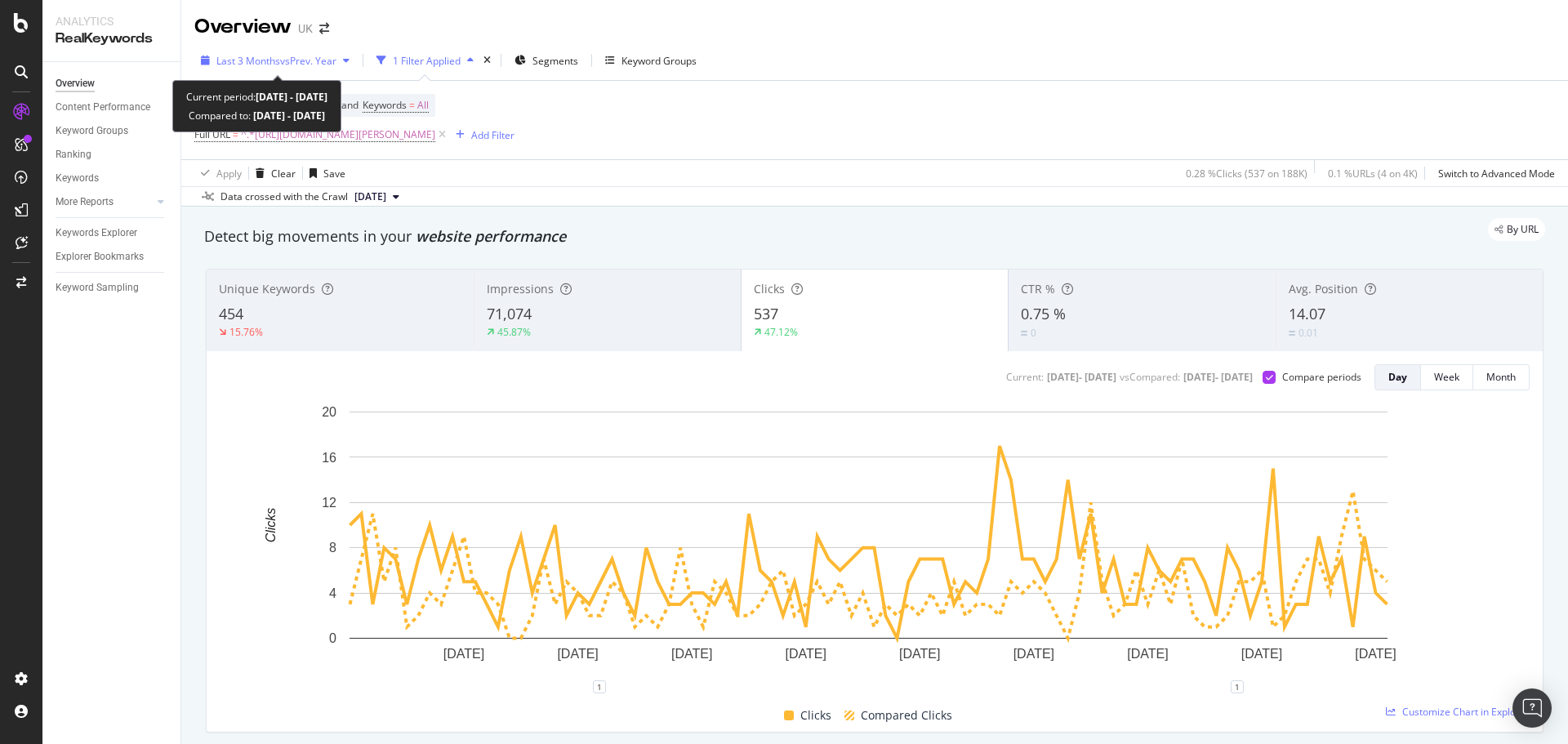
click at [308, 59] on span "vs Prev. Year" at bounding box center [308, 61] width 56 height 14
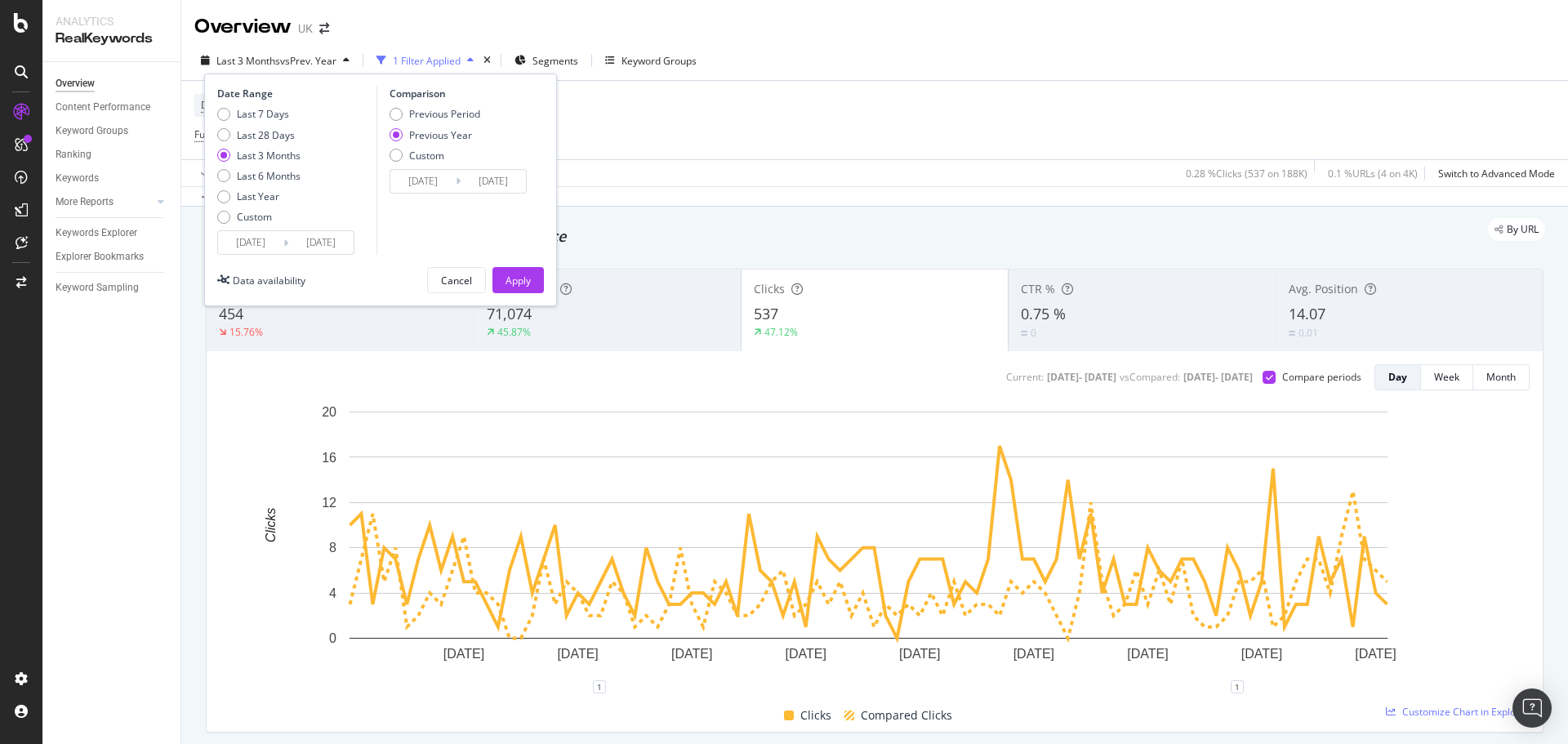
click at [262, 250] on input "[DATE]" at bounding box center [250, 242] width 65 height 23
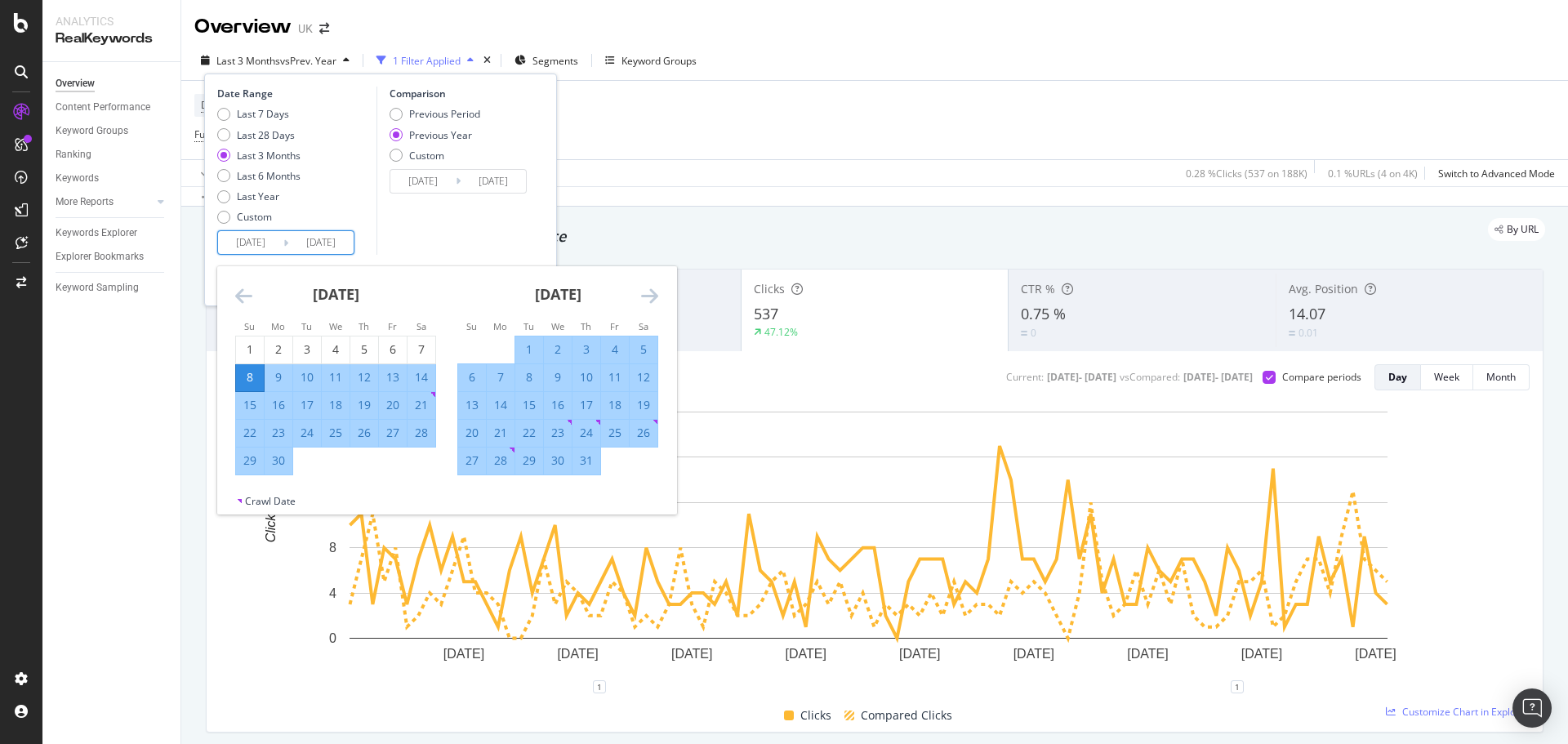
click at [253, 403] on div "15" at bounding box center [250, 405] width 28 height 17
type input "[DATE]"
click at [286, 404] on div "16" at bounding box center [278, 405] width 28 height 17
type input "[DATE]"
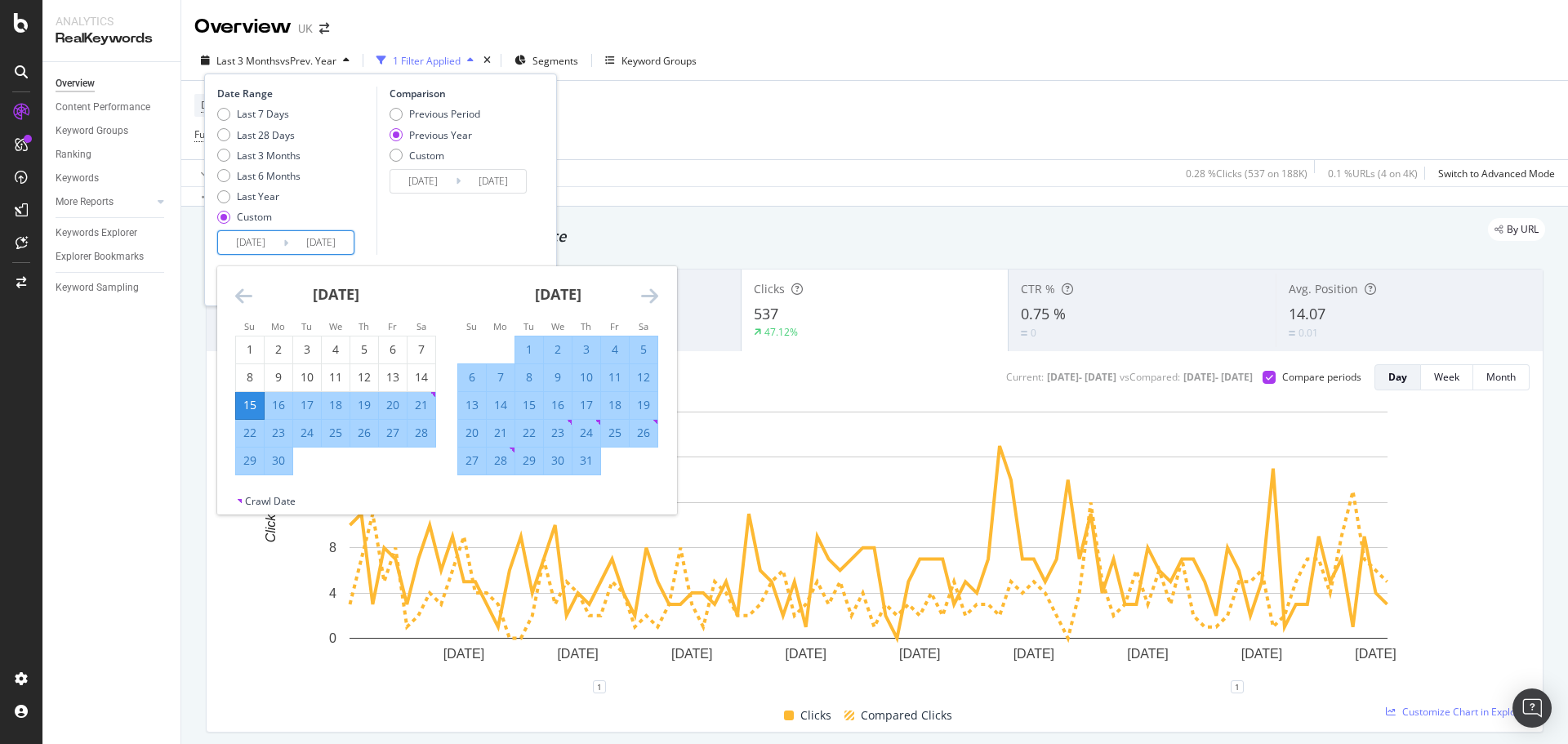
type input "[DATE]"
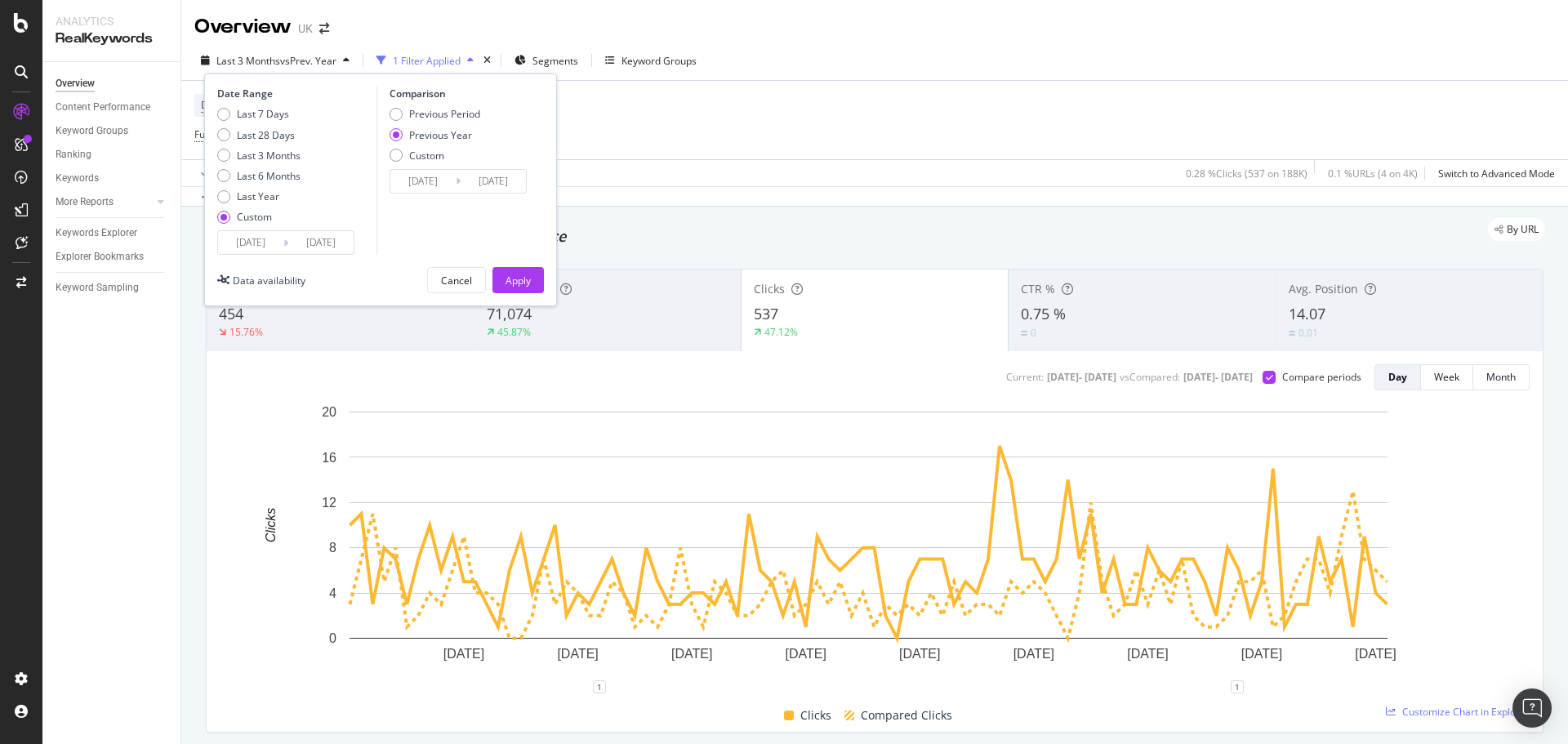
click at [275, 239] on input "[DATE]" at bounding box center [250, 242] width 65 height 23
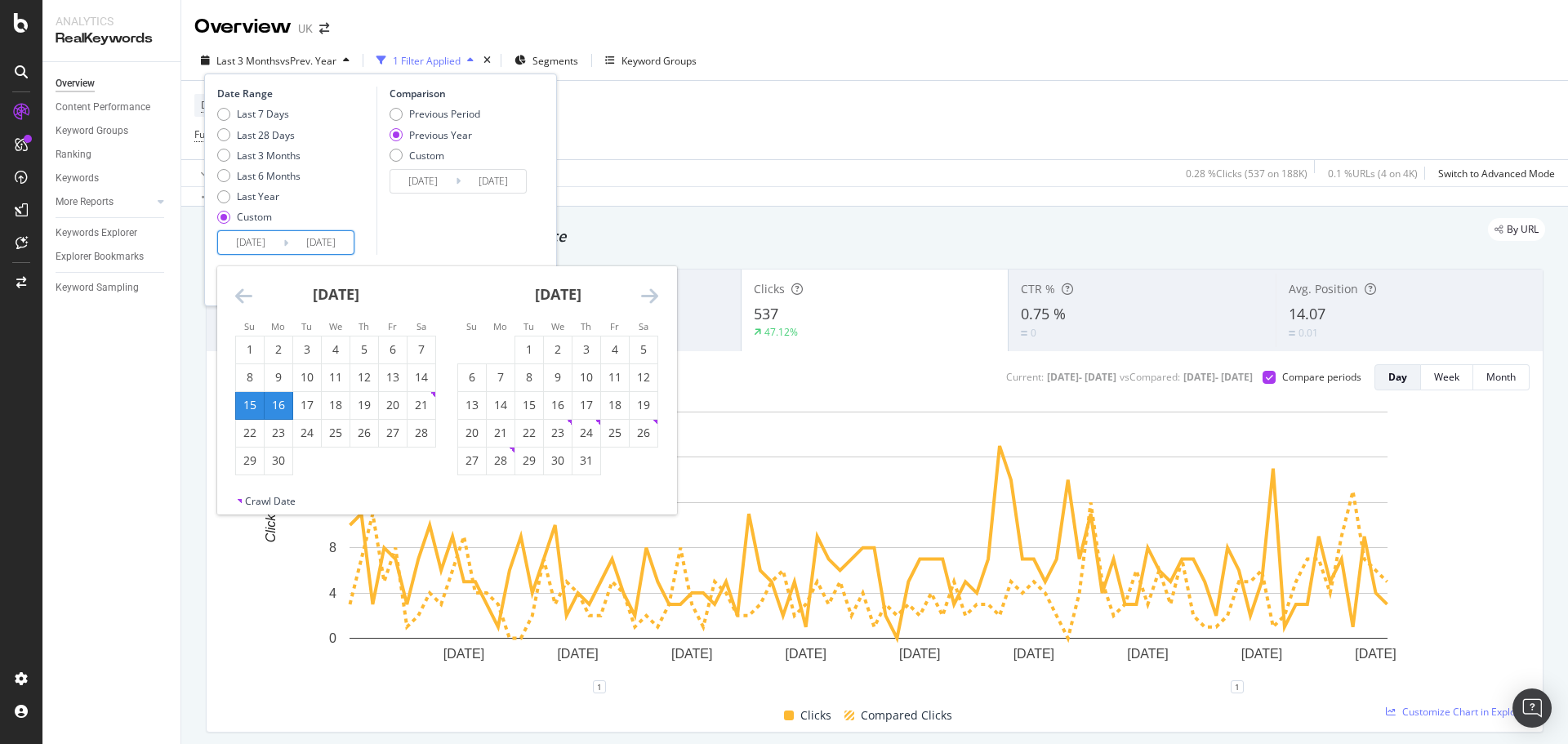
click at [281, 408] on div "16" at bounding box center [278, 405] width 28 height 17
type input "[DATE]"
click at [638, 295] on div "[DATE]" at bounding box center [558, 300] width 201 height 69
click at [645, 294] on icon "Move forward to switch to the next month." at bounding box center [649, 296] width 17 height 19
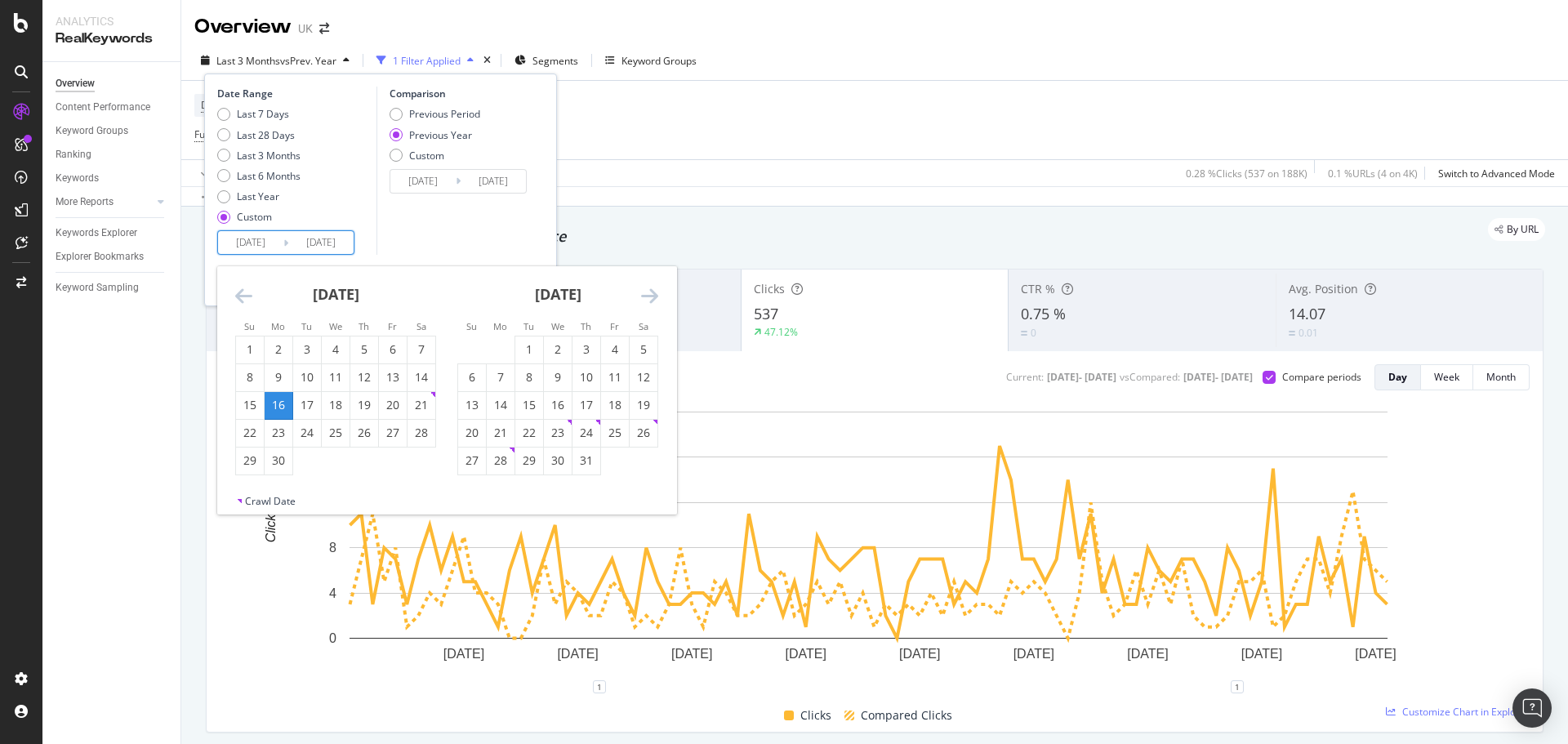
click at [645, 294] on icon "Move forward to switch to the next month." at bounding box center [649, 296] width 17 height 19
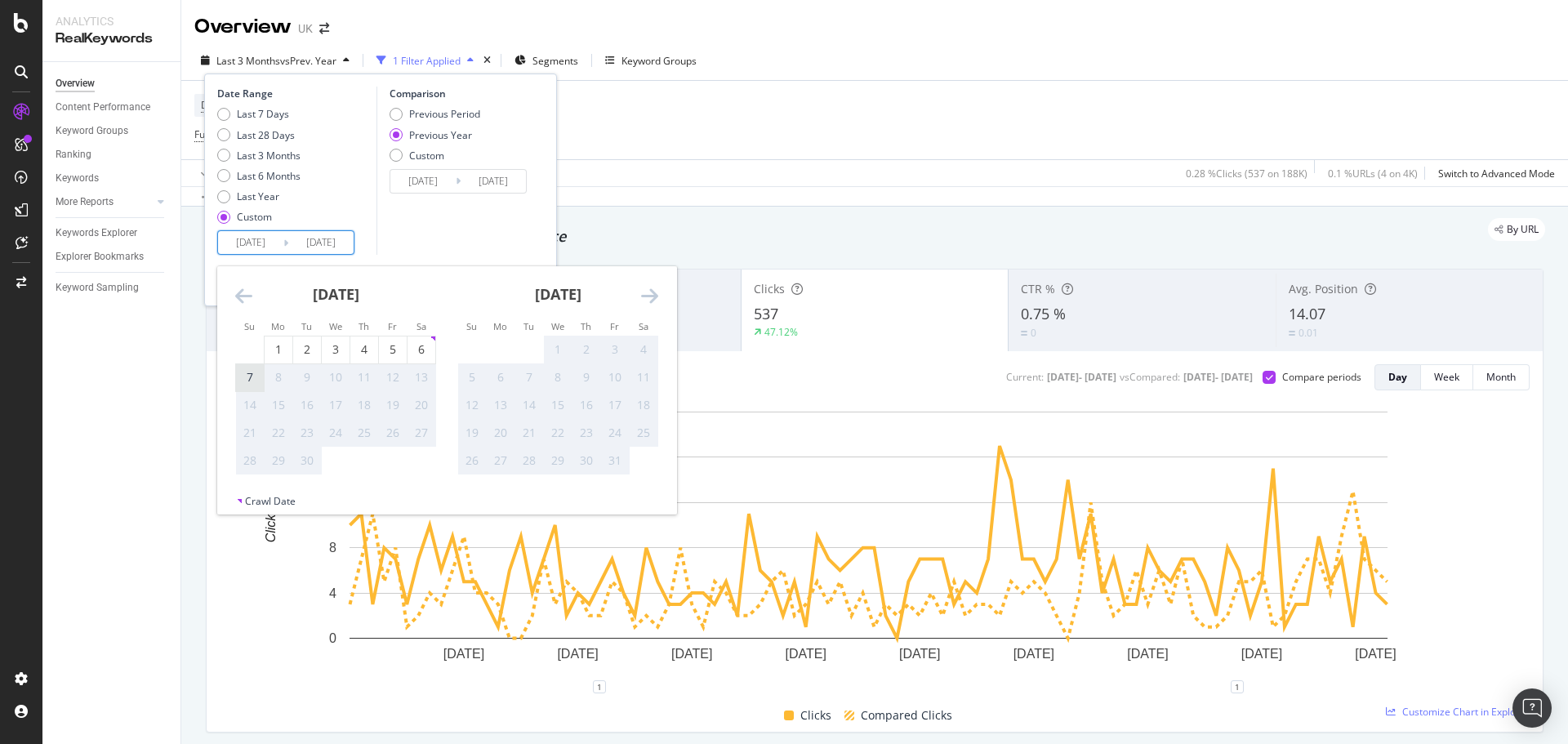
click at [247, 373] on div "7" at bounding box center [250, 378] width 28 height 17
type input "[DATE]"
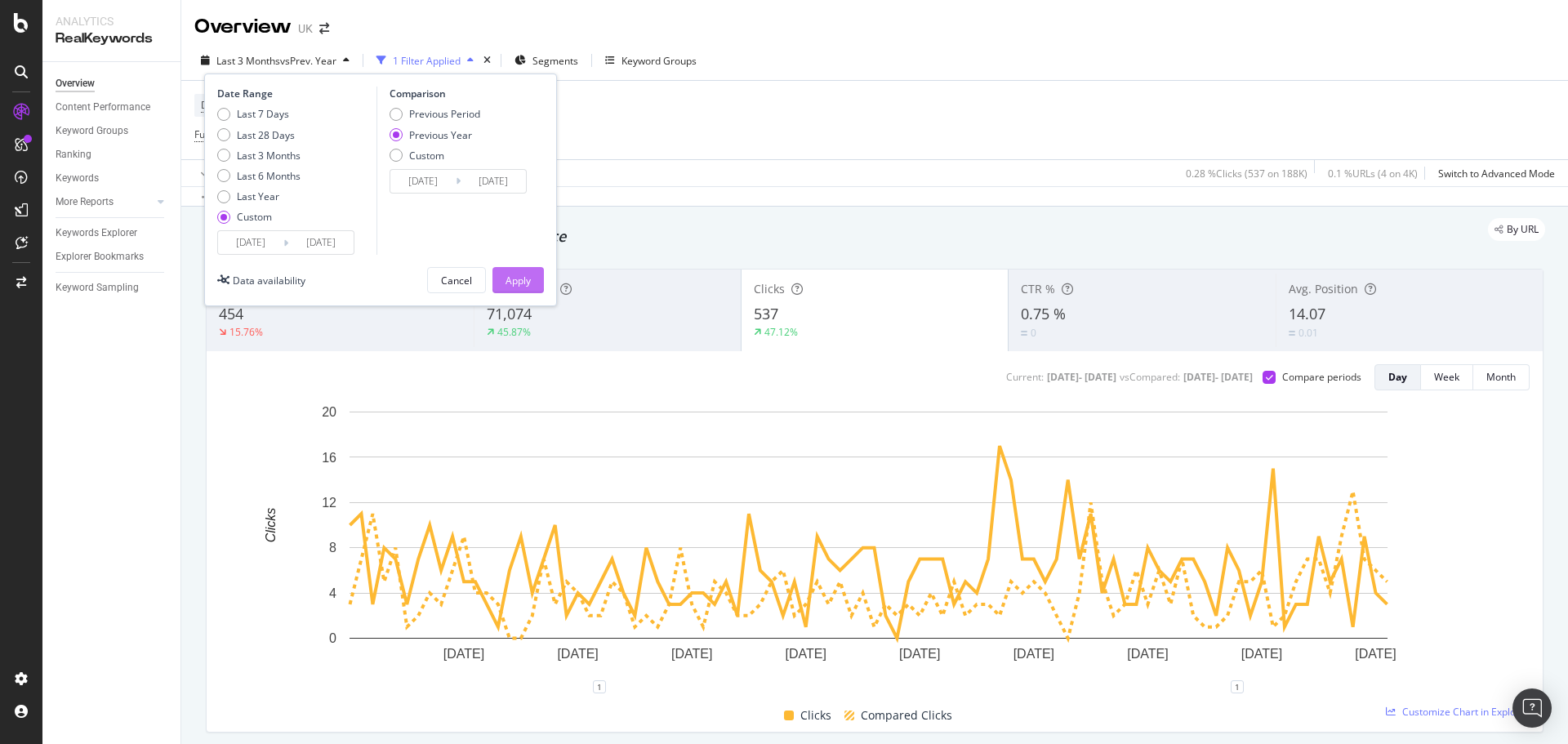
click at [543, 285] on button "Apply" at bounding box center [518, 280] width 52 height 26
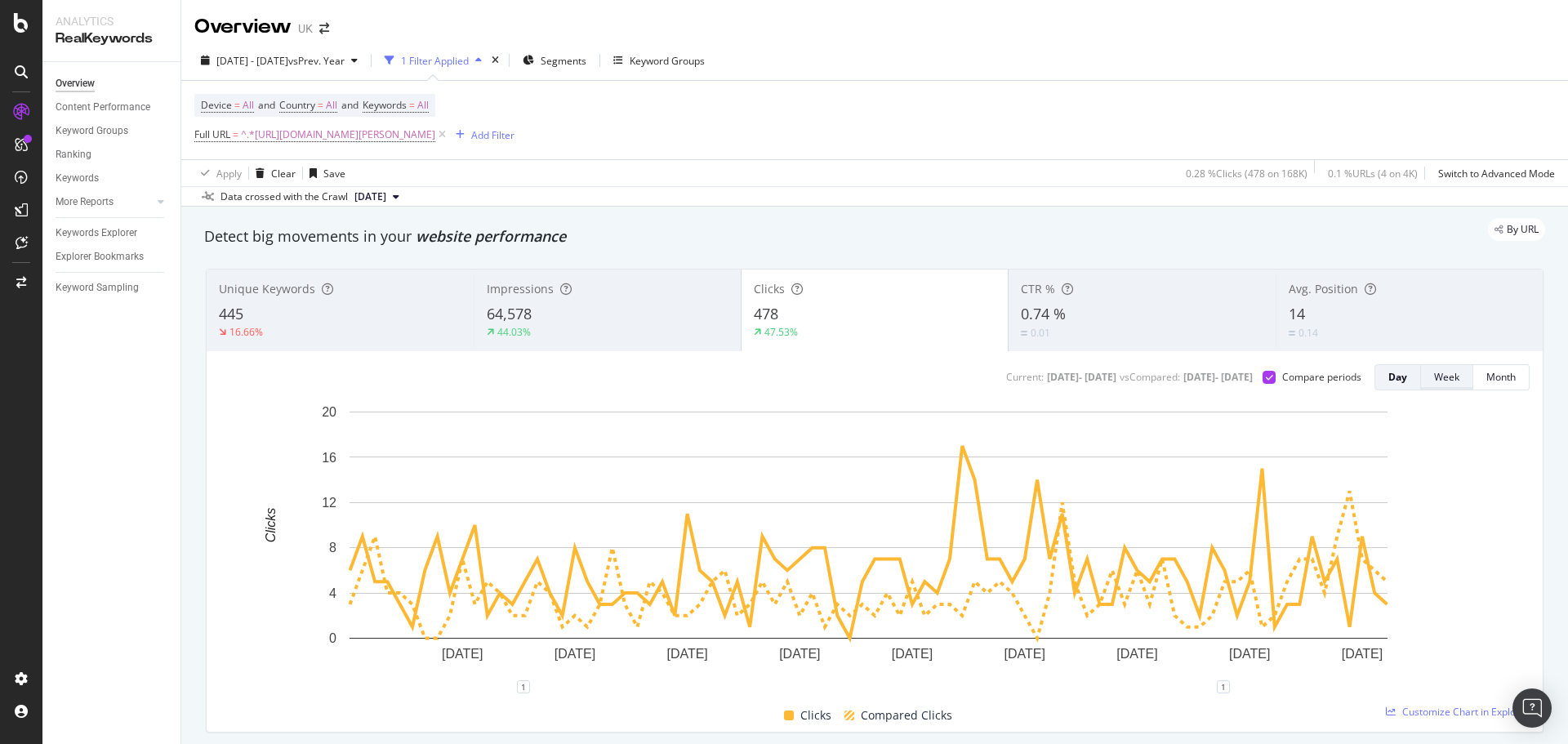
click at [1434, 375] on div "Week" at bounding box center [1447, 377] width 26 height 14
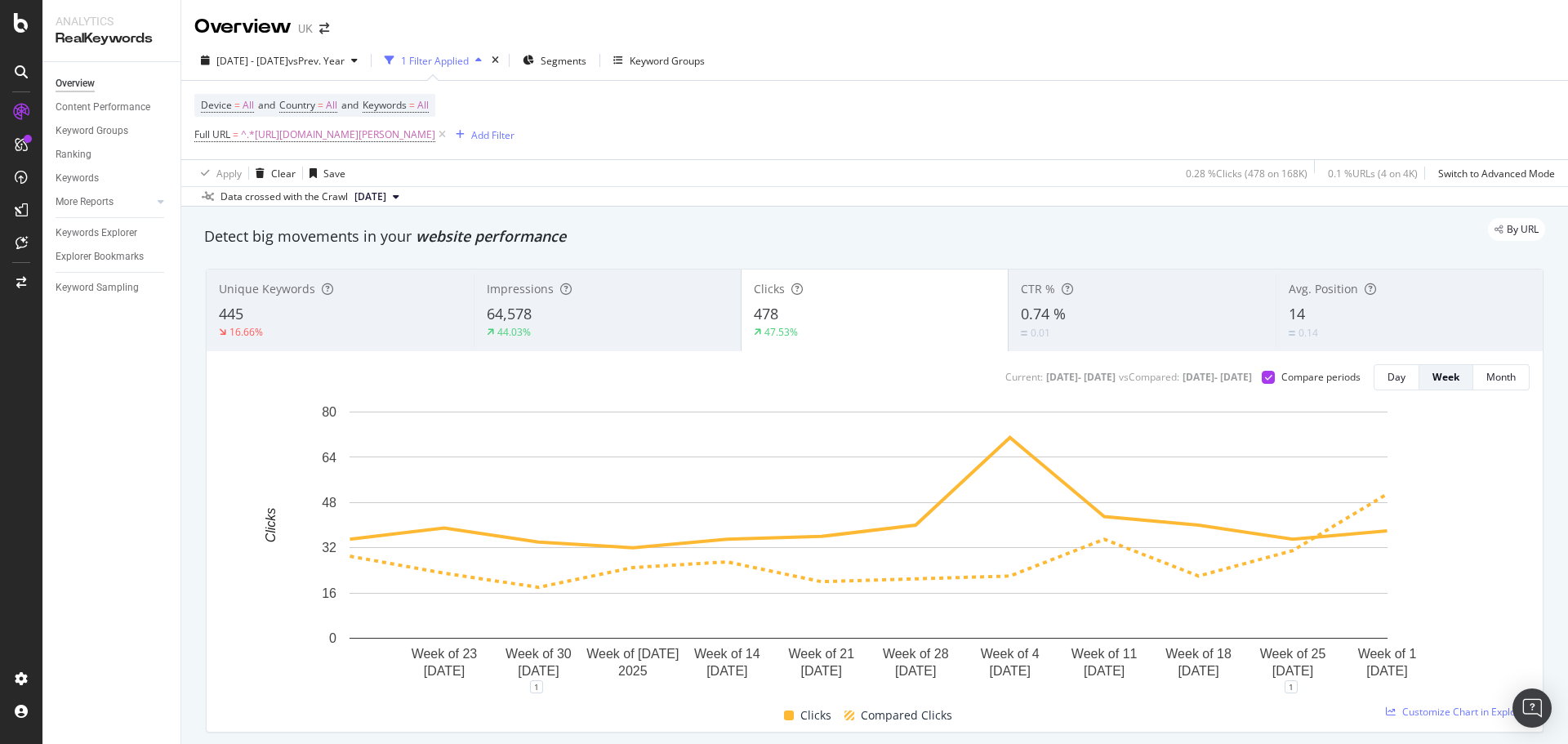
click at [922, 253] on div "Detect big movements in your website performance" at bounding box center [875, 237] width 1358 height 38
